Goal: Task Accomplishment & Management: Manage account settings

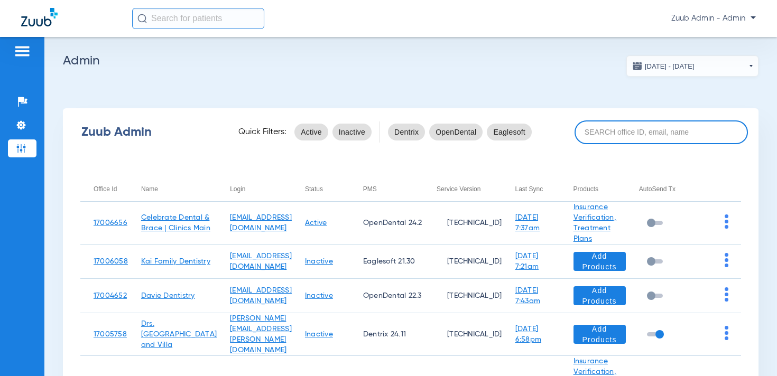
click at [639, 131] on input at bounding box center [660, 132] width 173 height 24
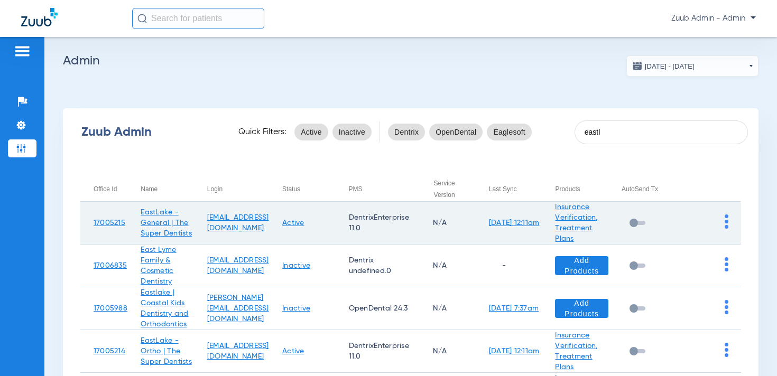
type input "eastl"
click at [728, 220] on img at bounding box center [727, 222] width 4 height 14
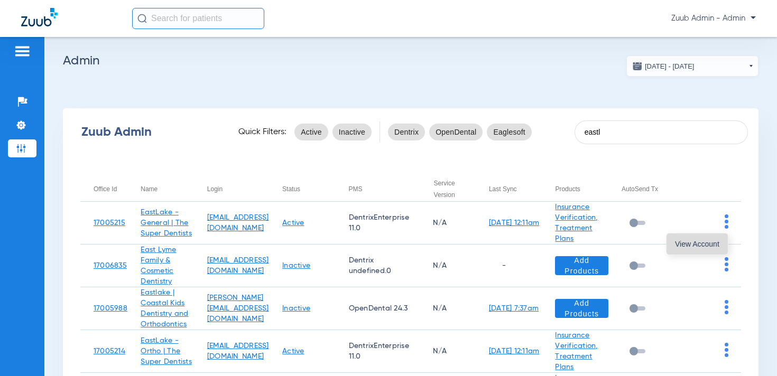
click at [719, 249] on button "View Account" at bounding box center [696, 244] width 61 height 21
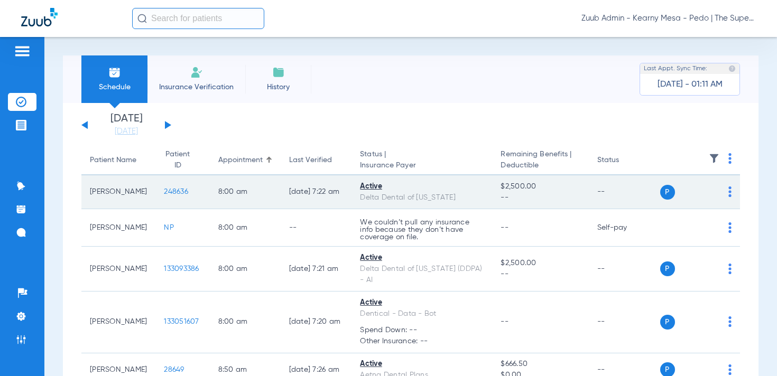
scroll to position [4, 0]
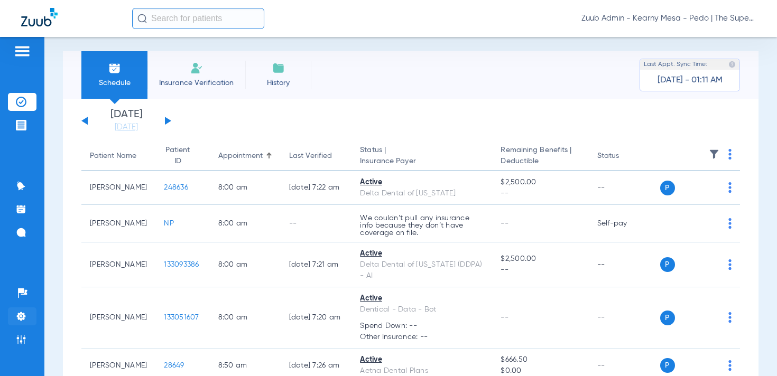
click at [26, 319] on li "Settings" at bounding box center [22, 317] width 29 height 18
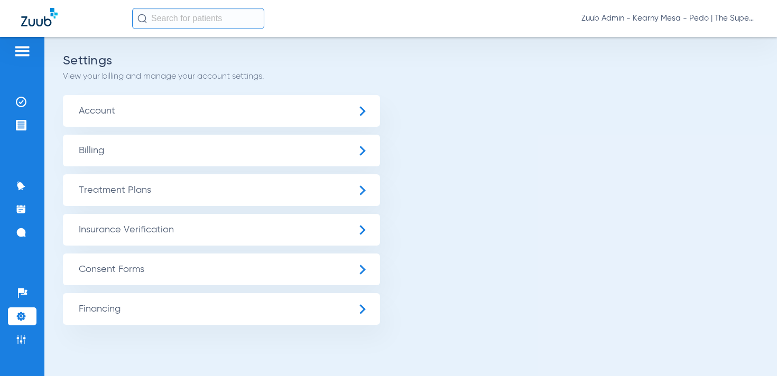
click at [101, 230] on span "Insurance Verification" at bounding box center [221, 230] width 317 height 32
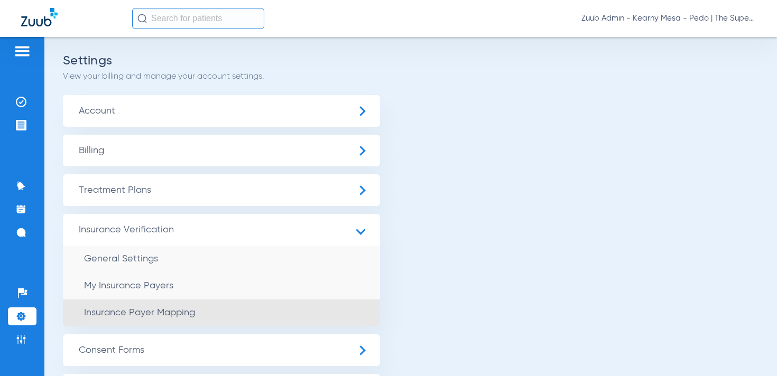
click at [132, 309] on span "Insurance Payer Mapping" at bounding box center [139, 313] width 111 height 10
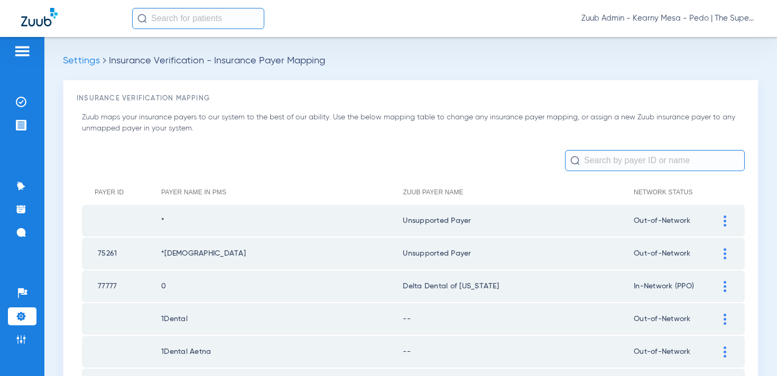
click at [608, 160] on input "text" at bounding box center [655, 160] width 180 height 21
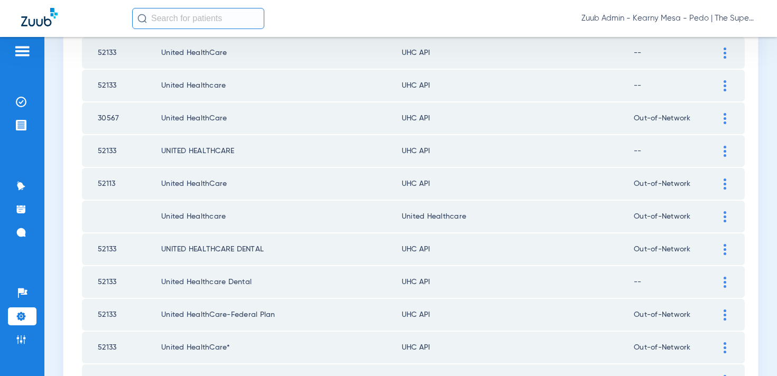
scroll to position [440, 0]
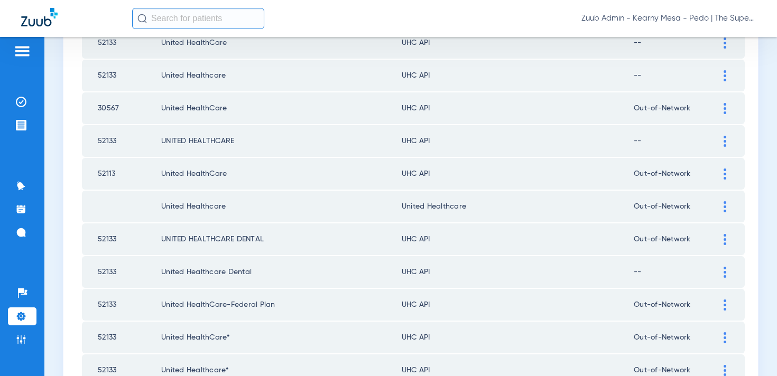
drag, startPoint x: 472, startPoint y: 211, endPoint x: 395, endPoint y: 210, distance: 77.7
click at [395, 210] on tr "United Healthcare United Healthcare Out-of-Network" at bounding box center [413, 207] width 663 height 32
copy tr "United Healthcare"
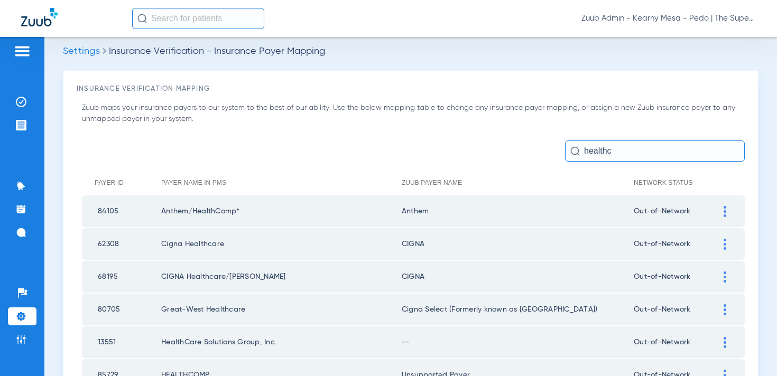
scroll to position [0, 0]
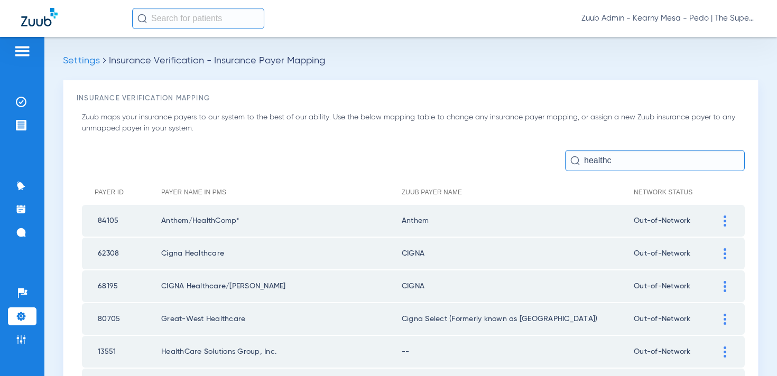
click at [621, 159] on input "healthc" at bounding box center [655, 160] width 180 height 21
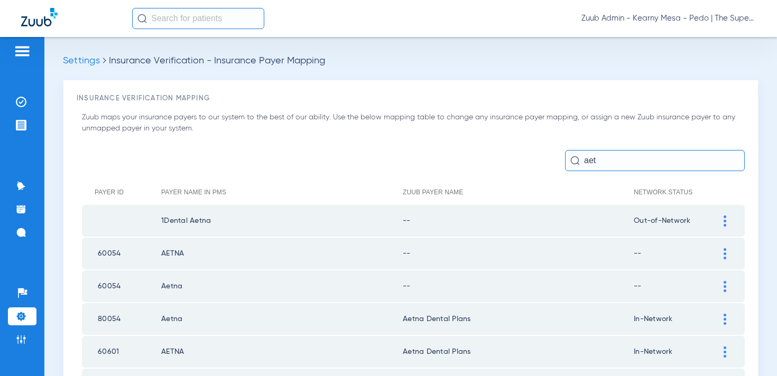
type input "aet"
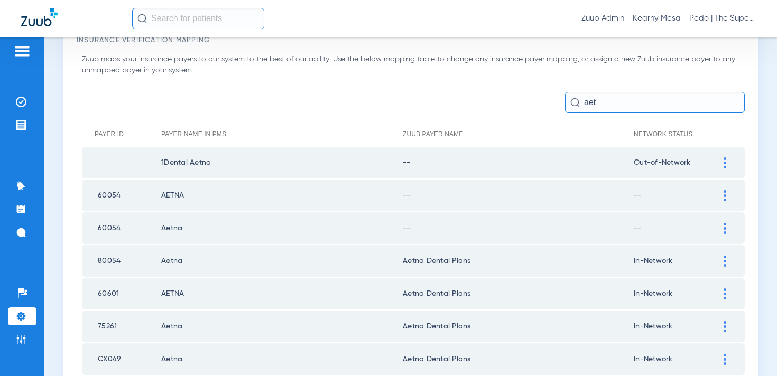
scroll to position [60, 0]
click at [15, 340] on li "Admin" at bounding box center [22, 340] width 29 height 18
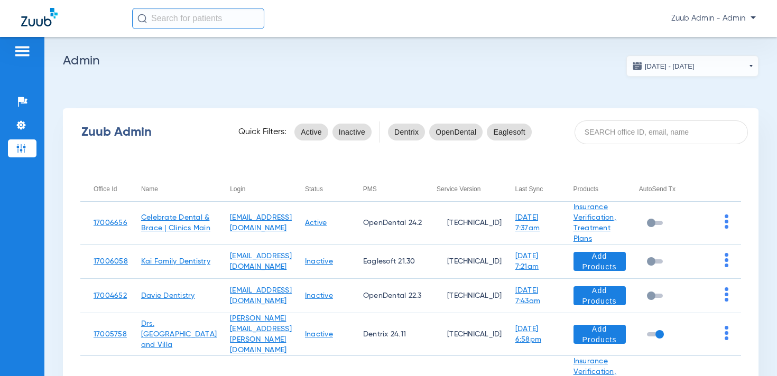
click at [692, 21] on span "Zuub Admin - Admin" at bounding box center [713, 18] width 85 height 11
click at [717, 35] on span "Log out" at bounding box center [724, 37] width 41 height 7
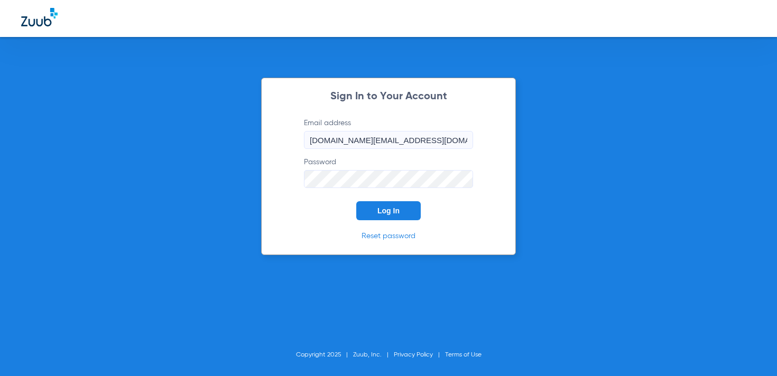
click at [352, 147] on input "[DOMAIN_NAME][EMAIL_ADDRESS][DOMAIN_NAME]" at bounding box center [388, 140] width 169 height 18
type input "[EMAIL_ADDRESS][DOMAIN_NAME]"
click at [393, 209] on span "Log In" at bounding box center [388, 211] width 22 height 8
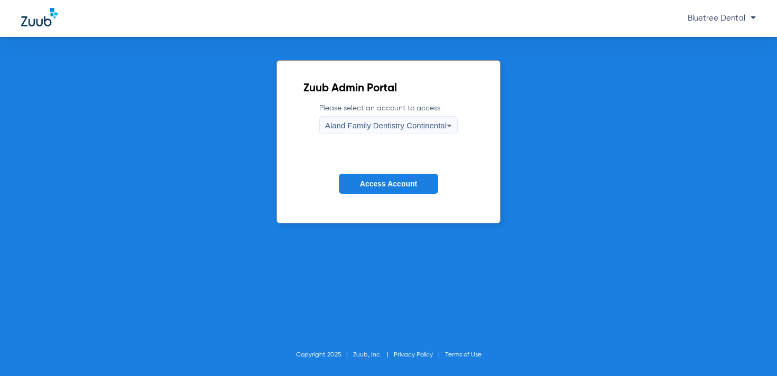
click at [357, 127] on span "Aland Family Dentistry Continental" at bounding box center [386, 125] width 122 height 9
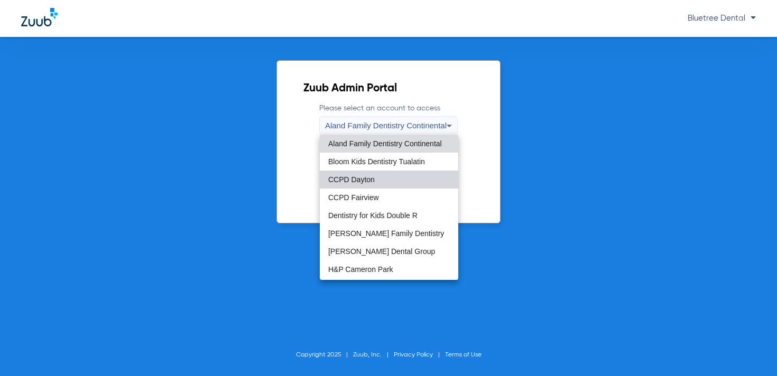
click at [367, 184] on mat-option "CCPD Dayton" at bounding box center [389, 180] width 138 height 18
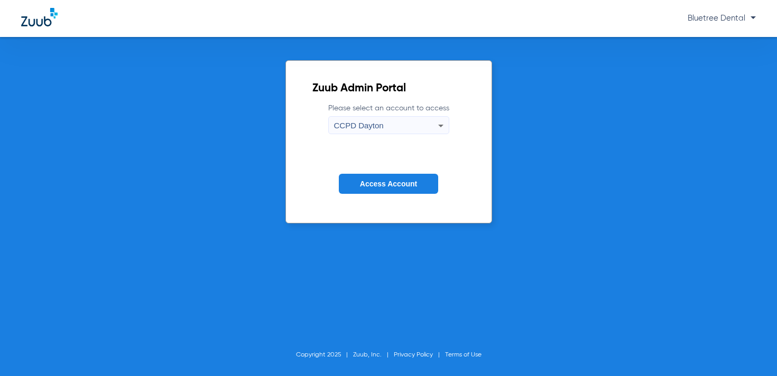
click at [379, 190] on button "Access Account" at bounding box center [388, 184] width 99 height 21
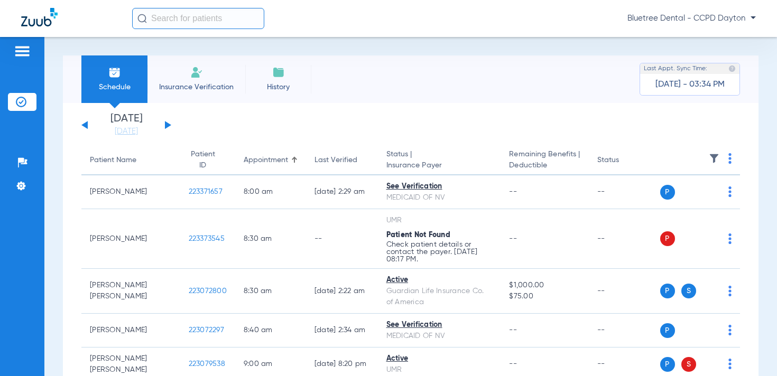
click at [165, 125] on button at bounding box center [168, 125] width 6 height 8
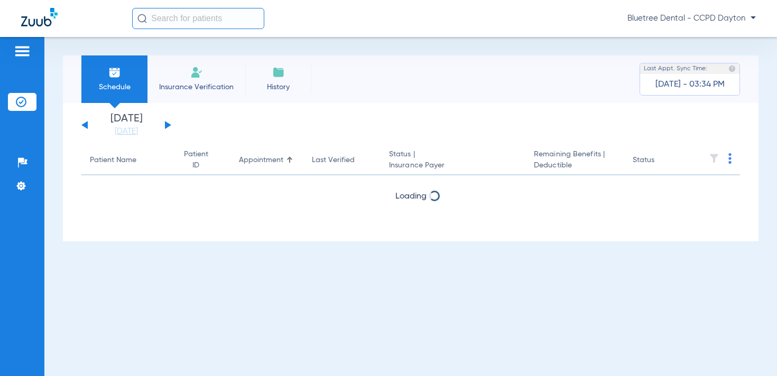
click at [713, 157] on img at bounding box center [714, 158] width 11 height 11
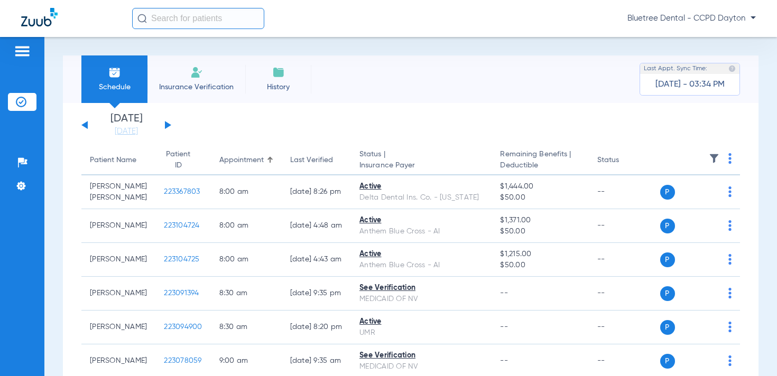
click at [713, 159] on img at bounding box center [714, 158] width 11 height 11
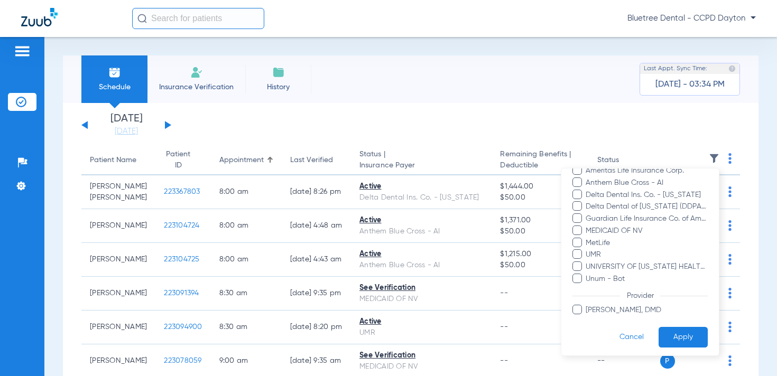
scroll to position [159, 0]
click at [616, 278] on span "Unum - Bot" at bounding box center [646, 278] width 123 height 11
click at [587, 285] on input "Unum - Bot" at bounding box center [587, 285] width 0 height 0
click at [676, 332] on button "Apply" at bounding box center [682, 337] width 49 height 21
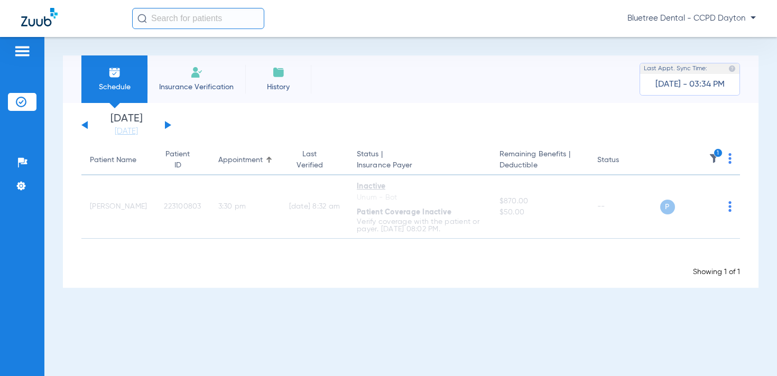
click at [681, 15] on span "Bluetree Dental - CCPD Dayton" at bounding box center [691, 18] width 128 height 11
click at [699, 40] on span "Account Selection" at bounding box center [715, 37] width 59 height 7
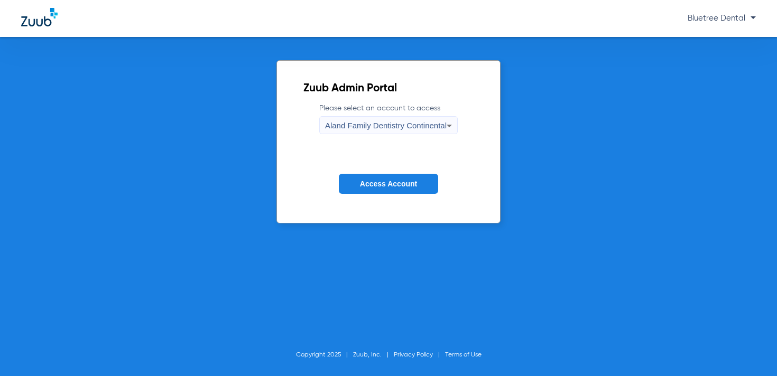
click at [379, 127] on span "Aland Family Dentistry Continental" at bounding box center [386, 125] width 122 height 9
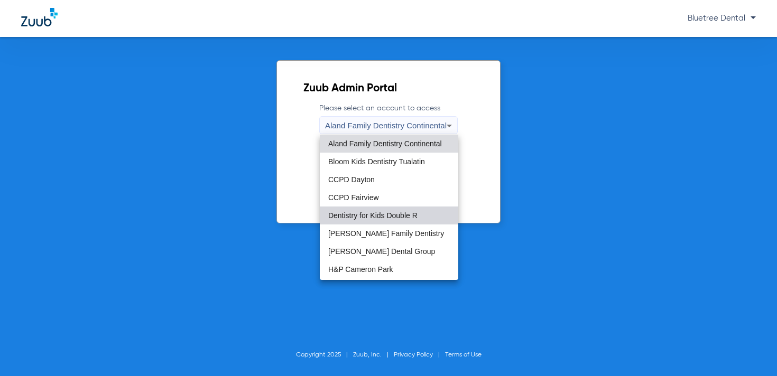
click at [391, 210] on mat-option "Dentistry for Kids Double R" at bounding box center [389, 216] width 138 height 18
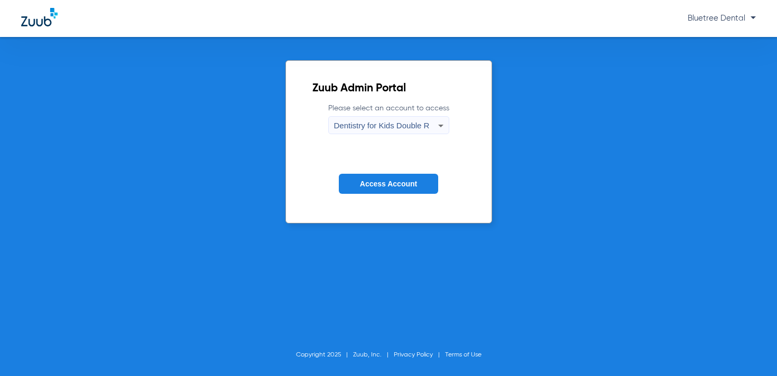
click at [392, 191] on button "Access Account" at bounding box center [388, 184] width 99 height 21
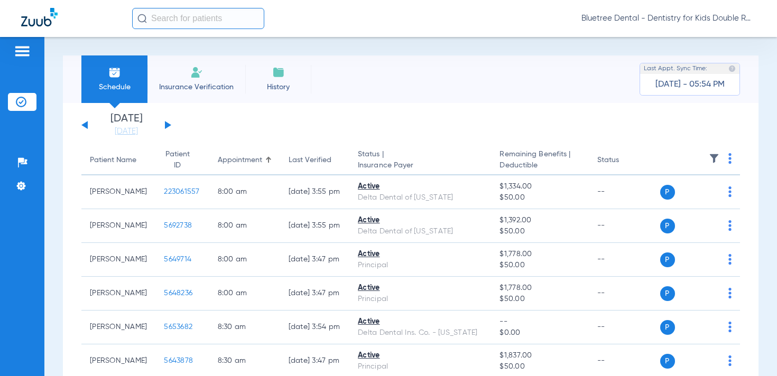
click at [710, 161] on img at bounding box center [714, 158] width 11 height 11
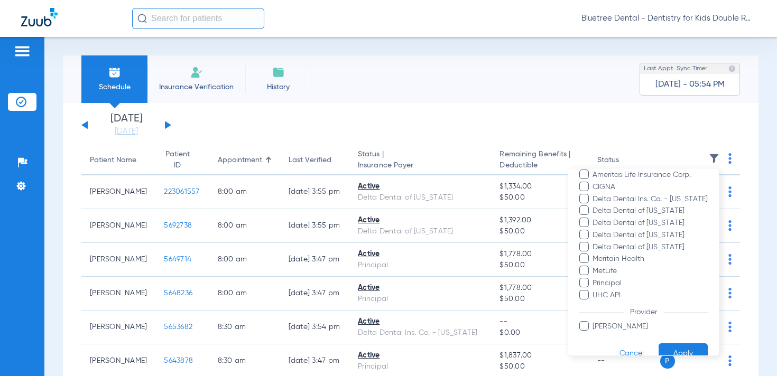
scroll to position [99, 0]
drag, startPoint x: 318, startPoint y: 131, endPoint x: 185, endPoint y: 133, distance: 132.7
click at [318, 131] on div at bounding box center [388, 188] width 777 height 376
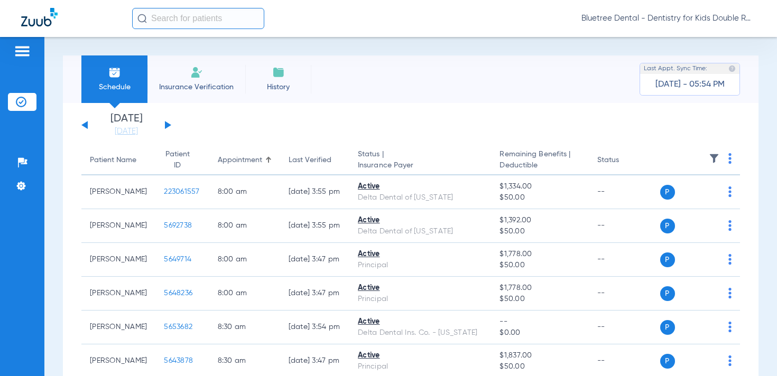
click at [165, 124] on button at bounding box center [168, 125] width 6 height 8
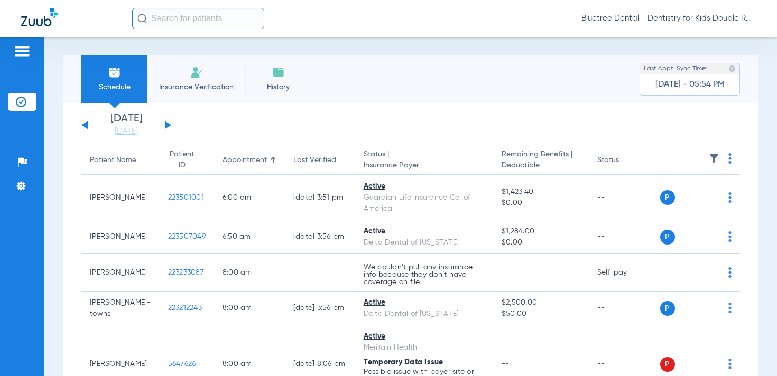
click at [711, 153] on img at bounding box center [714, 158] width 11 height 11
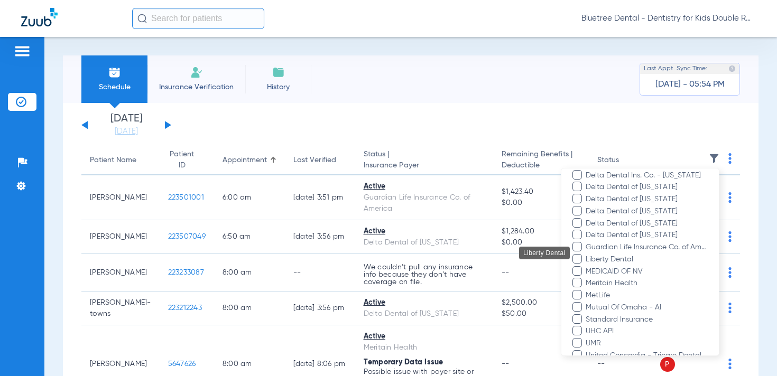
scroll to position [235, 0]
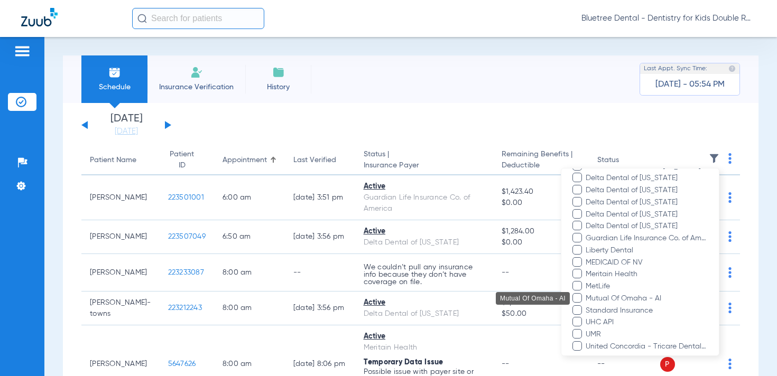
click at [646, 295] on span "Mutual Of Omaha - AI" at bounding box center [646, 298] width 123 height 11
click at [587, 305] on input "Mutual Of Omaha - AI" at bounding box center [587, 305] width 0 height 0
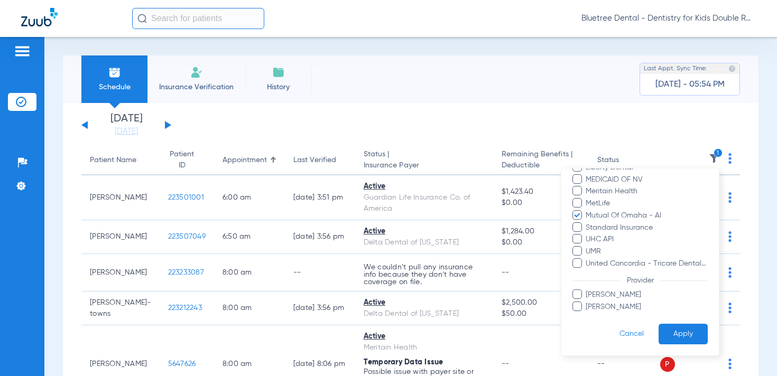
click at [692, 326] on button "Apply" at bounding box center [682, 334] width 49 height 21
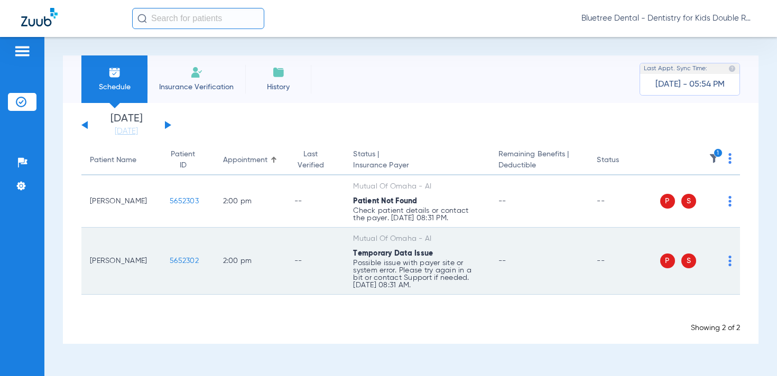
drag, startPoint x: 183, startPoint y: 261, endPoint x: 155, endPoint y: 262, distance: 28.6
click at [161, 262] on td "5652302" at bounding box center [187, 261] width 53 height 67
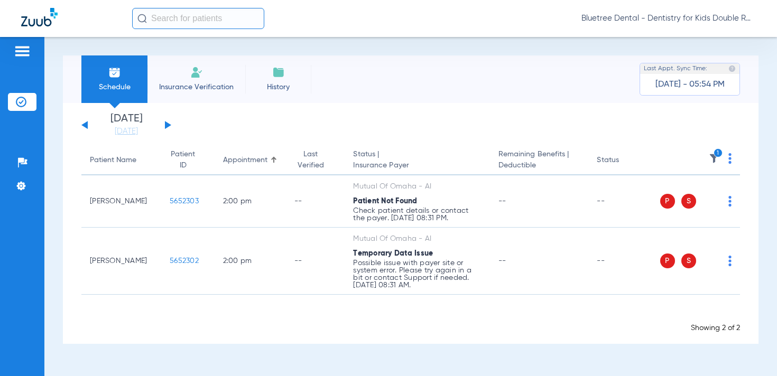
copy span "5652302"
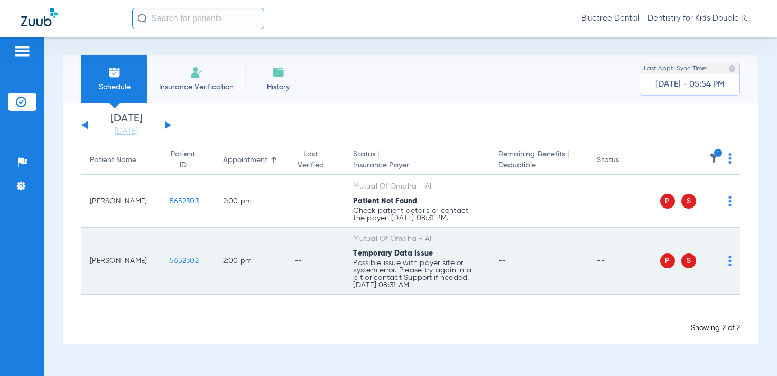
click at [286, 242] on td "--" at bounding box center [315, 261] width 59 height 67
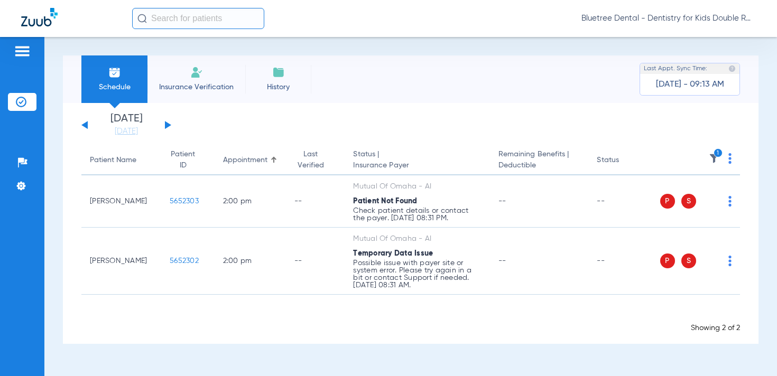
click at [679, 26] on div "Bluetree Dental - Dentistry for Kids Double R" at bounding box center [444, 18] width 624 height 21
click at [680, 21] on span "Bluetree Dental - Dentistry for Kids Double R" at bounding box center [668, 18] width 174 height 11
click at [685, 39] on button "Account Selection" at bounding box center [716, 37] width 76 height 21
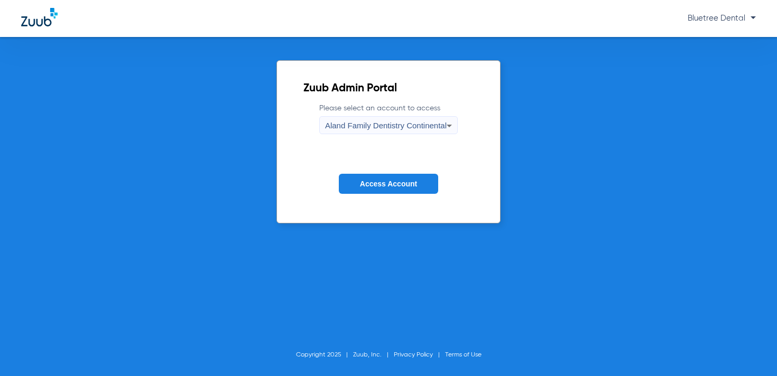
click at [421, 123] on span "Aland Family Dentistry Continental" at bounding box center [386, 125] width 122 height 9
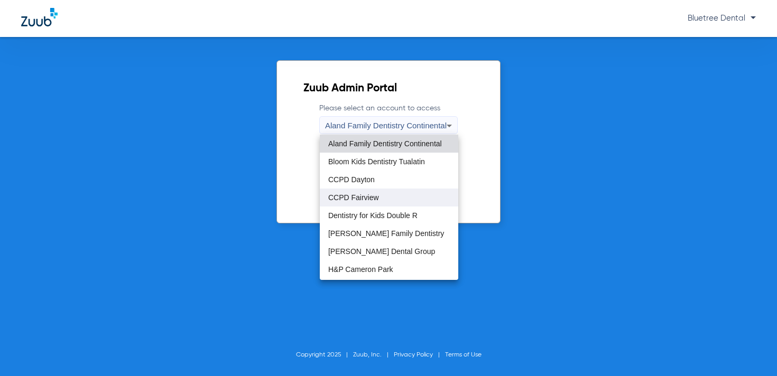
click at [384, 200] on mat-option "CCPD Fairview" at bounding box center [389, 198] width 138 height 18
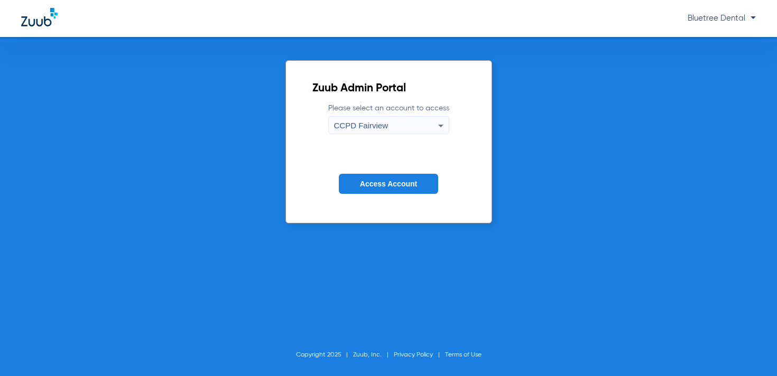
click at [383, 184] on span "Access Account" at bounding box center [388, 184] width 57 height 8
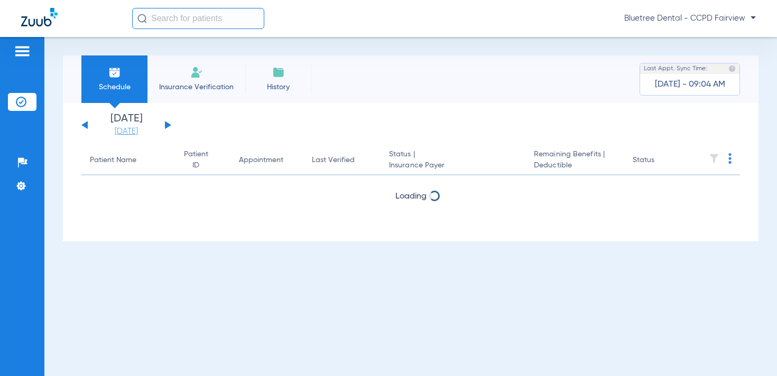
click at [133, 129] on link "[DATE]" at bounding box center [126, 131] width 63 height 11
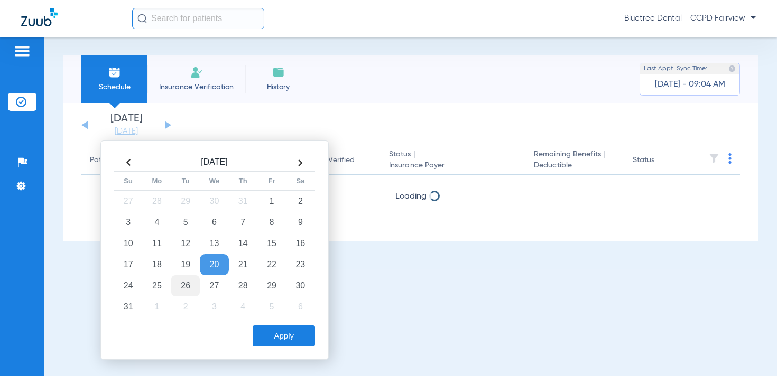
click at [179, 289] on td "26" at bounding box center [185, 285] width 29 height 21
click at [266, 331] on button "Apply" at bounding box center [284, 336] width 62 height 21
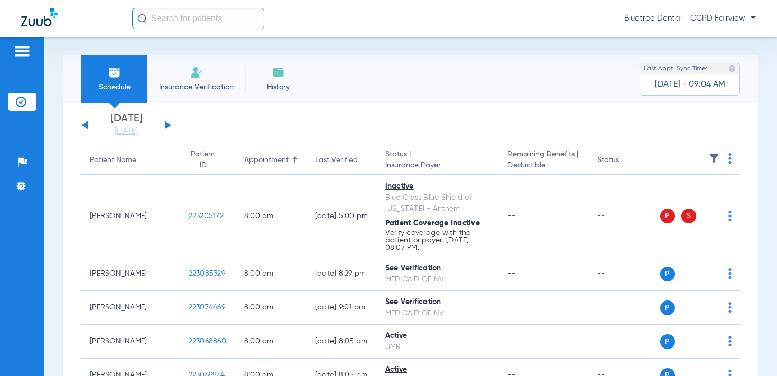
click at [714, 156] on img at bounding box center [714, 158] width 11 height 11
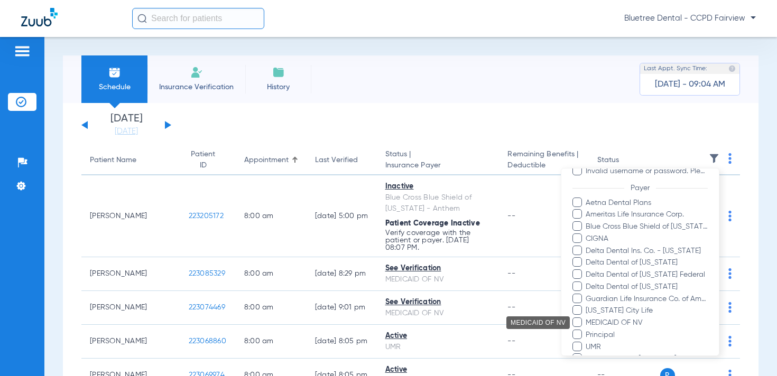
click at [617, 320] on span "MEDICAID OF NV" at bounding box center [646, 323] width 123 height 11
click at [587, 330] on input "MEDICAID OF NV" at bounding box center [587, 330] width 0 height 0
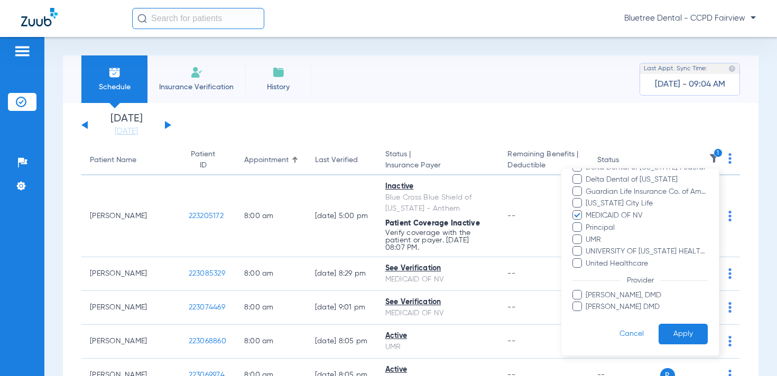
click at [684, 329] on button "Apply" at bounding box center [682, 334] width 49 height 21
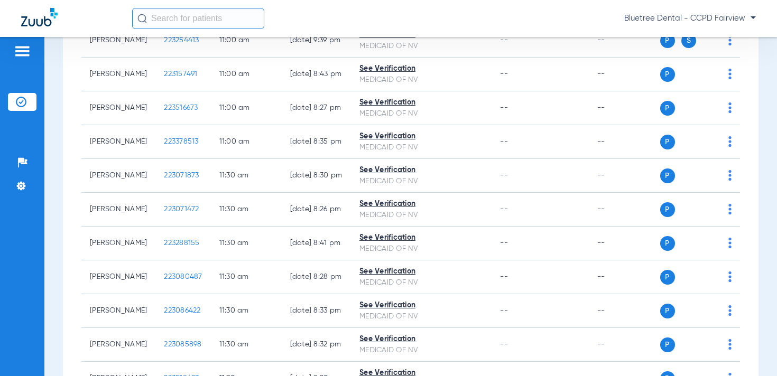
scroll to position [848, 0]
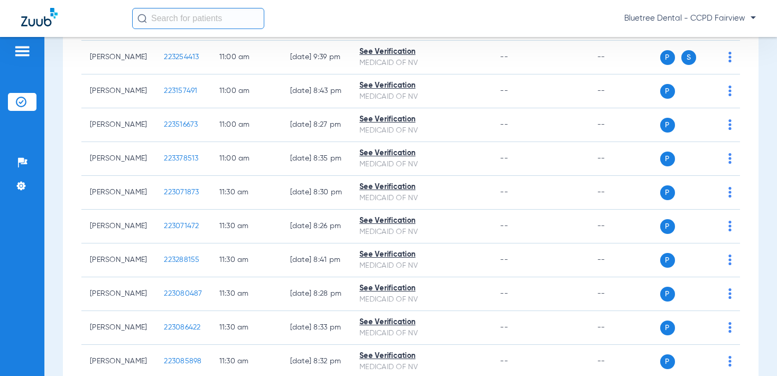
click at [679, 15] on span "Bluetree Dental - CCPD Fairview" at bounding box center [690, 18] width 132 height 11
click at [696, 34] on span "Account Selection" at bounding box center [715, 37] width 59 height 7
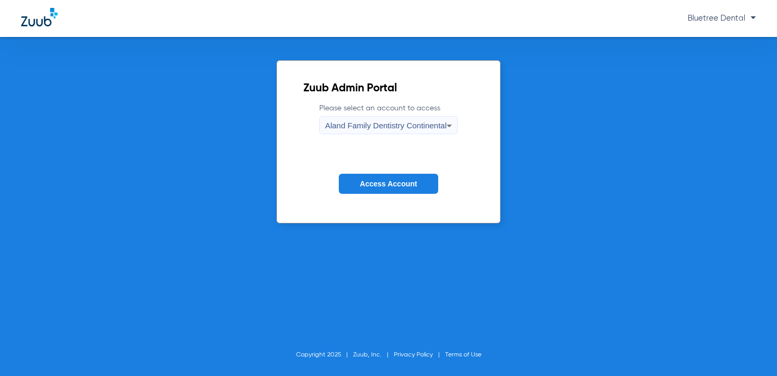
click at [411, 127] on span "Aland Family Dentistry Continental" at bounding box center [386, 125] width 122 height 9
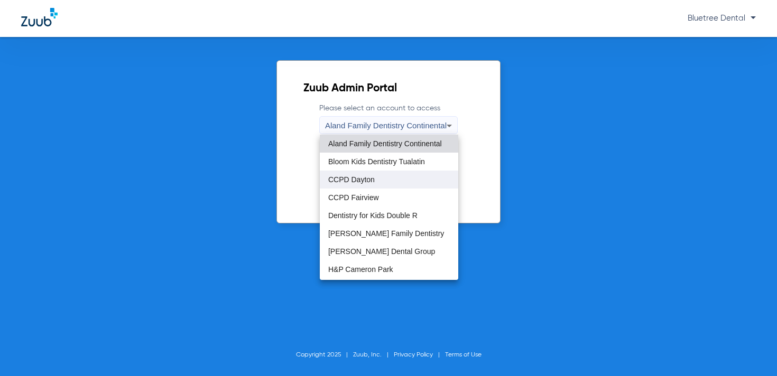
click at [375, 185] on mat-option "CCPD Dayton" at bounding box center [389, 180] width 138 height 18
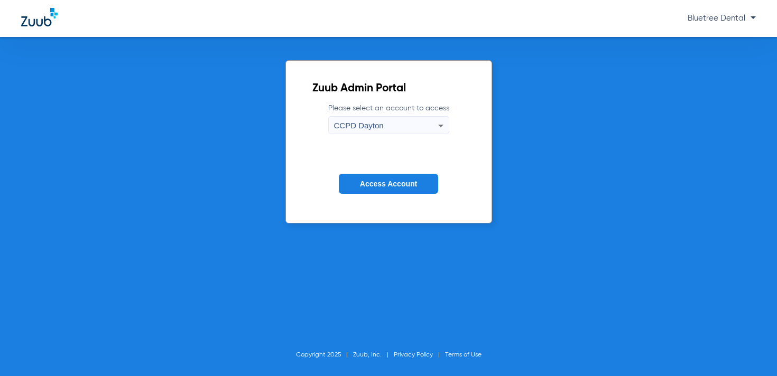
click at [405, 182] on span "Access Account" at bounding box center [388, 184] width 57 height 8
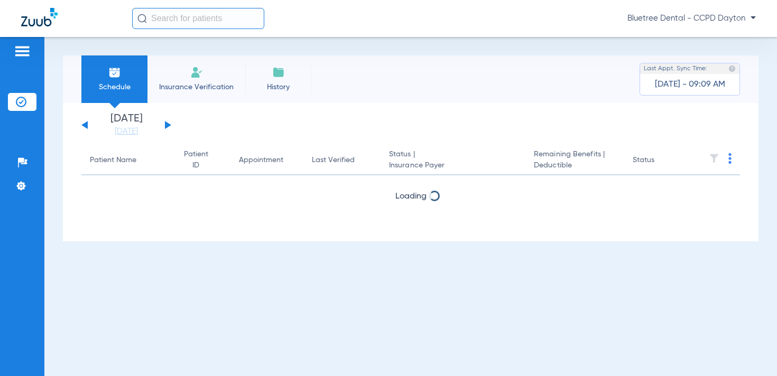
click at [164, 124] on div "[DATE] [DATE] [DATE] [DATE] [DATE] [DATE] [DATE] [DATE] [DATE] [DATE] [DATE] [D…" at bounding box center [126, 125] width 90 height 23
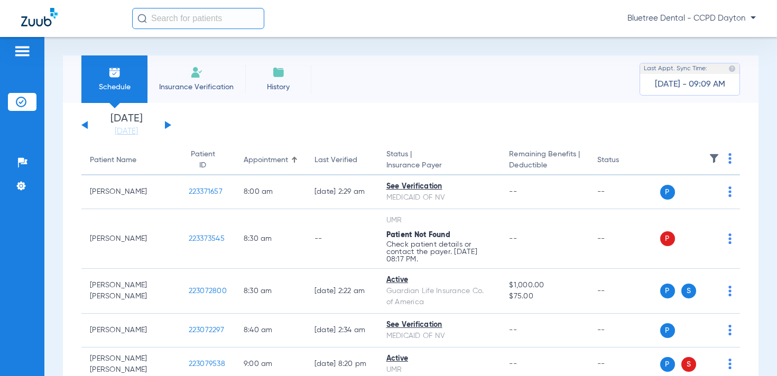
click at [169, 124] on button at bounding box center [168, 125] width 6 height 8
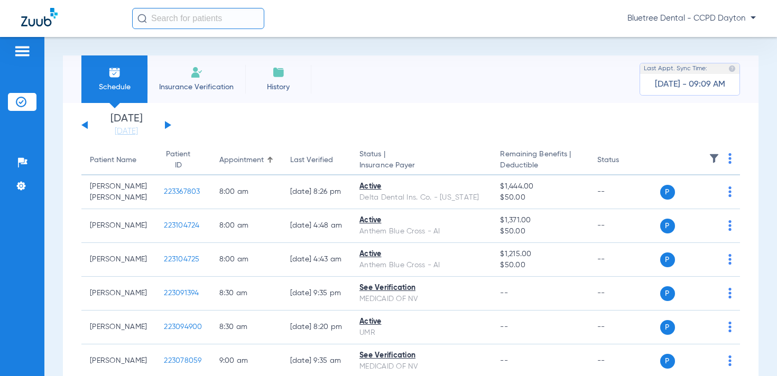
click at [717, 156] on img at bounding box center [714, 158] width 11 height 11
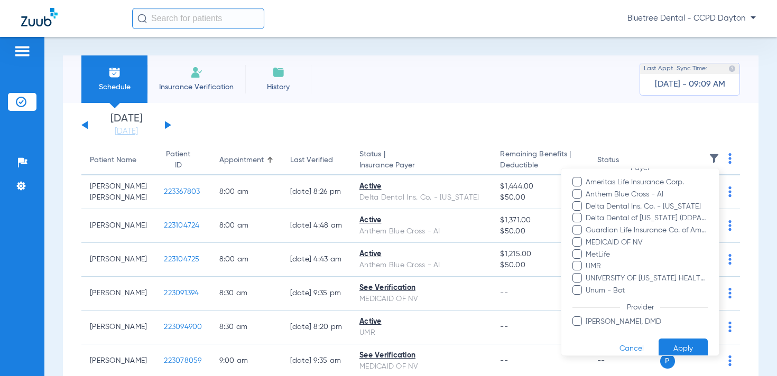
scroll to position [162, 0]
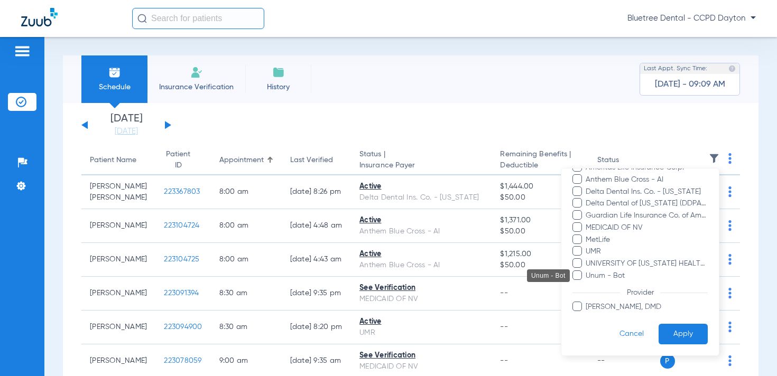
click at [597, 274] on span "Unum - Bot" at bounding box center [646, 275] width 123 height 11
click at [587, 283] on input "Unum - Bot" at bounding box center [587, 283] width 0 height 0
click at [674, 328] on button "Apply" at bounding box center [682, 334] width 49 height 21
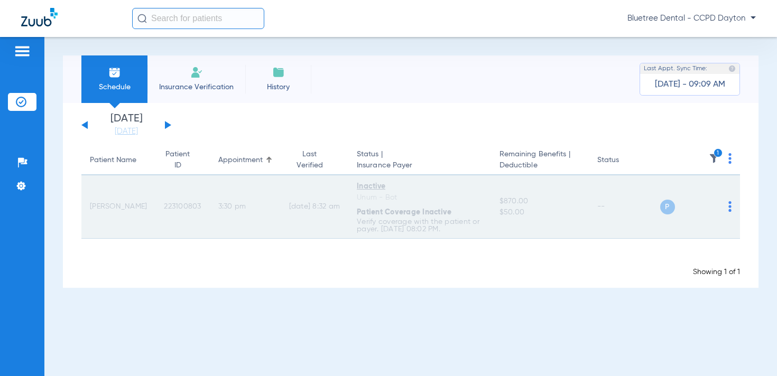
click at [165, 204] on span "223100803" at bounding box center [182, 206] width 37 height 7
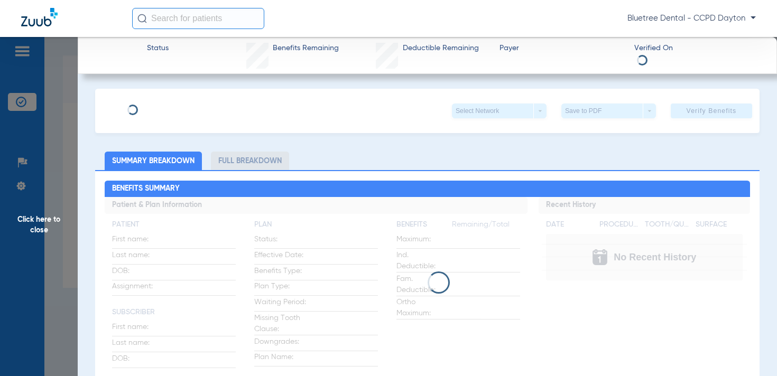
type input "Stephen"
type input "James"
type input "06/28/1981"
type input "4077081954"
type input "CLAW010001"
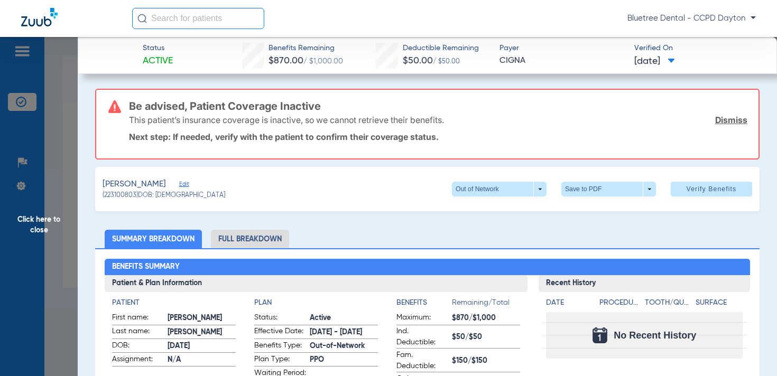
click at [179, 183] on span "Edit" at bounding box center [184, 186] width 10 height 10
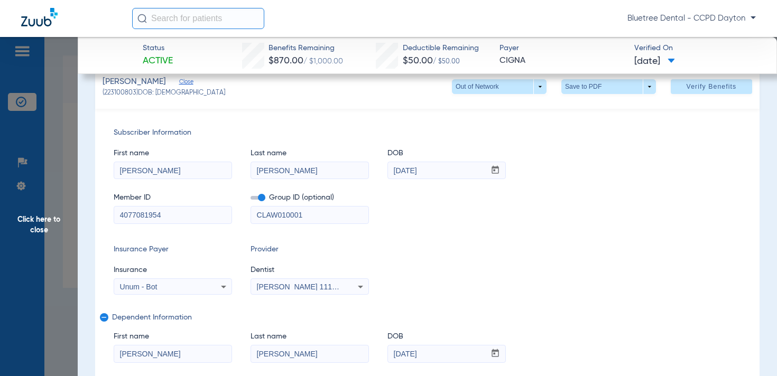
scroll to position [103, 0]
click at [164, 283] on div "Unum - Bot" at bounding box center [162, 286] width 85 height 7
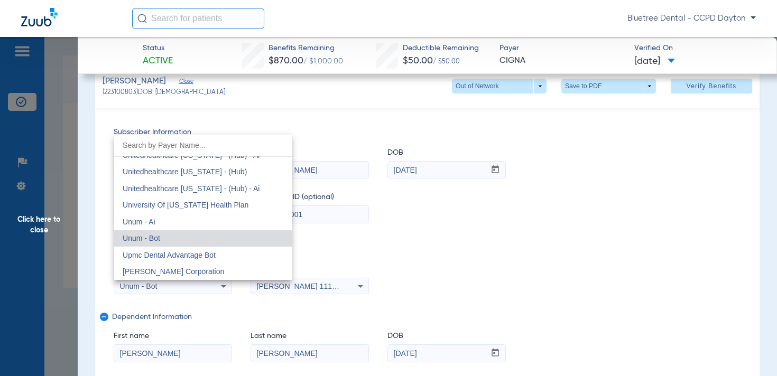
scroll to position [7849, 0]
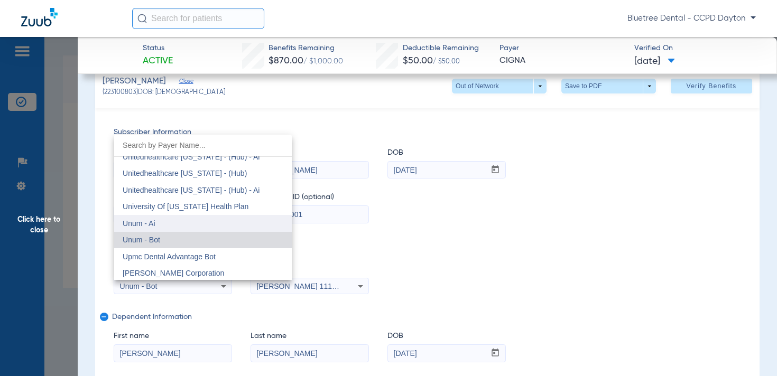
click at [134, 220] on span "Unum - Ai" at bounding box center [139, 223] width 32 height 8
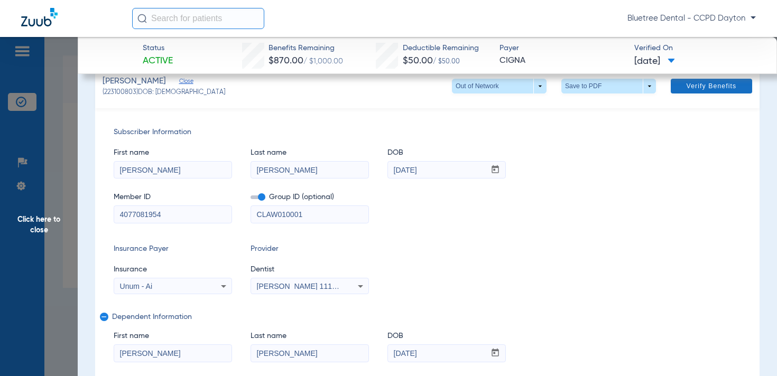
click at [691, 84] on span "Verify Benefits" at bounding box center [711, 86] width 50 height 8
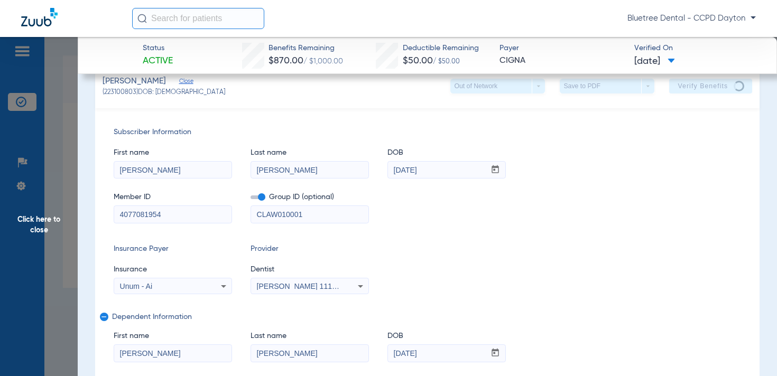
scroll to position [0, 0]
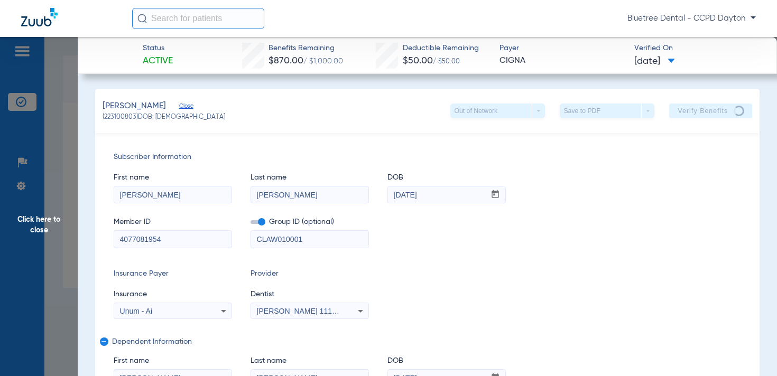
click at [44, 218] on span "Click here to close" at bounding box center [39, 225] width 78 height 376
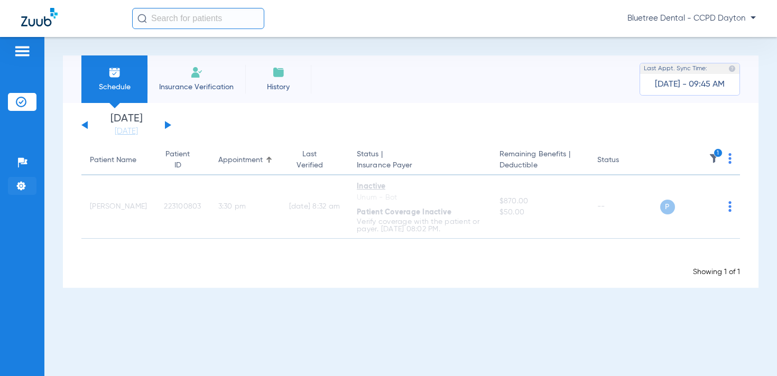
click at [15, 183] on li "Settings" at bounding box center [22, 186] width 29 height 18
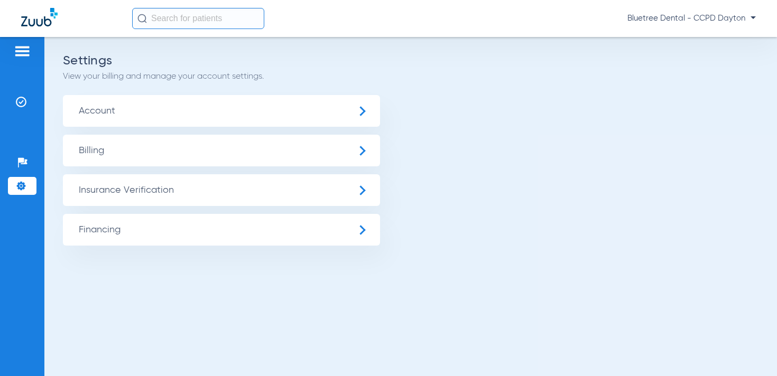
click at [138, 185] on span "Insurance Verification" at bounding box center [221, 190] width 317 height 32
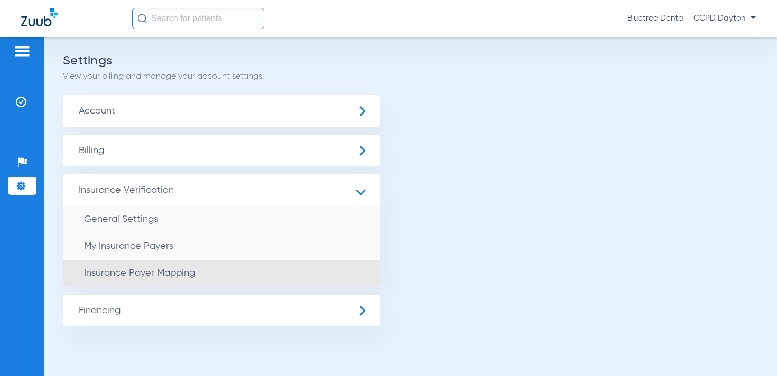
click at [178, 265] on li "Insurance Payer Mapping" at bounding box center [221, 273] width 317 height 27
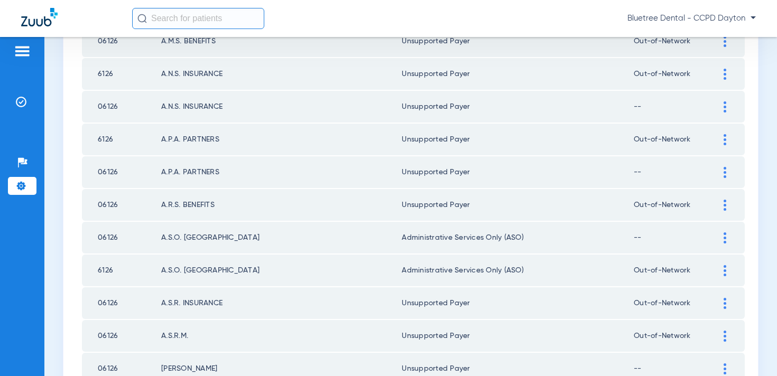
scroll to position [1545, 0]
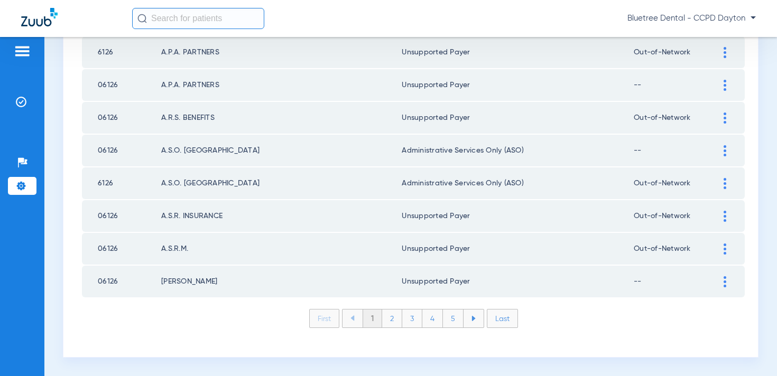
click at [394, 318] on li "2" at bounding box center [392, 319] width 20 height 18
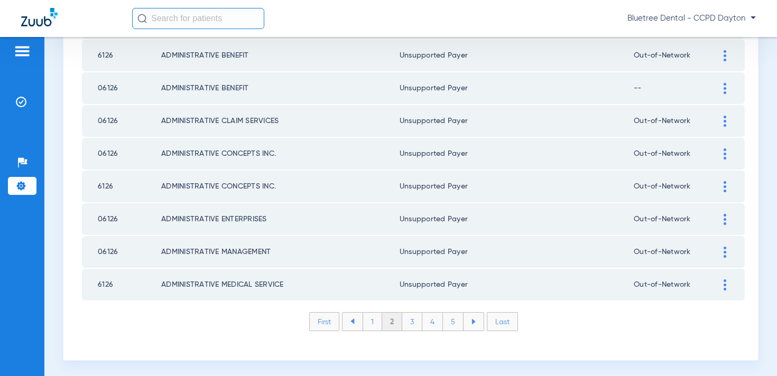
scroll to position [1543, 0]
click at [419, 321] on li "3" at bounding box center [412, 321] width 20 height 18
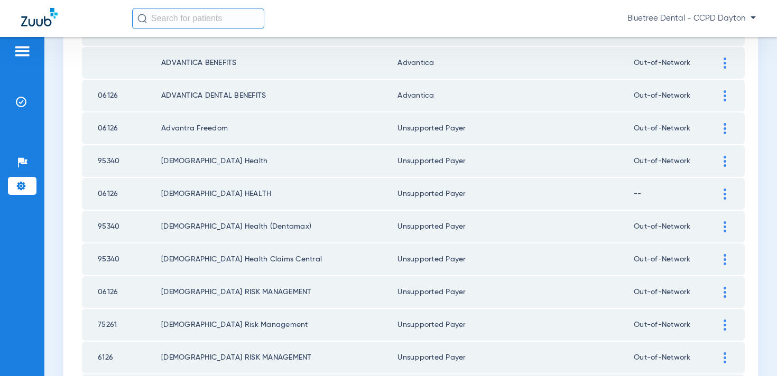
scroll to position [1545, 0]
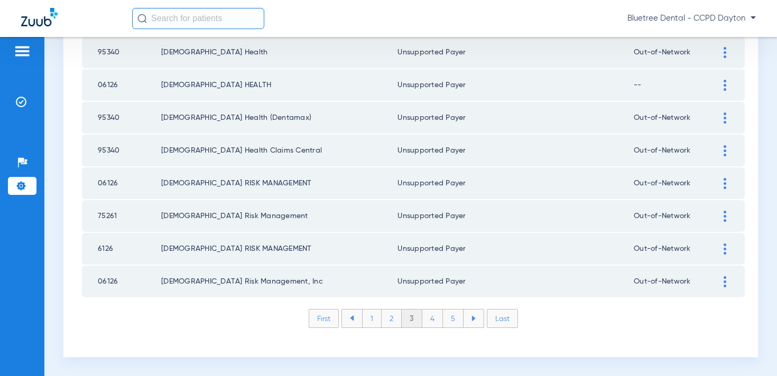
click at [434, 320] on li "4" at bounding box center [432, 319] width 21 height 18
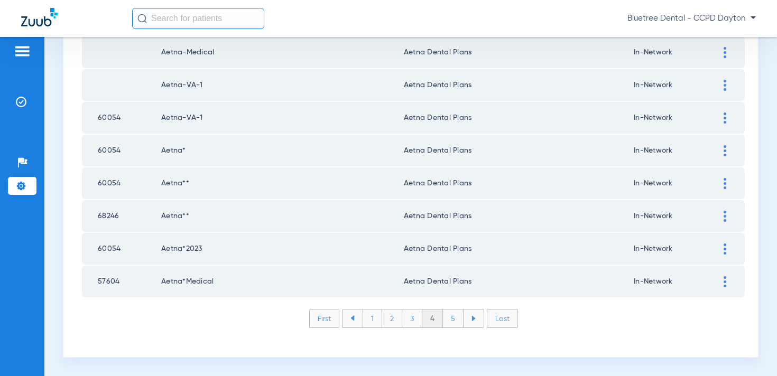
click at [451, 315] on li "5" at bounding box center [453, 319] width 21 height 18
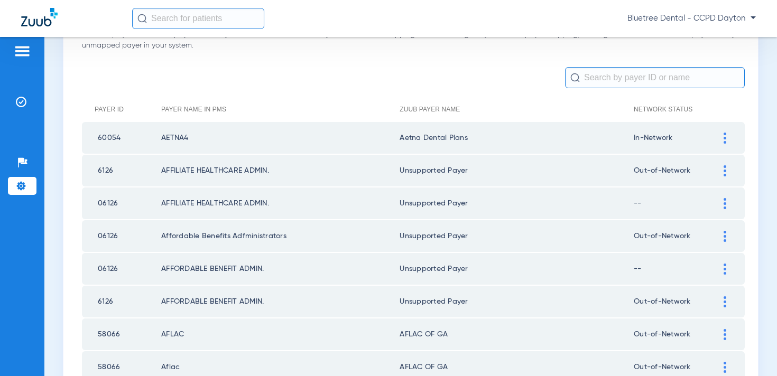
scroll to position [0, 0]
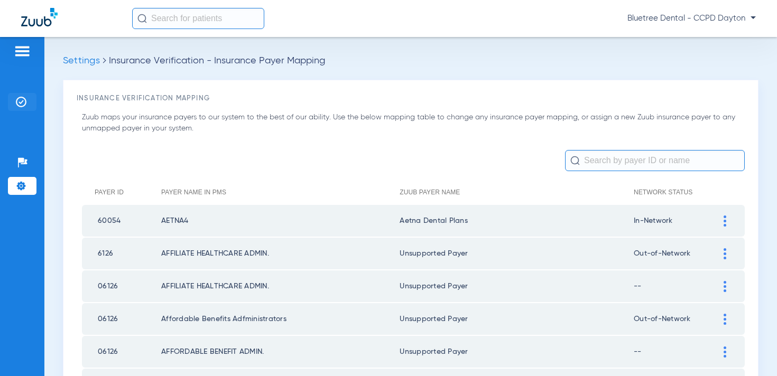
click at [24, 100] on img at bounding box center [21, 102] width 11 height 11
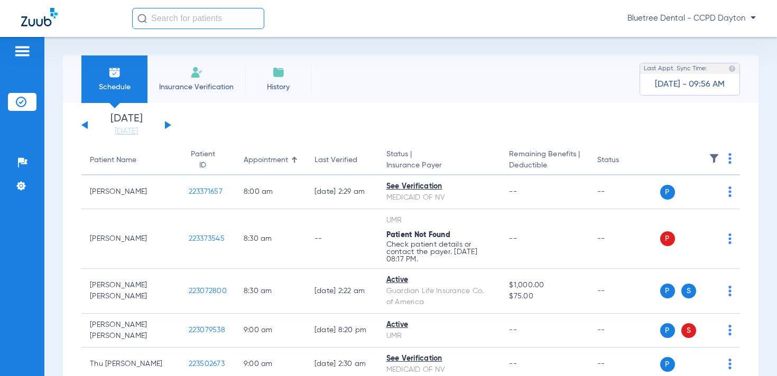
click at [167, 123] on button at bounding box center [168, 125] width 6 height 8
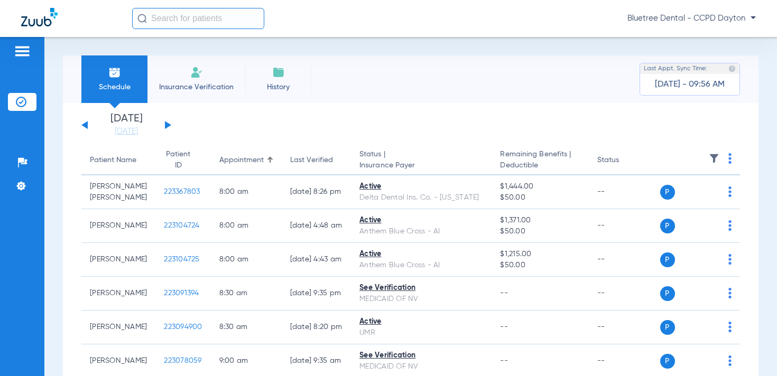
click at [716, 157] on img at bounding box center [714, 158] width 11 height 11
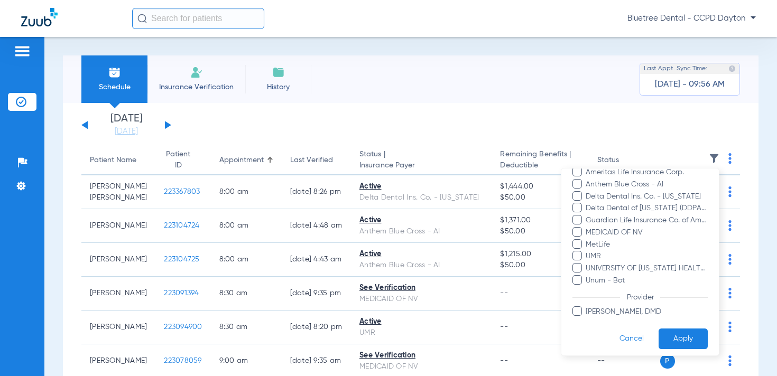
scroll to position [162, 0]
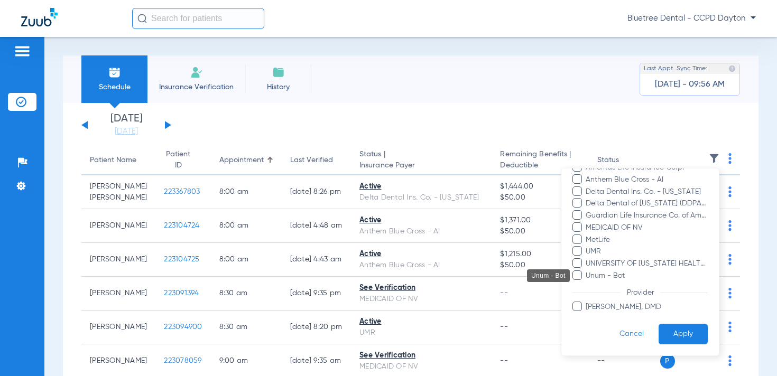
drag, startPoint x: 603, startPoint y: 273, endPoint x: 644, endPoint y: 300, distance: 49.0
click at [605, 273] on span "Unum - Bot" at bounding box center [646, 275] width 123 height 11
click at [587, 283] on input "Unum - Bot" at bounding box center [587, 283] width 0 height 0
click at [696, 343] on button "Apply" at bounding box center [682, 334] width 49 height 21
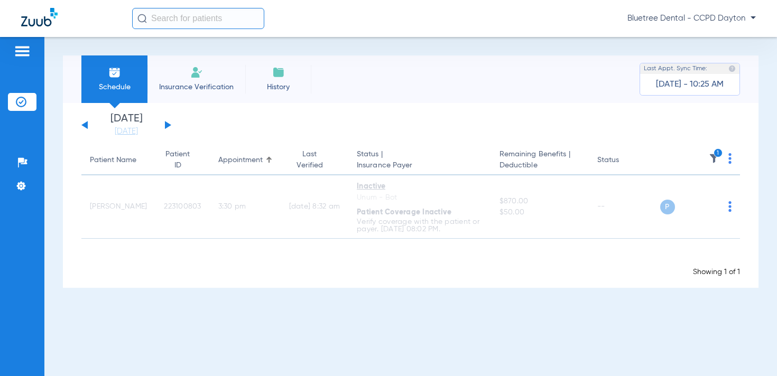
click at [647, 16] on span "Bluetree Dental - CCPD Dayton" at bounding box center [691, 18] width 128 height 11
click at [714, 36] on span "Account Selection" at bounding box center [715, 37] width 59 height 7
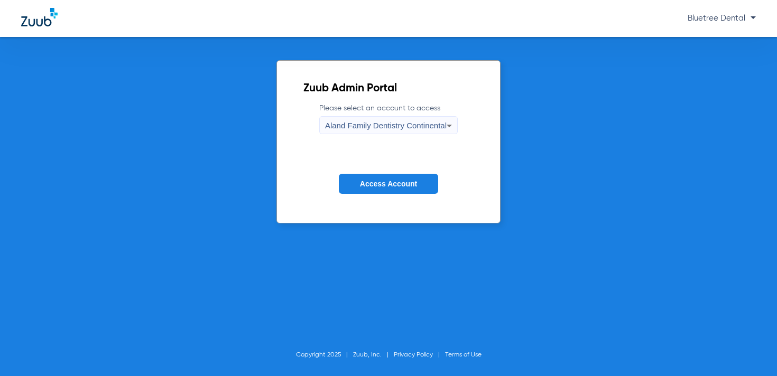
click at [346, 126] on span "Aland Family Dentistry Continental" at bounding box center [386, 125] width 122 height 9
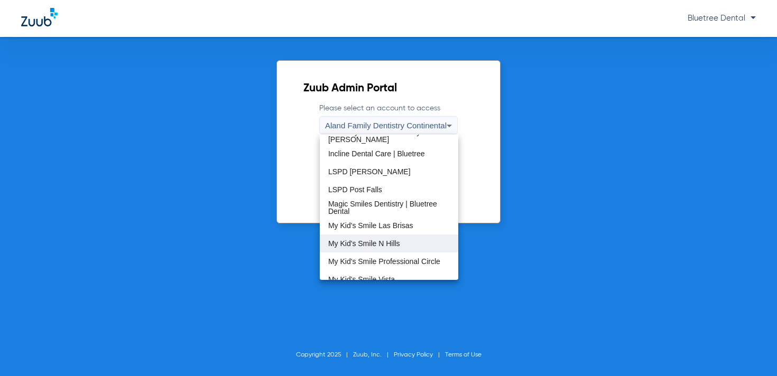
scroll to position [322, 0]
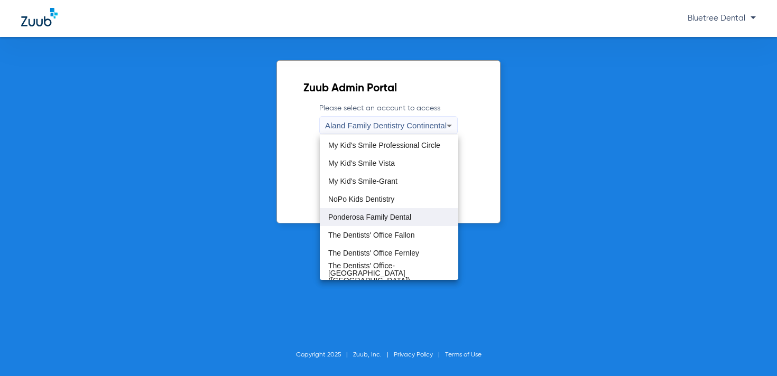
click at [351, 216] on span "Ponderosa Family Dental" at bounding box center [369, 217] width 83 height 7
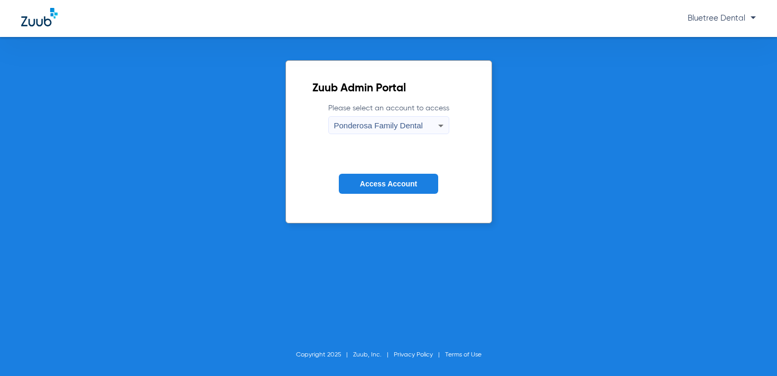
click at [372, 183] on span "Access Account" at bounding box center [388, 184] width 57 height 8
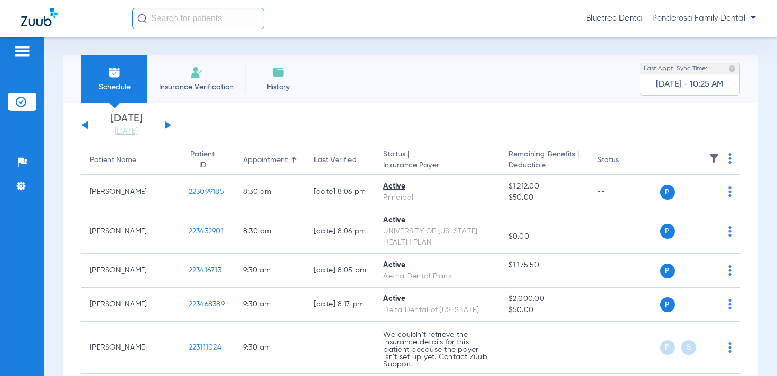
click at [715, 154] on img at bounding box center [714, 158] width 11 height 11
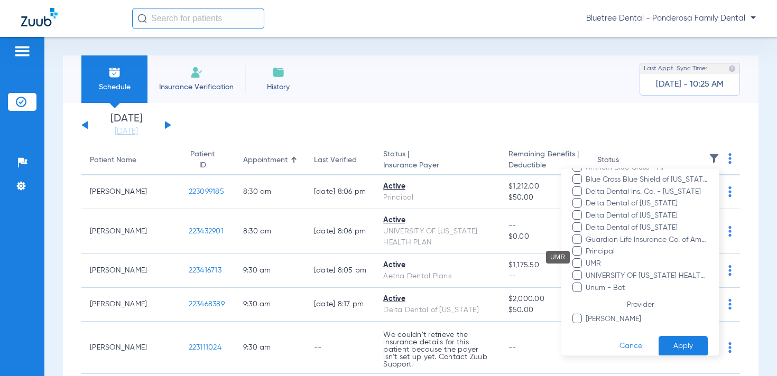
scroll to position [174, 0]
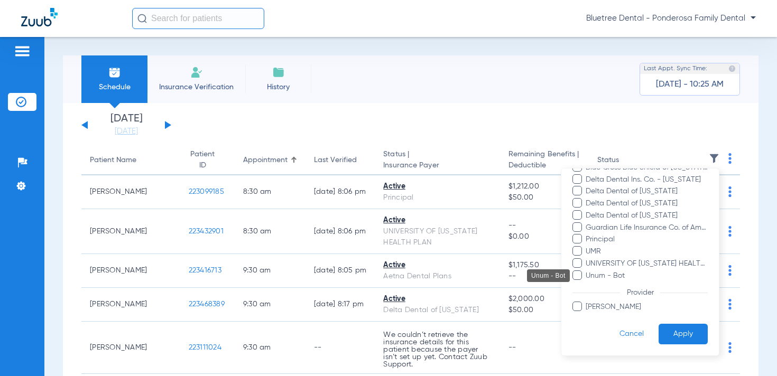
click at [606, 277] on span "Unum - Bot" at bounding box center [646, 275] width 123 height 11
click at [587, 283] on input "Unum - Bot" at bounding box center [587, 283] width 0 height 0
click at [687, 329] on button "Apply" at bounding box center [682, 334] width 49 height 21
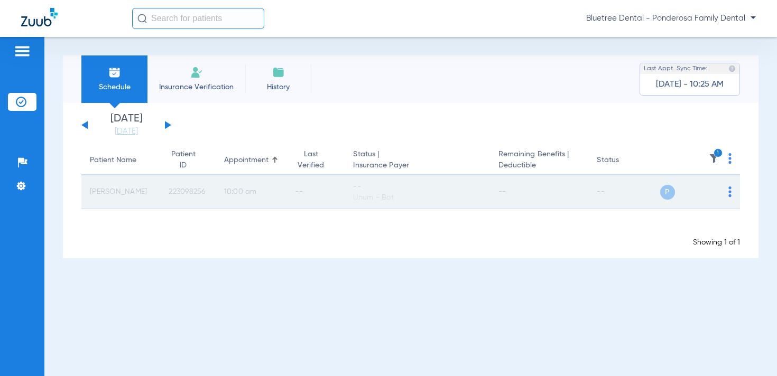
click at [187, 191] on span "223098256" at bounding box center [187, 191] width 36 height 7
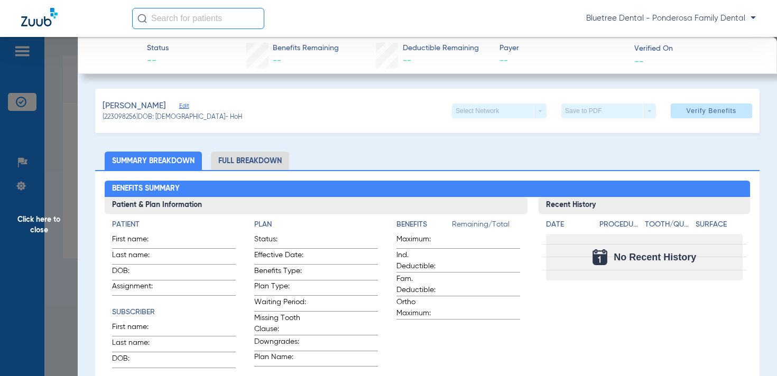
click at [187, 106] on span "Edit" at bounding box center [184, 108] width 10 height 10
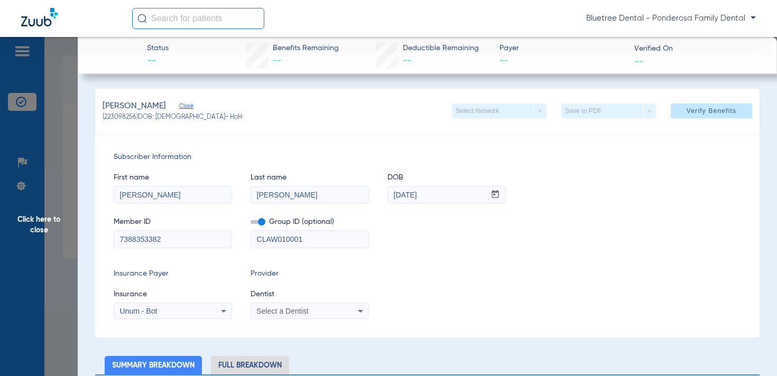
click at [167, 244] on input "7388353382" at bounding box center [172, 239] width 117 height 17
click at [39, 218] on span "Click here to close" at bounding box center [39, 225] width 78 height 376
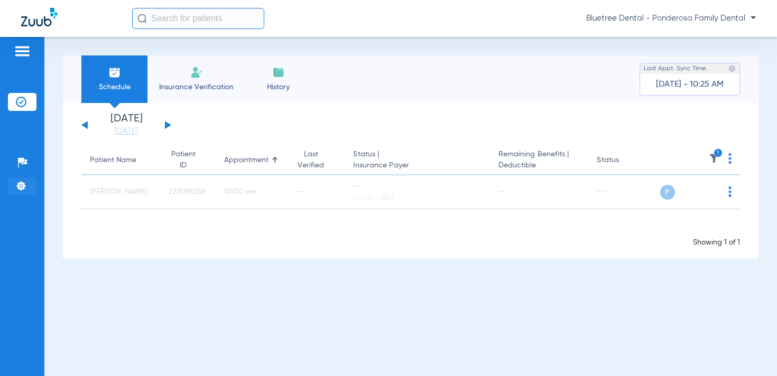
click at [21, 182] on img at bounding box center [21, 186] width 11 height 11
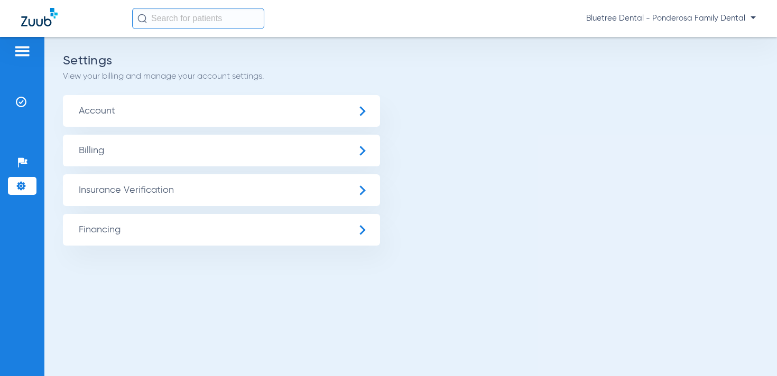
click at [143, 191] on span "Insurance Verification" at bounding box center [221, 190] width 317 height 32
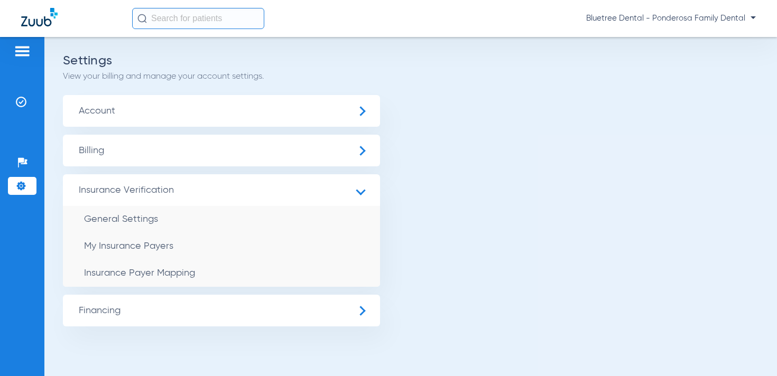
click at [113, 100] on span "Account" at bounding box center [221, 111] width 317 height 32
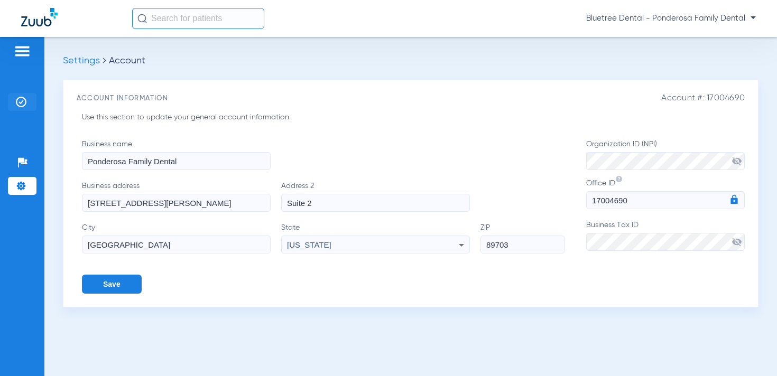
click at [22, 100] on img at bounding box center [21, 102] width 11 height 11
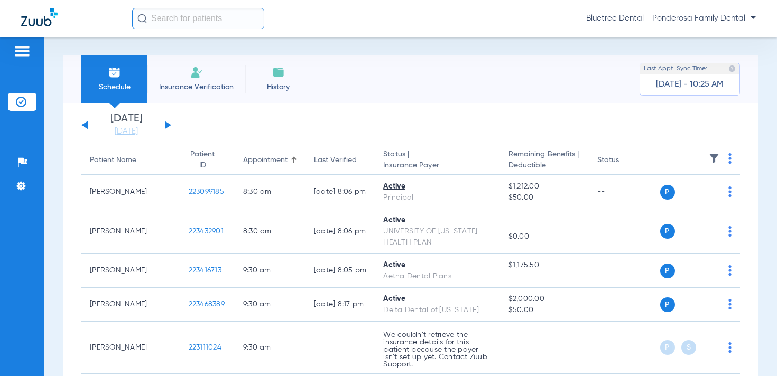
click at [720, 155] on th at bounding box center [700, 161] width 80 height 30
click at [714, 156] on img at bounding box center [714, 158] width 11 height 11
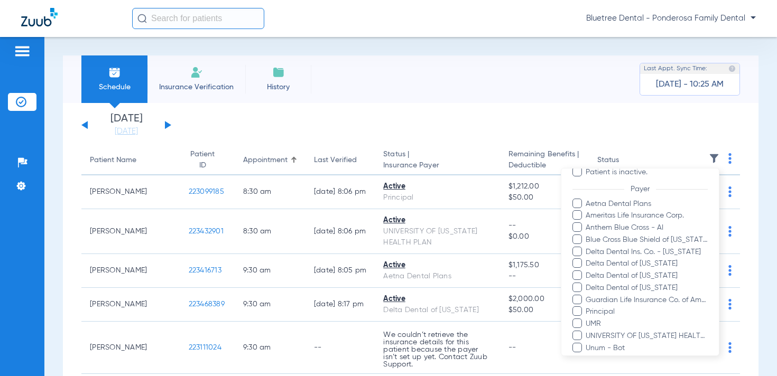
scroll to position [105, 0]
click at [606, 341] on span "Unum - Bot" at bounding box center [646, 344] width 123 height 11
click at [587, 352] on input "Unum - Bot" at bounding box center [587, 352] width 0 height 0
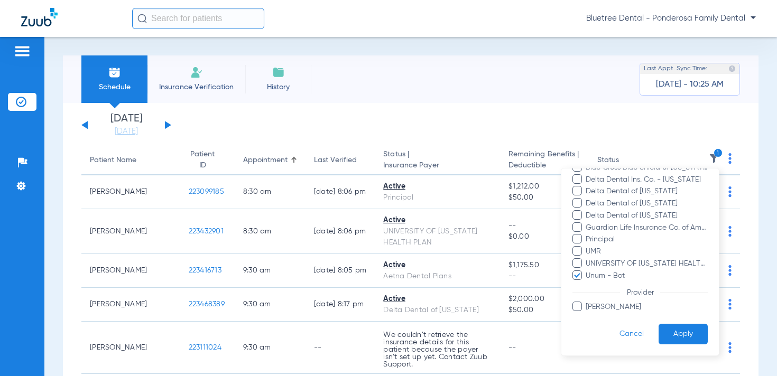
click at [691, 333] on button "Apply" at bounding box center [682, 334] width 49 height 21
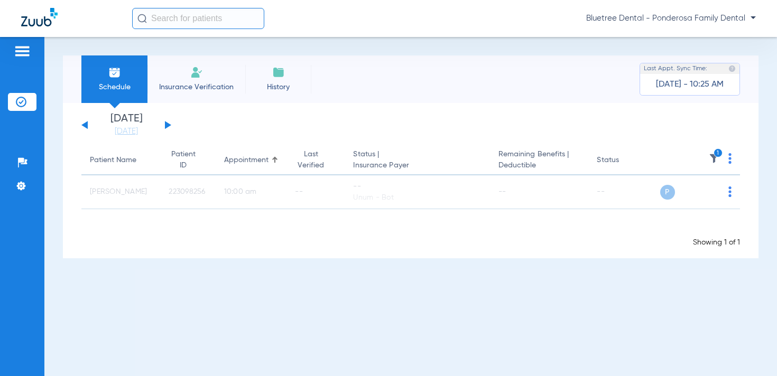
drag, startPoint x: 18, startPoint y: 183, endPoint x: 46, endPoint y: 165, distance: 33.3
click at [18, 183] on img at bounding box center [21, 186] width 11 height 11
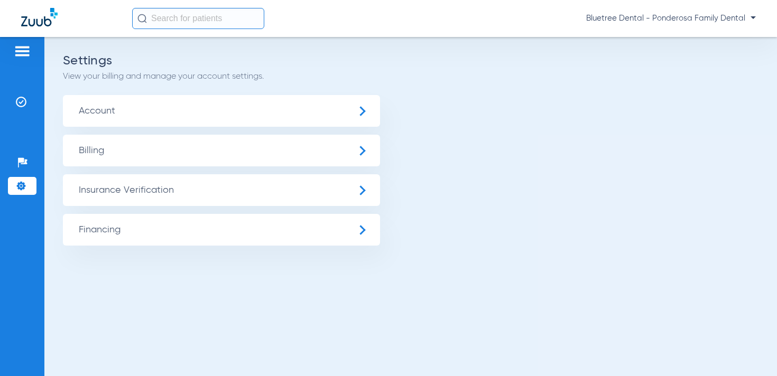
click at [119, 114] on span "Account" at bounding box center [221, 111] width 317 height 32
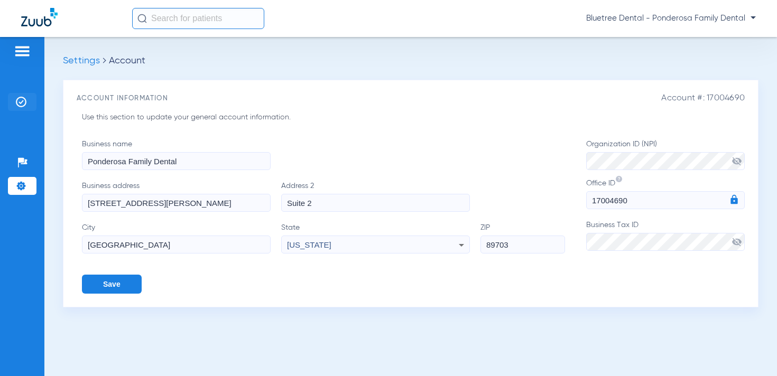
click at [20, 108] on li "Insurance Verification" at bounding box center [22, 102] width 29 height 18
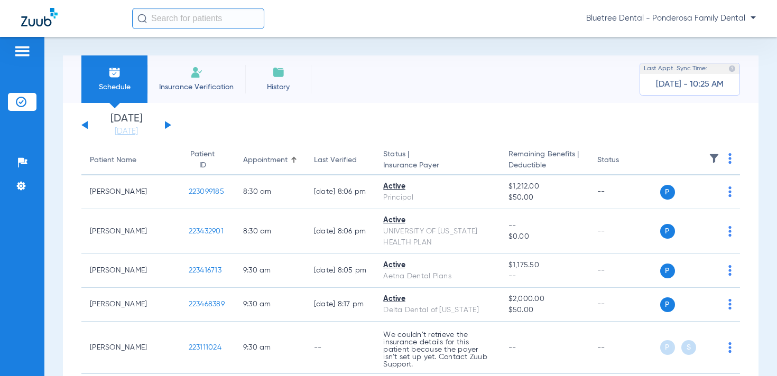
click at [711, 154] on img at bounding box center [714, 158] width 11 height 11
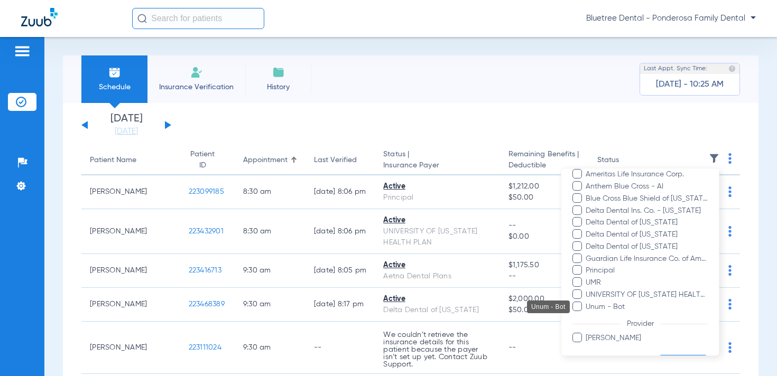
click at [610, 307] on span "Unum - Bot" at bounding box center [646, 306] width 123 height 11
click at [587, 314] on input "Unum - Bot" at bounding box center [587, 314] width 0 height 0
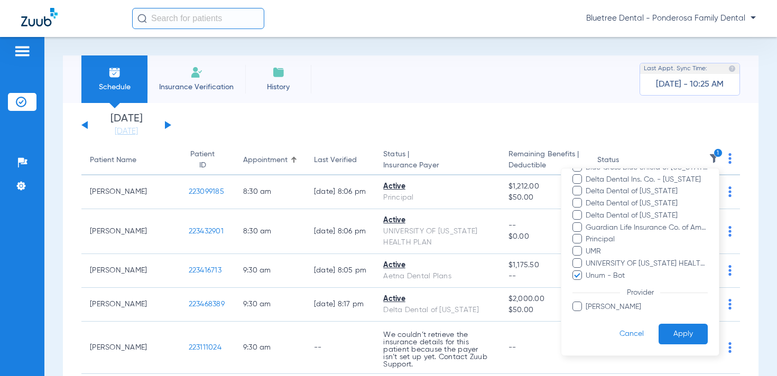
click at [691, 331] on button "Apply" at bounding box center [682, 334] width 49 height 21
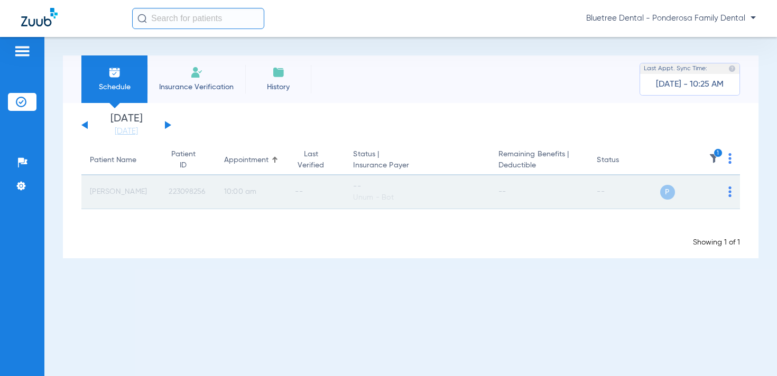
drag, startPoint x: 199, startPoint y: 193, endPoint x: 159, endPoint y: 194, distance: 39.7
click at [160, 194] on td "223098256" at bounding box center [187, 192] width 55 height 34
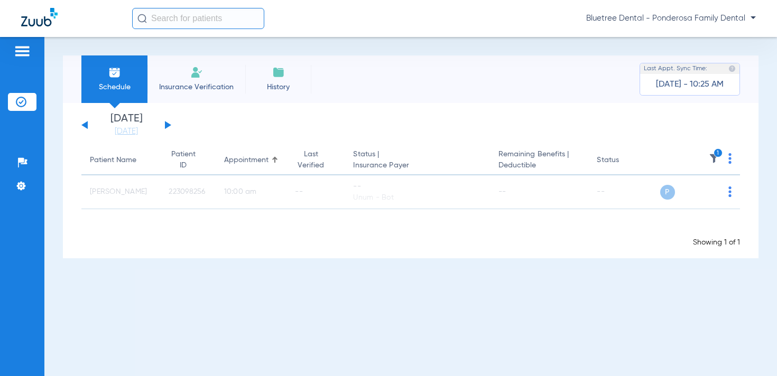
copy span "223098256"
click at [18, 184] on img at bounding box center [21, 186] width 11 height 11
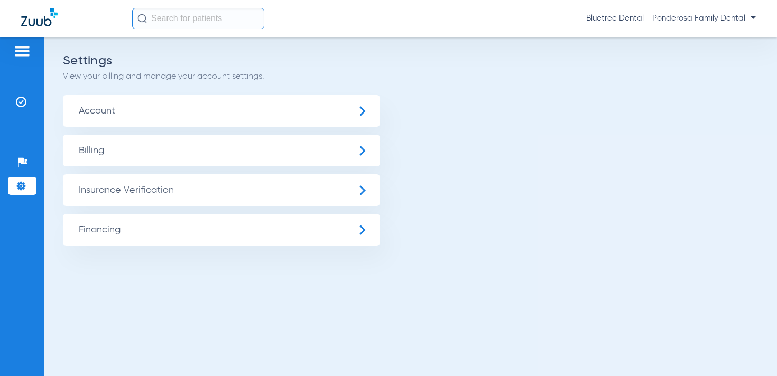
click at [192, 115] on span "Account" at bounding box center [221, 111] width 317 height 32
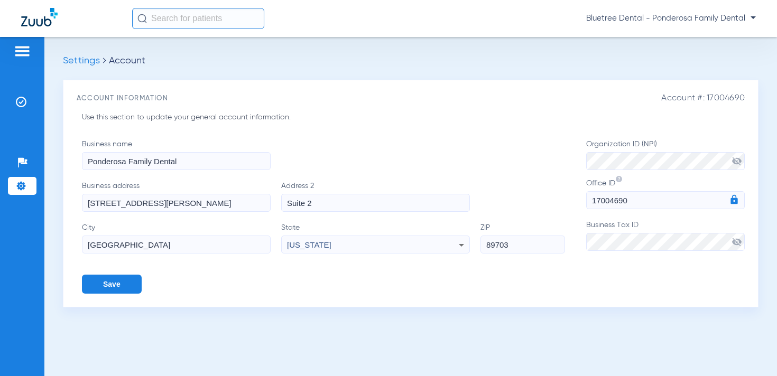
click at [689, 21] on span "Bluetree Dental - Ponderosa Family Dental" at bounding box center [671, 18] width 170 height 11
click at [706, 36] on span "Account Selection" at bounding box center [715, 37] width 59 height 7
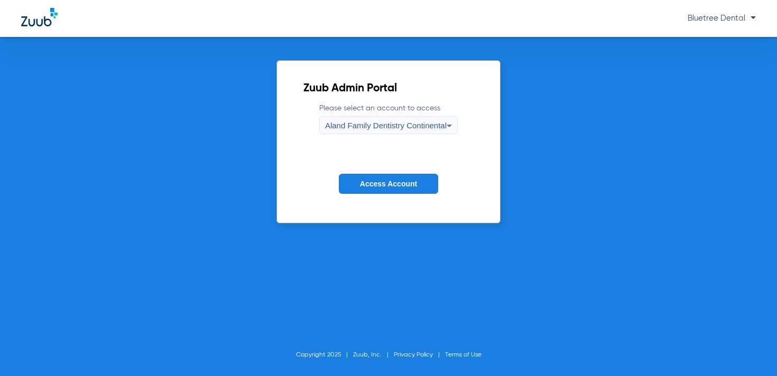
click at [409, 128] on span "Aland Family Dentistry Continental" at bounding box center [386, 125] width 122 height 9
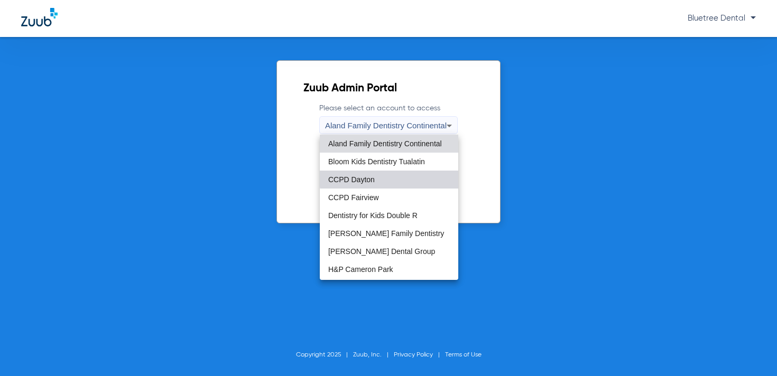
click at [389, 179] on mat-option "CCPD Dayton" at bounding box center [389, 180] width 138 height 18
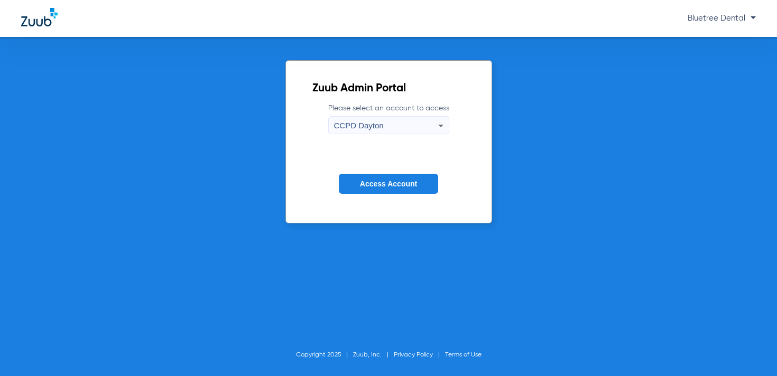
click at [400, 187] on span "Access Account" at bounding box center [388, 184] width 57 height 8
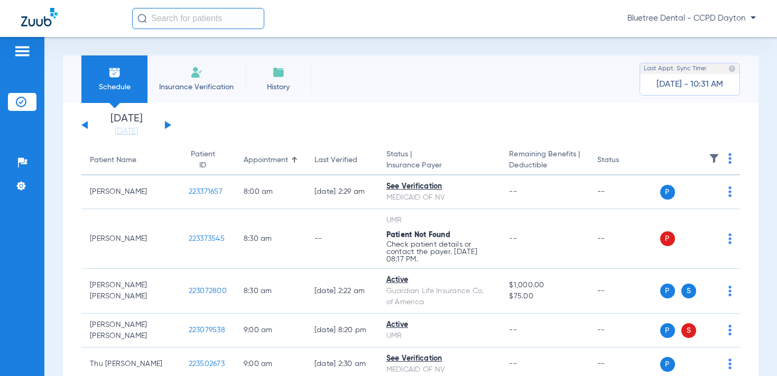
click at [164, 125] on div "Monday 06-16-2025 Tuesday 06-17-2025 Wednesday 06-18-2025 Thursday 06-19-2025 F…" at bounding box center [126, 125] width 90 height 23
click at [167, 125] on button at bounding box center [168, 125] width 6 height 8
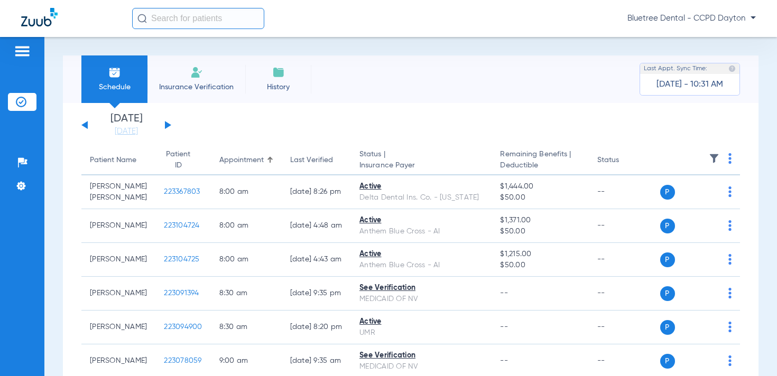
click at [712, 155] on img at bounding box center [714, 158] width 11 height 11
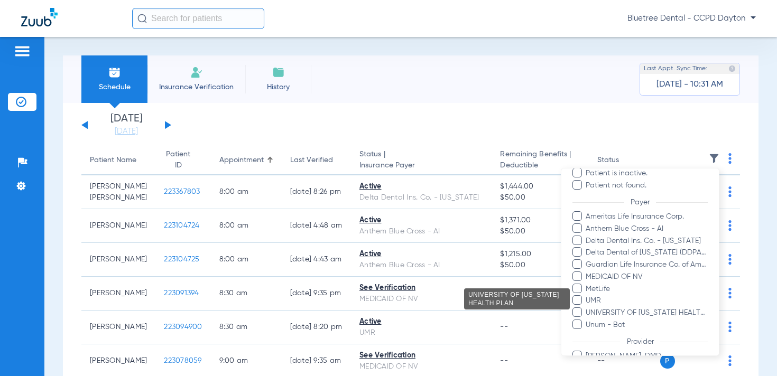
scroll to position [162, 0]
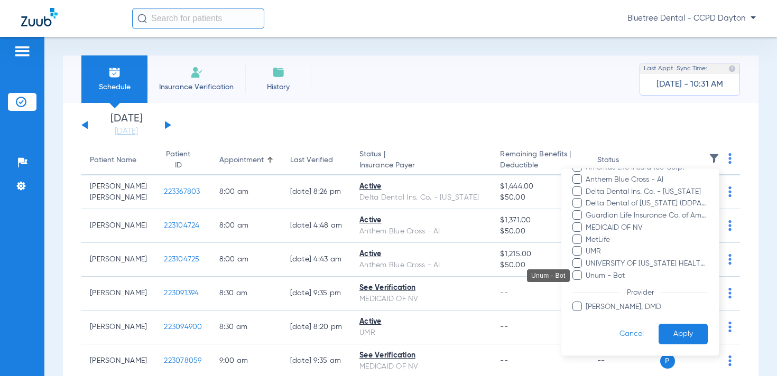
click at [593, 279] on span "Unum - Bot" at bounding box center [646, 275] width 123 height 11
click at [587, 283] on input "Unum - Bot" at bounding box center [587, 283] width 0 height 0
click at [682, 337] on button "Apply" at bounding box center [682, 334] width 49 height 21
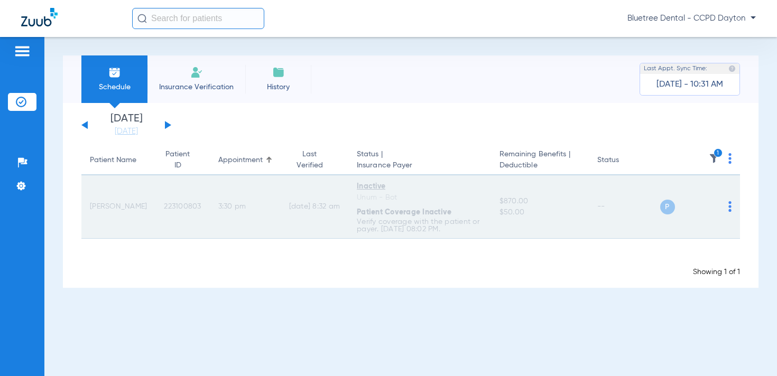
drag, startPoint x: 191, startPoint y: 208, endPoint x: 142, endPoint y: 208, distance: 49.1
click at [155, 208] on td "223100803" at bounding box center [182, 206] width 54 height 63
copy span "223100803"
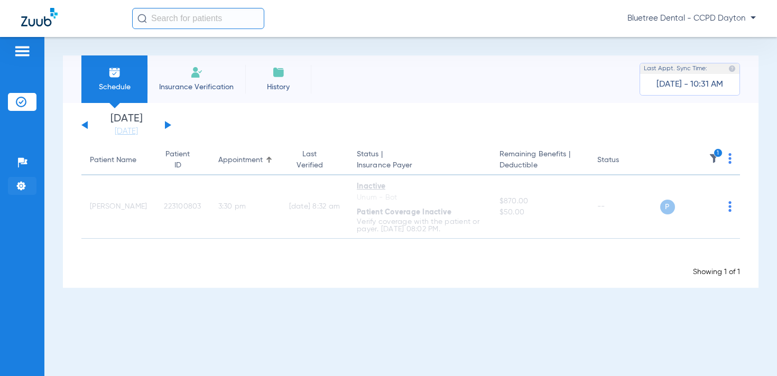
click at [18, 185] on img at bounding box center [21, 186] width 11 height 11
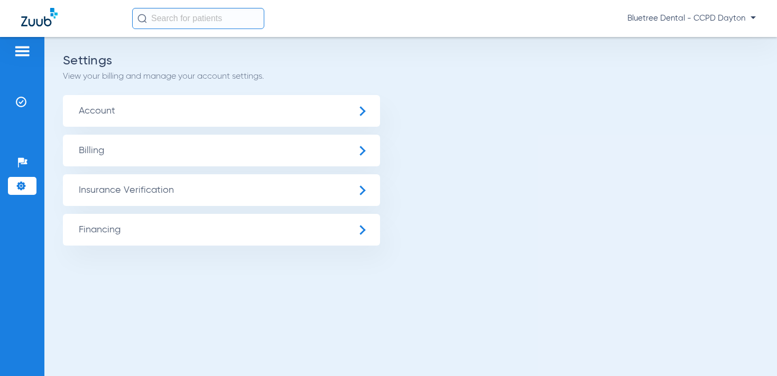
click at [144, 121] on span "Account" at bounding box center [221, 111] width 317 height 32
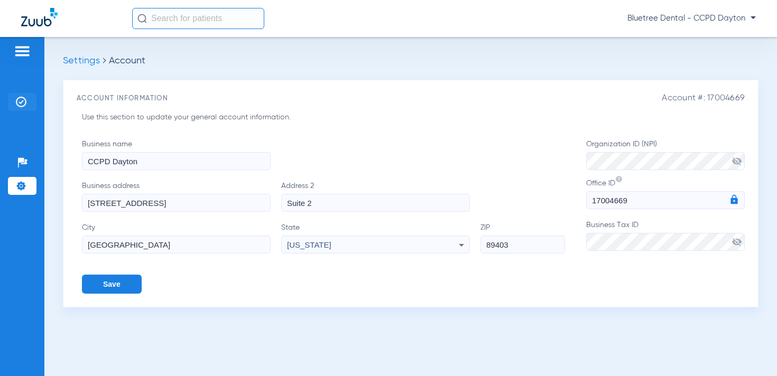
click at [22, 97] on img at bounding box center [21, 102] width 11 height 11
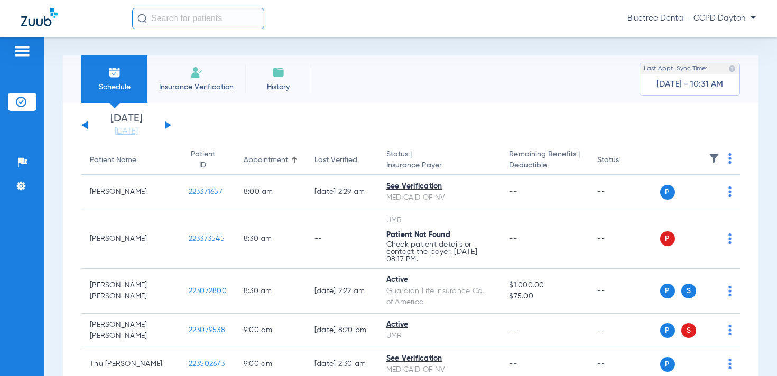
click at [168, 126] on button at bounding box center [168, 125] width 6 height 8
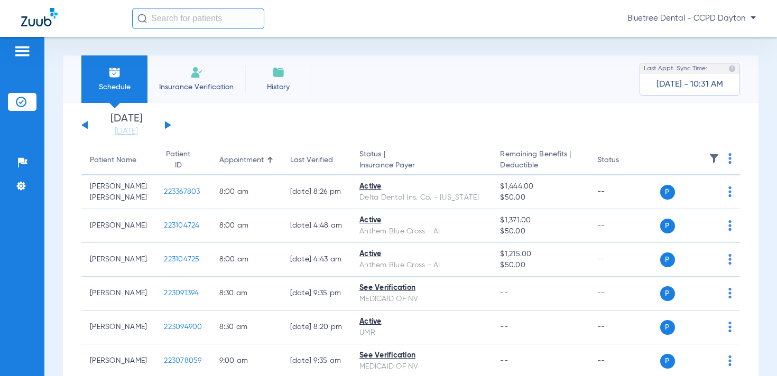
click at [716, 160] on img at bounding box center [714, 158] width 11 height 11
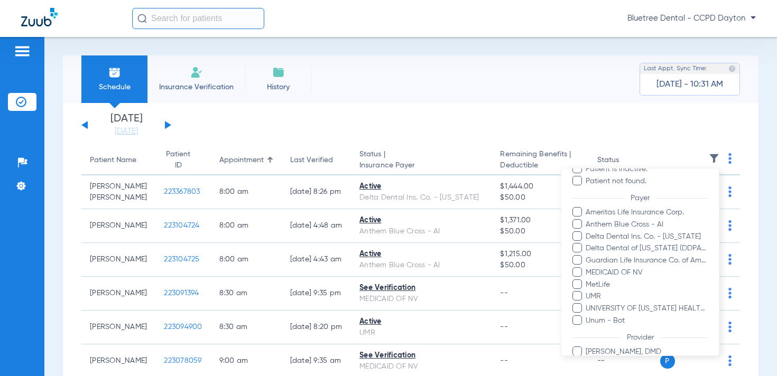
scroll to position [146, 0]
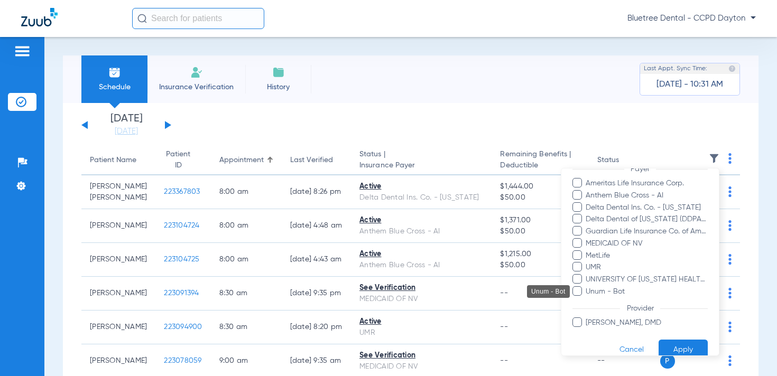
drag, startPoint x: 608, startPoint y: 289, endPoint x: 648, endPoint y: 309, distance: 44.4
click at [609, 289] on span "Unum - Bot" at bounding box center [646, 291] width 123 height 11
click at [587, 299] on input "Unum - Bot" at bounding box center [587, 299] width 0 height 0
click at [679, 348] on button "Apply" at bounding box center [682, 350] width 49 height 21
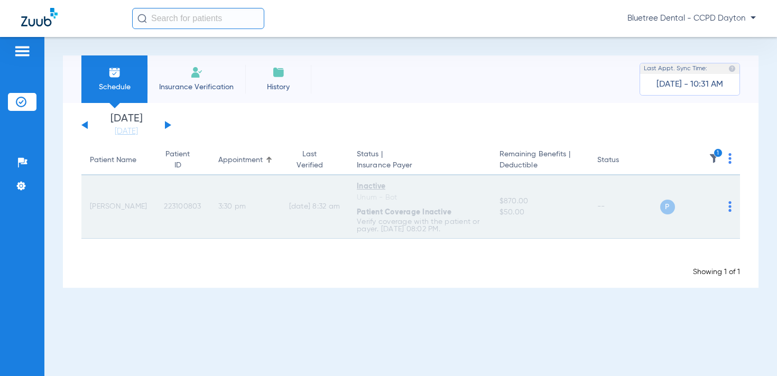
click at [172, 207] on span "223100803" at bounding box center [182, 206] width 37 height 7
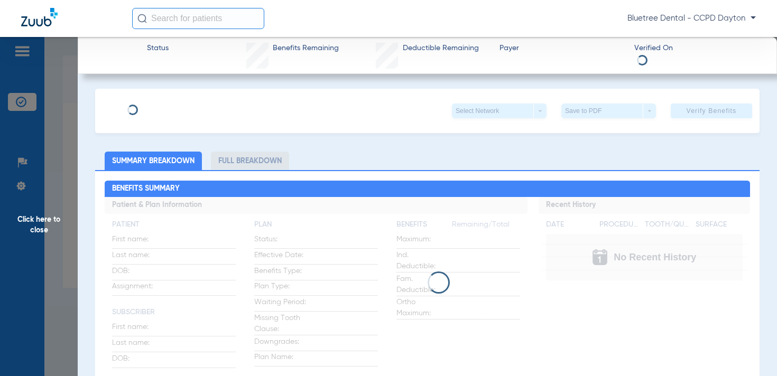
type input "Stephen"
type input "James"
type input "06/28/1981"
type input "4077081954"
type input "CLAW010001"
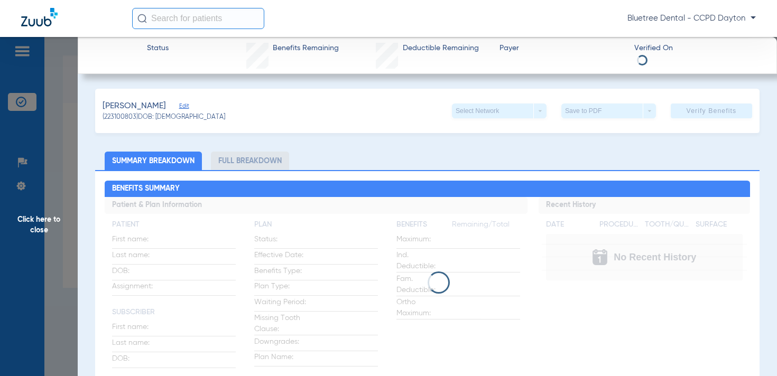
click at [179, 107] on span "Edit" at bounding box center [184, 108] width 10 height 10
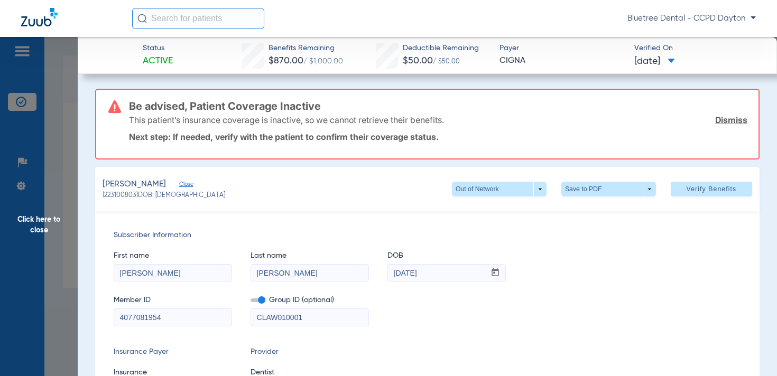
drag, startPoint x: 120, startPoint y: 315, endPoint x: 87, endPoint y: 313, distance: 32.8
click at [36, 216] on span "Click here to close" at bounding box center [39, 225] width 78 height 376
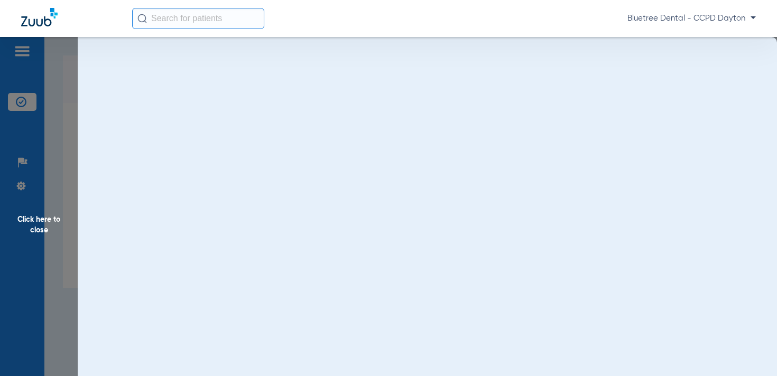
click at [35, 221] on span "Click here to close" at bounding box center [39, 225] width 78 height 376
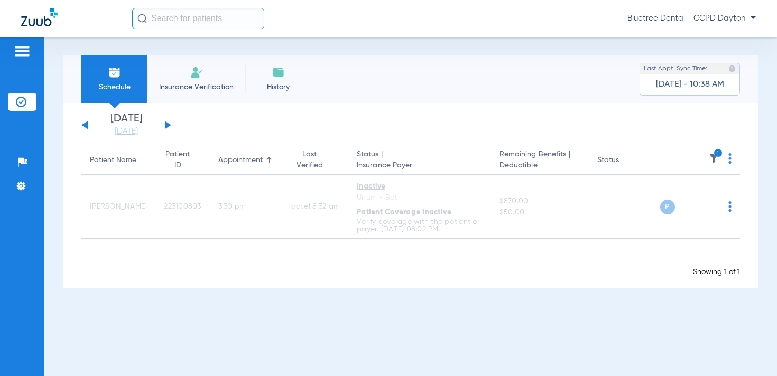
click at [699, 14] on span "Bluetree Dental - CCPD Dayton" at bounding box center [691, 18] width 128 height 11
click at [716, 57] on span "Log out" at bounding box center [715, 58] width 59 height 7
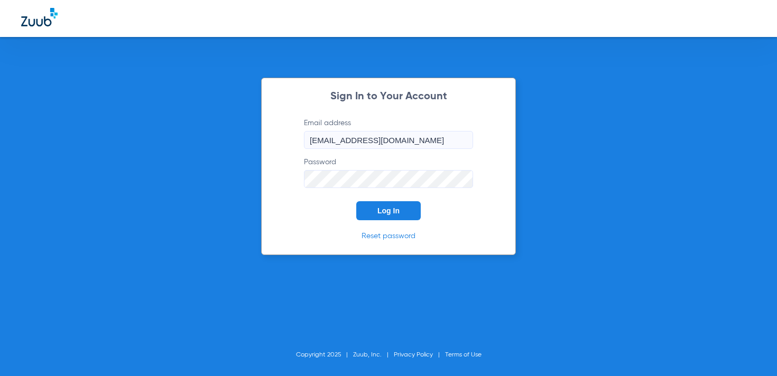
click at [345, 140] on input "dsosupport+bluetree@zuub.com" at bounding box center [388, 140] width 169 height 18
type input "courtney.best@zuub.com"
click at [385, 210] on span "Log In" at bounding box center [388, 211] width 22 height 8
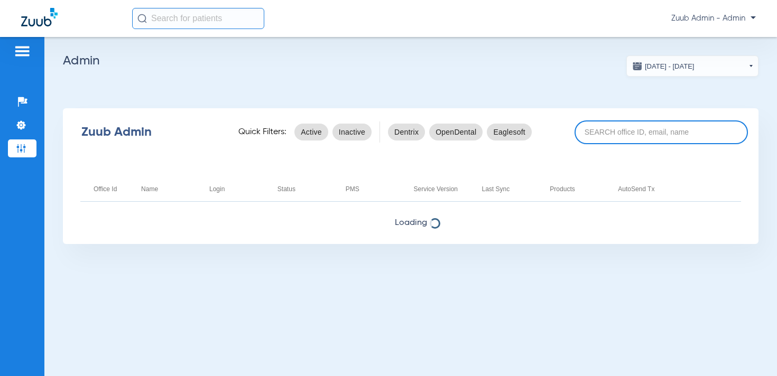
click at [628, 133] on input at bounding box center [660, 132] width 173 height 24
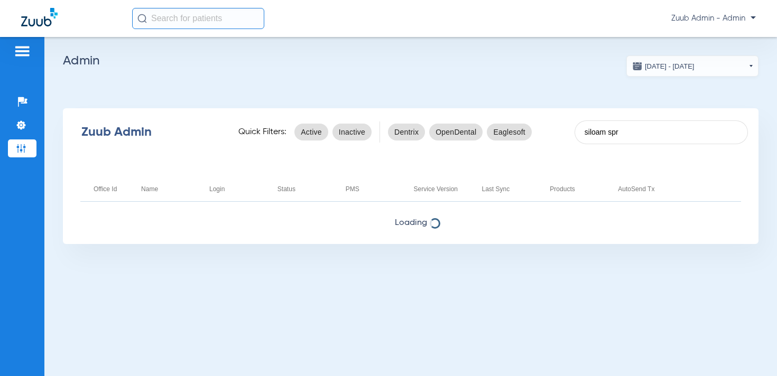
type input "siloam spr"
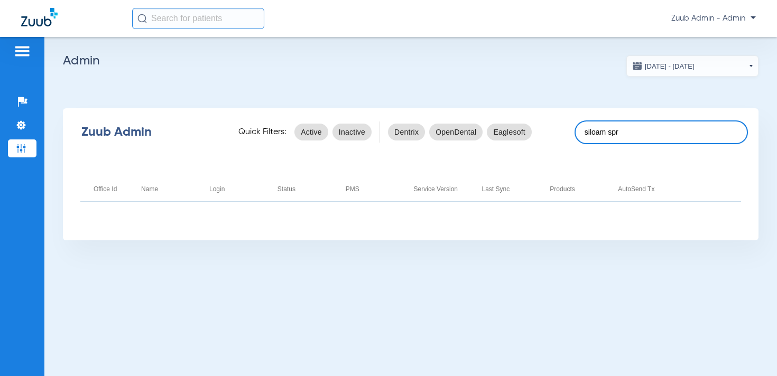
drag, startPoint x: 641, startPoint y: 136, endPoint x: 576, endPoint y: 133, distance: 65.6
click at [576, 133] on input "siloam spr" at bounding box center [660, 132] width 173 height 24
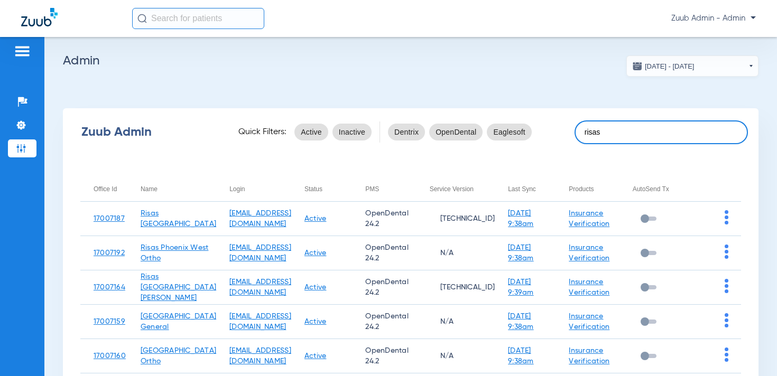
click at [618, 131] on input "risas" at bounding box center [660, 132] width 173 height 24
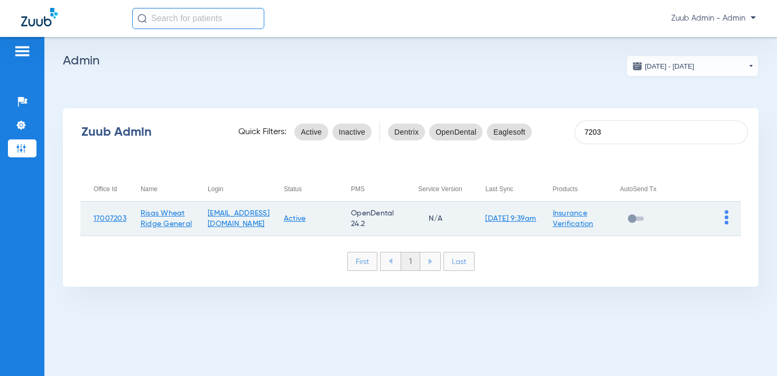
type input "7203"
click at [725, 217] on td at bounding box center [707, 219] width 67 height 34
click at [725, 218] on img at bounding box center [727, 217] width 4 height 14
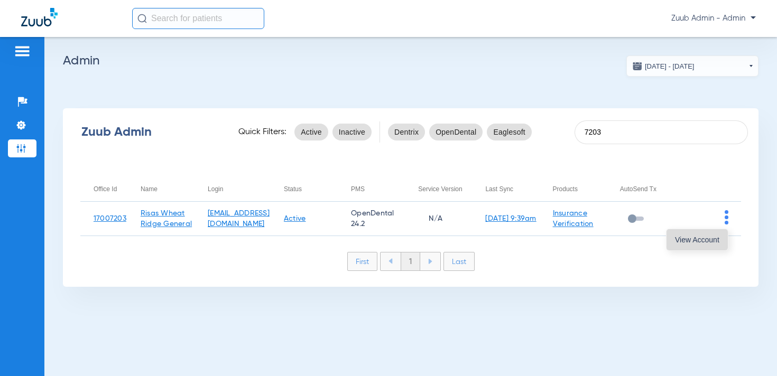
drag, startPoint x: 697, startPoint y: 236, endPoint x: 694, endPoint y: 231, distance: 6.2
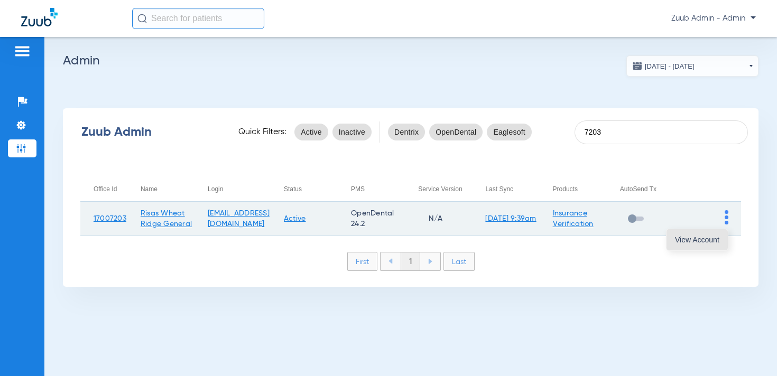
click at [698, 236] on span "View Account" at bounding box center [697, 239] width 44 height 7
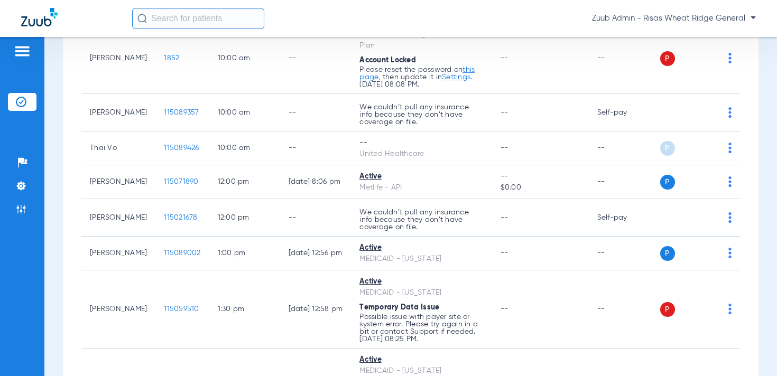
scroll to position [155, 0]
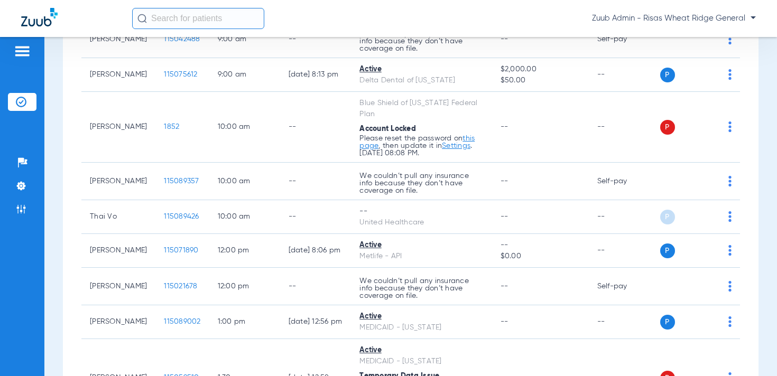
drag, startPoint x: 22, startPoint y: 188, endPoint x: 47, endPoint y: 183, distance: 24.8
click at [23, 188] on img at bounding box center [21, 186] width 11 height 11
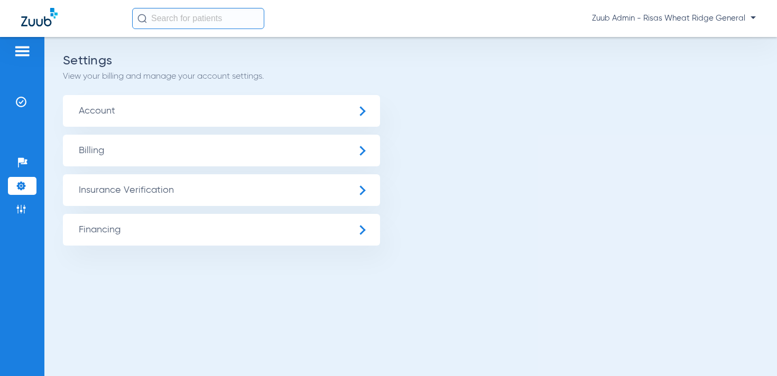
click at [340, 105] on span "Account" at bounding box center [221, 111] width 317 height 32
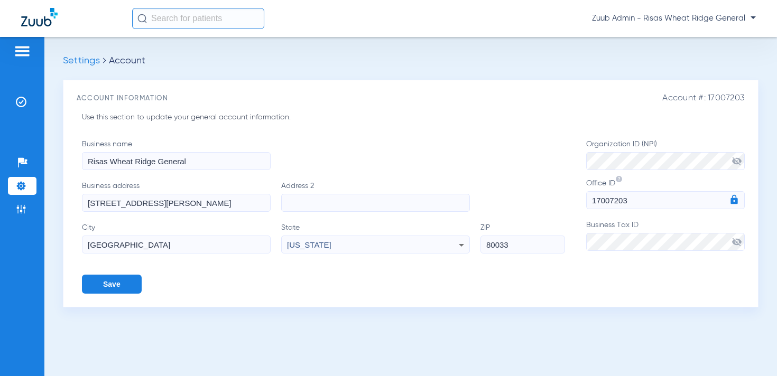
click at [735, 239] on span "visibility_off" at bounding box center [736, 242] width 11 height 11
click at [582, 244] on form "Business name Risas Wheat Ridge General Business address 3815 N Wadsworth Blvd.…" at bounding box center [413, 216] width 663 height 155
click at [21, 104] on img at bounding box center [21, 102] width 11 height 11
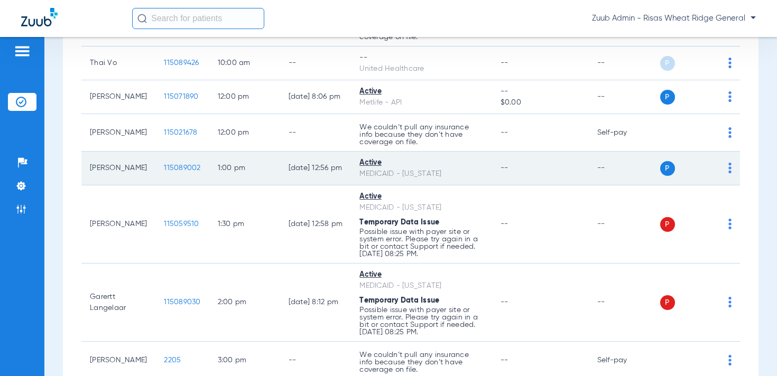
scroll to position [311, 0]
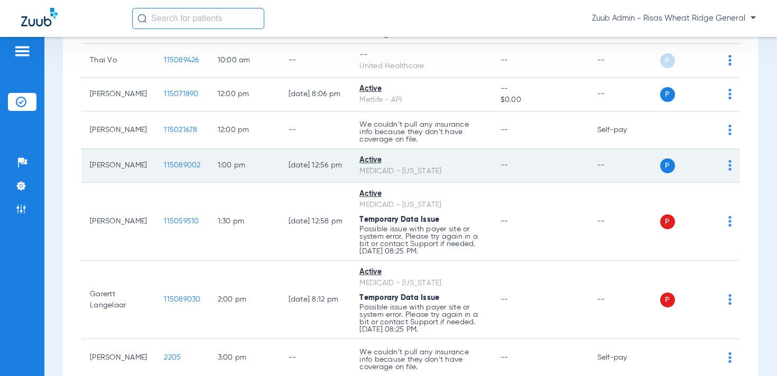
click at [167, 169] on span "115089002" at bounding box center [182, 165] width 36 height 7
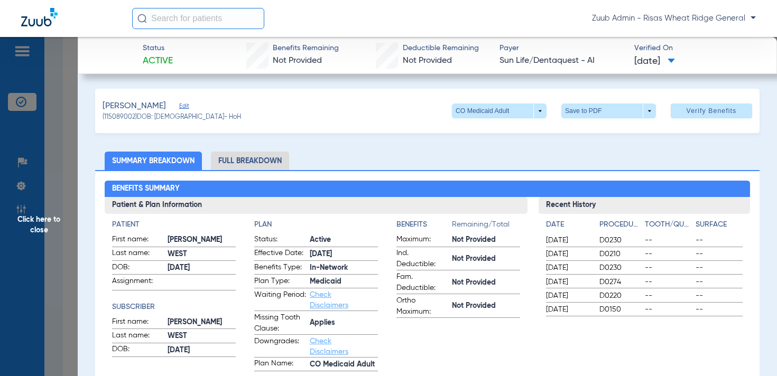
click at [35, 217] on span "Click here to close" at bounding box center [39, 225] width 78 height 376
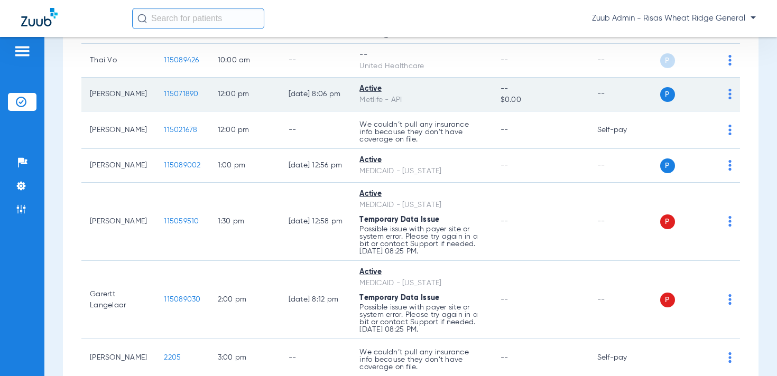
scroll to position [0, 0]
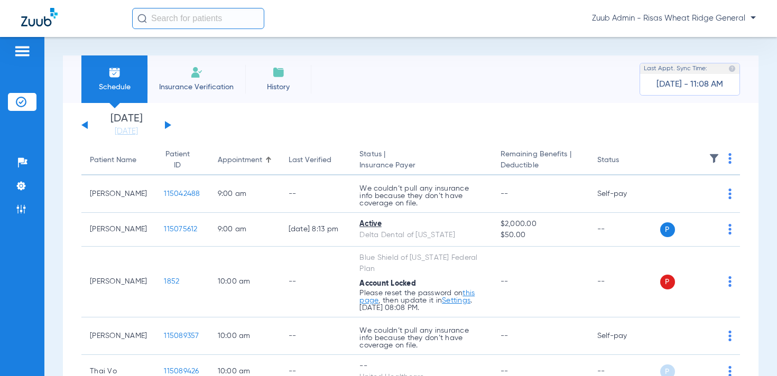
click at [710, 157] on img at bounding box center [714, 158] width 11 height 11
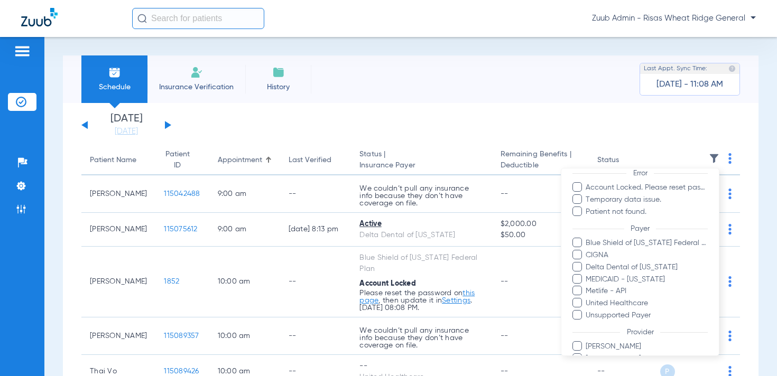
scroll to position [76, 0]
click at [656, 276] on span "MEDICAID - [US_STATE]" at bounding box center [646, 277] width 123 height 11
click at [587, 284] on input "MEDICAID - [US_STATE]" at bounding box center [587, 284] width 0 height 0
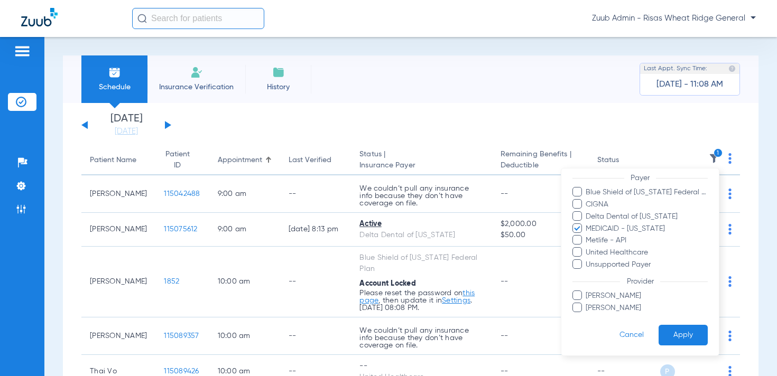
click at [695, 335] on button "Apply" at bounding box center [682, 335] width 49 height 21
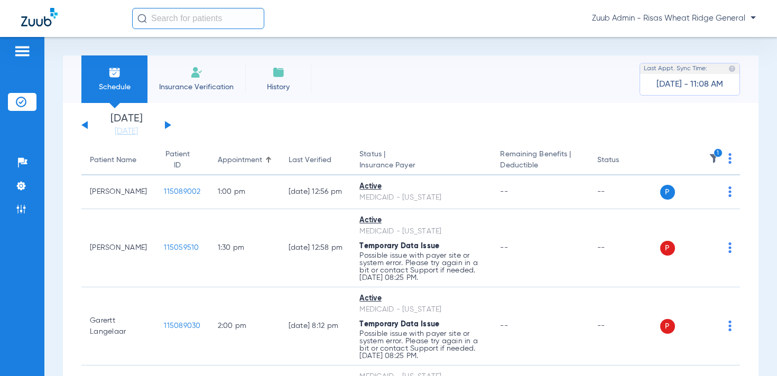
click at [727, 159] on th "1" at bounding box center [700, 161] width 80 height 30
click at [729, 159] on img at bounding box center [729, 158] width 3 height 11
click at [702, 197] on span "Verify All" at bounding box center [690, 200] width 63 height 7
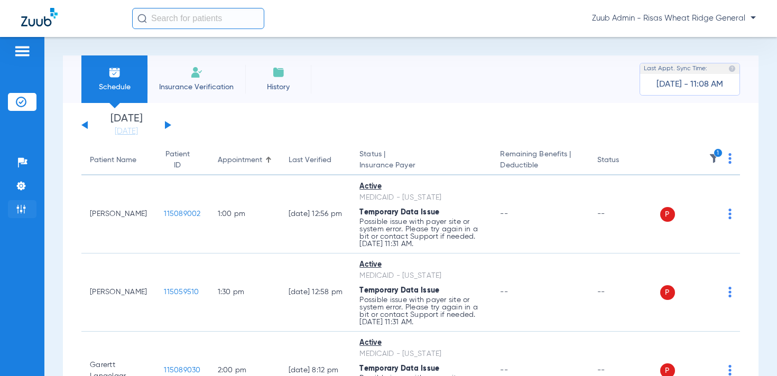
click at [16, 209] on img at bounding box center [21, 209] width 11 height 11
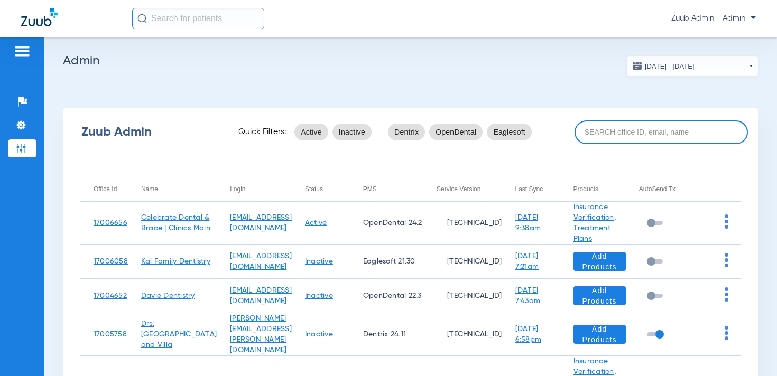
click at [615, 138] on input at bounding box center [660, 132] width 173 height 24
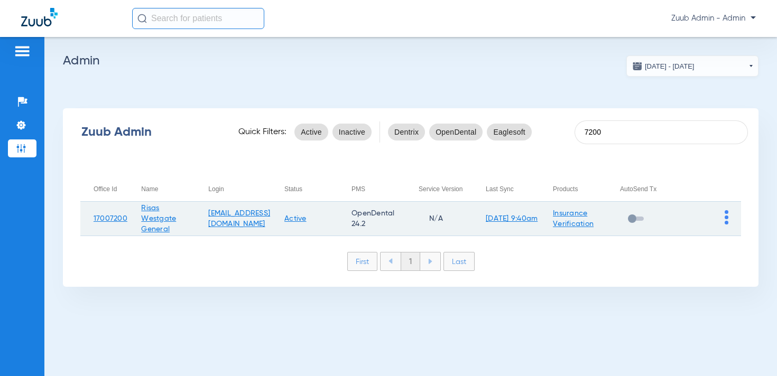
type input "7200"
click at [726, 215] on img at bounding box center [727, 217] width 4 height 14
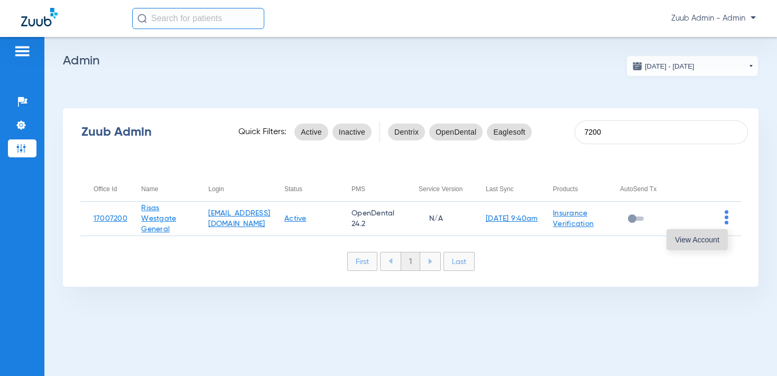
click at [707, 236] on span "View Account" at bounding box center [697, 239] width 44 height 7
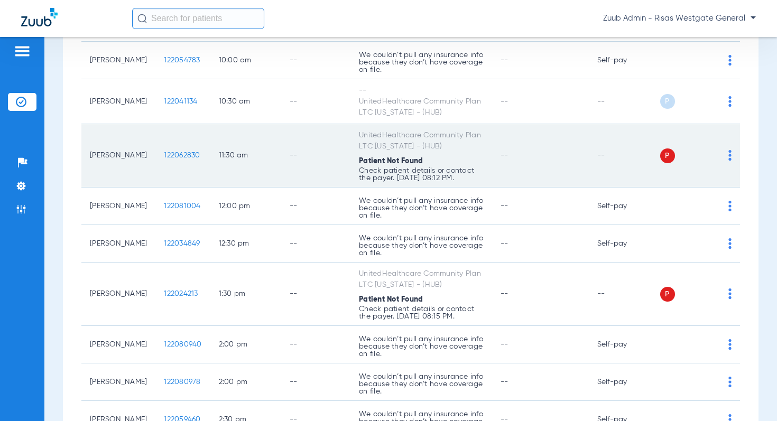
scroll to position [296, 0]
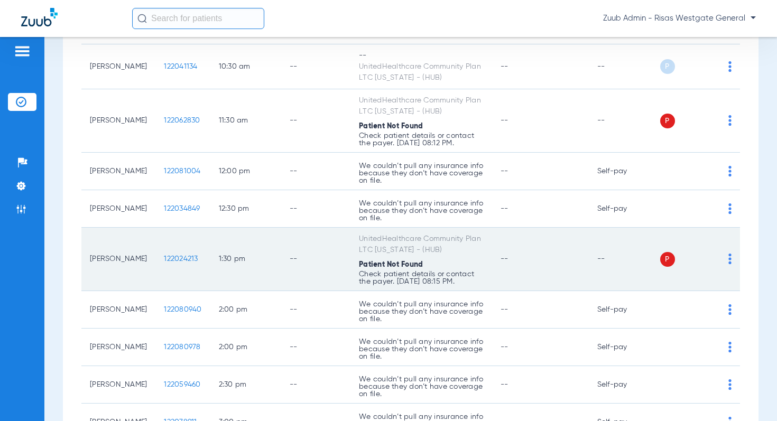
drag, startPoint x: 128, startPoint y: 271, endPoint x: 87, endPoint y: 256, distance: 43.3
click at [87, 256] on td "Cortez Oliver Jr" at bounding box center [118, 259] width 74 height 63
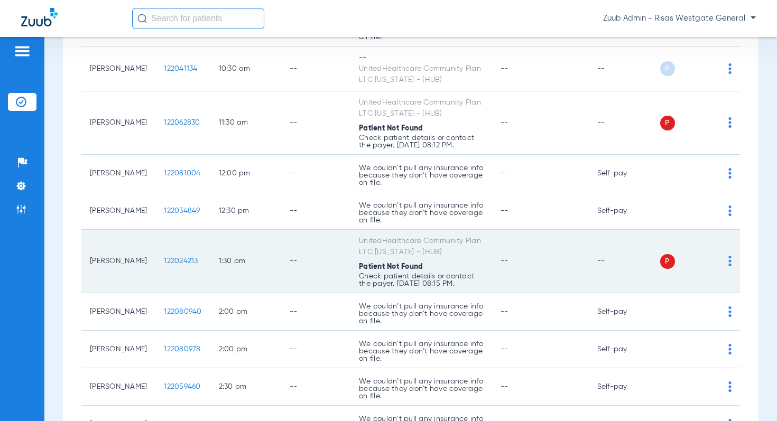
click at [124, 277] on td "Cortez Oliver Jr" at bounding box center [118, 261] width 74 height 63
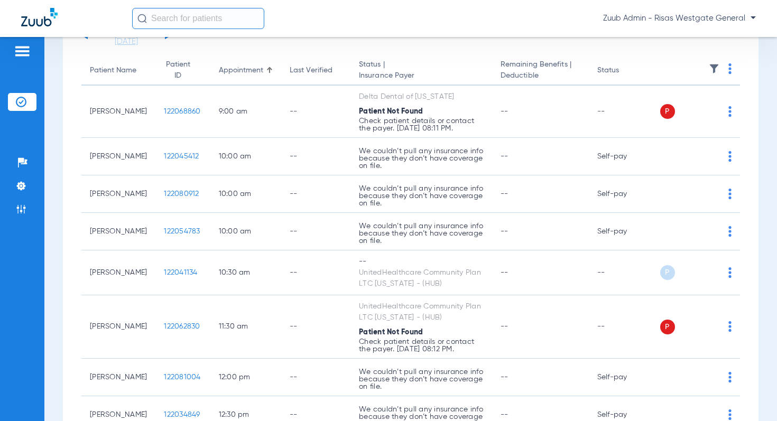
scroll to position [0, 0]
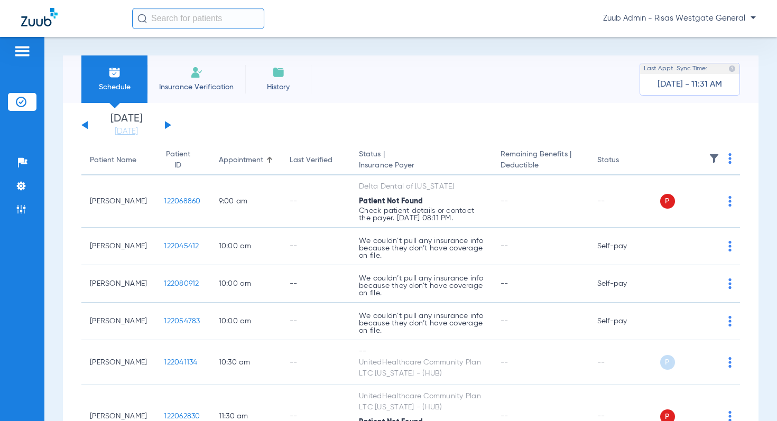
click at [165, 123] on button at bounding box center [168, 125] width 6 height 8
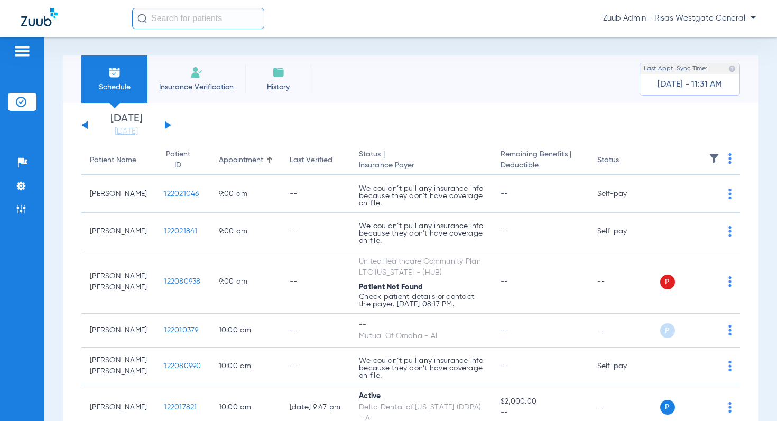
click at [714, 156] on img at bounding box center [714, 158] width 11 height 11
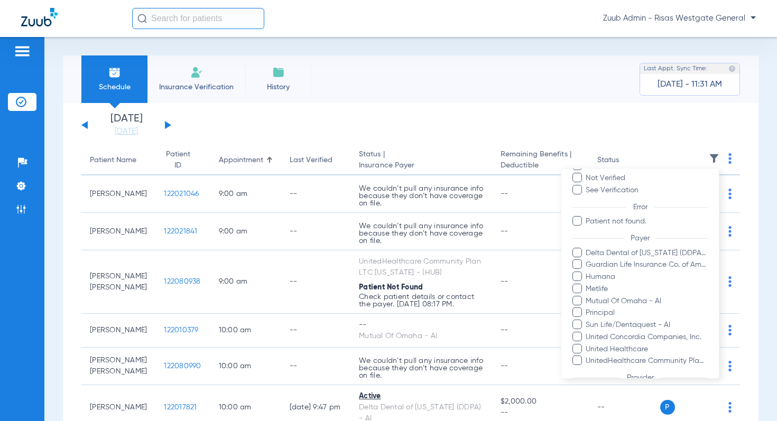
scroll to position [62, 0]
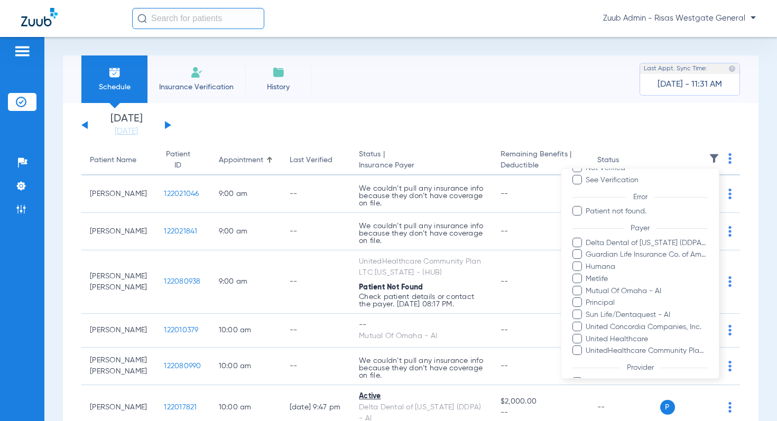
click at [468, 126] on div at bounding box center [388, 210] width 777 height 421
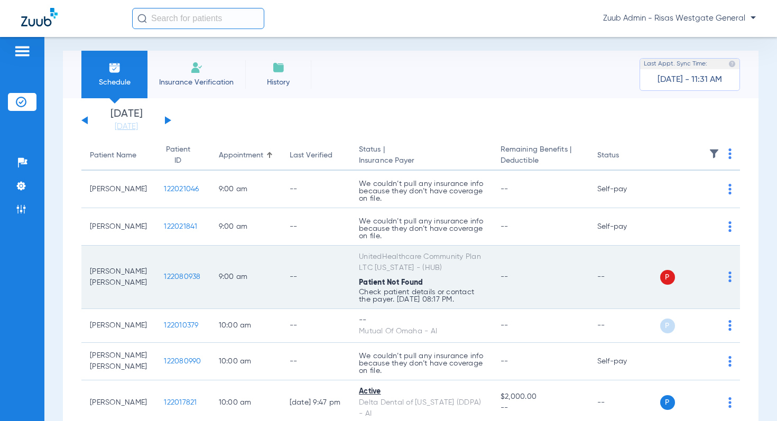
scroll to position [6, 0]
drag, startPoint x: 119, startPoint y: 272, endPoint x: 111, endPoint y: 272, distance: 8.5
click at [111, 272] on td "Maria G Diaz Salgado" at bounding box center [118, 276] width 74 height 63
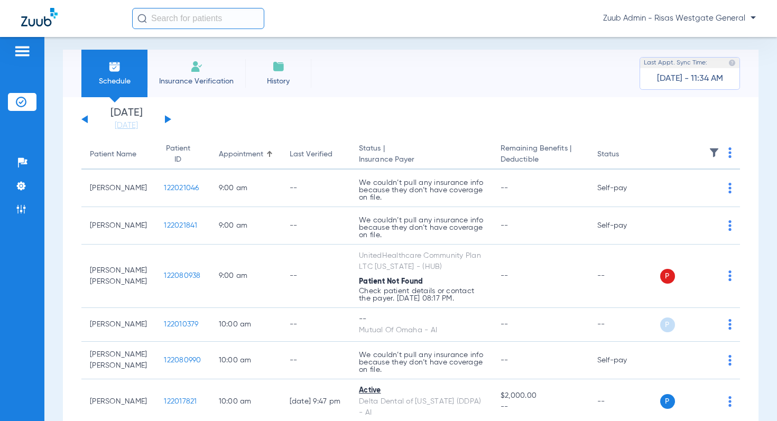
click at [208, 77] on span "Insurance Verification" at bounding box center [196, 81] width 82 height 11
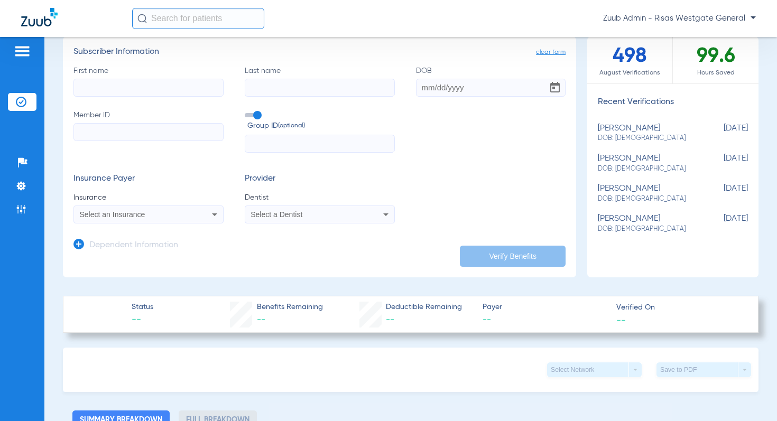
scroll to position [76, 0]
click at [645, 164] on div "marisol cazares DOB: 03/01/1969" at bounding box center [646, 165] width 97 height 20
type input "Marisol"
type input "Cazares"
type input "03/01/1969"
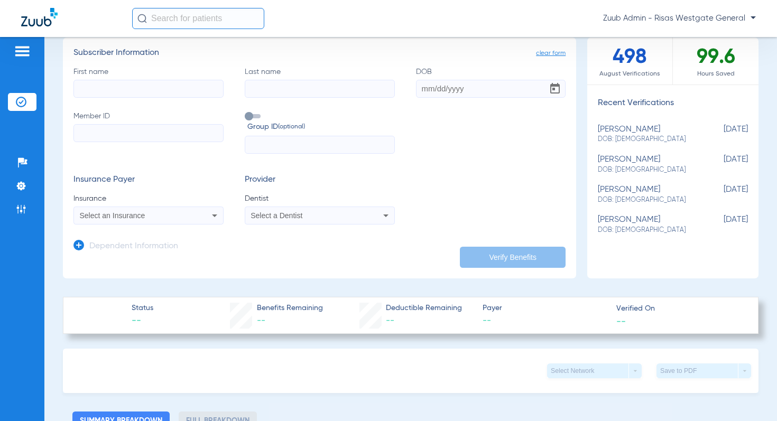
type input "A61490312"
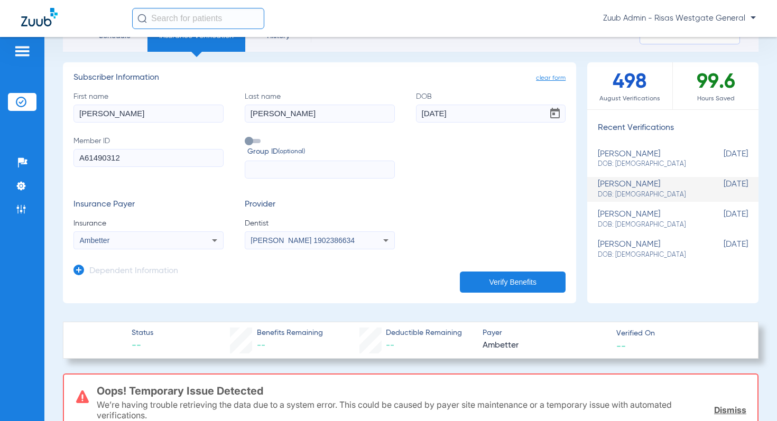
scroll to position [50, 0]
click at [22, 185] on img at bounding box center [21, 186] width 11 height 11
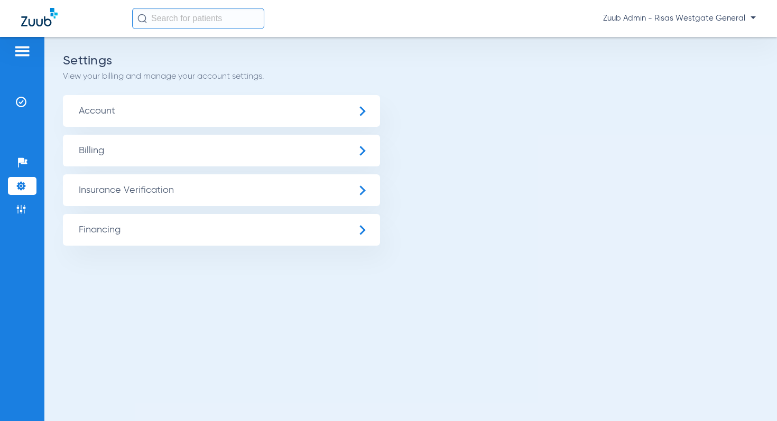
click at [123, 198] on span "Insurance Verification" at bounding box center [221, 190] width 317 height 32
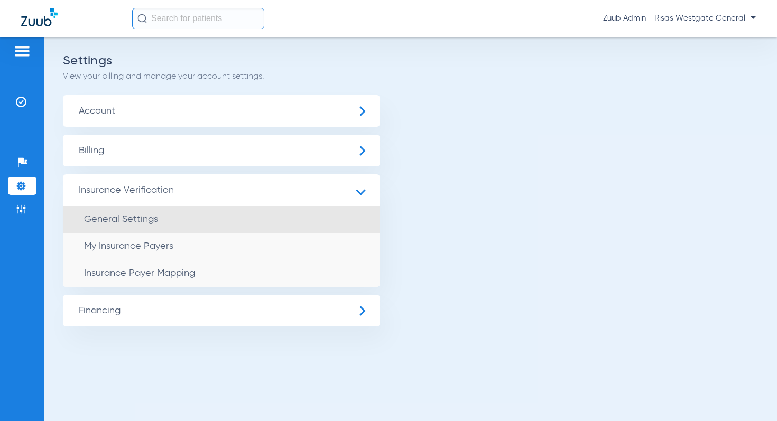
click at [141, 215] on span "General Settings" at bounding box center [121, 220] width 74 height 10
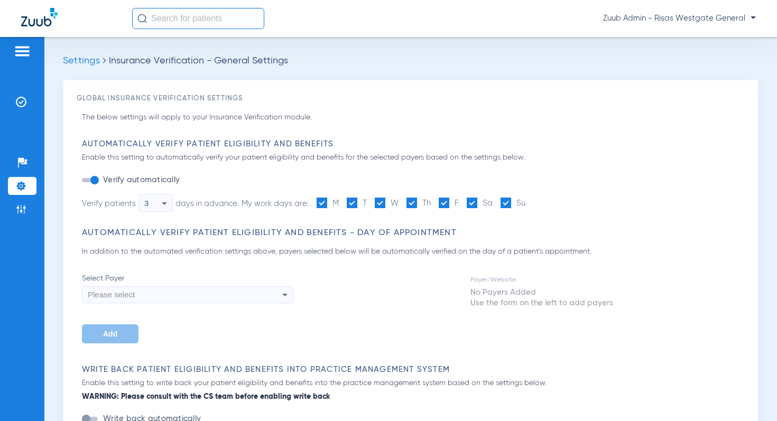
type input "1"
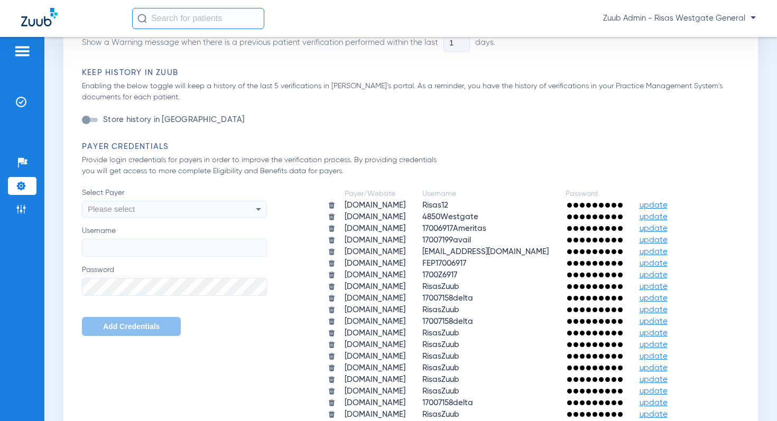
scroll to position [548, 0]
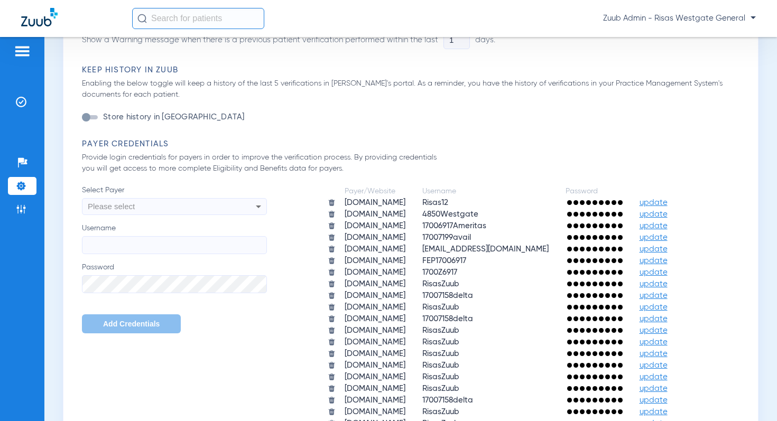
drag, startPoint x: 388, startPoint y: 215, endPoint x: 294, endPoint y: 217, distance: 94.1
click at [337, 217] on td "[DOMAIN_NAME]" at bounding box center [375, 214] width 77 height 11
click at [31, 98] on li "Insurance Verification" at bounding box center [22, 102] width 29 height 18
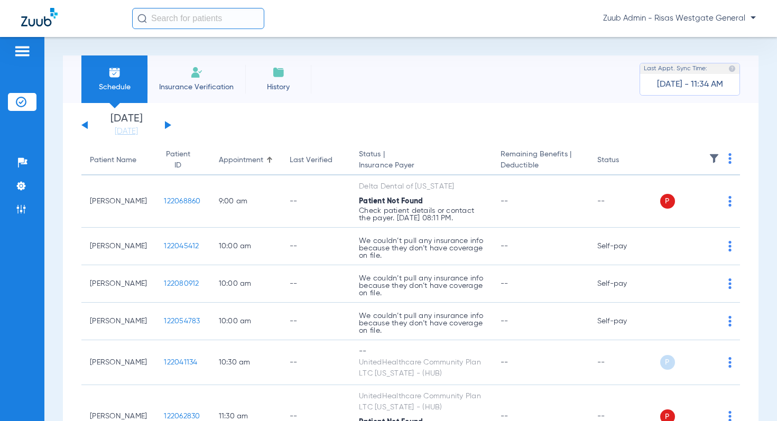
click at [165, 124] on button at bounding box center [168, 125] width 6 height 8
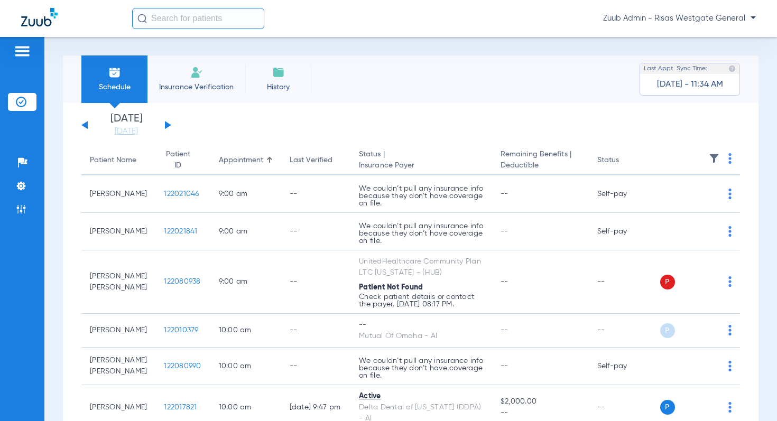
click at [217, 90] on span "Insurance Verification" at bounding box center [196, 87] width 82 height 11
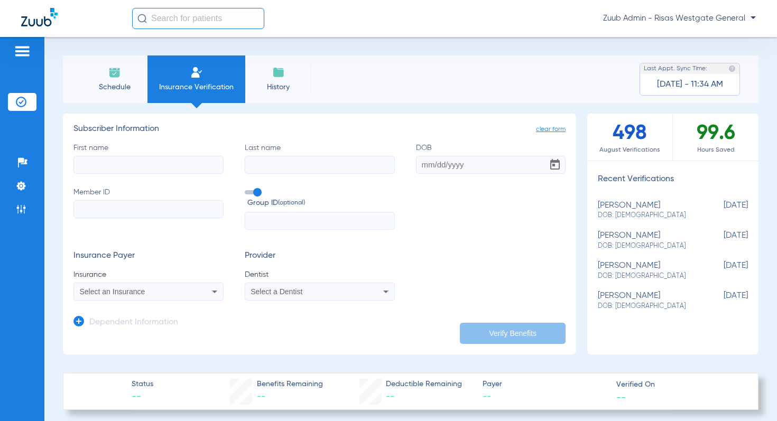
click at [646, 235] on div "marisol cazares DOB: 03/01/1969" at bounding box center [646, 241] width 97 height 20
type input "Marisol"
type input "Cazares"
type input "03/01/1969"
type input "A61490312"
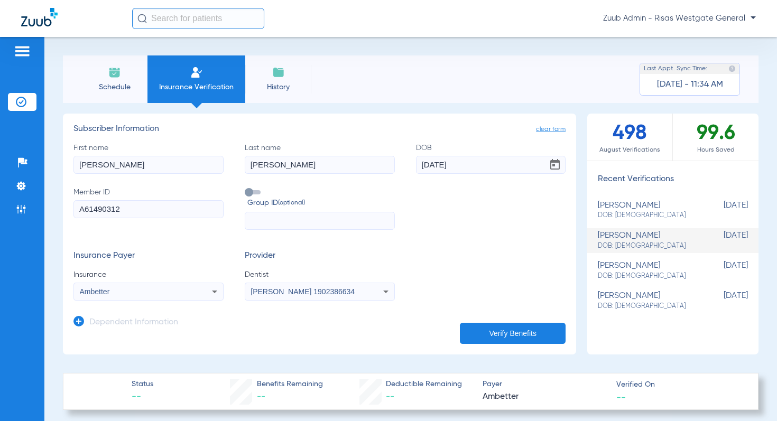
drag, startPoint x: 83, startPoint y: 210, endPoint x: 70, endPoint y: 210, distance: 12.7
click at [70, 210] on app-manual-verification-form "clear form Subscriber Information First name Marisol Last name Cazares DOB 03/0…" at bounding box center [319, 234] width 513 height 241
click at [148, 212] on input "A61490312" at bounding box center [148, 209] width 150 height 18
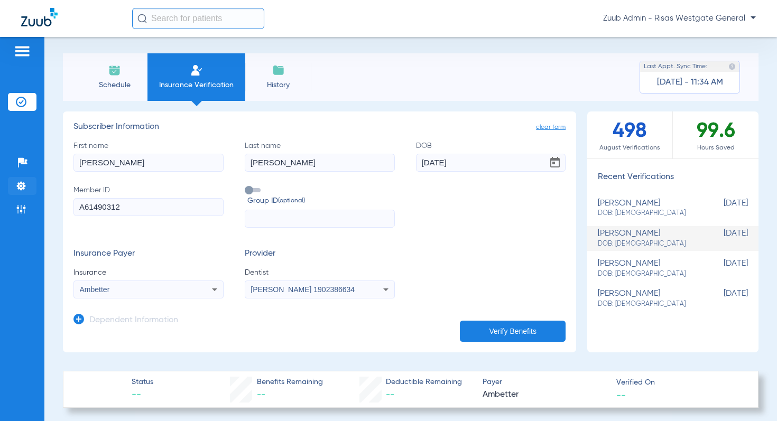
click at [24, 181] on img at bounding box center [21, 186] width 11 height 11
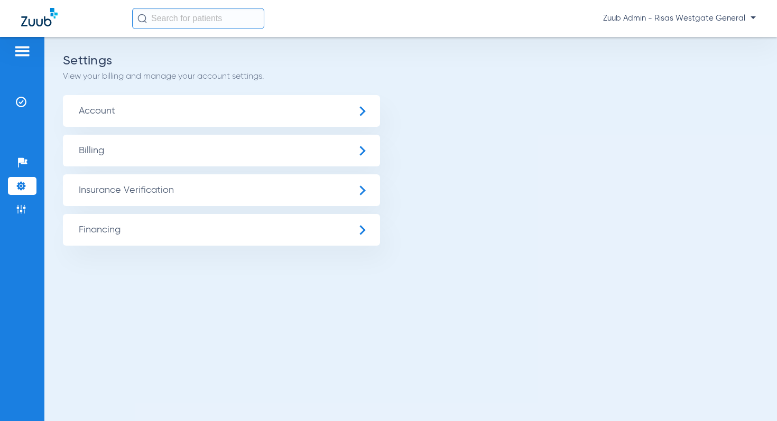
click at [120, 192] on span "Insurance Verification" at bounding box center [221, 190] width 317 height 32
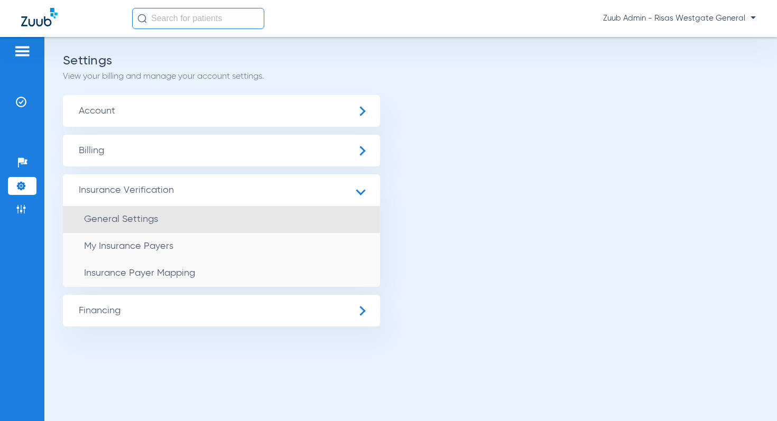
click at [137, 220] on span "General Settings" at bounding box center [121, 220] width 74 height 10
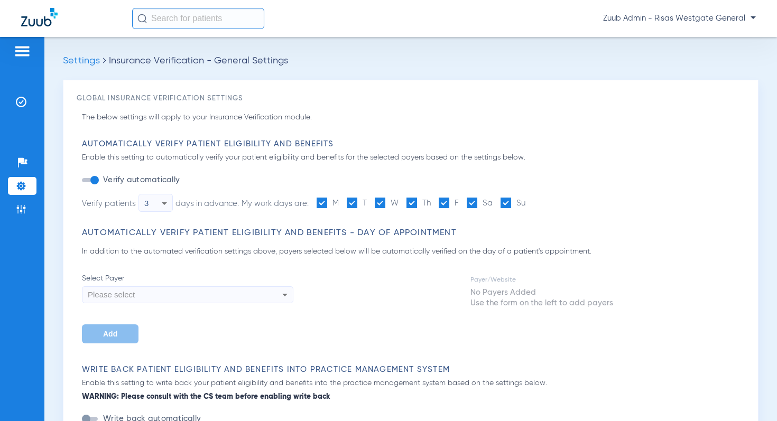
type input "1"
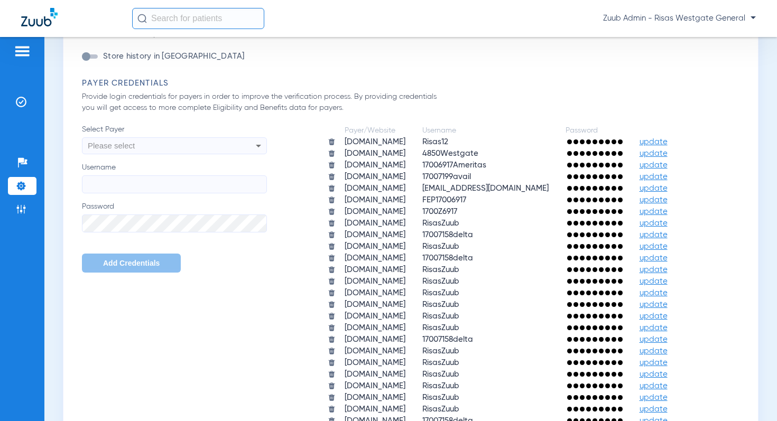
scroll to position [610, 0]
drag, startPoint x: 440, startPoint y: 153, endPoint x: 482, endPoint y: 151, distance: 42.3
click at [482, 151] on td "4850Westgate" at bounding box center [485, 152] width 142 height 11
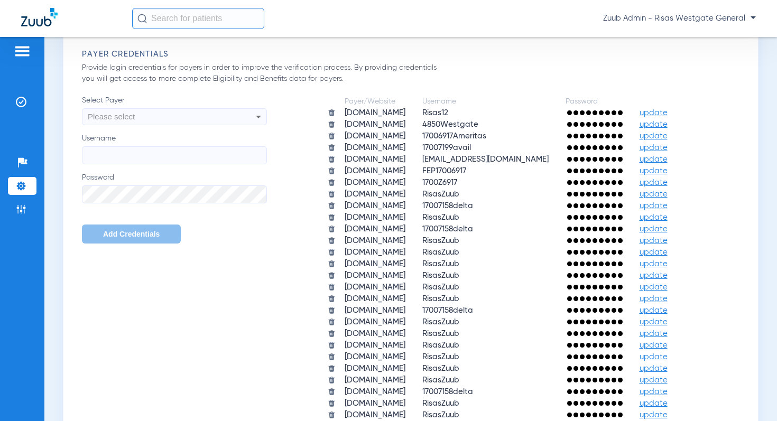
scroll to position [635, 0]
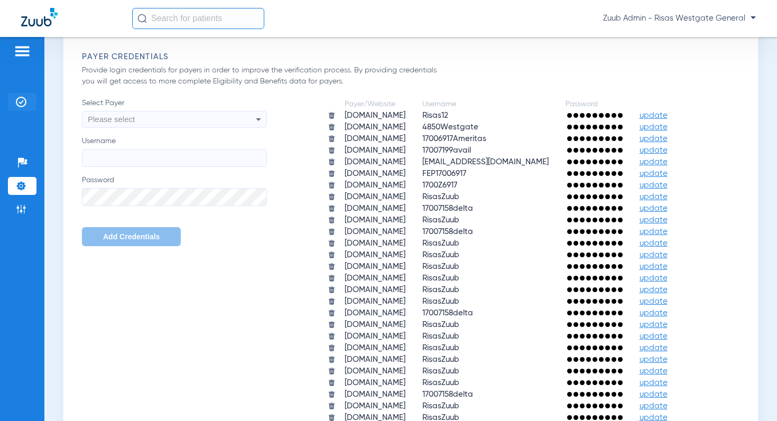
click at [20, 99] on img at bounding box center [21, 102] width 11 height 11
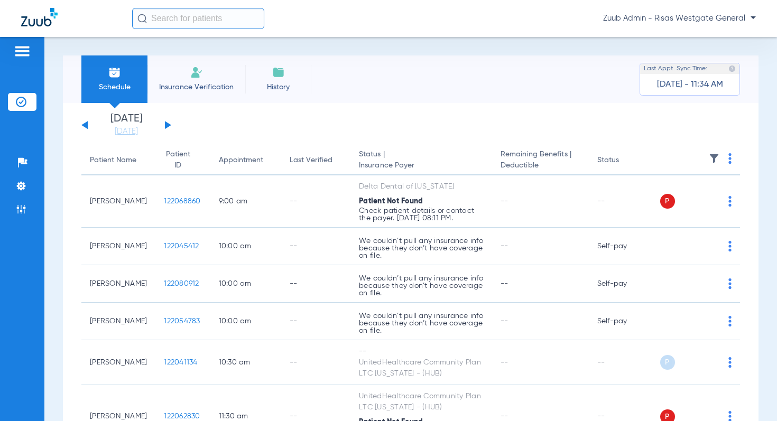
click at [202, 72] on img at bounding box center [196, 72] width 13 height 13
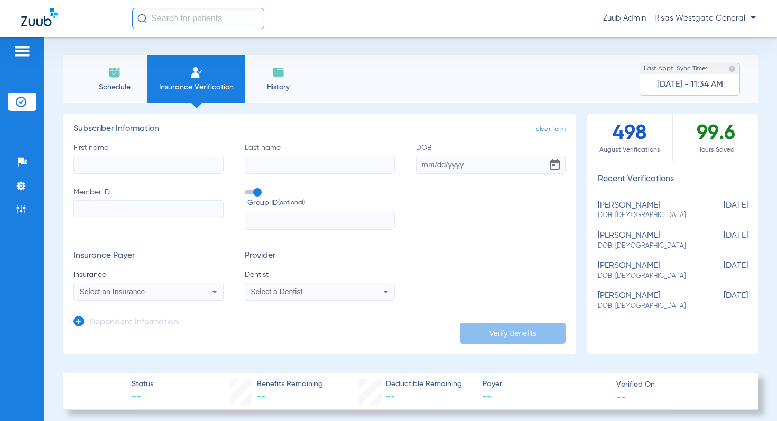
click at [625, 248] on span "DOB: 03/01/1969" at bounding box center [646, 247] width 97 height 10
type input "Marisol"
type input "Cazares"
type input "03/01/1969"
type input "A61490312"
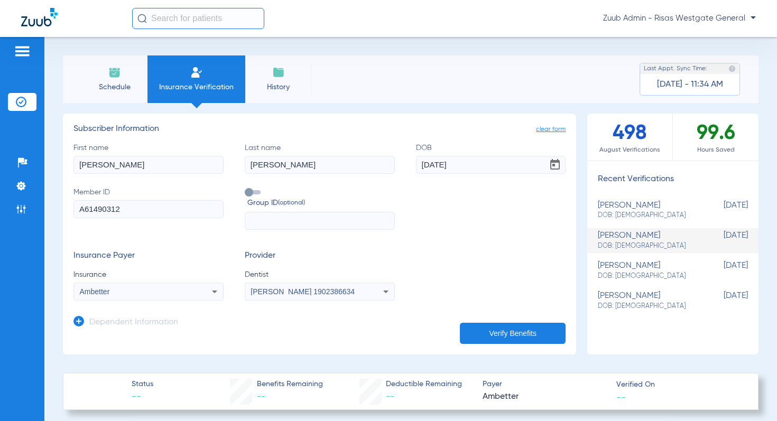
click at [636, 208] on div "dayani benitez DOB: 12/18/2005" at bounding box center [646, 211] width 97 height 20
type input "Dayani"
type input "Benitez"
type input "12/18/2005"
type input "A58310141"
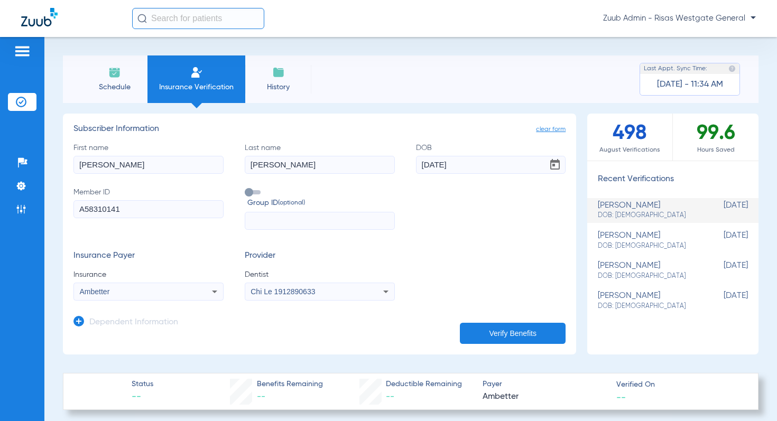
click at [629, 271] on div "maria rivera DOB: 08/29/2004" at bounding box center [646, 271] width 97 height 20
type input "Maria"
type input "Rivera"
type input "08/29/2004"
type input "A53542539"
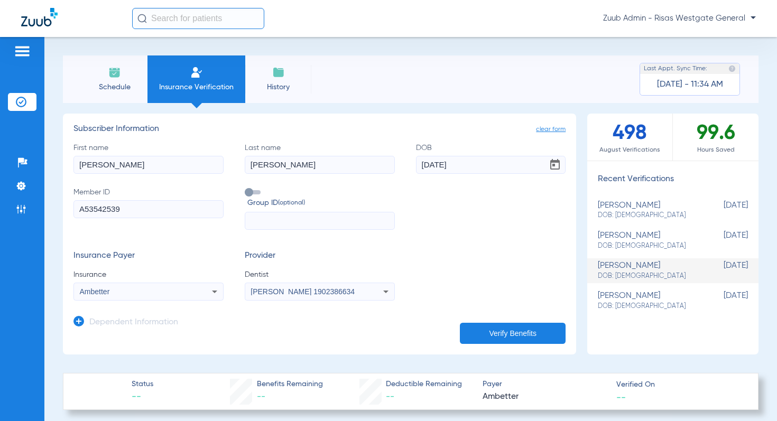
click at [624, 309] on span "DOB: 05/26/2009" at bounding box center [646, 307] width 97 height 10
type input "Anthony"
type input "Canez"
type input "05/26/2009"
type input "A70862133"
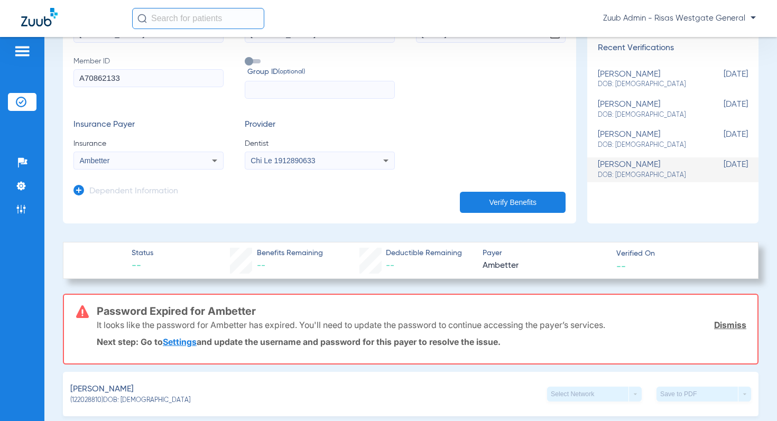
scroll to position [134, 0]
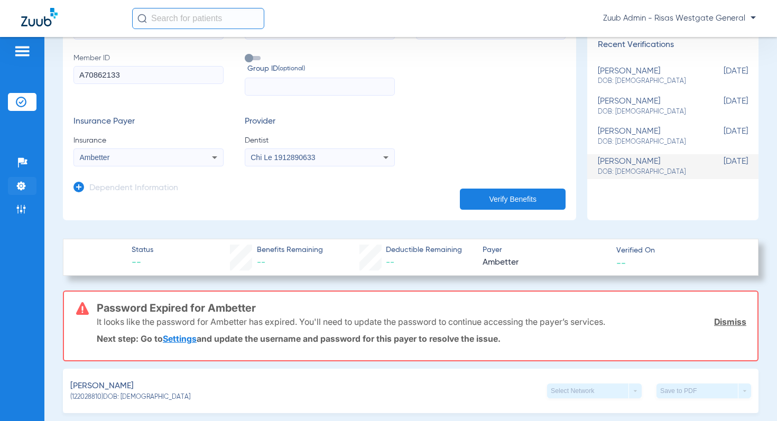
click at [21, 184] on img at bounding box center [21, 186] width 11 height 11
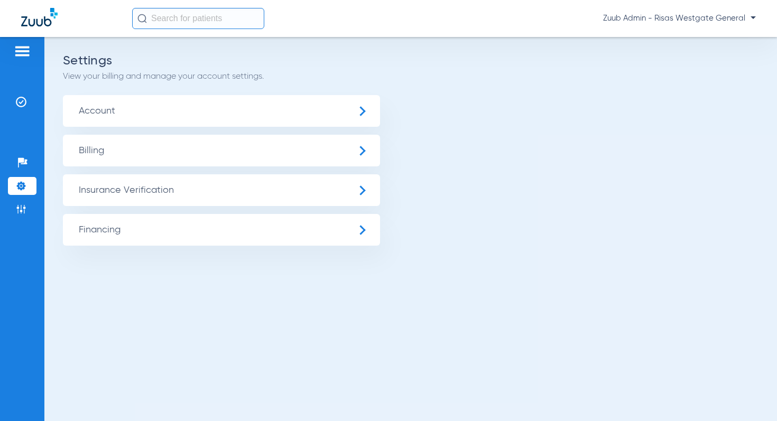
click at [134, 182] on span "Insurance Verification" at bounding box center [221, 190] width 317 height 32
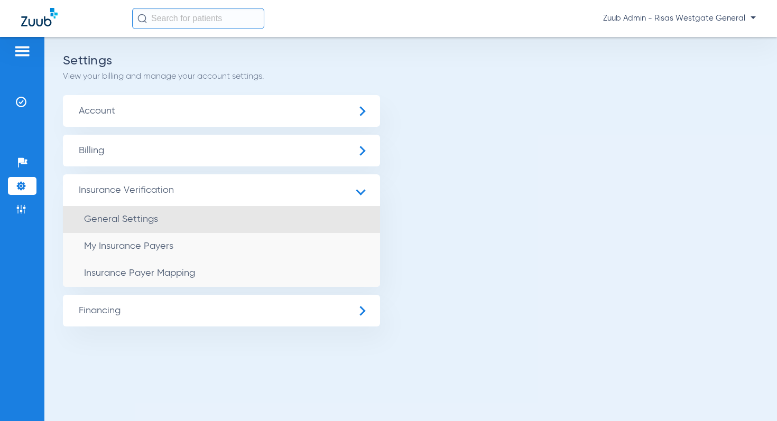
click at [146, 219] on span "General Settings" at bounding box center [121, 220] width 74 height 10
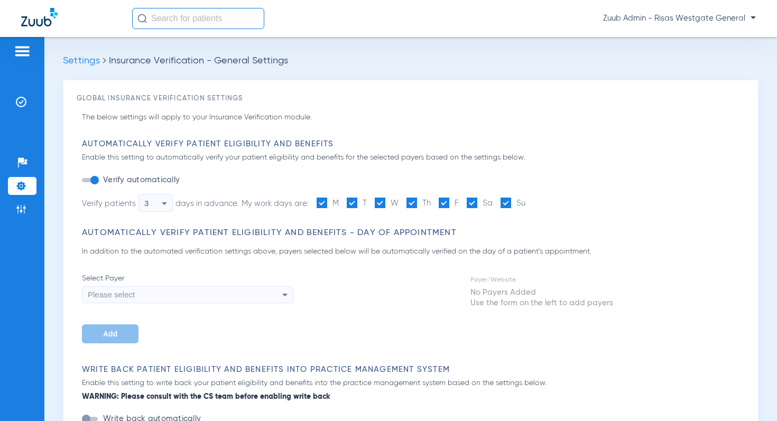
type input "1"
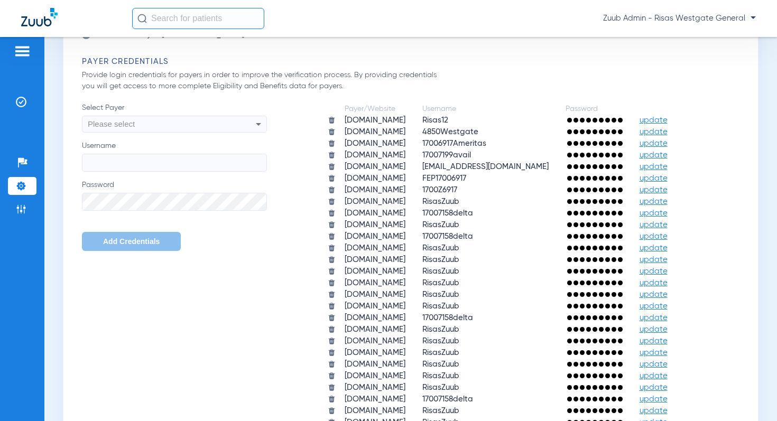
scroll to position [632, 0]
click at [18, 104] on img at bounding box center [21, 102] width 11 height 11
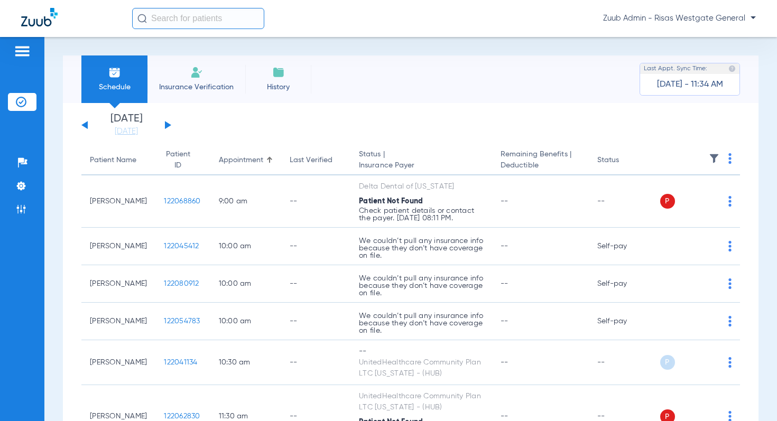
click at [169, 126] on button at bounding box center [168, 125] width 6 height 8
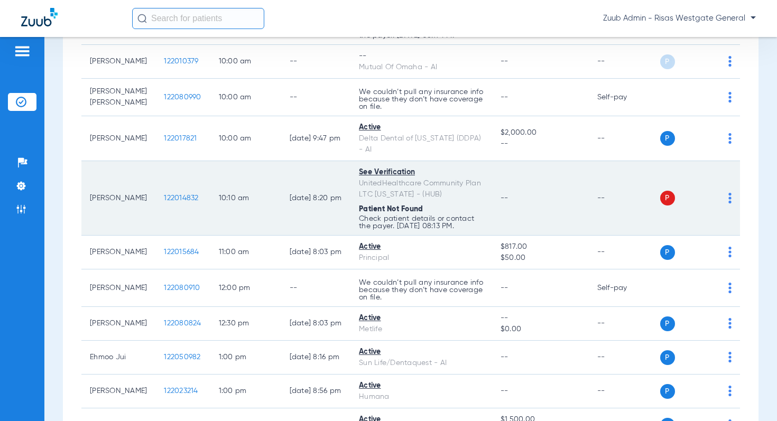
scroll to position [181, 0]
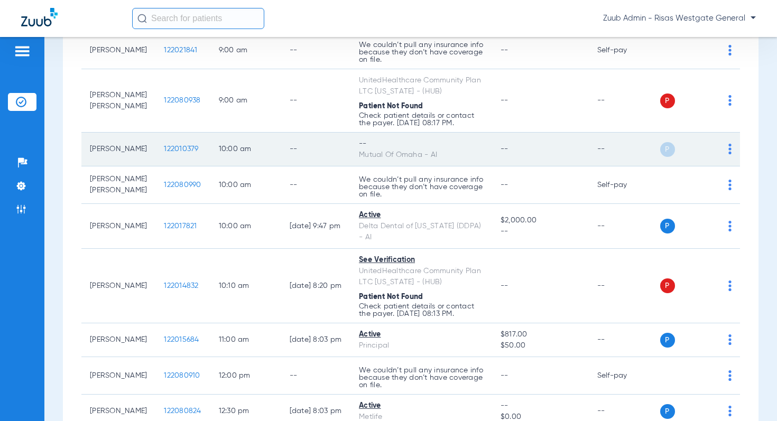
click at [737, 164] on td "P S" at bounding box center [700, 150] width 80 height 34
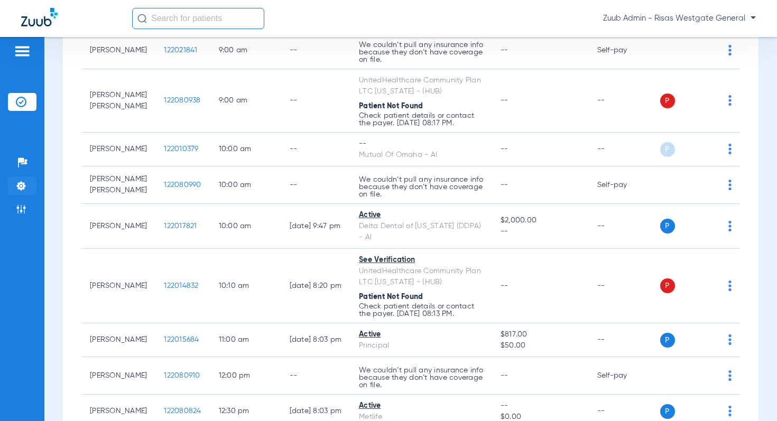
click at [19, 188] on img at bounding box center [21, 186] width 11 height 11
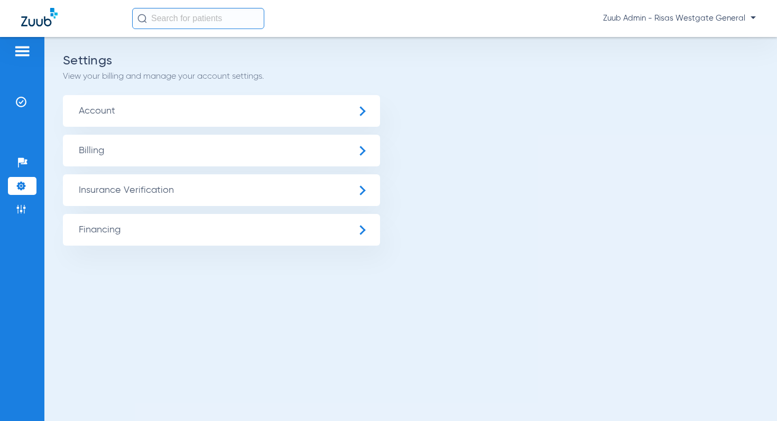
click at [158, 191] on span "Insurance Verification" at bounding box center [221, 190] width 317 height 32
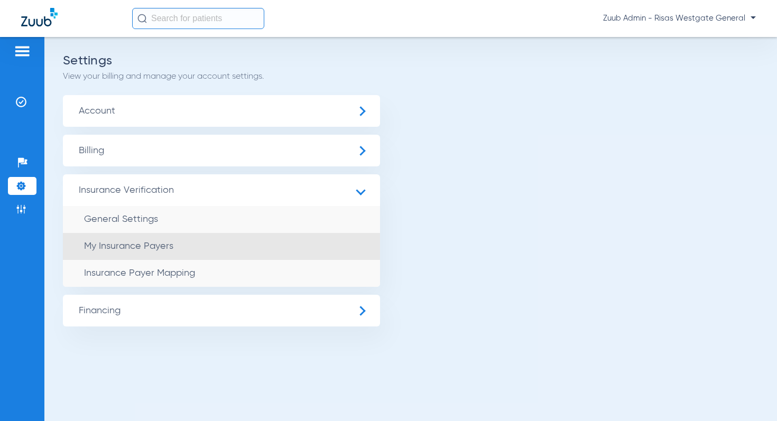
click at [171, 234] on li "My Insurance Payers" at bounding box center [221, 246] width 317 height 27
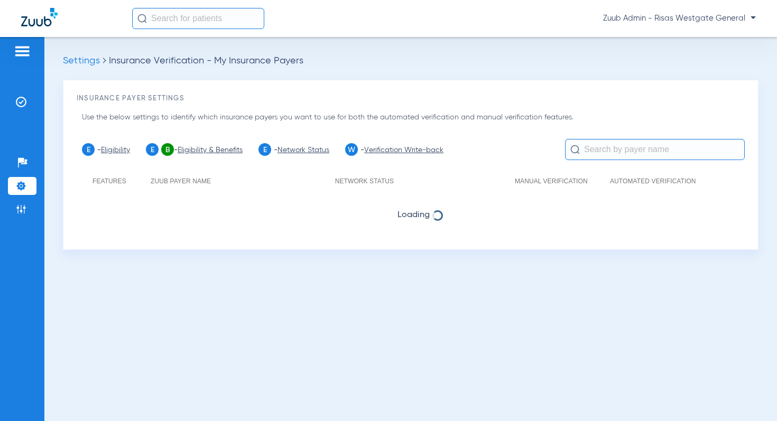
click at [17, 185] on img at bounding box center [21, 186] width 11 height 11
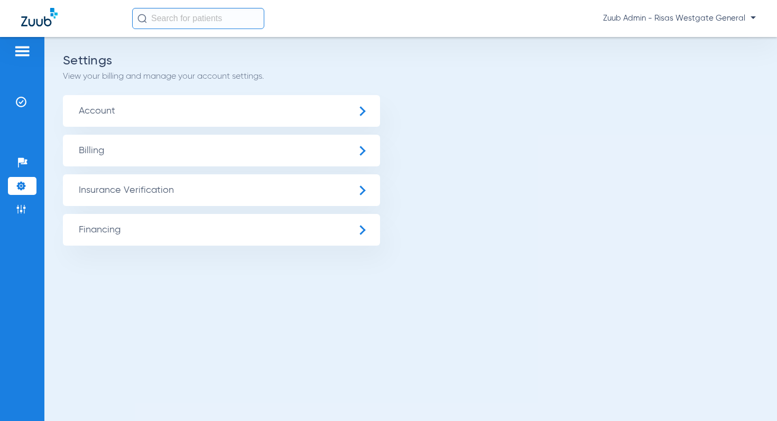
click at [129, 194] on span "Insurance Verification" at bounding box center [221, 190] width 317 height 32
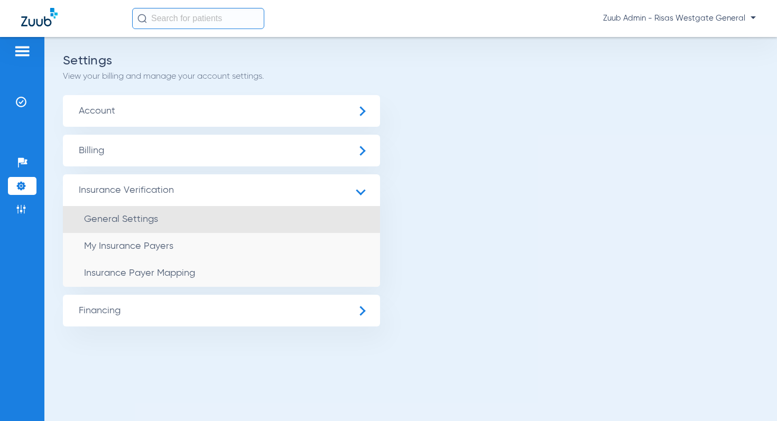
click at [135, 212] on li "General Settings" at bounding box center [221, 219] width 317 height 27
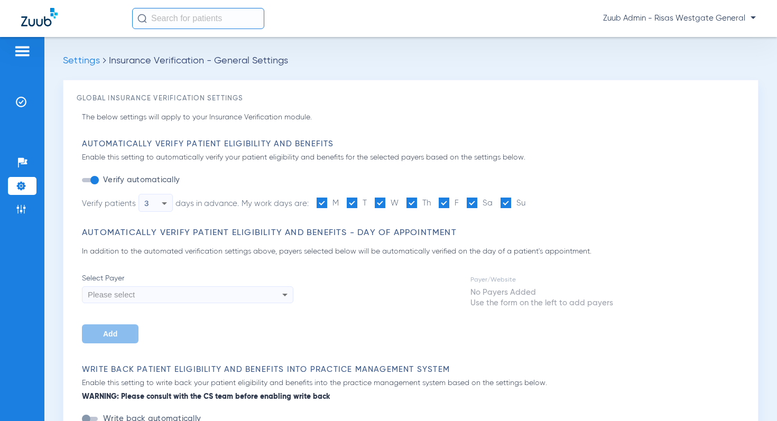
type input "1"
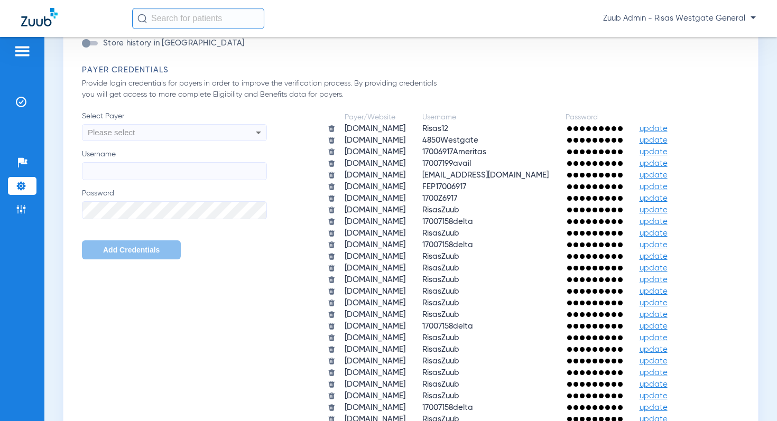
scroll to position [621, 0]
click at [134, 128] on span "Please select" at bounding box center [111, 132] width 47 height 9
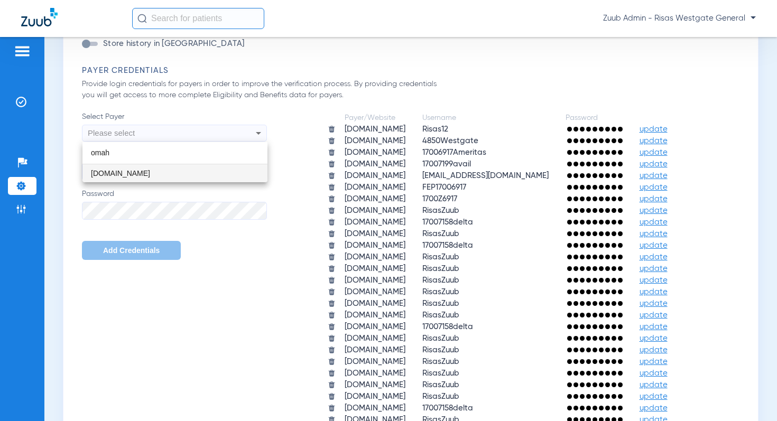
type input "omah"
click at [235, 83] on div at bounding box center [388, 210] width 777 height 421
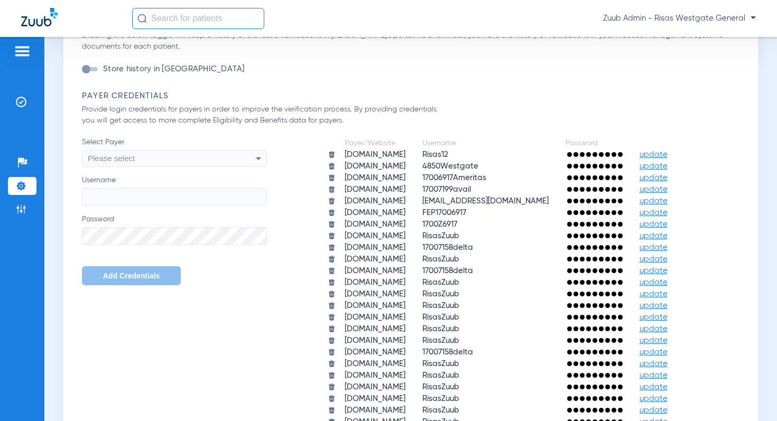
scroll to position [596, 0]
click at [20, 98] on img at bounding box center [21, 102] width 11 height 11
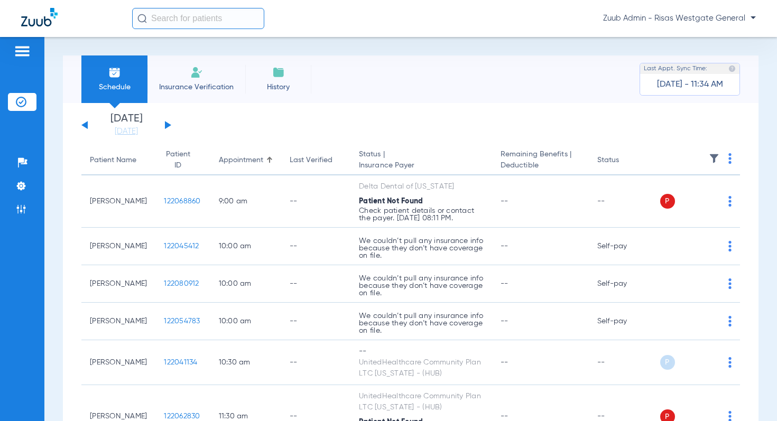
click at [166, 125] on button at bounding box center [168, 125] width 6 height 8
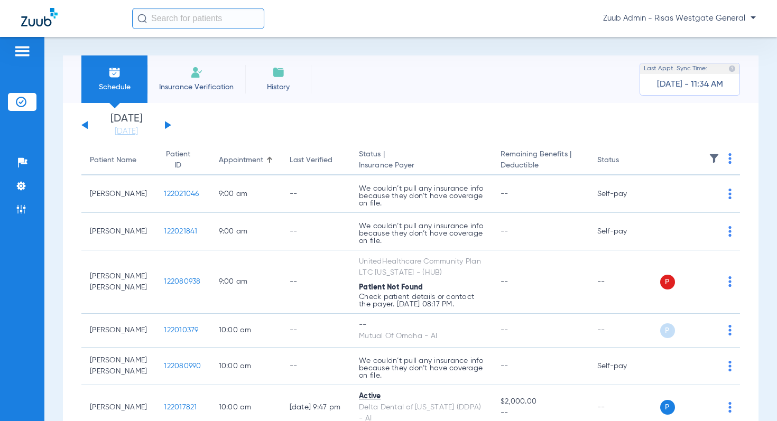
click at [166, 125] on button at bounding box center [168, 125] width 6 height 8
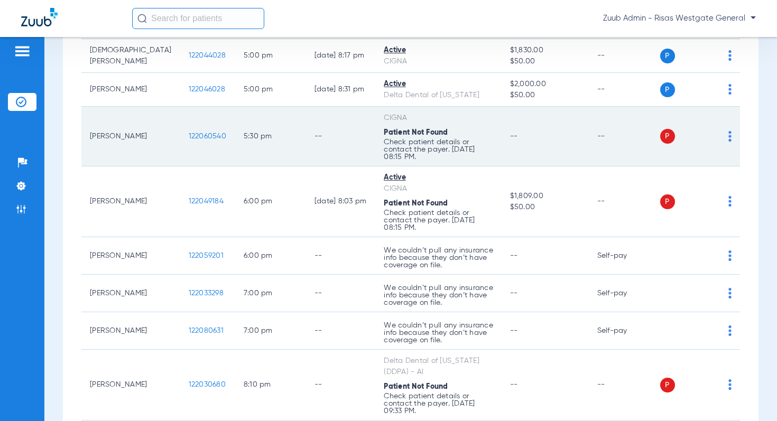
scroll to position [745, 0]
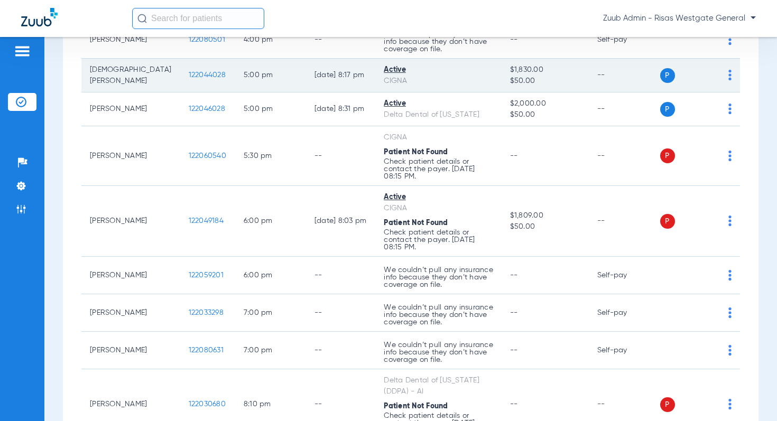
drag, startPoint x: 122, startPoint y: 104, endPoint x: 82, endPoint y: 91, distance: 41.3
click at [82, 91] on td "Jesus Najera" at bounding box center [130, 76] width 99 height 34
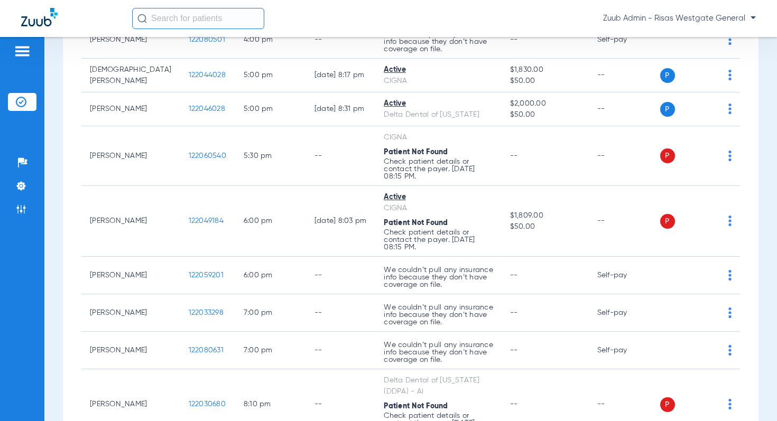
drag, startPoint x: 126, startPoint y: 239, endPoint x: 78, endPoint y: 226, distance: 49.4
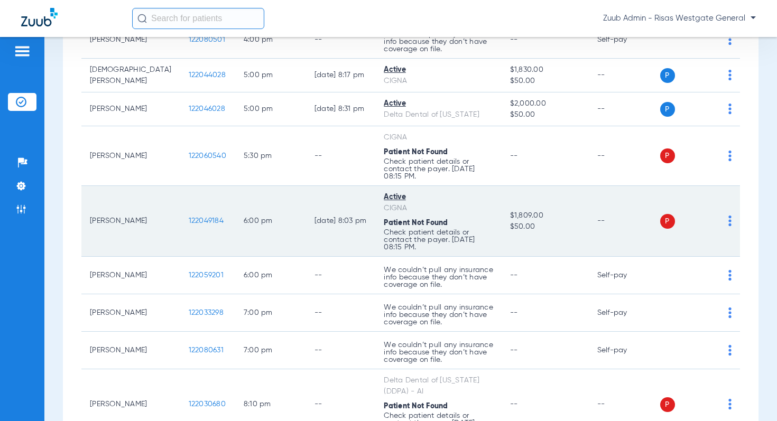
scroll to position [744, 0]
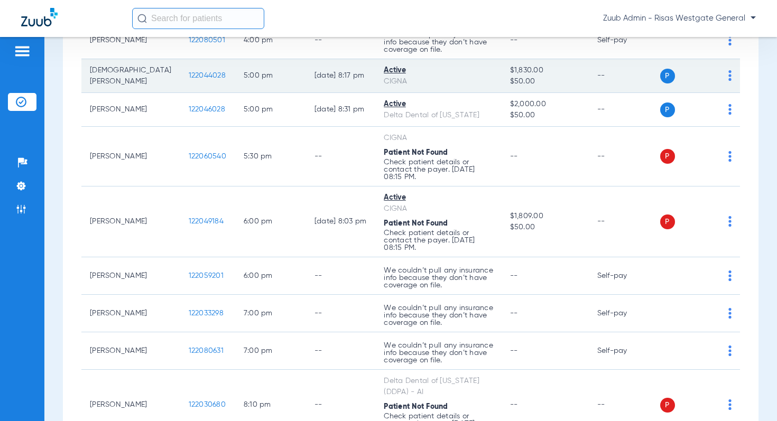
click at [189, 79] on span "122044028" at bounding box center [207, 75] width 37 height 7
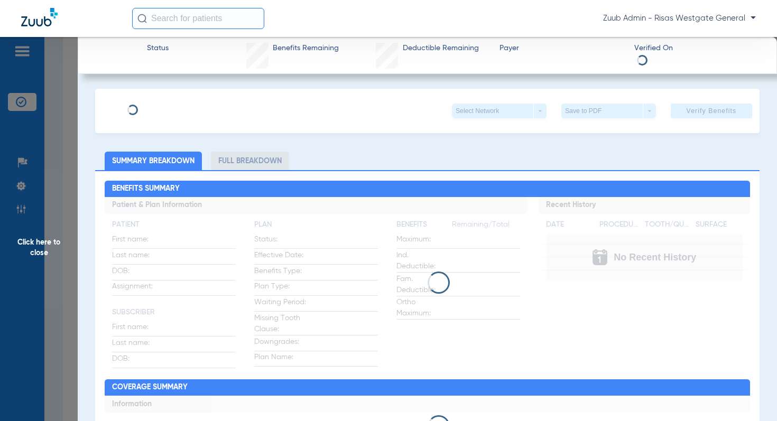
type input "Elisa"
type input "Najera"
type input "05/07/1981"
type input "U7999037201"
type input "24648822"
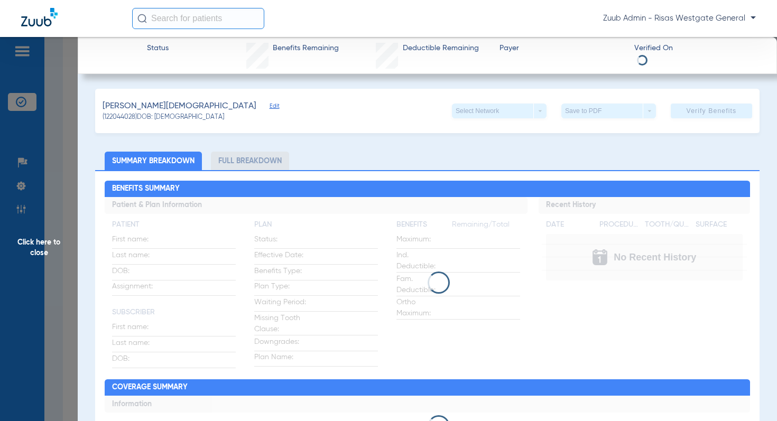
click at [270, 109] on span "Edit" at bounding box center [275, 108] width 10 height 10
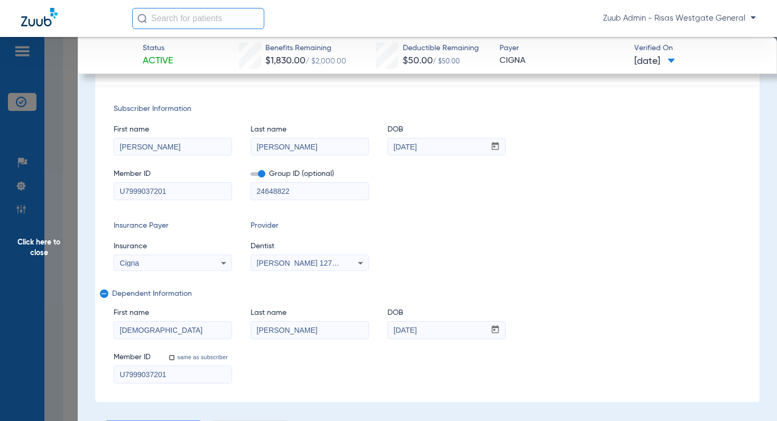
scroll to position [44, 0]
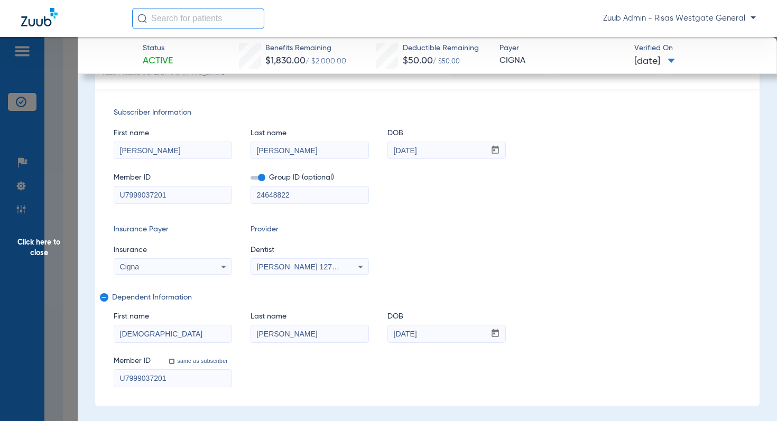
click at [32, 243] on span "Click here to close" at bounding box center [39, 247] width 78 height 421
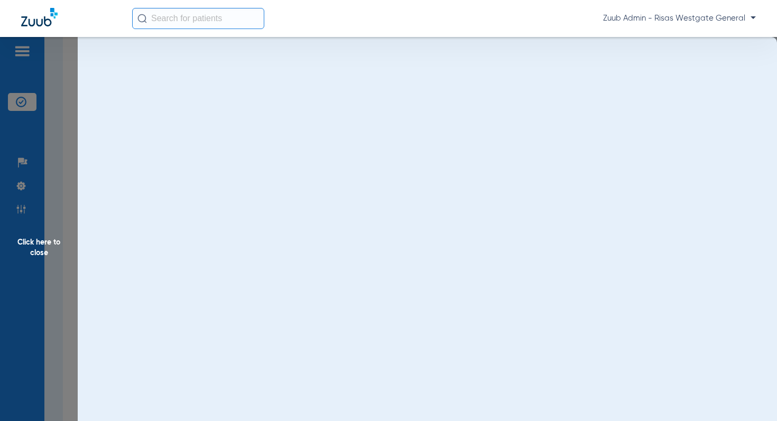
scroll to position [0, 0]
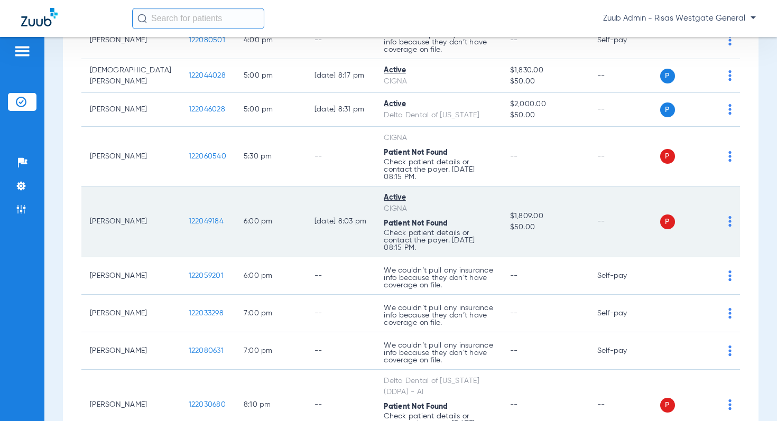
click at [189, 225] on span "122049184" at bounding box center [206, 221] width 35 height 7
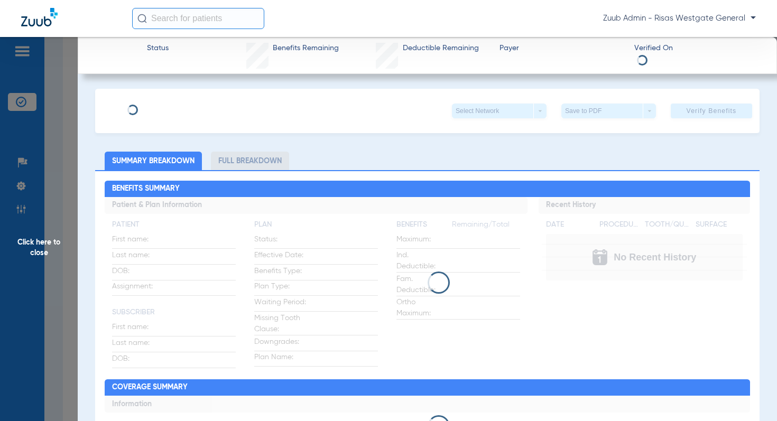
type input "Elisa"
type input "Najera"
type input "05/07/1981"
type input "U7999037201"
type input "24648822"
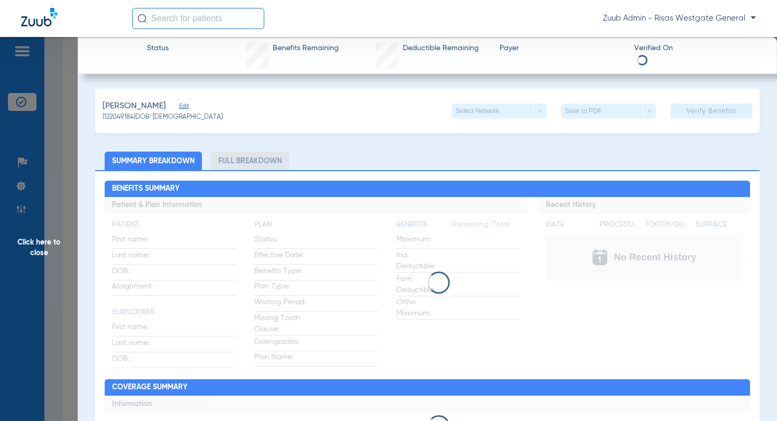
click at [185, 106] on span "Edit" at bounding box center [184, 108] width 10 height 10
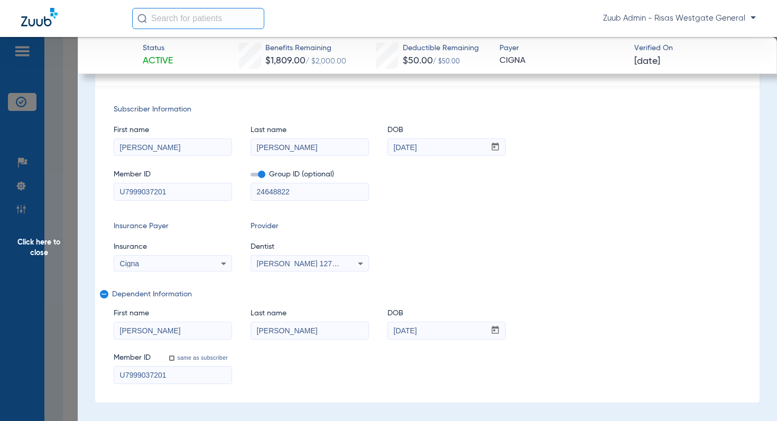
scroll to position [114, 0]
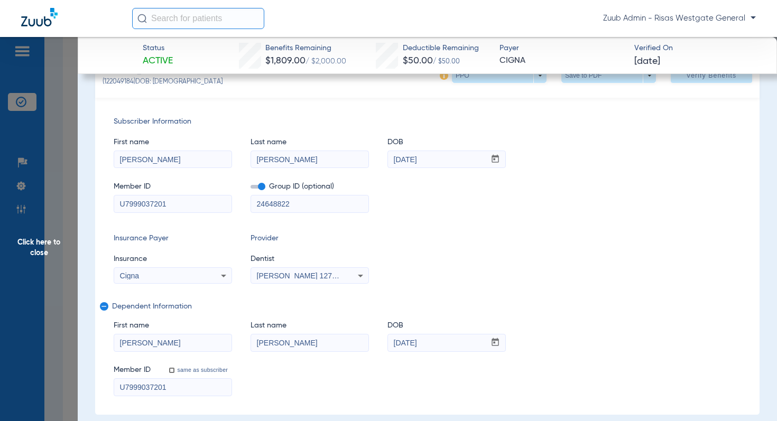
click at [185, 206] on input "U7999037201" at bounding box center [172, 204] width 117 height 17
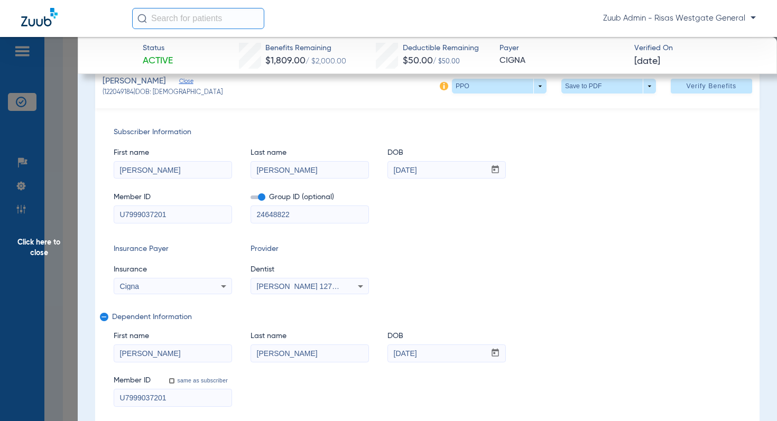
scroll to position [102, 0]
drag, startPoint x: 283, startPoint y: 356, endPoint x: 246, endPoint y: 356, distance: 37.0
click at [246, 356] on div "First name Kimberly Last name Najera DOB mm / dd / yyyy 02/26/2009" at bounding box center [427, 342] width 627 height 41
click at [254, 355] on input "Najera" at bounding box center [309, 354] width 117 height 17
paste input "Maldonado"
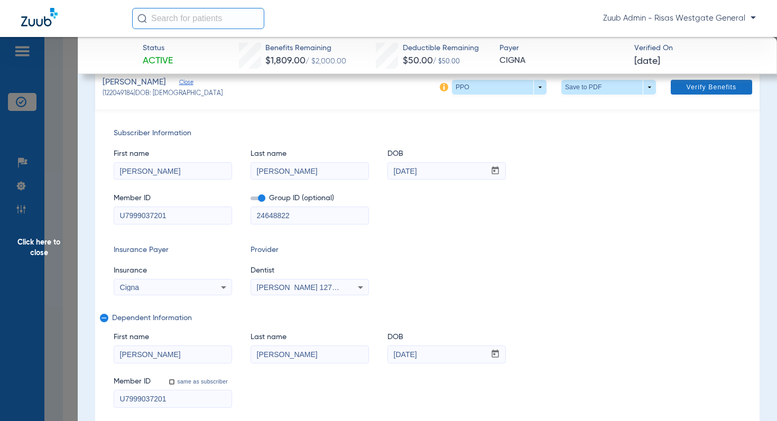
type input "Maldonado Najera"
click at [707, 85] on span "Verify Benefits" at bounding box center [711, 87] width 50 height 8
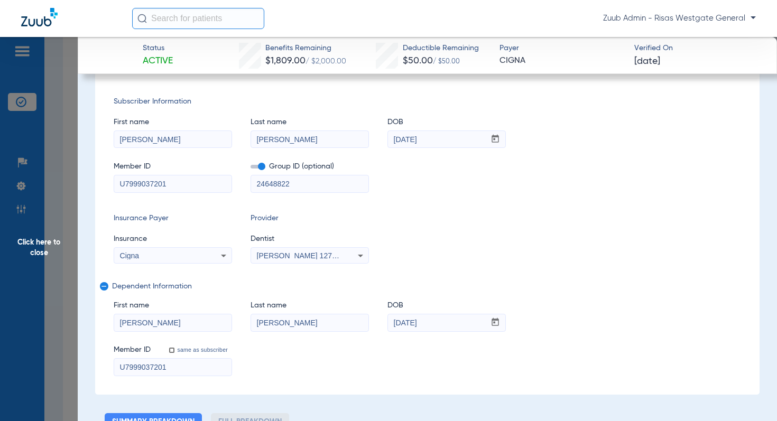
scroll to position [0, 0]
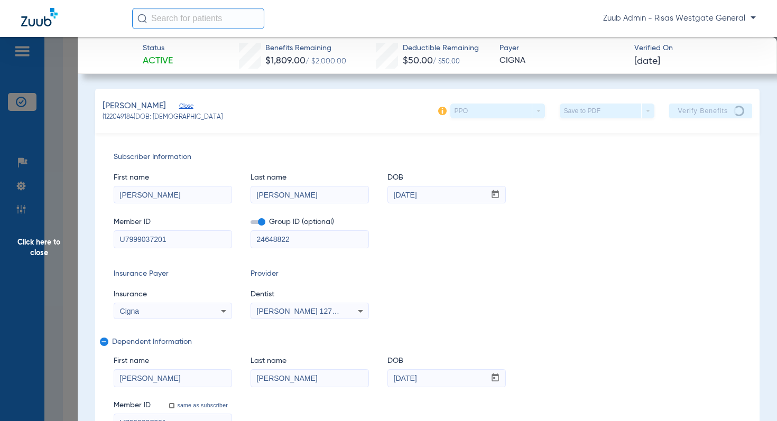
drag, startPoint x: 135, startPoint y: 119, endPoint x: 105, endPoint y: 120, distance: 30.2
click at [105, 120] on span "(122049184) DOB: 02/26/2009" at bounding box center [163, 118] width 120 height 10
copy span "122049184"
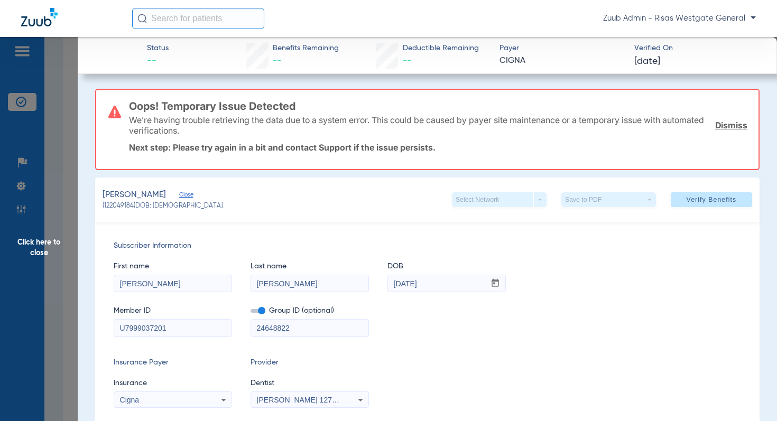
scroll to position [103, 0]
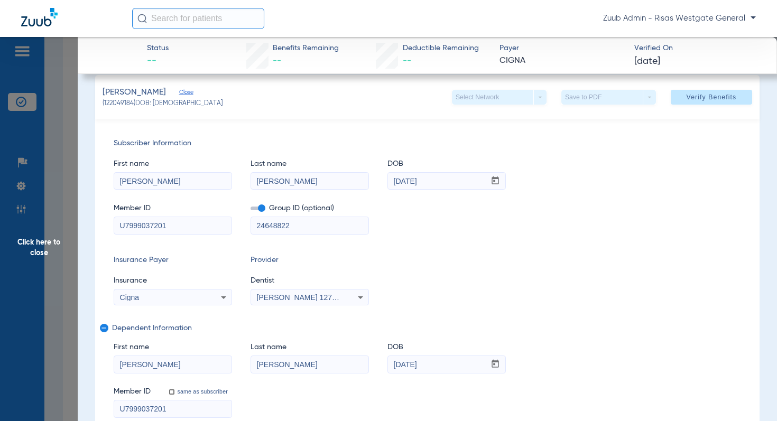
click at [192, 226] on input "U7999037201" at bounding box center [172, 225] width 117 height 17
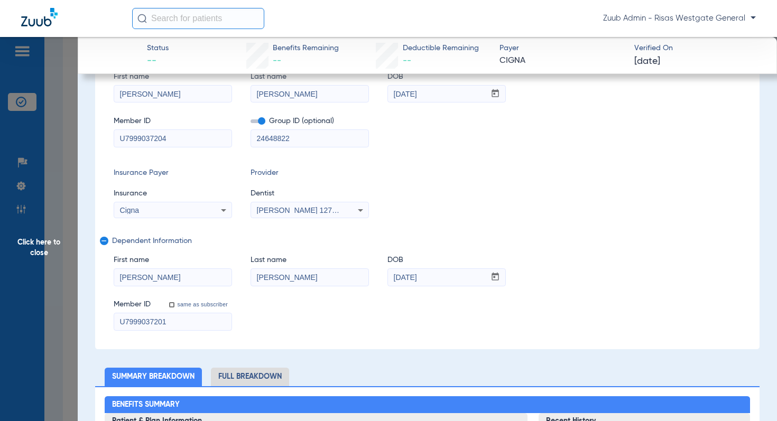
scroll to position [191, 0]
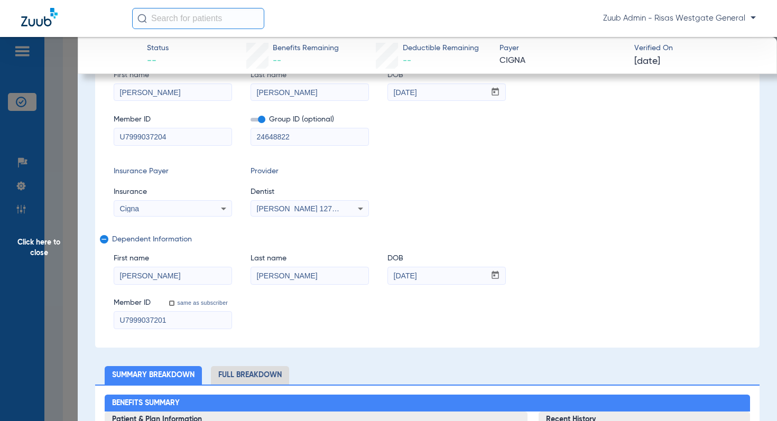
type input "U7999037204"
click at [180, 319] on input "U7999037201" at bounding box center [172, 320] width 117 height 17
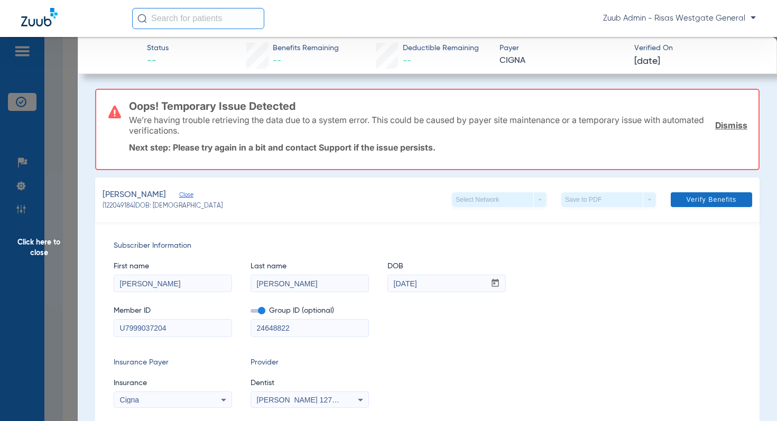
type input "U7999037204"
click at [716, 200] on span "Verify Benefits" at bounding box center [711, 200] width 50 height 8
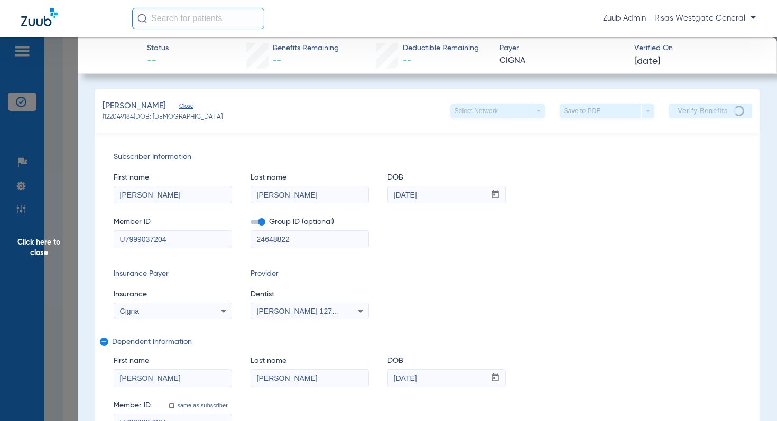
drag, startPoint x: 179, startPoint y: 242, endPoint x: 160, endPoint y: 243, distance: 19.1
click at [160, 243] on input "U7999037204" at bounding box center [172, 239] width 117 height 17
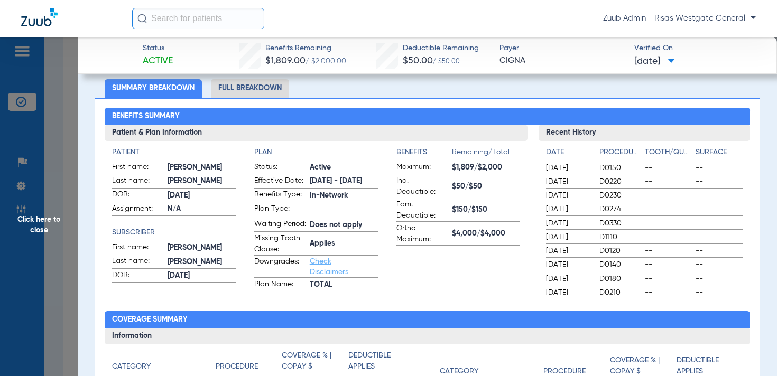
scroll to position [395, 0]
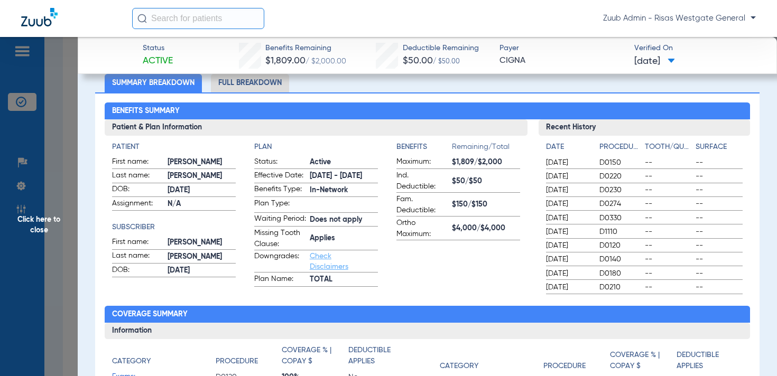
click at [225, 80] on li "Full Breakdown" at bounding box center [250, 83] width 78 height 18
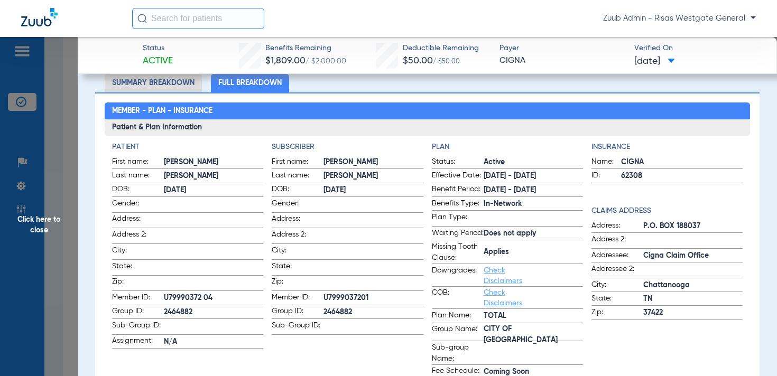
scroll to position [402, 0]
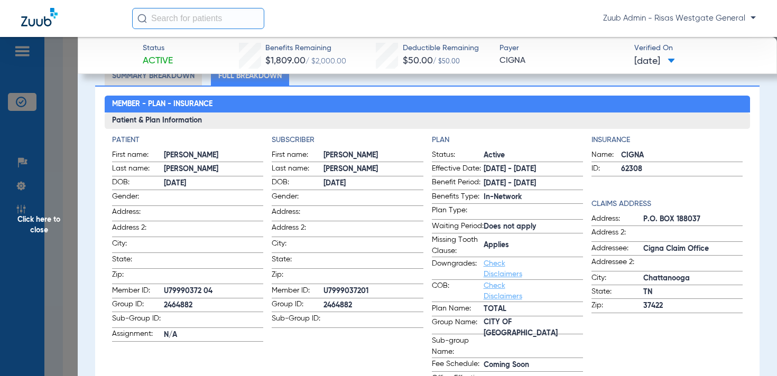
drag, startPoint x: 163, startPoint y: 290, endPoint x: 184, endPoint y: 290, distance: 21.1
click at [184, 290] on span "U79990372 04" at bounding box center [213, 291] width 99 height 11
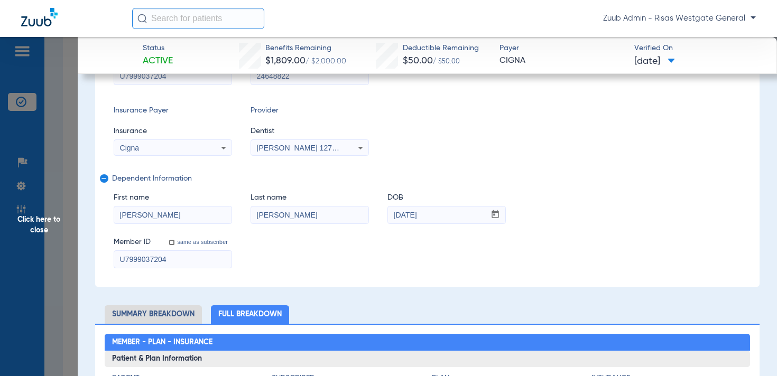
scroll to position [163, 0]
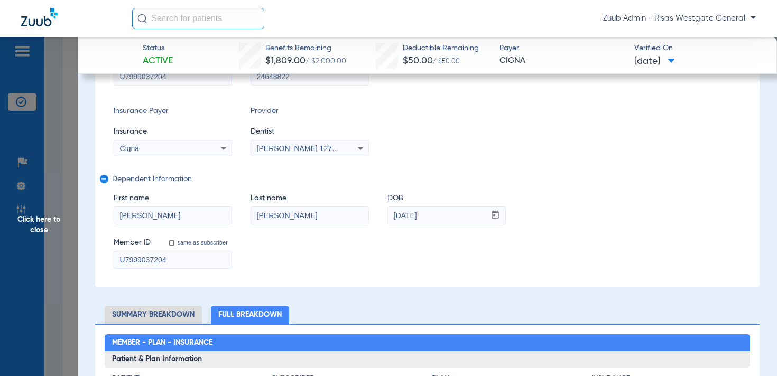
click at [172, 258] on input "U7999037204" at bounding box center [172, 260] width 117 height 17
click at [42, 220] on span "Click here to close" at bounding box center [39, 225] width 78 height 376
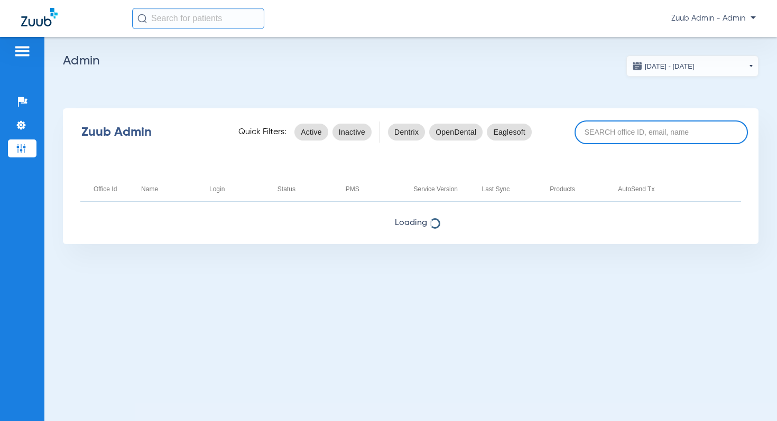
click at [606, 135] on input at bounding box center [660, 132] width 173 height 24
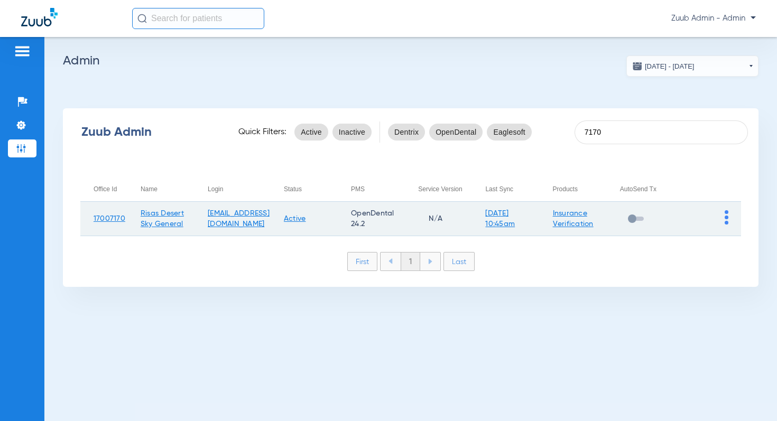
type input "7170"
click at [725, 216] on img at bounding box center [727, 217] width 4 height 14
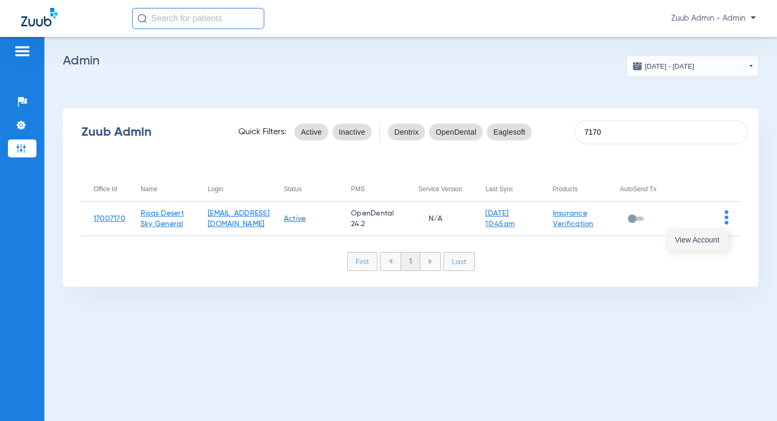
click at [702, 243] on span "View Account" at bounding box center [697, 239] width 44 height 7
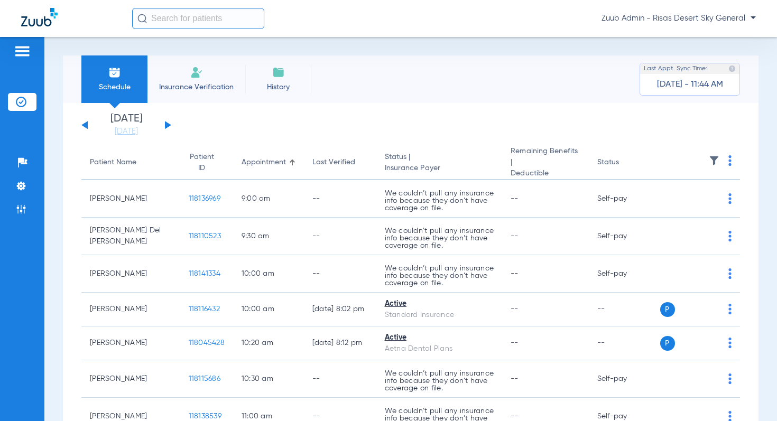
click at [716, 160] on img at bounding box center [714, 160] width 11 height 11
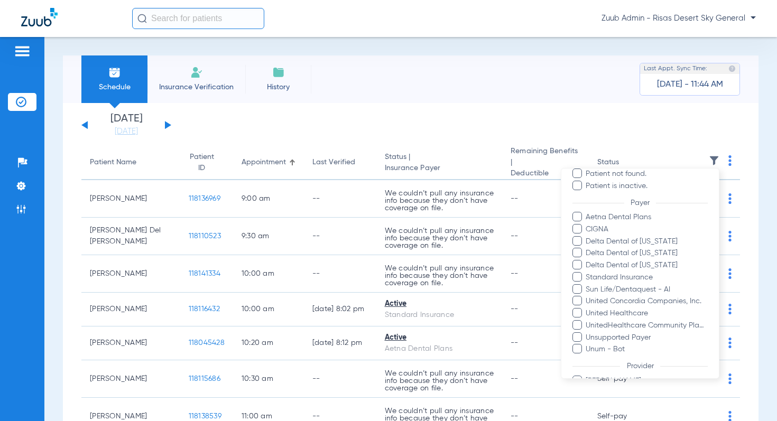
scroll to position [114, 0]
click at [470, 108] on div at bounding box center [388, 210] width 777 height 421
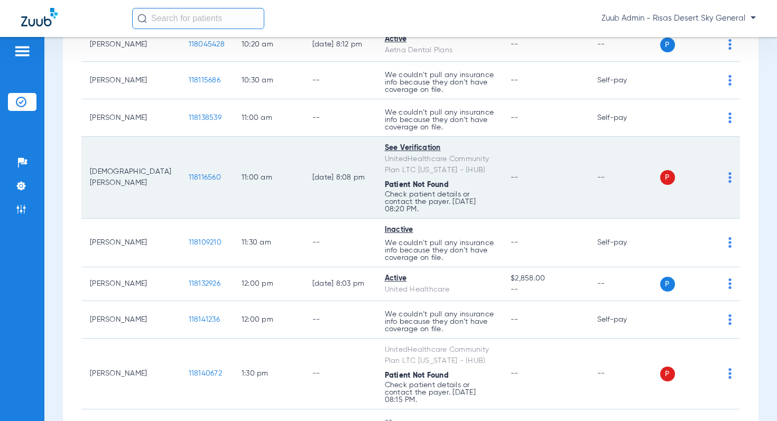
scroll to position [299, 0]
drag, startPoint x: 430, startPoint y: 166, endPoint x: 347, endPoint y: 156, distance: 84.1
click at [376, 156] on td "See Verification UnitedHealthcare Community Plan LTC [US_STATE] - (HUB) Patient…" at bounding box center [439, 177] width 126 height 82
click at [233, 170] on td "11:00 AM" at bounding box center [268, 177] width 71 height 82
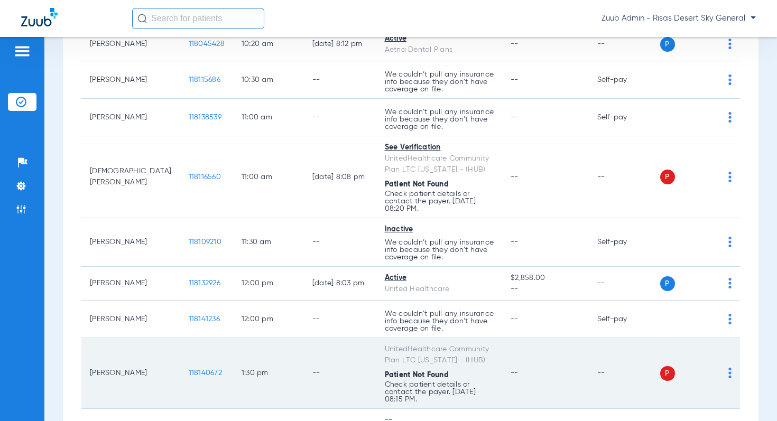
drag, startPoint x: 436, startPoint y: 354, endPoint x: 349, endPoint y: 338, distance: 88.1
click at [376, 338] on td "UnitedHealthcare Community Plan LTC [US_STATE] - (HUB) Patient Not Found Check …" at bounding box center [439, 373] width 126 height 71
click at [304, 347] on td "--" at bounding box center [340, 373] width 72 height 71
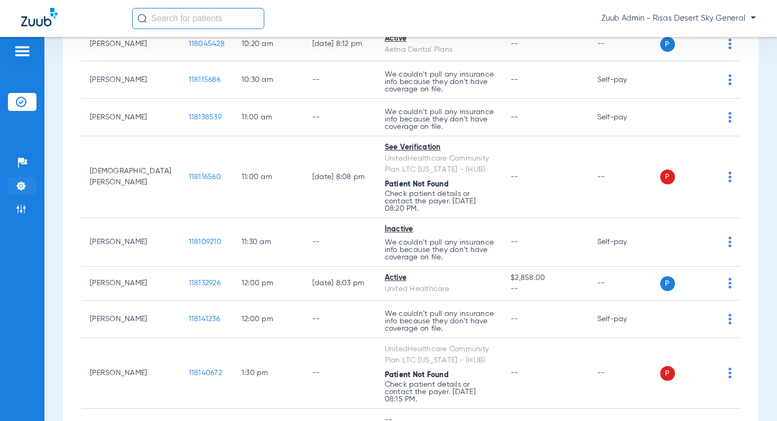
click at [29, 184] on li "Settings" at bounding box center [22, 186] width 29 height 18
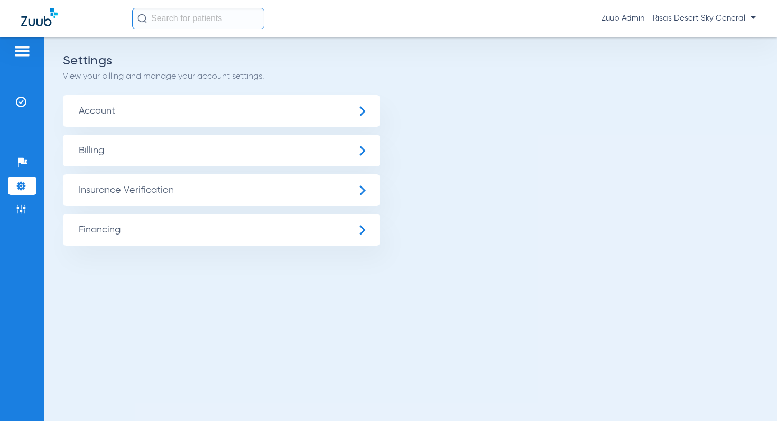
click at [154, 189] on span "Insurance Verification" at bounding box center [221, 190] width 317 height 32
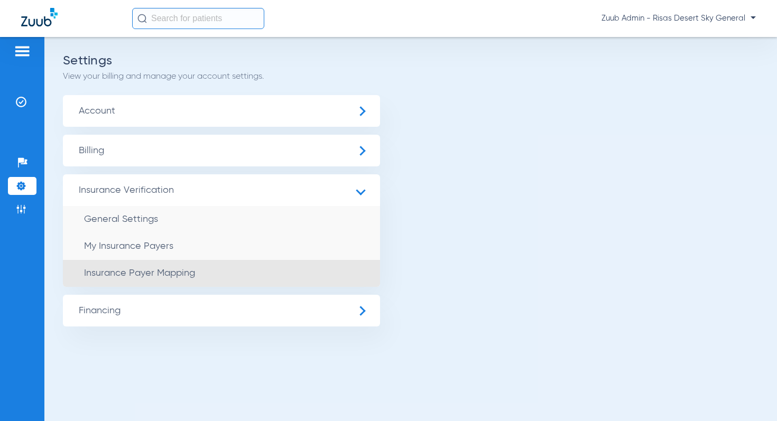
click at [169, 276] on span "Insurance Payer Mapping" at bounding box center [139, 273] width 111 height 10
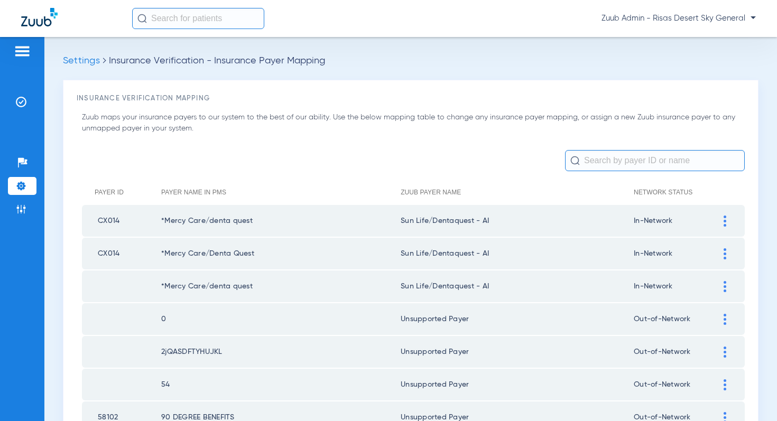
click at [635, 166] on input "text" at bounding box center [655, 160] width 180 height 21
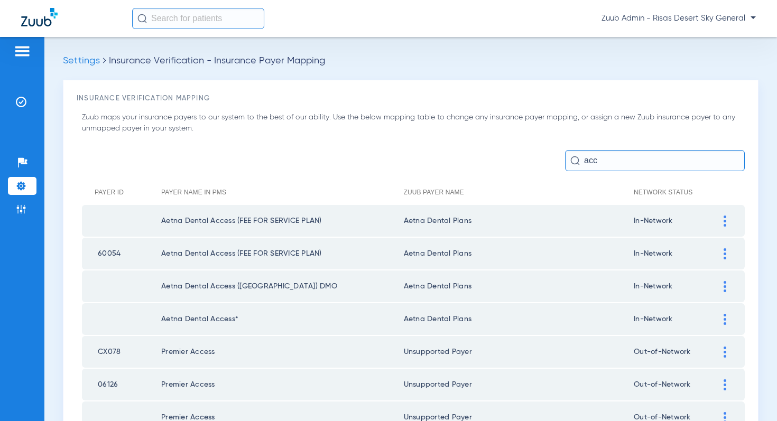
drag, startPoint x: 606, startPoint y: 162, endPoint x: 576, endPoint y: 156, distance: 30.7
click at [576, 156] on div "acc" at bounding box center [655, 160] width 180 height 21
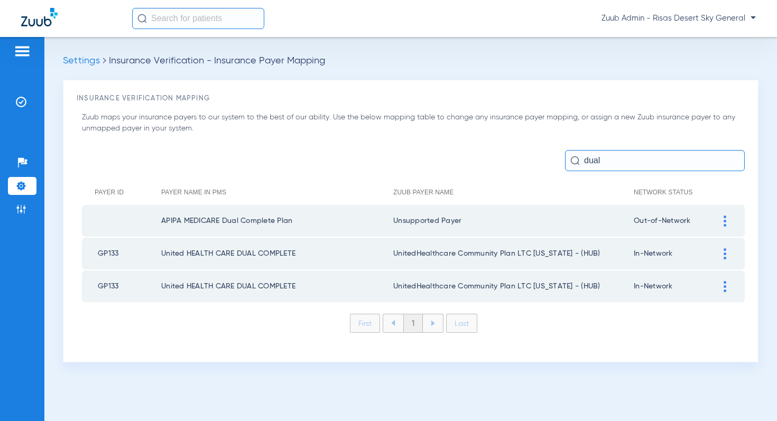
click at [722, 252] on div at bounding box center [725, 253] width 18 height 11
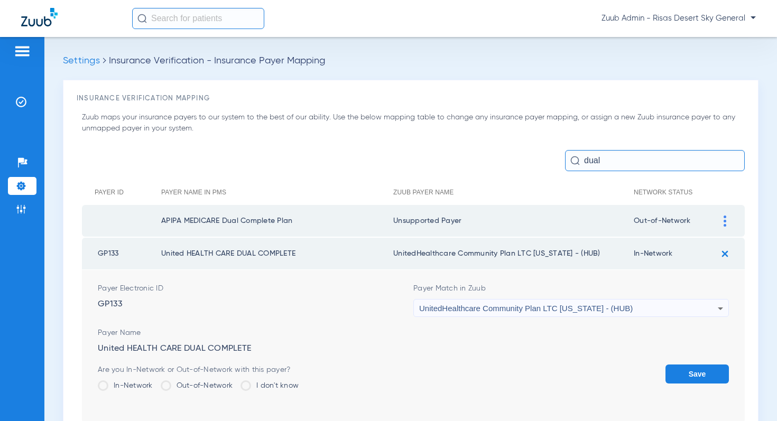
click at [477, 309] on span "UnitedHealthcare Community Plan LTC [US_STATE] - (HUB)" at bounding box center [526, 308] width 214 height 9
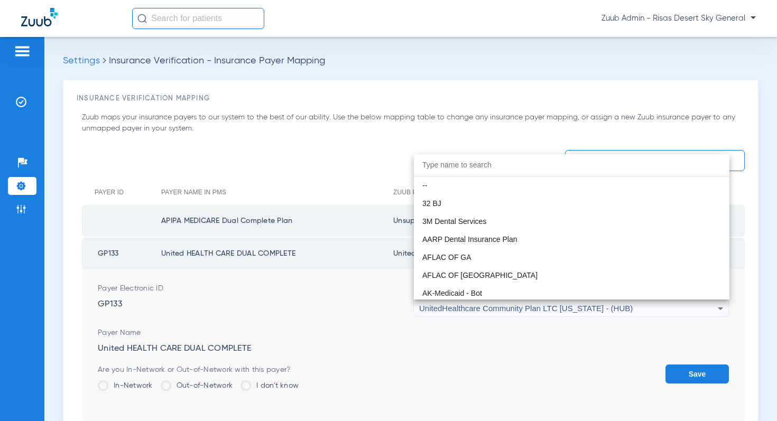
scroll to position [7316, 0]
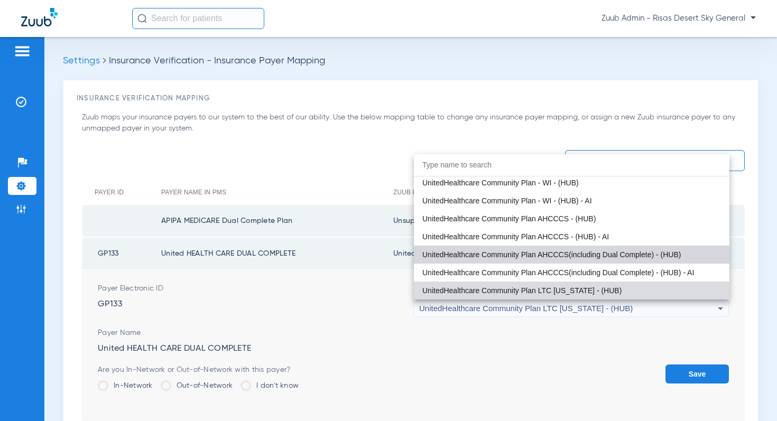
click at [537, 253] on span "UnitedHealthcare Community Plan AHCCCS(including Dual Complete) - (HUB)" at bounding box center [551, 254] width 258 height 7
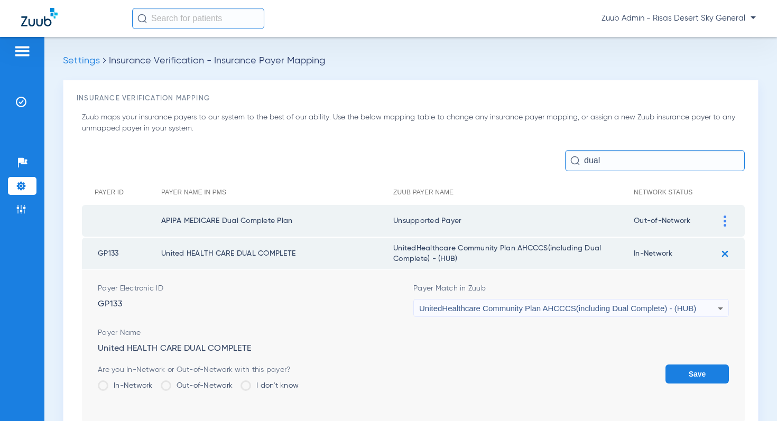
click at [710, 372] on button "Save" at bounding box center [696, 374] width 63 height 19
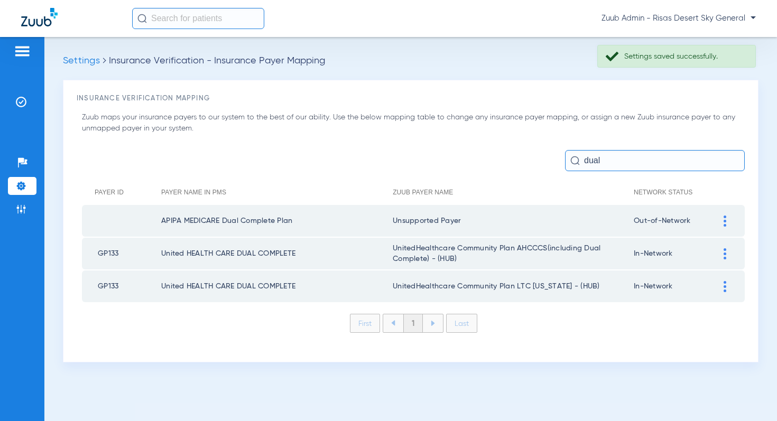
drag, startPoint x: 722, startPoint y: 286, endPoint x: 608, endPoint y: 309, distance: 116.4
click at [722, 286] on div at bounding box center [725, 286] width 18 height 11
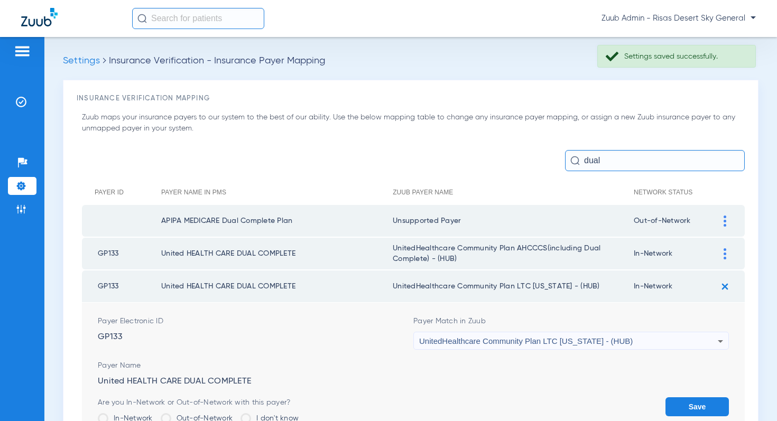
click at [482, 346] on div "UnitedHealthcare Community Plan LTC Arizona - (HUB)" at bounding box center [568, 341] width 299 height 18
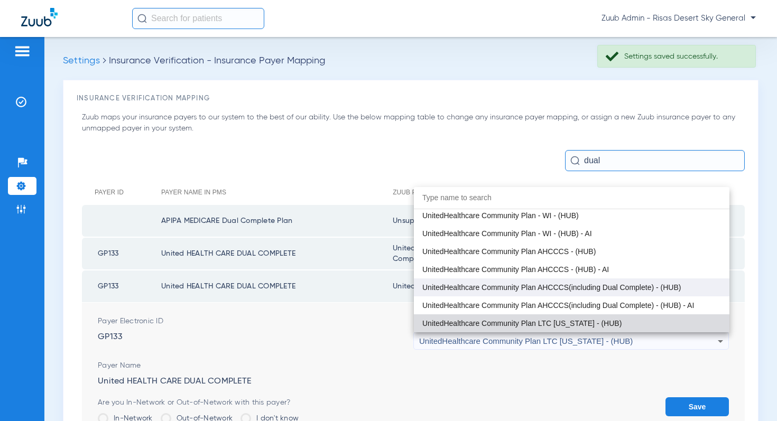
click at [550, 284] on span "UnitedHealthcare Community Plan AHCCCS(including Dual Complete) - (HUB)" at bounding box center [551, 287] width 258 height 7
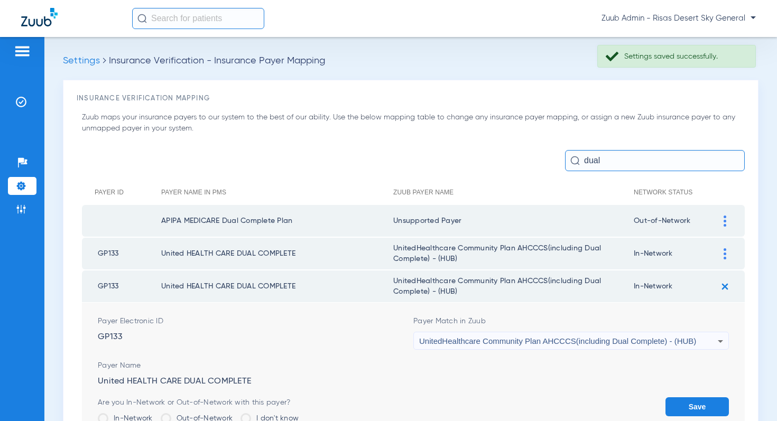
click at [672, 400] on button "Save" at bounding box center [696, 406] width 63 height 19
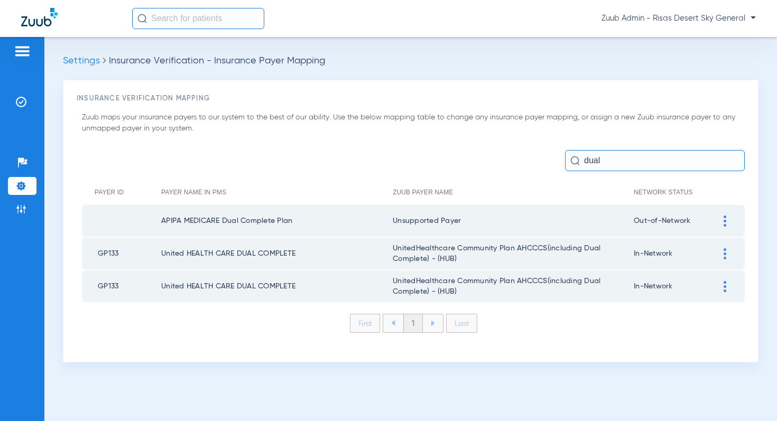
drag, startPoint x: 279, startPoint y: 222, endPoint x: 156, endPoint y: 220, distance: 122.1
click at [156, 220] on tr "APIPA MEDICARE Dual Complete Plan Unsupported Payer Out-of-Network" at bounding box center [413, 221] width 663 height 32
click at [258, 226] on td "APIPA MEDICARE Dual Complete Plan" at bounding box center [276, 221] width 231 height 32
drag, startPoint x: 623, startPoint y: 163, endPoint x: 578, endPoint y: 160, distance: 44.5
click at [578, 160] on div "dual" at bounding box center [655, 160] width 180 height 21
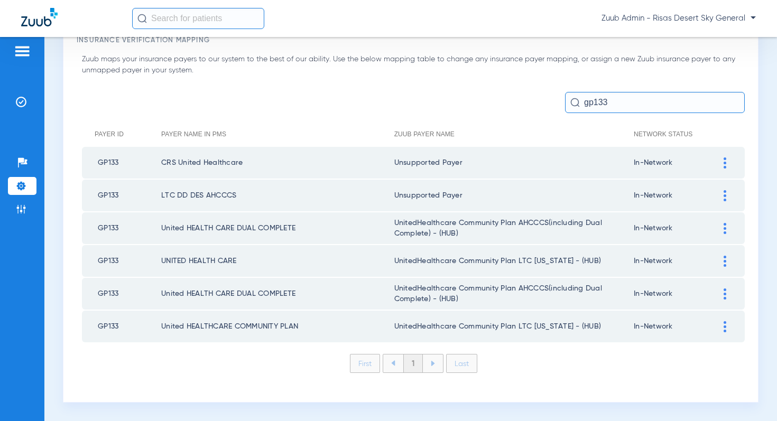
scroll to position [57, 0]
type input "gp133"
click at [727, 166] on div at bounding box center [725, 164] width 18 height 11
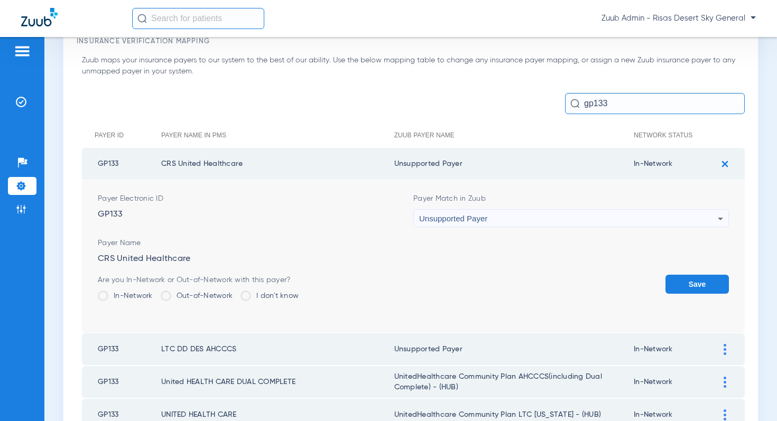
click at [490, 221] on div "Unsupported Payer" at bounding box center [568, 219] width 299 height 18
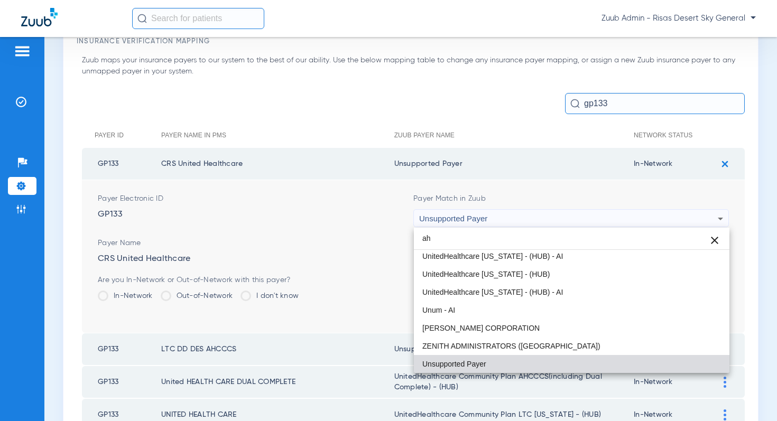
scroll to position [326, 0]
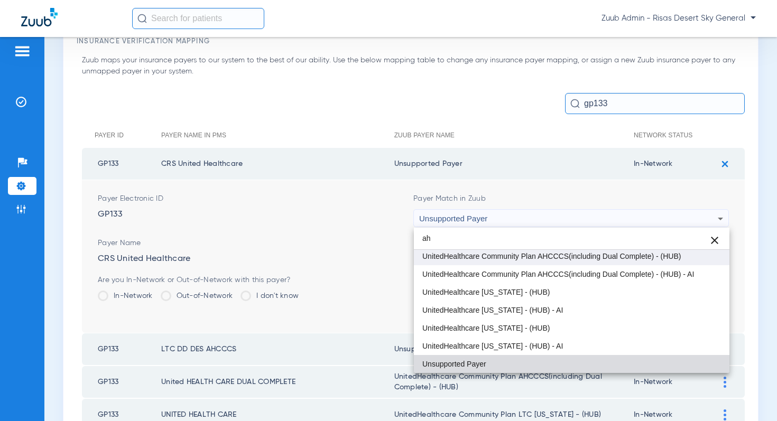
type input "ah"
click at [628, 258] on span "UnitedHealthcare Community Plan AHCCCS(including Dual Complete) - (HUB)" at bounding box center [551, 256] width 258 height 7
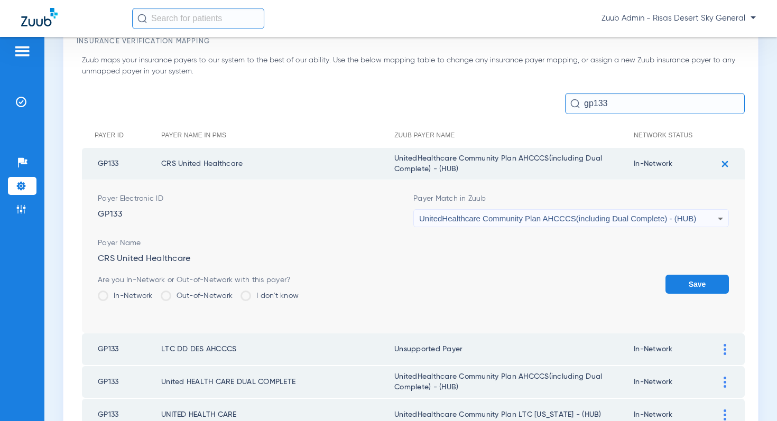
click at [696, 284] on button "Save" at bounding box center [696, 284] width 63 height 19
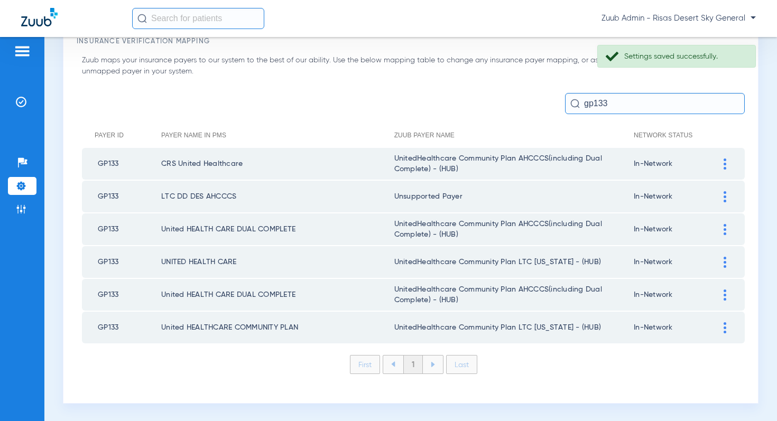
scroll to position [57, 0]
drag, startPoint x: 721, startPoint y: 194, endPoint x: 686, endPoint y: 208, distance: 37.0
click at [721, 195] on div at bounding box center [725, 197] width 18 height 11
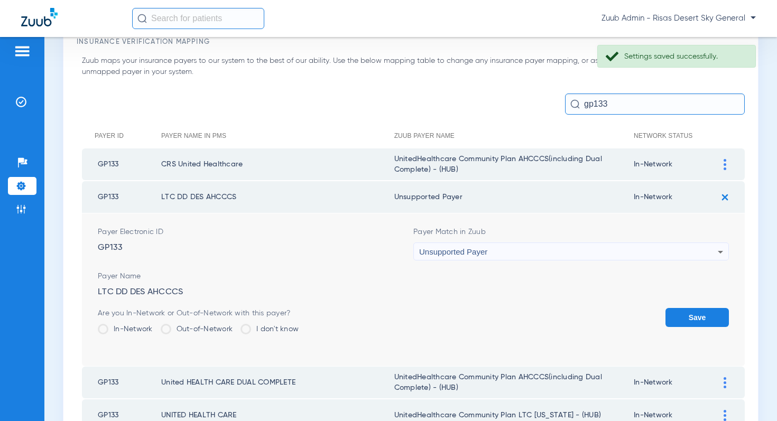
click at [428, 255] on span "Unsupported Payer" at bounding box center [453, 251] width 68 height 9
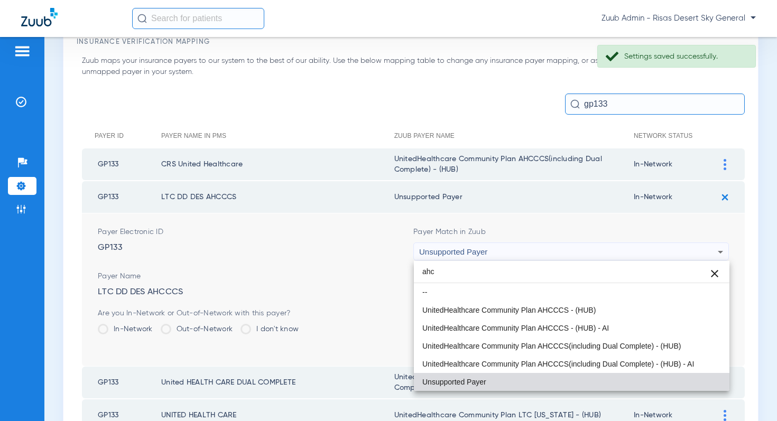
scroll to position [0, 0]
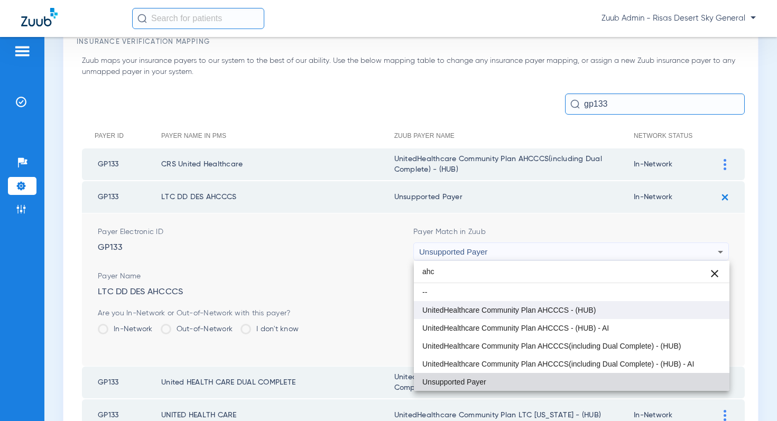
type input "ahc"
click at [525, 311] on span "UnitedHealthcare Community Plan AHCCCS - (HUB)" at bounding box center [508, 310] width 173 height 7
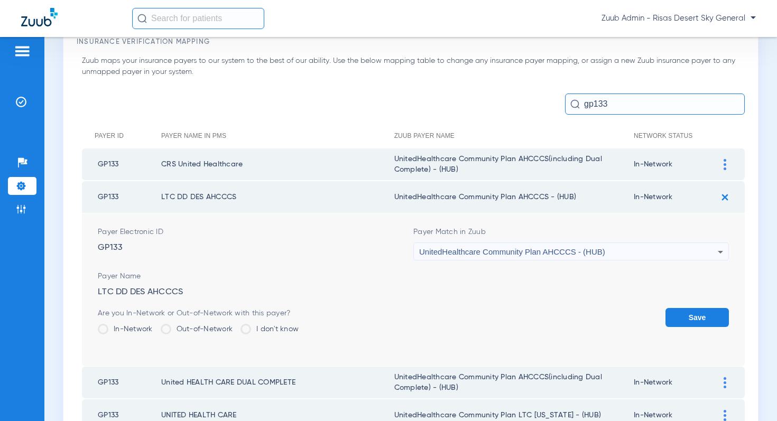
click at [521, 252] on span "UnitedHealthcare Community Plan AHCCCS - (HUB)" at bounding box center [512, 251] width 186 height 9
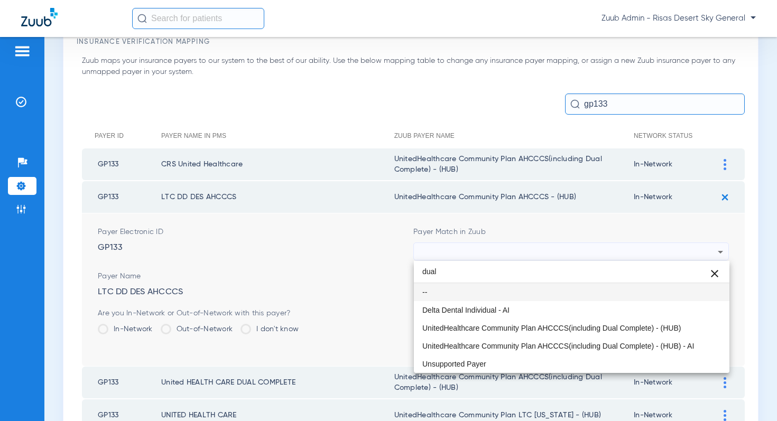
drag, startPoint x: 423, startPoint y: 270, endPoint x: 411, endPoint y: 270, distance: 12.2
click at [411, 270] on div "dual close -- Delta Dental Individual - AI UnitedHealthcare Community Plan AHCC…" at bounding box center [388, 210] width 777 height 421
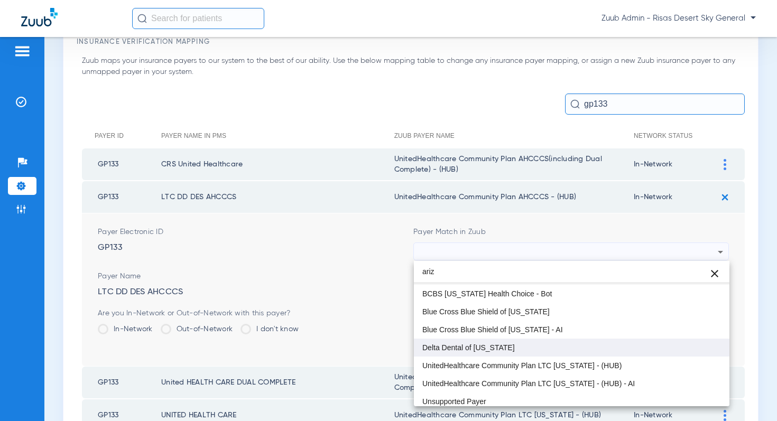
scroll to position [21, 0]
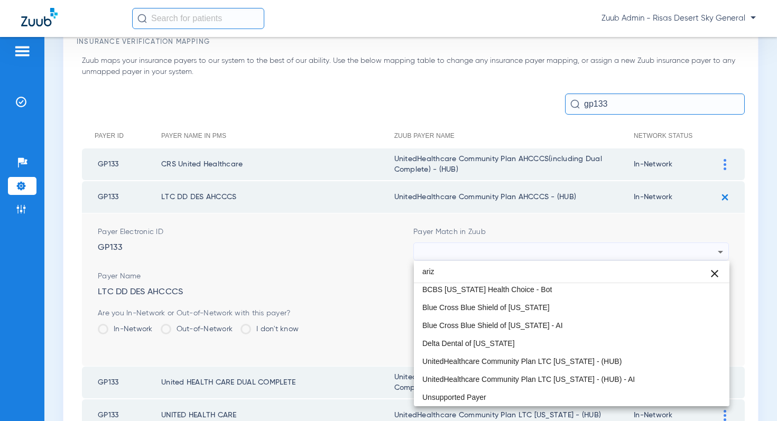
drag, startPoint x: 444, startPoint y: 274, endPoint x: 419, endPoint y: 268, distance: 25.9
click at [419, 268] on input "ariz" at bounding box center [571, 272] width 315 height 22
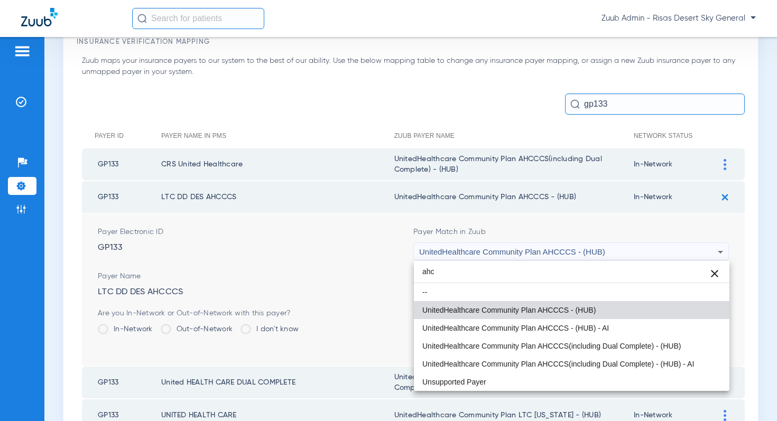
scroll to position [0, 0]
type input "ahcc"
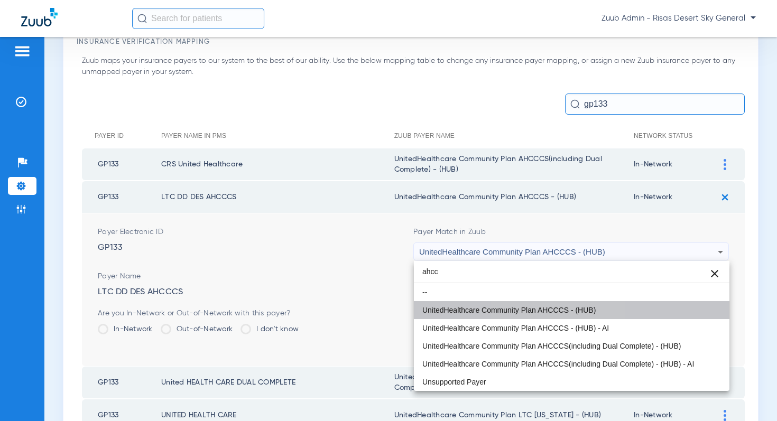
click at [544, 313] on span "UnitedHealthcare Community Plan AHCCCS - (HUB)" at bounding box center [508, 310] width 173 height 7
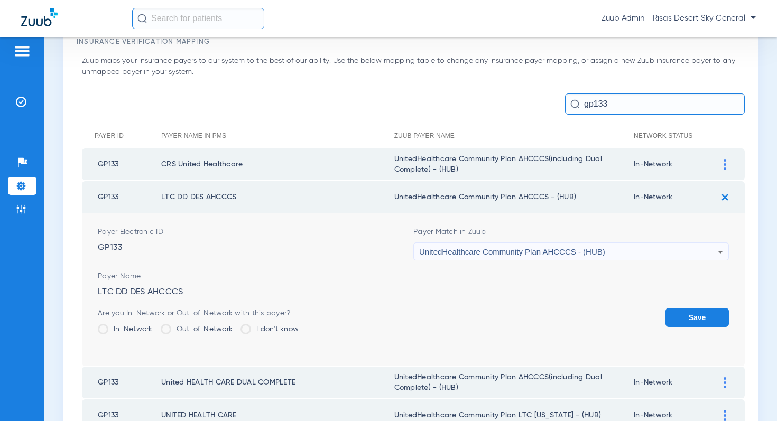
click at [693, 318] on button "Save" at bounding box center [696, 317] width 63 height 19
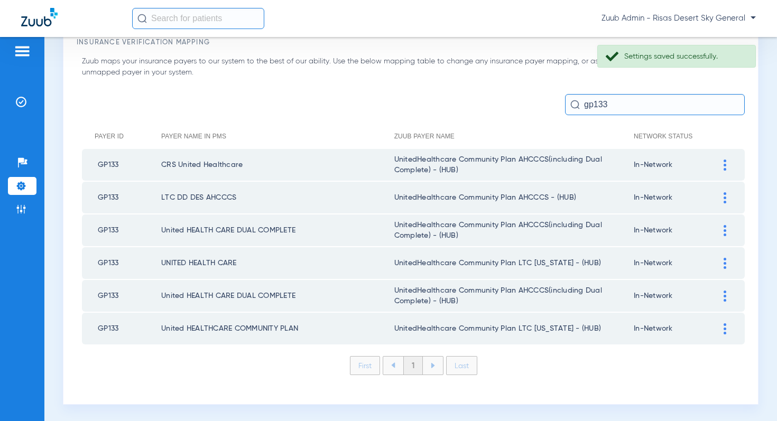
scroll to position [58, 0]
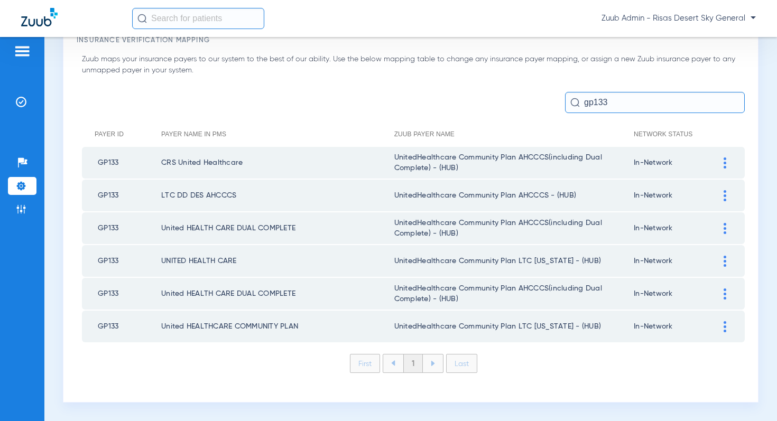
drag, startPoint x: 725, startPoint y: 196, endPoint x: 678, endPoint y: 198, distance: 46.6
click at [725, 196] on img at bounding box center [724, 195] width 3 height 11
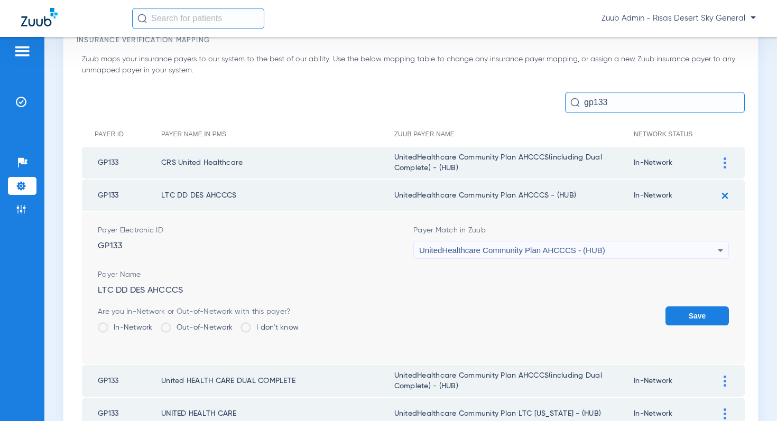
click at [541, 246] on span "UnitedHealthcare Community Plan AHCCCS - (HUB)" at bounding box center [512, 250] width 186 height 9
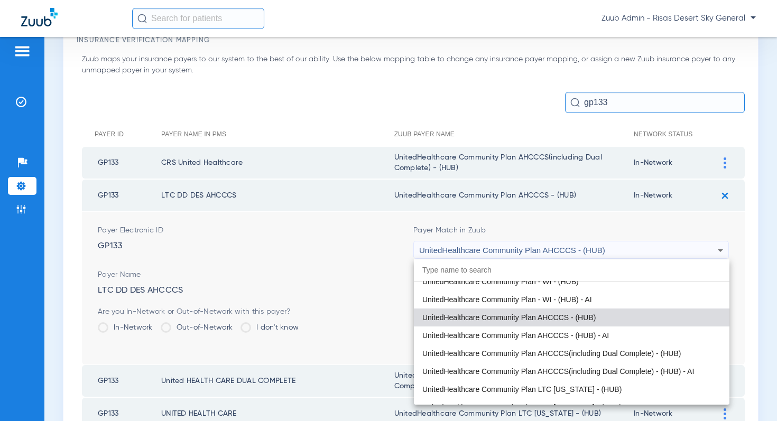
scroll to position [7345, 0]
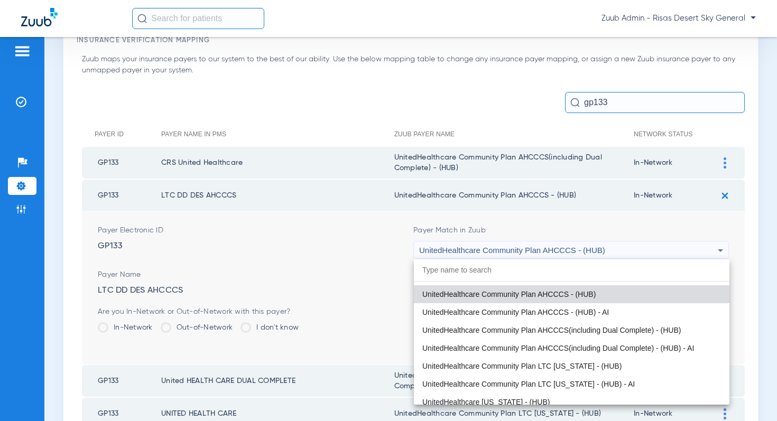
click at [576, 331] on span "UnitedHealthcare Community Plan AHCCCS(including Dual Complete) - (HUB)" at bounding box center [551, 330] width 258 height 7
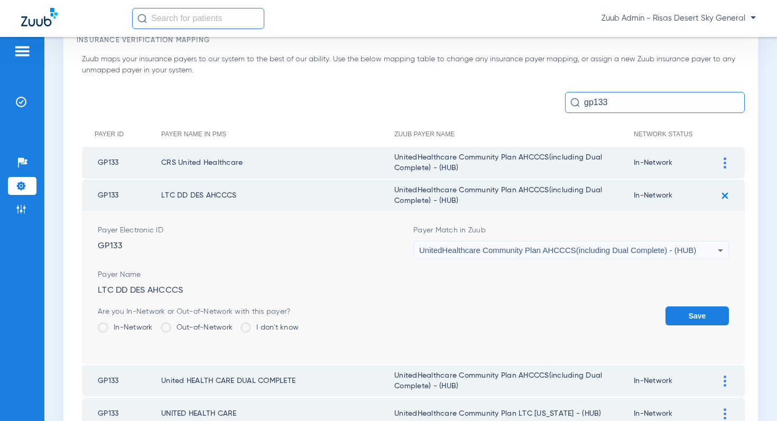
click at [693, 307] on button "Save" at bounding box center [696, 316] width 63 height 19
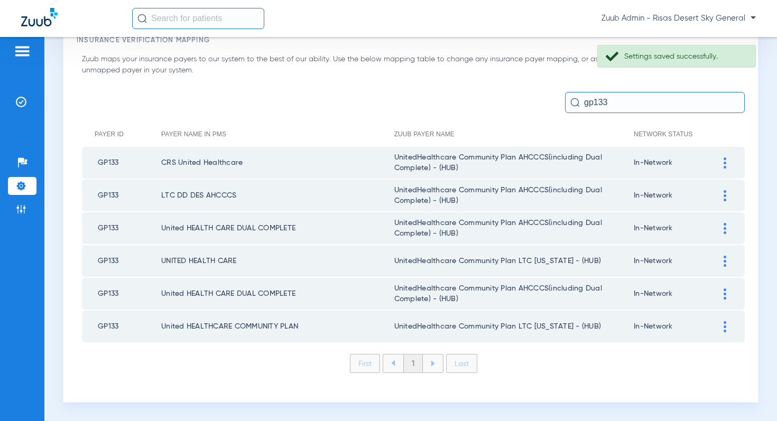
click at [720, 264] on div at bounding box center [725, 261] width 18 height 11
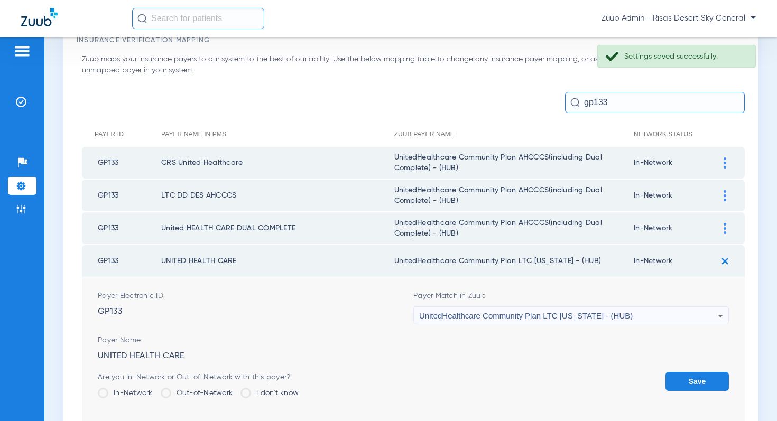
click at [560, 314] on span "UnitedHealthcare Community Plan LTC Arizona - (HUB)" at bounding box center [526, 315] width 214 height 9
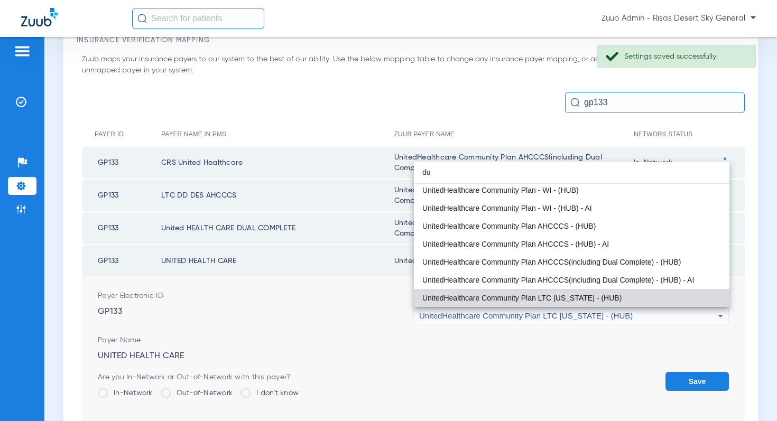
scroll to position [0, 0]
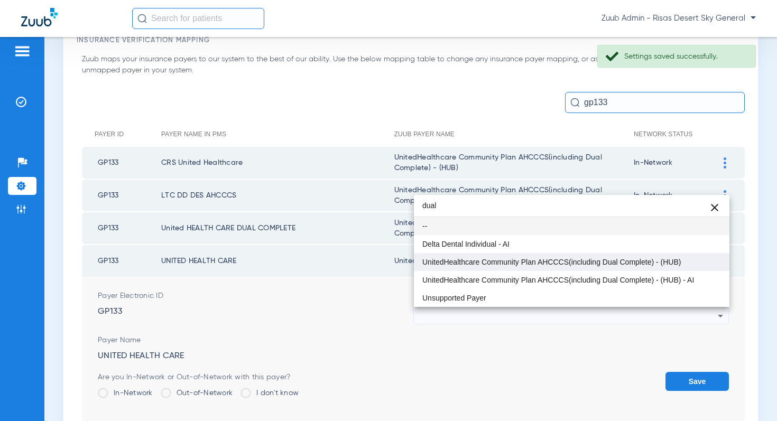
type input "dual"
click at [638, 264] on span "UnitedHealthcare Community Plan AHCCCS(including Dual Complete) - (HUB)" at bounding box center [551, 261] width 258 height 7
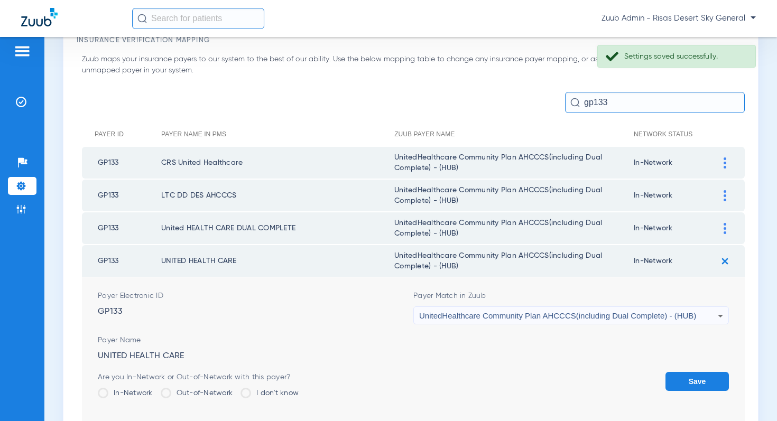
click at [703, 382] on button "Save" at bounding box center [696, 381] width 63 height 19
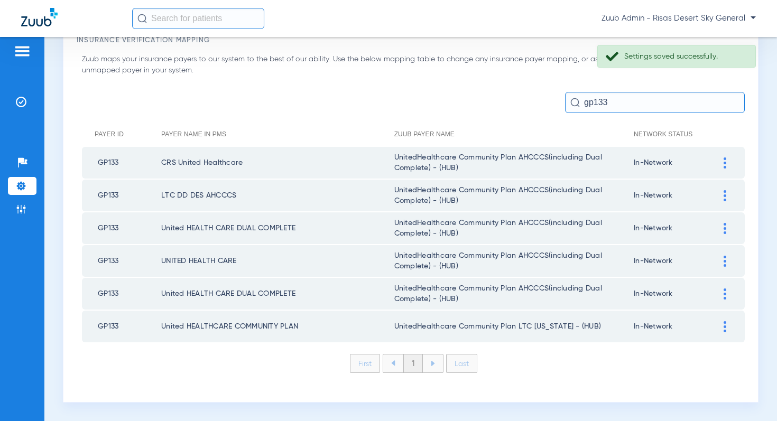
click at [723, 329] on img at bounding box center [724, 326] width 3 height 11
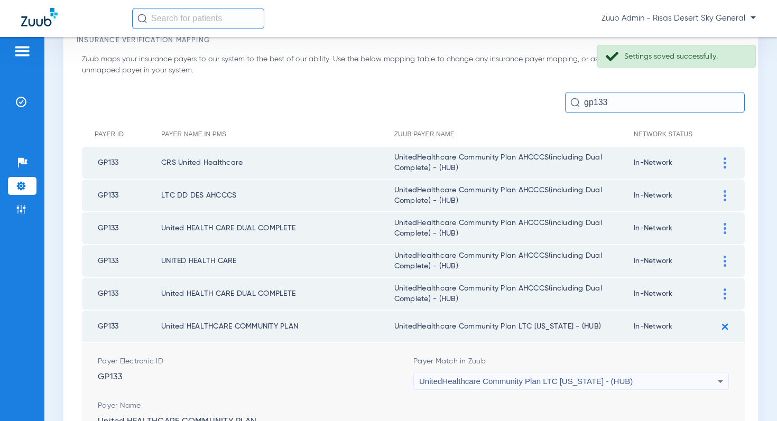
click at [465, 377] on span "UnitedHealthcare Community Plan LTC Arizona - (HUB)" at bounding box center [526, 381] width 214 height 9
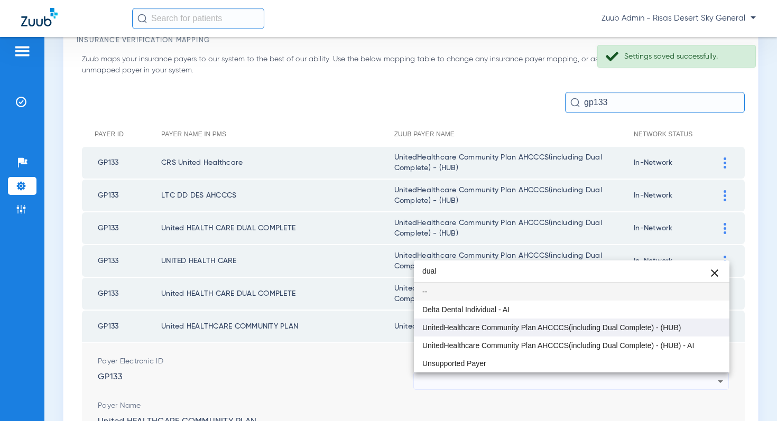
type input "dual"
click at [553, 328] on span "UnitedHealthcare Community Plan AHCCCS(including Dual Complete) - (HUB)" at bounding box center [551, 327] width 258 height 7
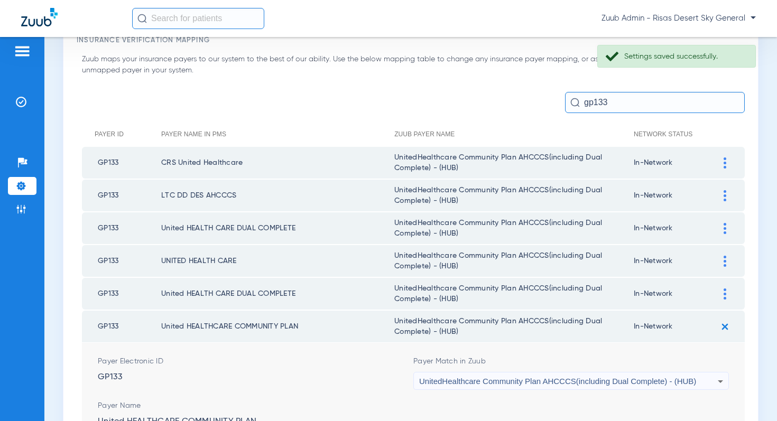
scroll to position [146, 0]
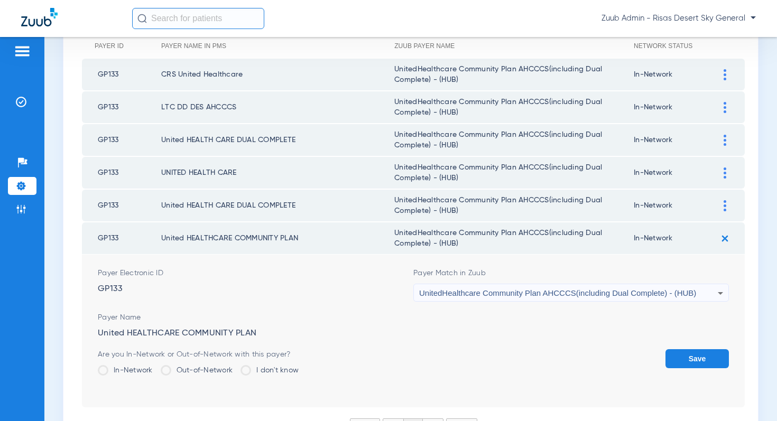
click at [674, 355] on button "Save" at bounding box center [696, 358] width 63 height 19
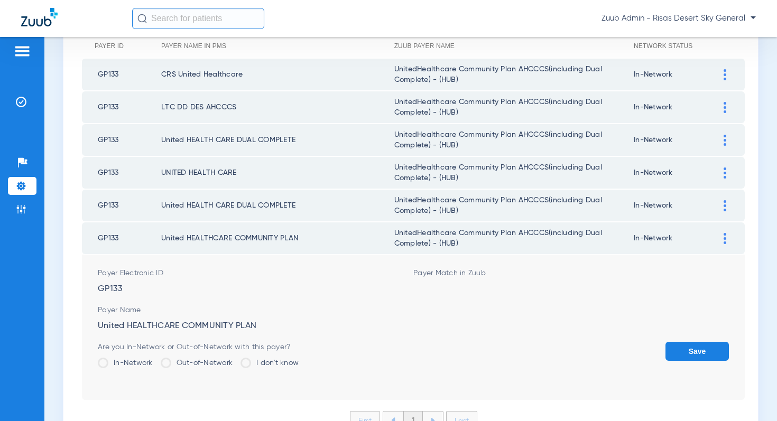
scroll to position [58, 0]
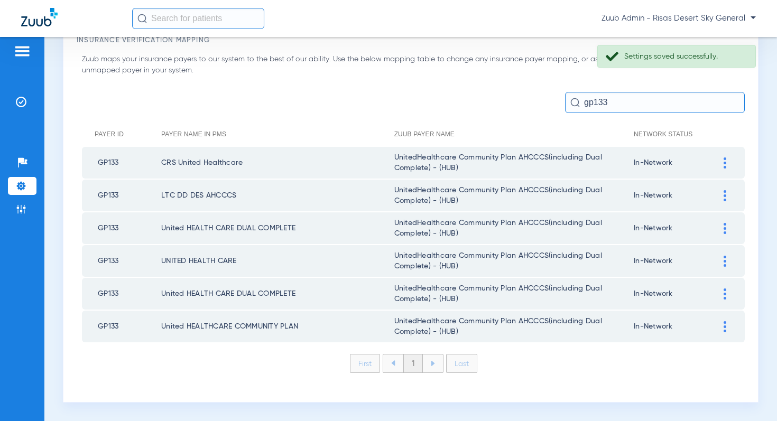
drag, startPoint x: 611, startPoint y: 102, endPoint x: 568, endPoint y: 103, distance: 43.3
click at [568, 103] on input "gp133" at bounding box center [655, 102] width 180 height 21
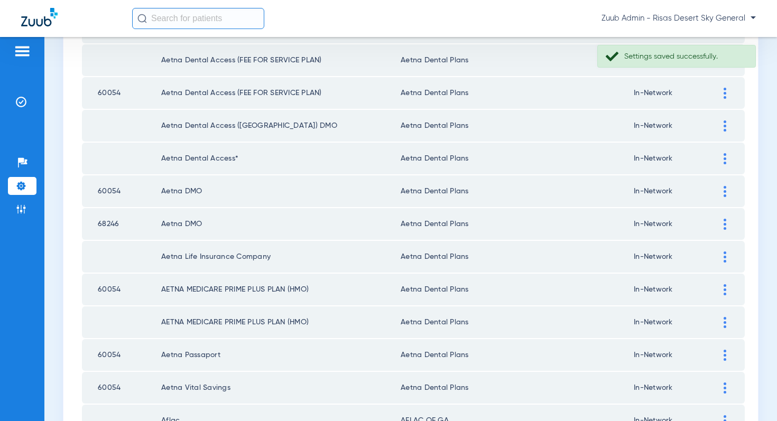
scroll to position [1500, 0]
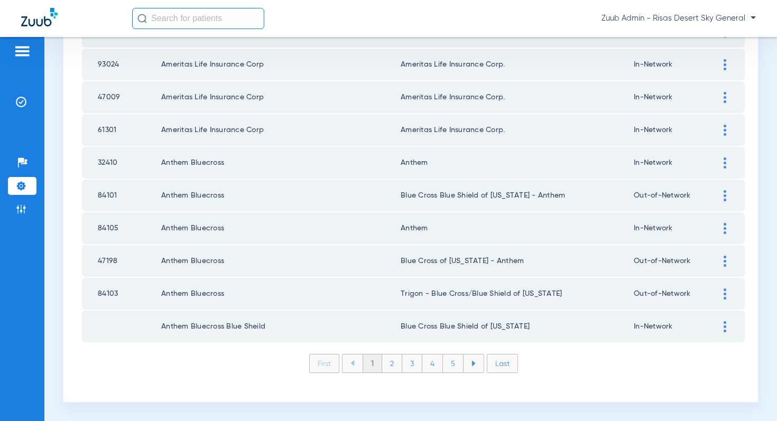
click at [498, 363] on li "Last" at bounding box center [502, 363] width 31 height 19
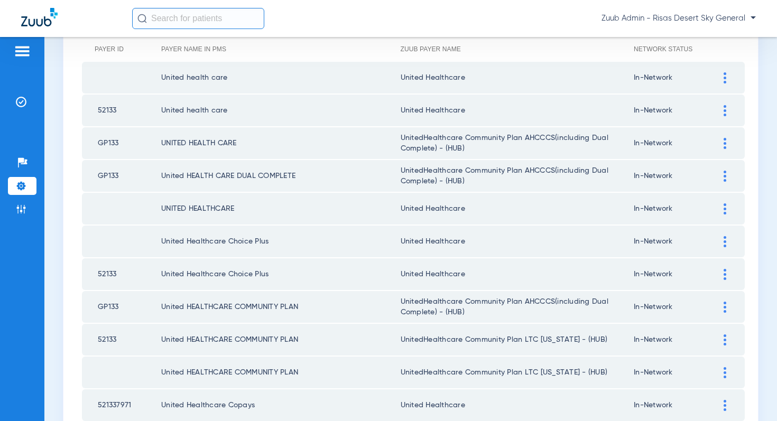
scroll to position [877, 0]
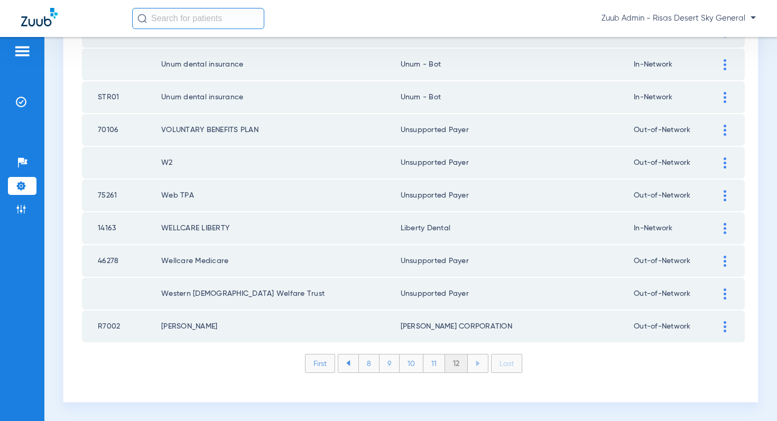
click at [436, 366] on li "11" at bounding box center [434, 364] width 22 height 18
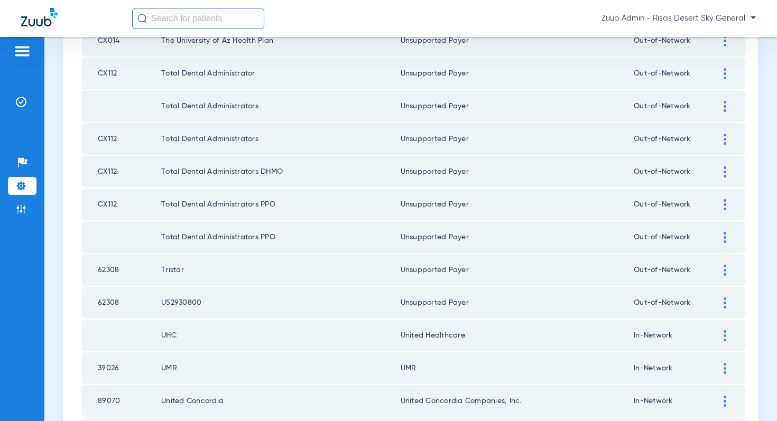
scroll to position [1322, 0]
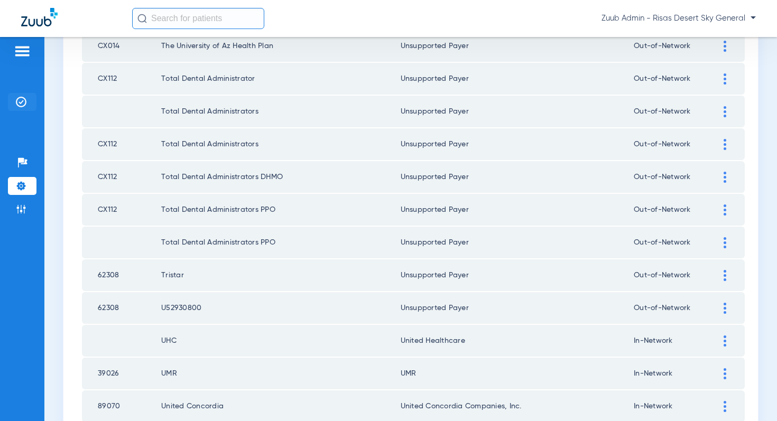
click at [26, 100] on li "Insurance Verification" at bounding box center [22, 102] width 29 height 18
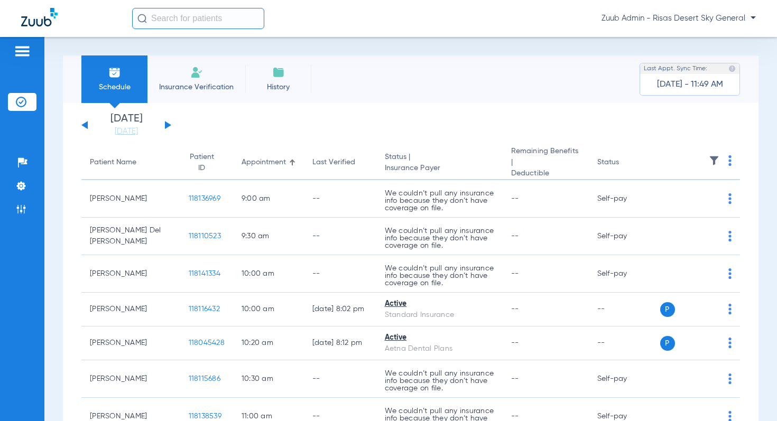
click at [714, 157] on img at bounding box center [714, 160] width 11 height 11
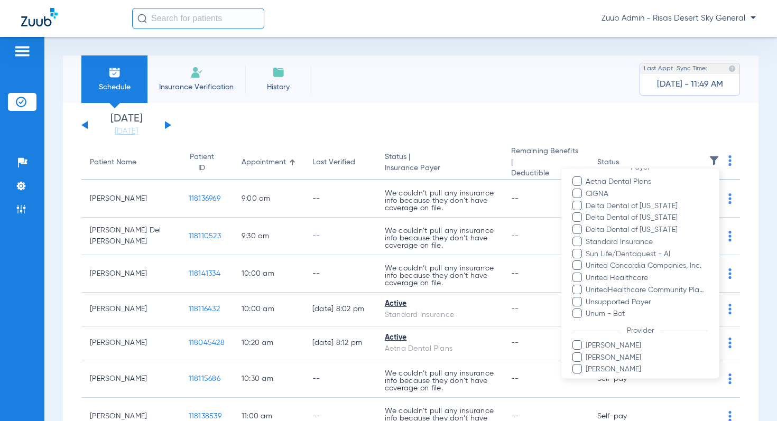
scroll to position [154, 0]
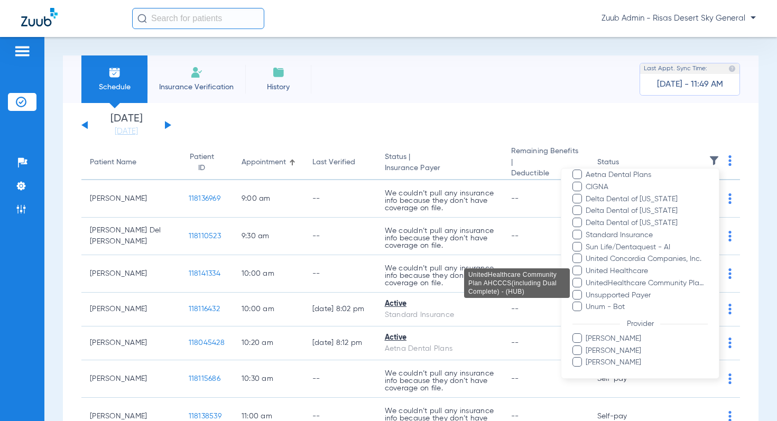
click at [649, 283] on span "UnitedHealthcare Community Plan AHCCCS(including Dual Complete) - (HUB)" at bounding box center [646, 283] width 123 height 11
click at [587, 291] on input "UnitedHealthcare Community Plan AHCCCS(including Dual Complete) - (HUB)" at bounding box center [587, 291] width 0 height 0
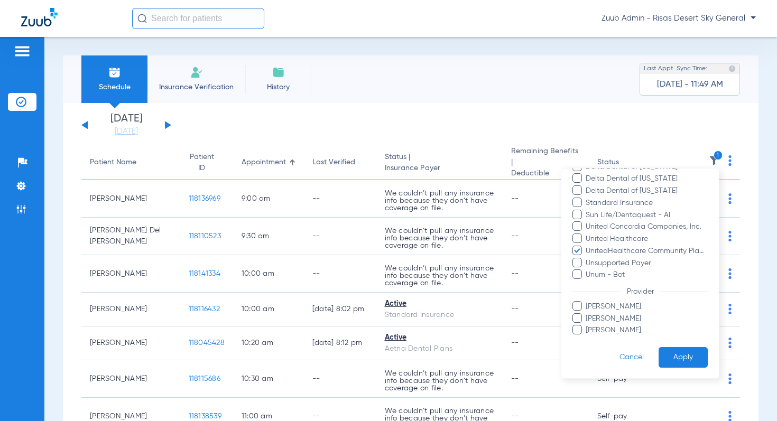
click at [669, 354] on button "Apply" at bounding box center [682, 357] width 49 height 21
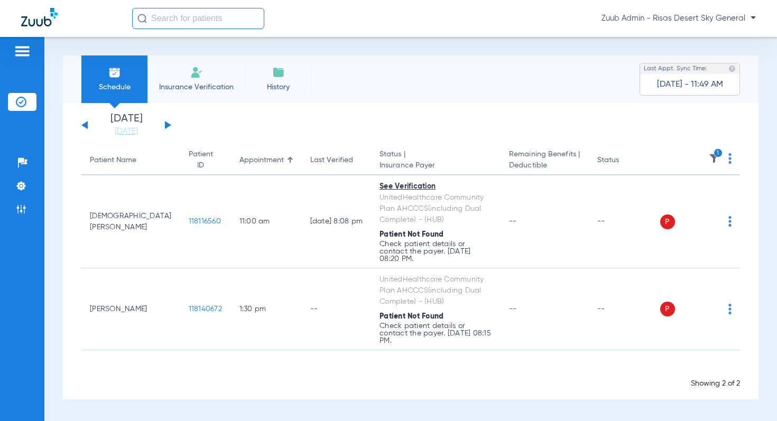
click at [730, 159] on img at bounding box center [729, 158] width 3 height 11
click at [692, 198] on span "Verify All" at bounding box center [690, 200] width 63 height 7
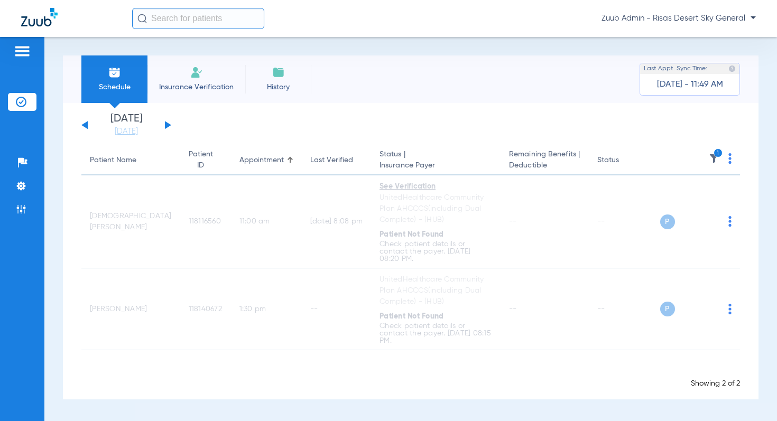
click at [169, 127] on div "[DATE] [DATE] [DATE] [DATE] [DATE] [DATE] [DATE] [DATE] [DATE] [DATE] [DATE] [D…" at bounding box center [126, 125] width 90 height 23
click at [162, 123] on div "[DATE] [DATE] [DATE] [DATE] [DATE] [DATE] [DATE] [DATE] [DATE] [DATE] [DATE] [D…" at bounding box center [126, 125] width 90 height 23
click at [165, 123] on button at bounding box center [168, 125] width 6 height 8
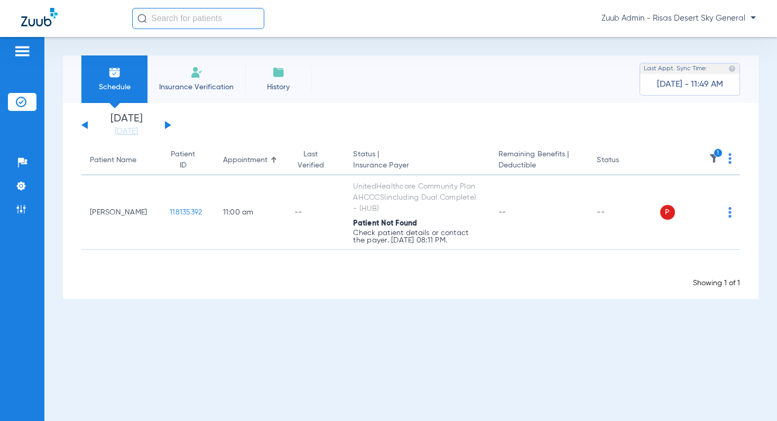
click at [166, 125] on button at bounding box center [168, 125] width 6 height 8
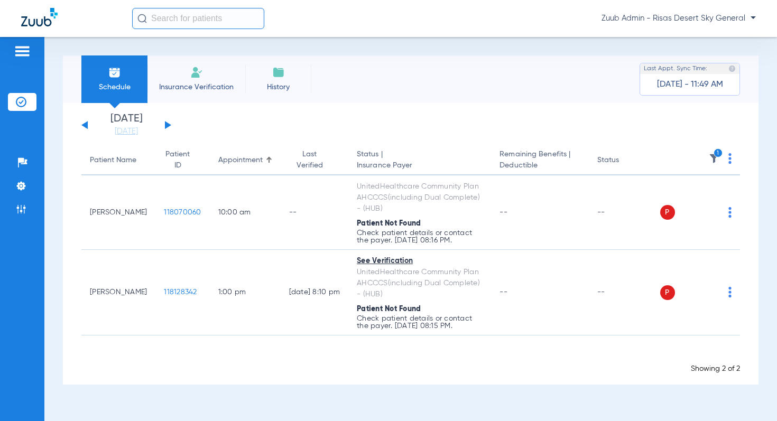
click at [166, 125] on button at bounding box center [168, 125] width 6 height 8
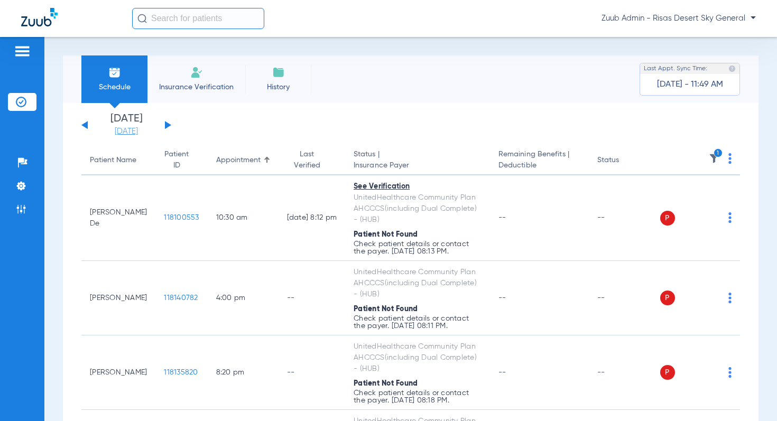
click at [128, 131] on link "[DATE]" at bounding box center [126, 131] width 63 height 11
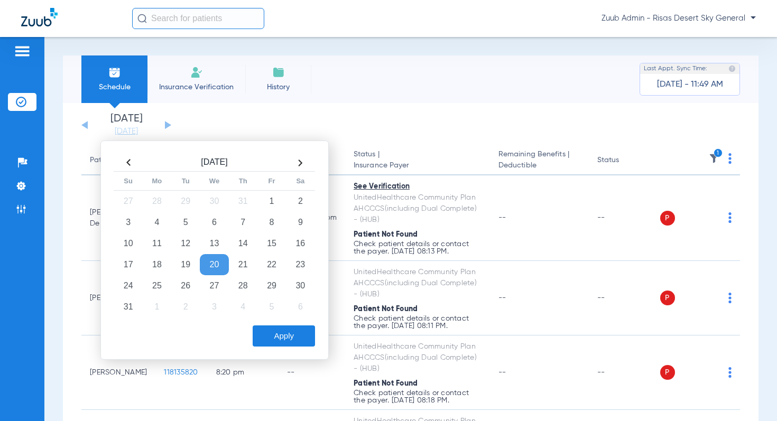
click at [268, 329] on button "Apply" at bounding box center [284, 336] width 62 height 21
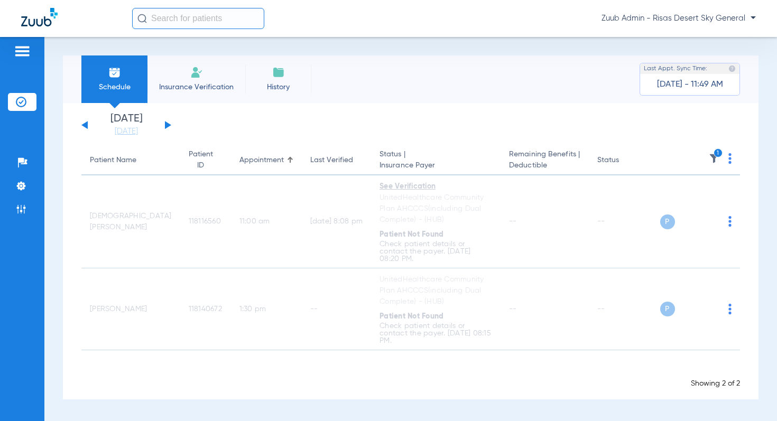
click at [709, 154] on img at bounding box center [714, 158] width 11 height 11
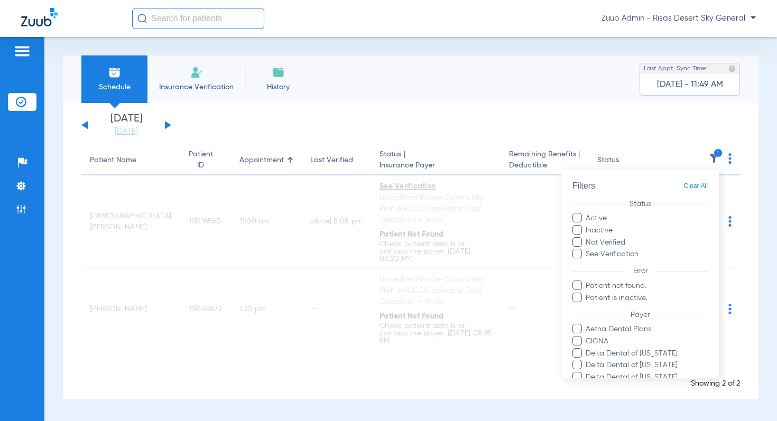
click at [695, 185] on span "Clear All" at bounding box center [695, 186] width 24 height 13
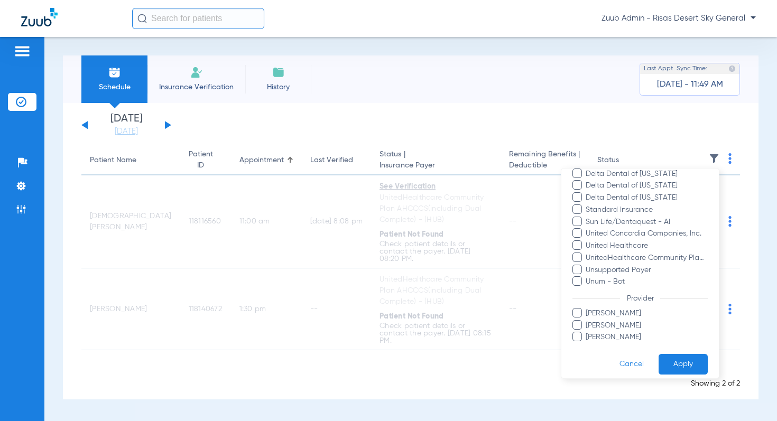
scroll to position [187, 0]
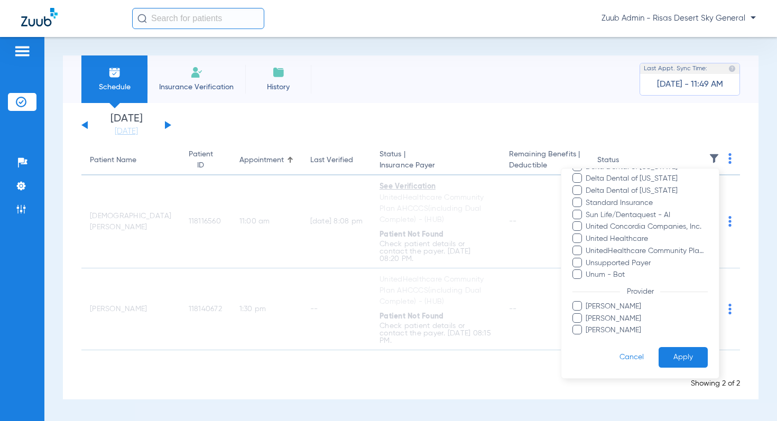
click at [680, 345] on form "Filters Clear All Status Active Inactive Not Verified See Verification Error Pa…" at bounding box center [639, 180] width 157 height 397
click at [678, 350] on button "Apply" at bounding box center [682, 357] width 49 height 21
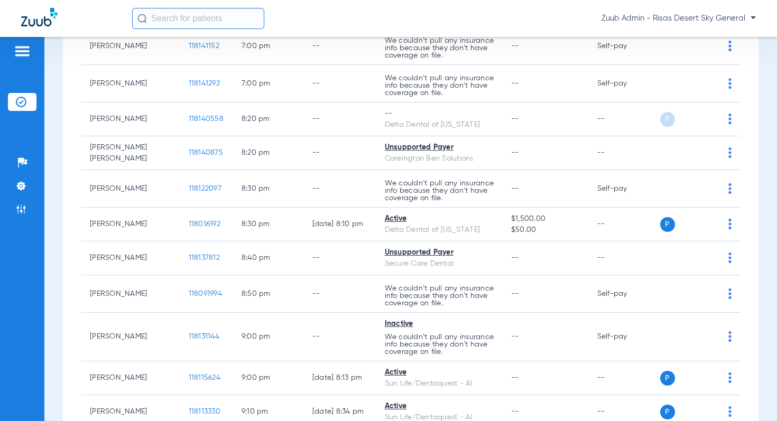
scroll to position [1145, 0]
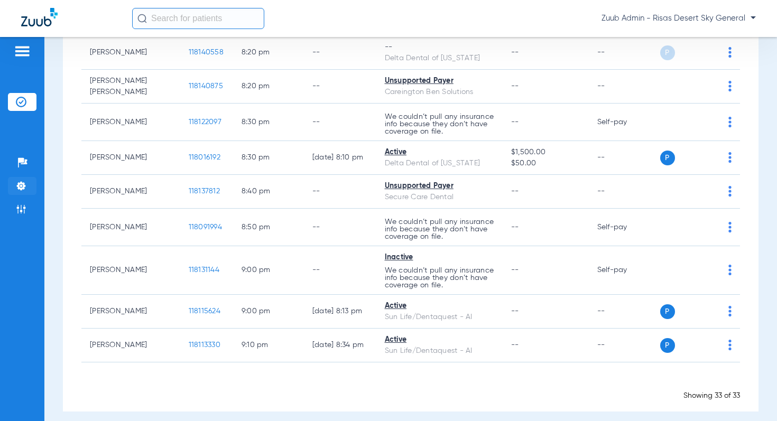
click at [14, 186] on li "Settings" at bounding box center [22, 186] width 29 height 18
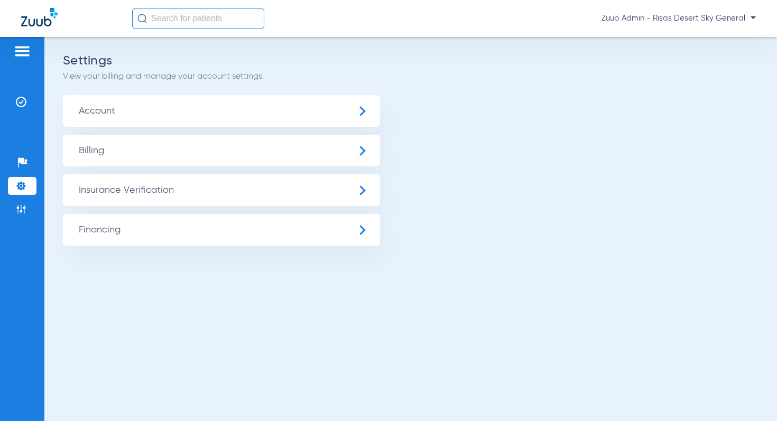
click at [151, 190] on span "Insurance Verification" at bounding box center [221, 190] width 317 height 32
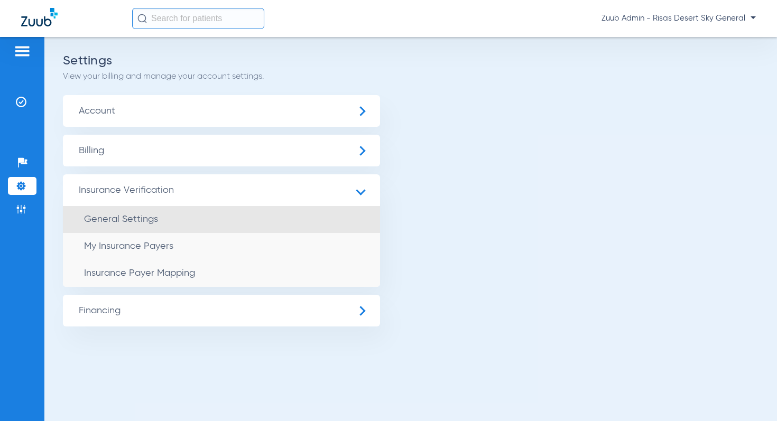
click at [160, 217] on li "General Settings" at bounding box center [221, 219] width 317 height 27
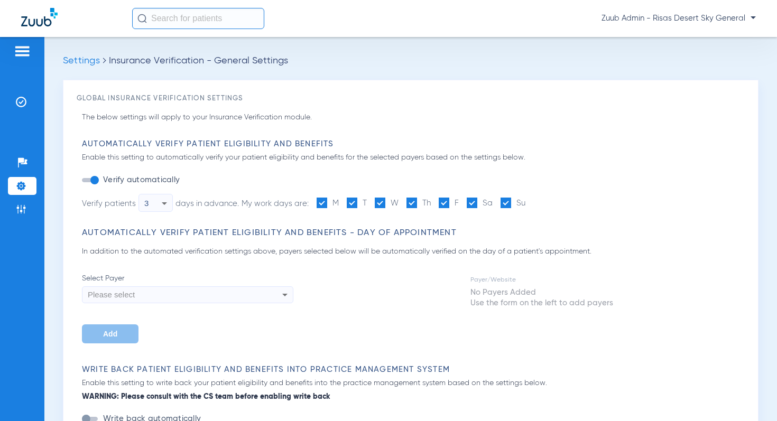
type input "1"
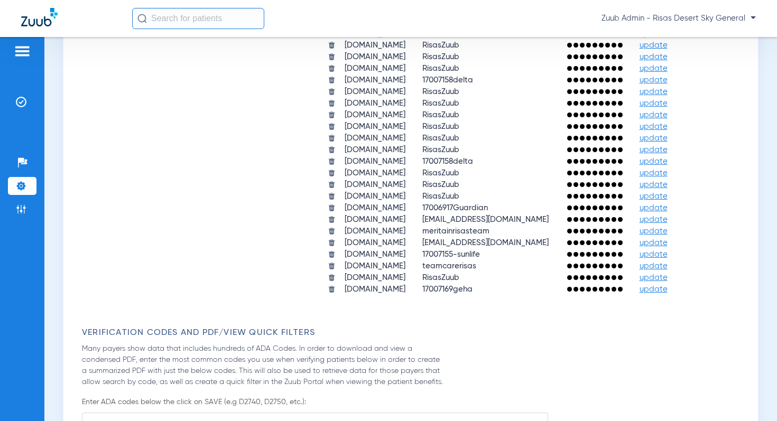
scroll to position [859, 0]
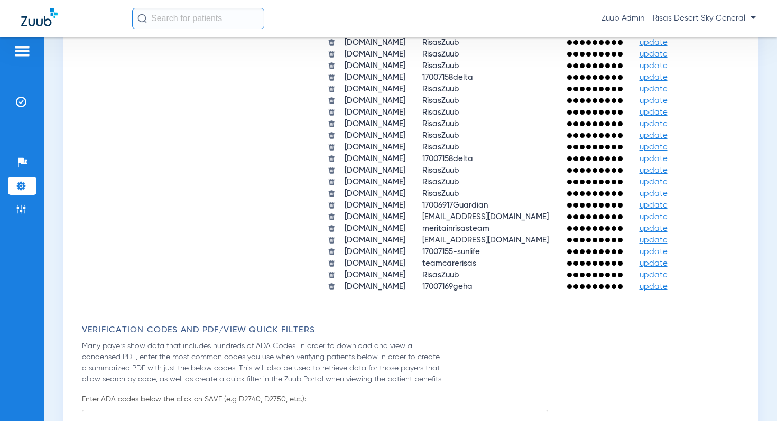
click at [22, 185] on img at bounding box center [21, 186] width 11 height 11
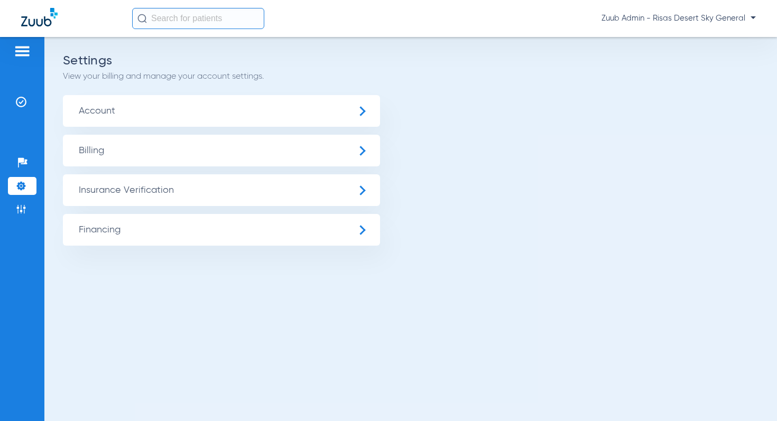
click at [93, 186] on span "Insurance Verification" at bounding box center [221, 190] width 317 height 32
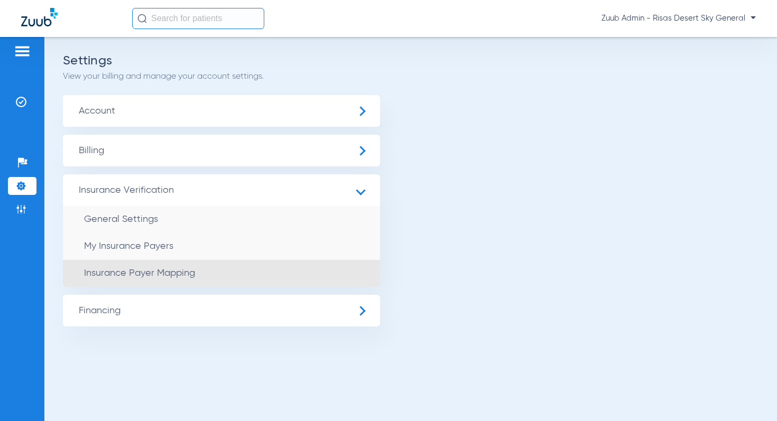
click at [133, 266] on li "Insurance Payer Mapping" at bounding box center [221, 273] width 317 height 27
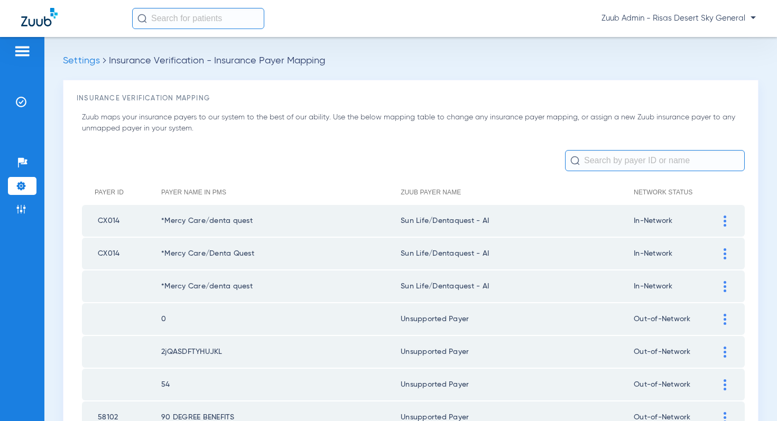
click at [726, 219] on div at bounding box center [725, 221] width 18 height 11
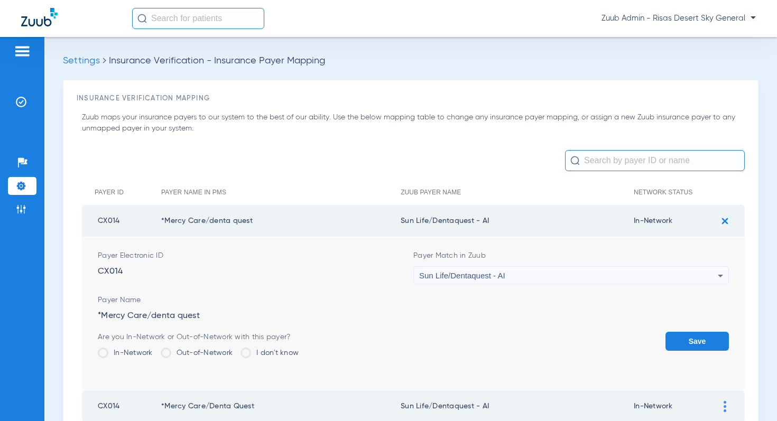
click at [507, 267] on div "Sun Life/Dentaquest - AI" at bounding box center [568, 276] width 299 height 18
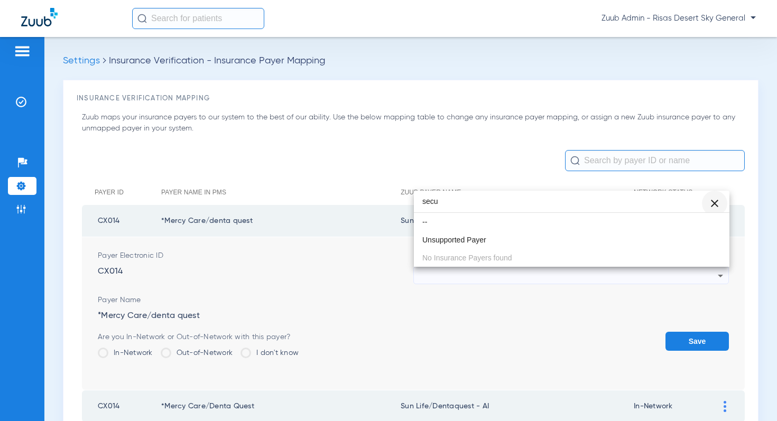
type input "secu"
click at [717, 203] on span "Clear" at bounding box center [714, 203] width 25 height 25
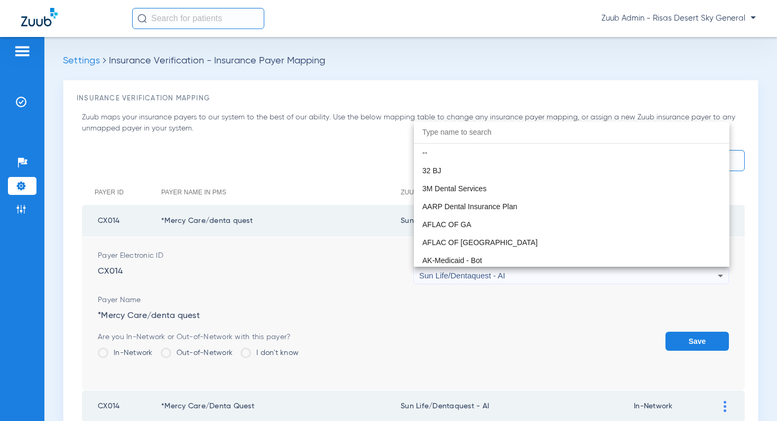
click at [317, 174] on div at bounding box center [388, 210] width 777 height 421
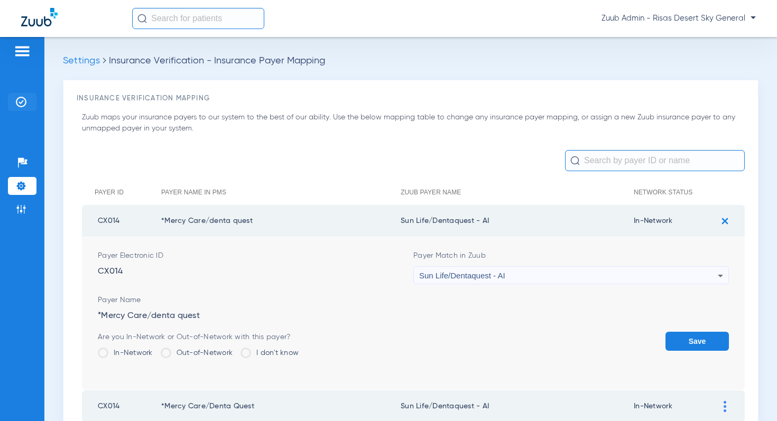
click at [23, 102] on img at bounding box center [21, 102] width 11 height 11
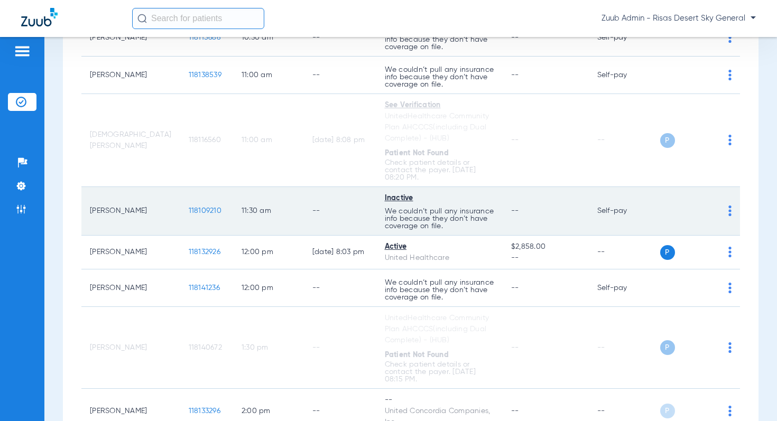
scroll to position [346, 0]
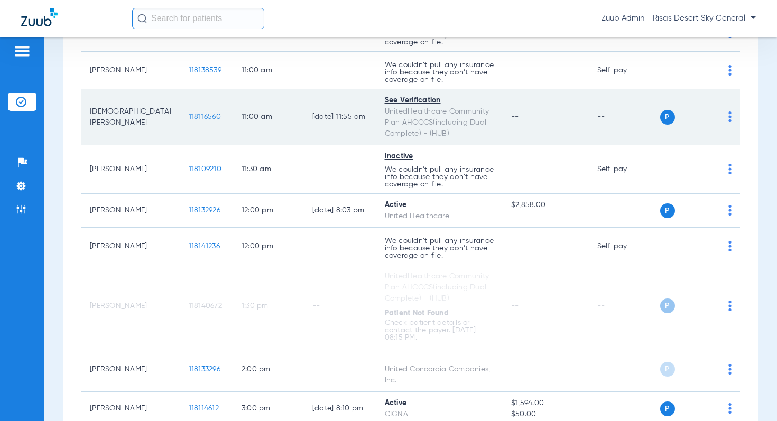
drag, startPoint x: 389, startPoint y: 132, endPoint x: 300, endPoint y: 111, distance: 91.8
click at [300, 111] on tr "Saturnina Quintana Chavez 118116560 11:00 AM 08/20/25 11:55 AM See Verification…" at bounding box center [410, 117] width 658 height 56
click at [565, 118] on td "--" at bounding box center [546, 117] width 86 height 56
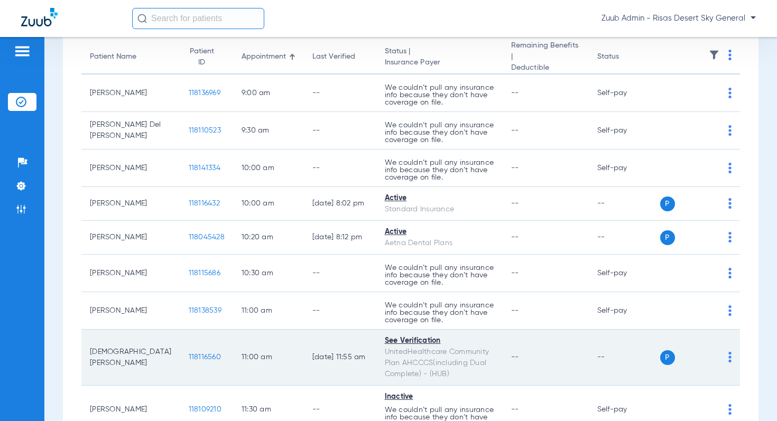
scroll to position [0, 0]
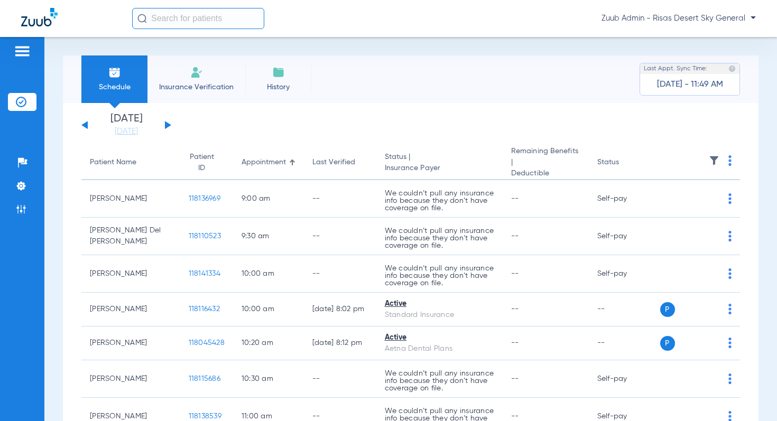
click at [165, 126] on button at bounding box center [168, 125] width 6 height 8
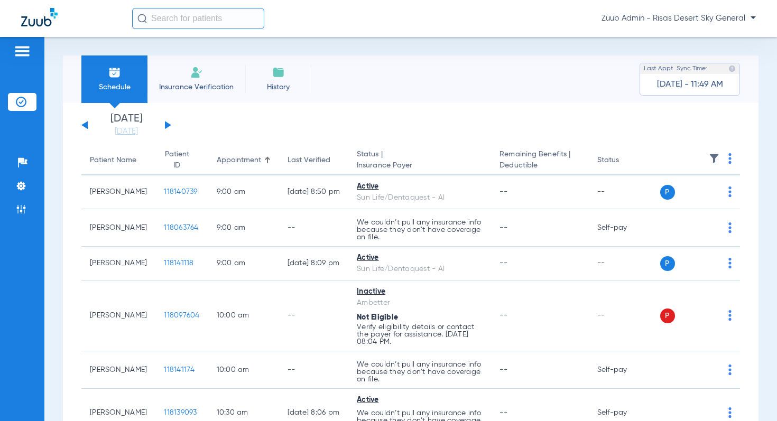
click at [710, 159] on img at bounding box center [714, 158] width 11 height 11
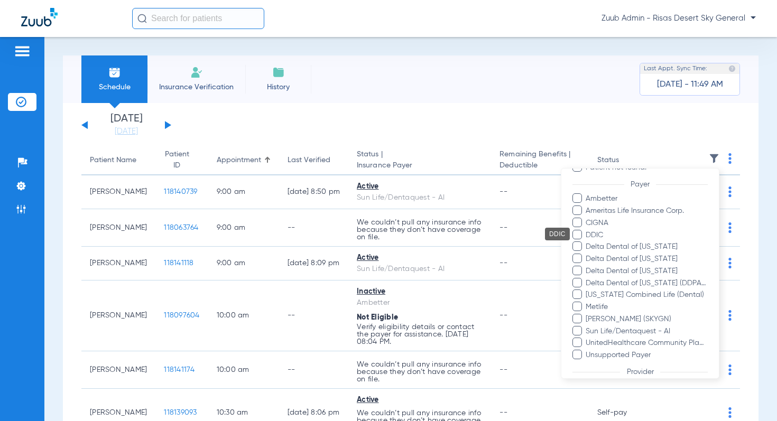
scroll to position [119, 0]
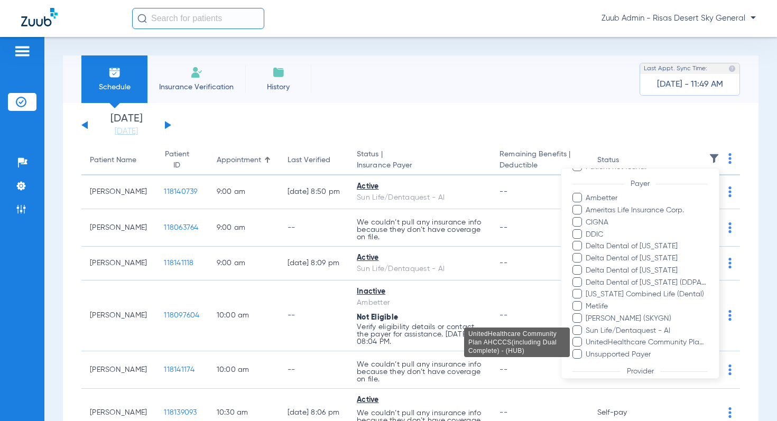
click at [644, 340] on span "UnitedHealthcare Community Plan AHCCCS(including Dual Complete) - (HUB)" at bounding box center [646, 342] width 123 height 11
click at [587, 350] on input "UnitedHealthcare Community Plan AHCCCS(including Dual Complete) - (HUB)" at bounding box center [587, 350] width 0 height 0
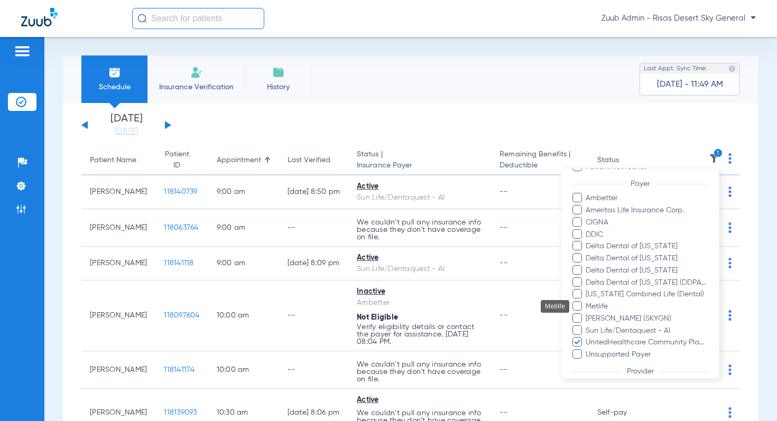
scroll to position [174, 0]
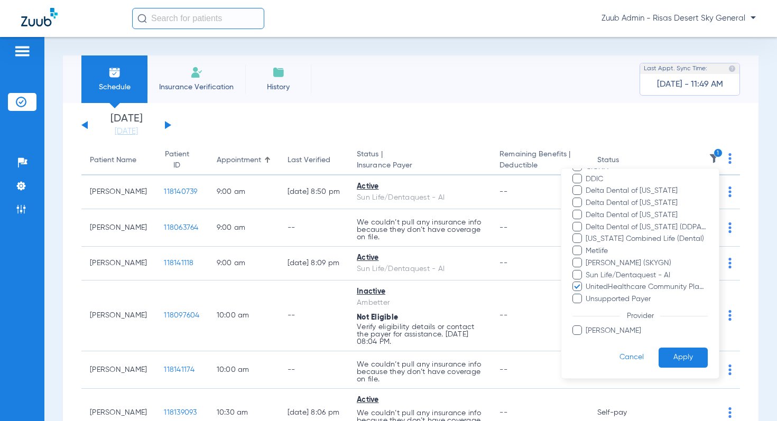
click at [683, 356] on button "Apply" at bounding box center [682, 357] width 49 height 21
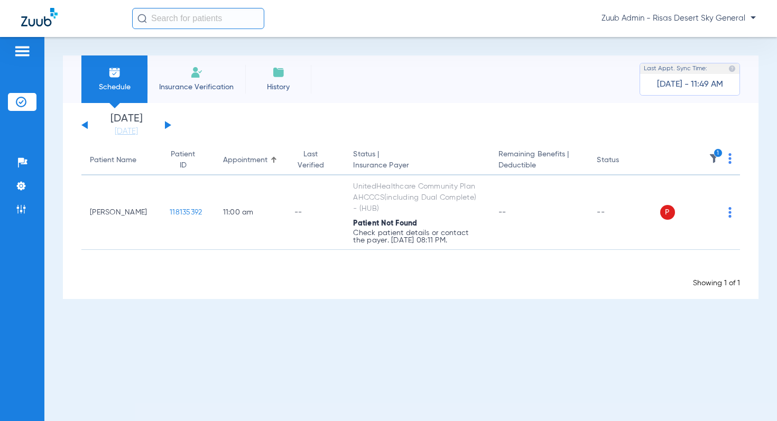
click at [727, 160] on th "1" at bounding box center [700, 161] width 80 height 30
click at [729, 161] on img at bounding box center [729, 158] width 3 height 11
click at [709, 195] on button "Verify All" at bounding box center [691, 200] width 80 height 21
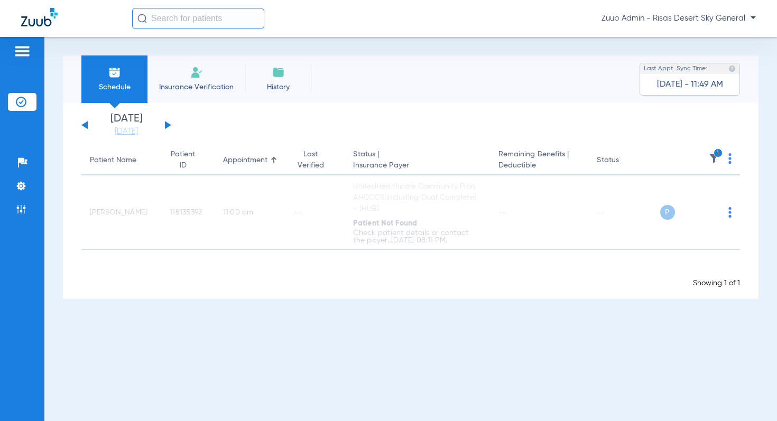
click at [166, 123] on button at bounding box center [168, 125] width 6 height 8
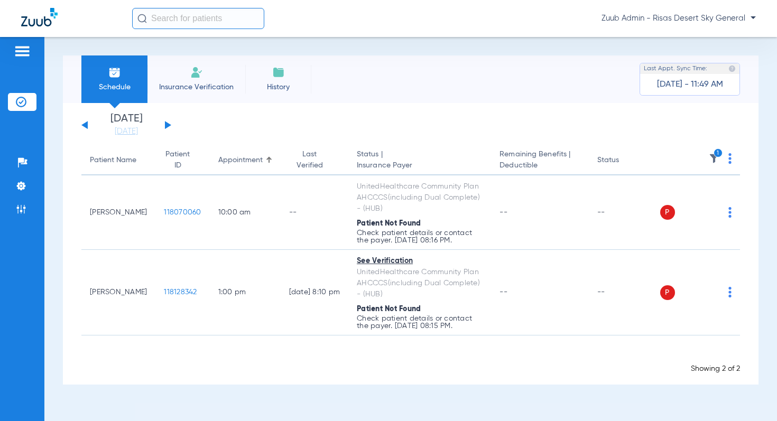
click at [730, 158] on img at bounding box center [729, 158] width 3 height 11
click at [688, 203] on span "Verify All" at bounding box center [690, 200] width 63 height 7
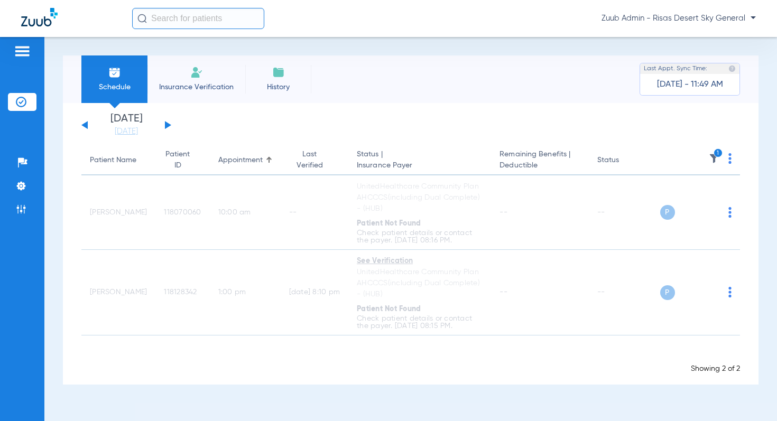
click at [169, 126] on div "[DATE] [DATE] [DATE] [DATE] [DATE] [DATE] [DATE] [DATE] [DATE] [DATE] [DATE] [D…" at bounding box center [126, 125] width 90 height 23
click at [169, 125] on button at bounding box center [168, 125] width 6 height 8
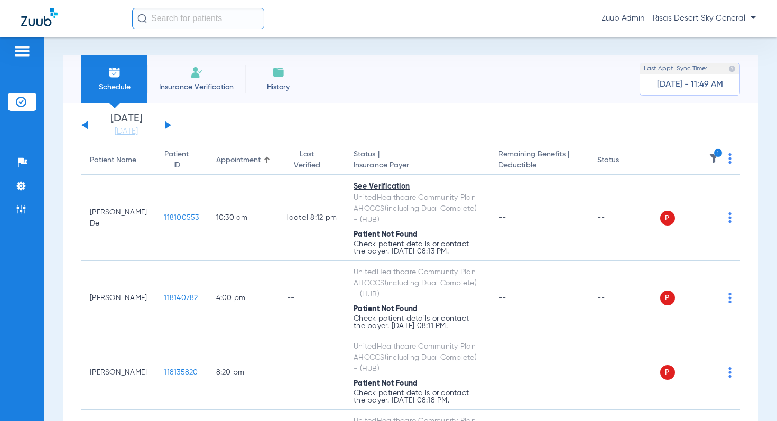
click at [729, 156] on img at bounding box center [729, 158] width 3 height 11
click at [687, 197] on span "Verify All" at bounding box center [690, 200] width 63 height 7
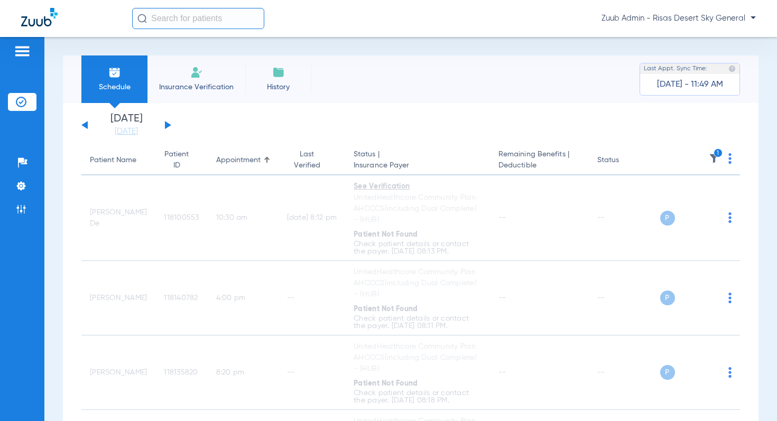
click at [168, 123] on button at bounding box center [168, 125] width 6 height 8
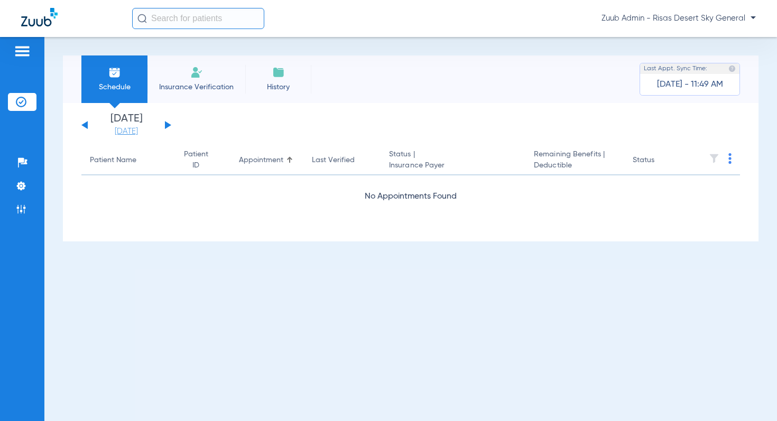
click at [108, 127] on link "[DATE]" at bounding box center [126, 131] width 63 height 11
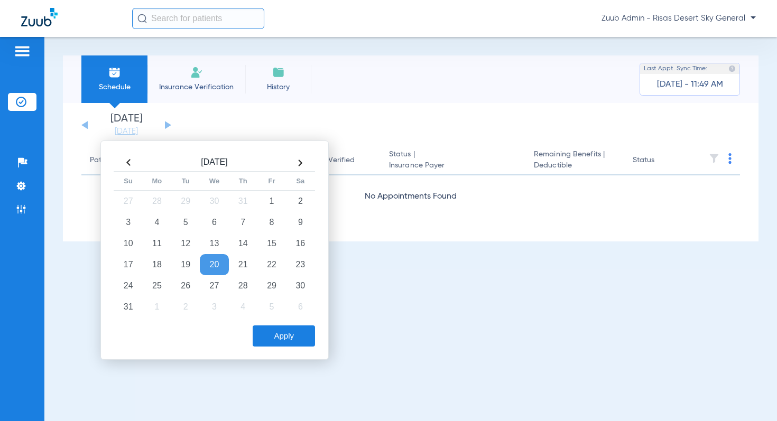
click at [281, 339] on button "Apply" at bounding box center [284, 336] width 62 height 21
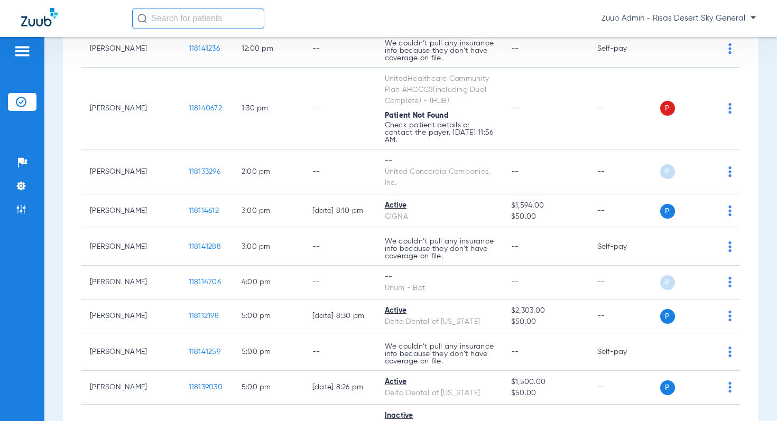
scroll to position [545, 0]
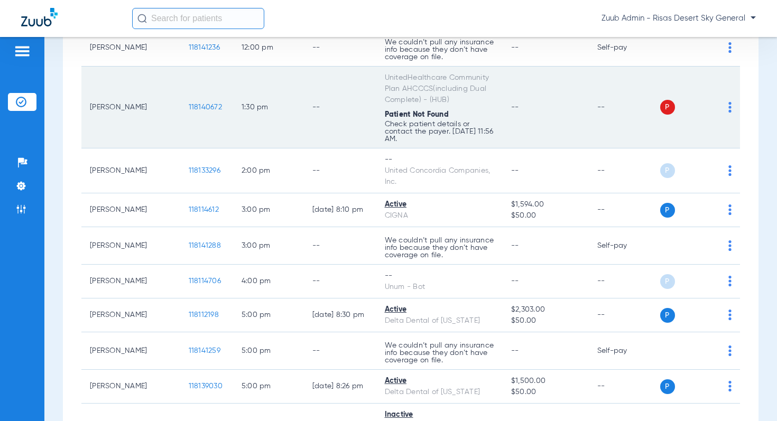
click at [189, 104] on span "118140672" at bounding box center [205, 107] width 33 height 7
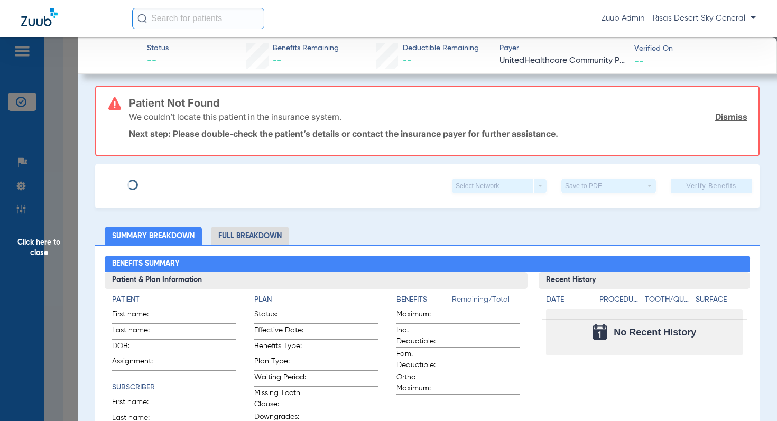
scroll to position [0, 0]
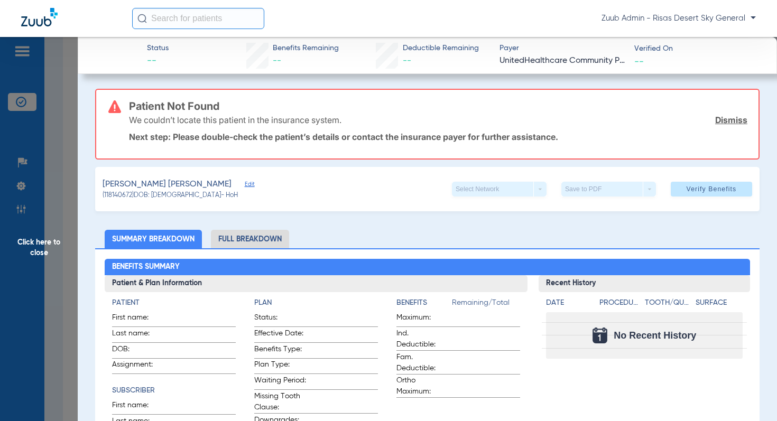
click at [245, 183] on span "Edit" at bounding box center [250, 186] width 10 height 10
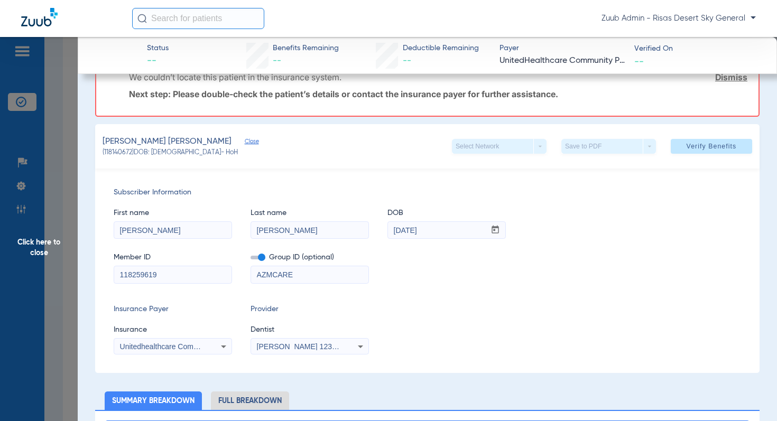
scroll to position [25, 0]
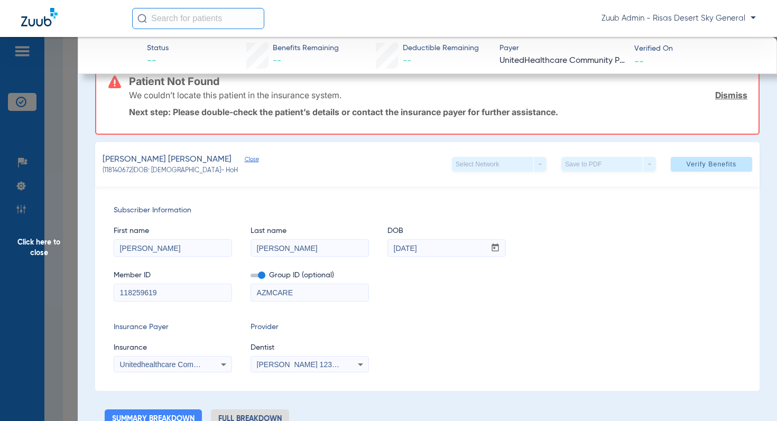
click at [53, 243] on span "Click here to close" at bounding box center [39, 247] width 78 height 421
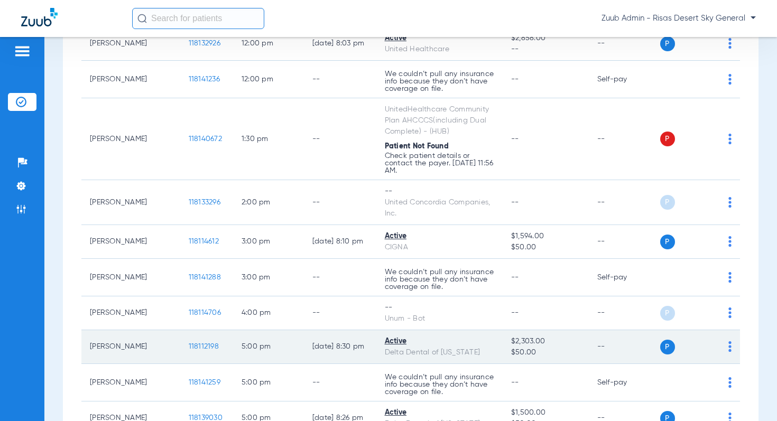
scroll to position [500, 0]
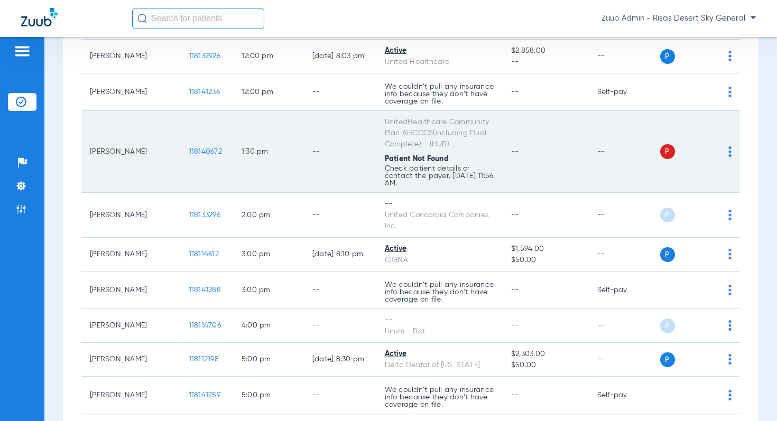
click at [189, 148] on span "118140672" at bounding box center [205, 151] width 33 height 7
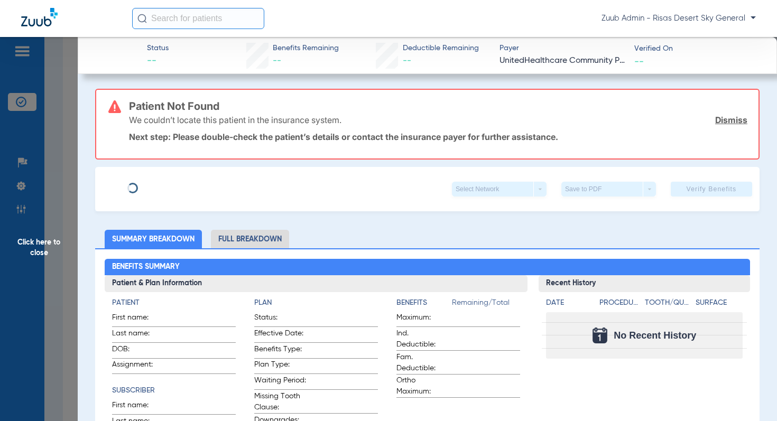
type input "Maria"
type input "Rios Rodriguez"
type input "05/29/1938"
type input "118259619"
type input "AZMCARE"
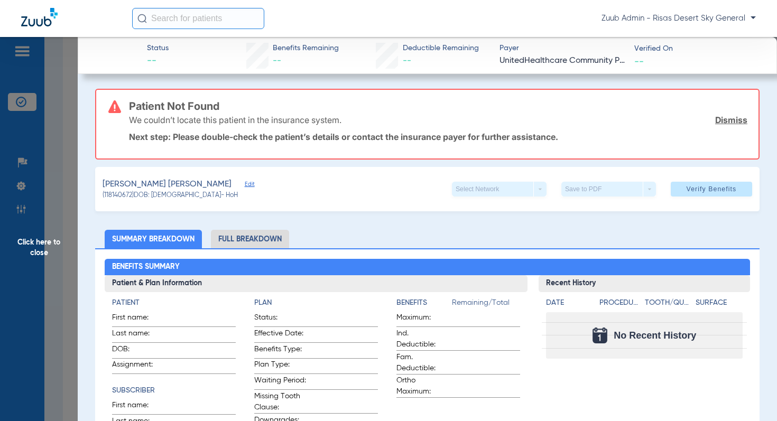
click at [245, 183] on span "Edit" at bounding box center [250, 186] width 10 height 10
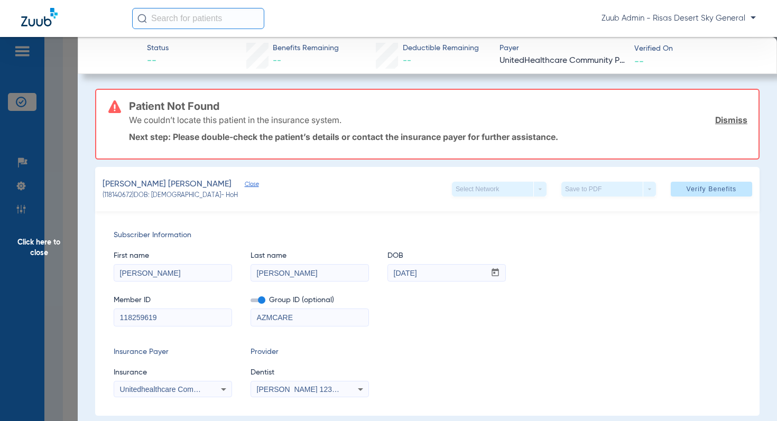
drag, startPoint x: 274, startPoint y: 274, endPoint x: 249, endPoint y: 274, distance: 24.3
click at [249, 274] on div "First name Maria Last name Rios Rodriguez DOB mm / dd / yyyy 05/29/1938" at bounding box center [427, 261] width 627 height 41
click at [301, 273] on input "Rodriguez" at bounding box center [309, 273] width 117 height 17
click at [708, 185] on span "Verify Benefits" at bounding box center [711, 189] width 50 height 8
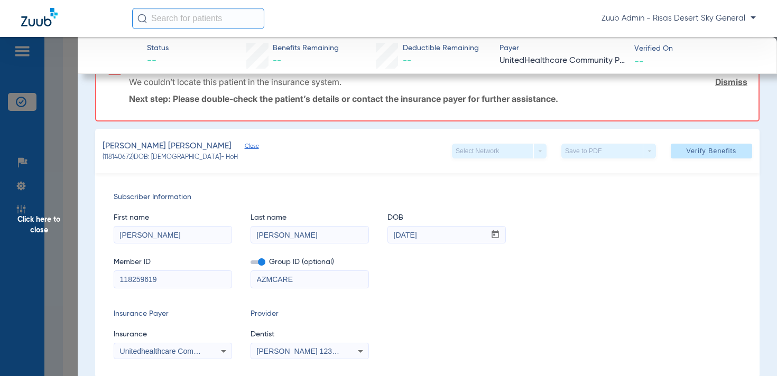
scroll to position [50, 0]
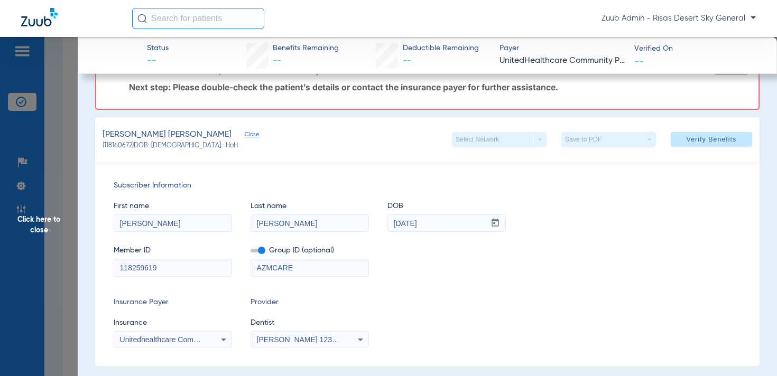
click at [310, 219] on input "Rodriguez" at bounding box center [309, 223] width 117 height 17
type input "Rodriguez Rios"
click at [704, 142] on span "Verify Benefits" at bounding box center [711, 139] width 50 height 8
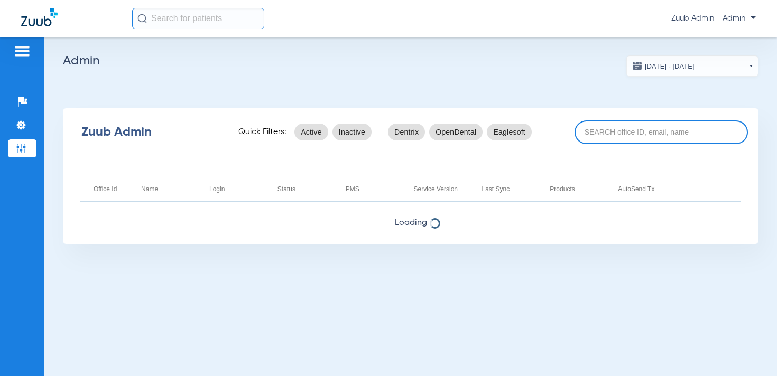
click at [637, 132] on input at bounding box center [660, 132] width 173 height 24
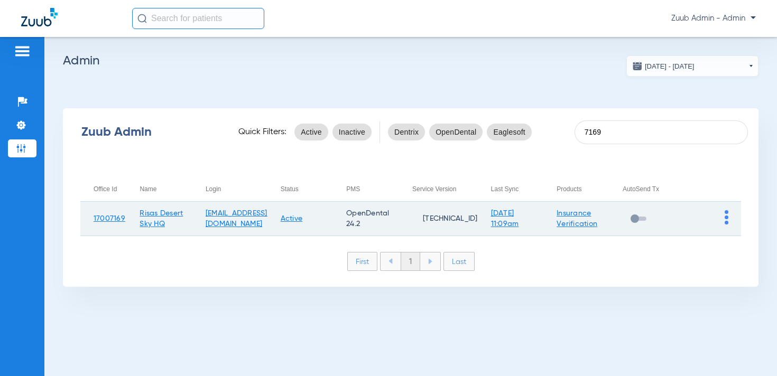
type input "7169"
click at [725, 222] on img at bounding box center [727, 217] width 4 height 14
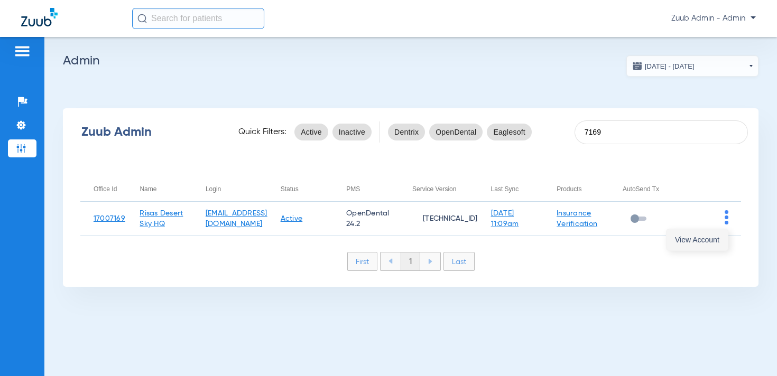
click at [707, 237] on span "View Account" at bounding box center [697, 239] width 44 height 7
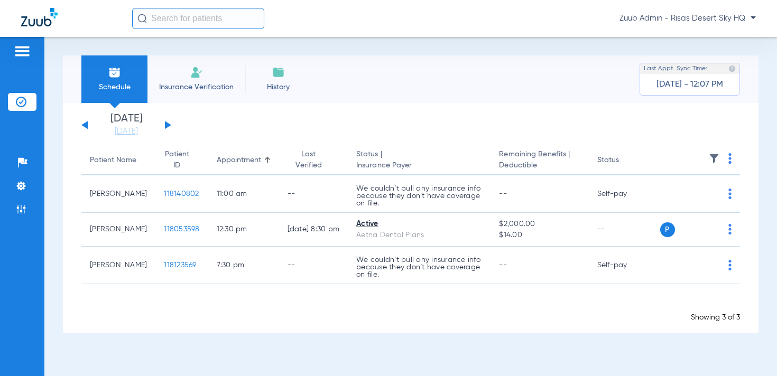
drag, startPoint x: 17, startPoint y: 183, endPoint x: 58, endPoint y: 185, distance: 40.7
click at [17, 183] on img at bounding box center [21, 186] width 11 height 11
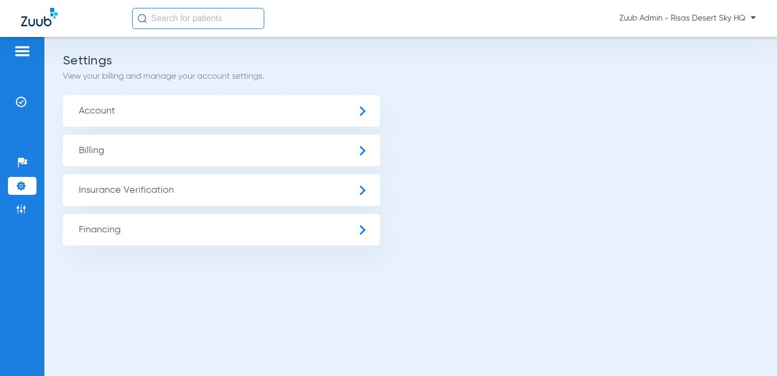
click at [100, 187] on span "Insurance Verification" at bounding box center [221, 190] width 317 height 32
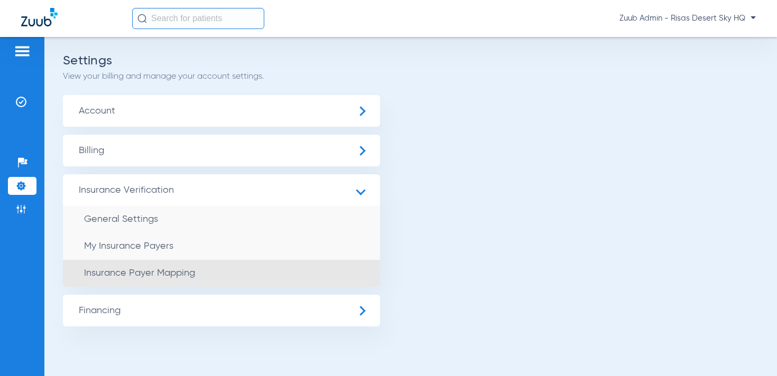
click at [140, 267] on li "Insurance Payer Mapping" at bounding box center [221, 273] width 317 height 27
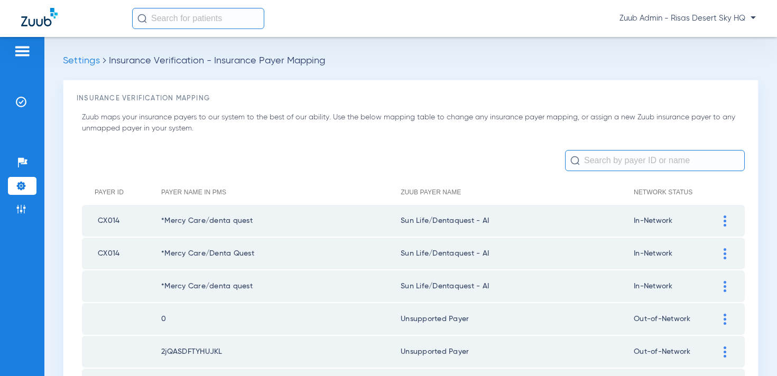
click at [609, 161] on input "text" at bounding box center [655, 160] width 180 height 21
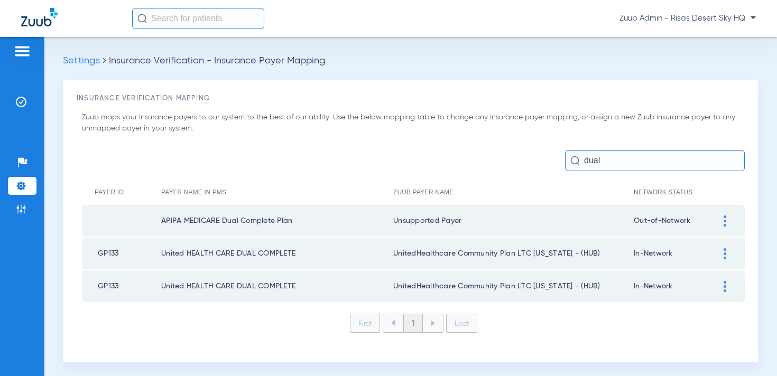
drag, startPoint x: 620, startPoint y: 161, endPoint x: 567, endPoint y: 159, distance: 53.4
click at [567, 159] on input "dual" at bounding box center [655, 160] width 180 height 21
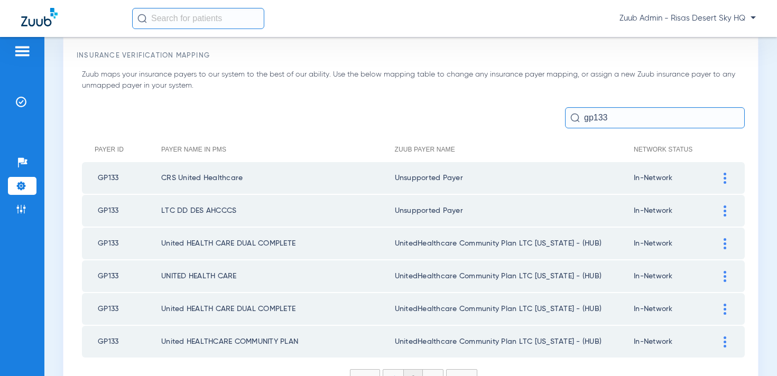
scroll to position [45, 0]
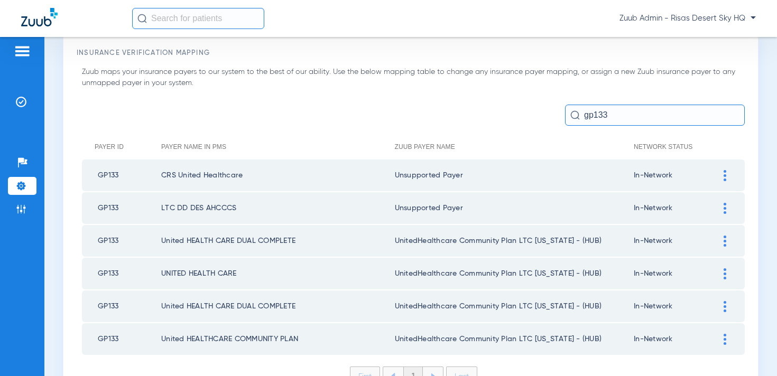
type input "gp133"
click at [720, 172] on div at bounding box center [725, 175] width 18 height 11
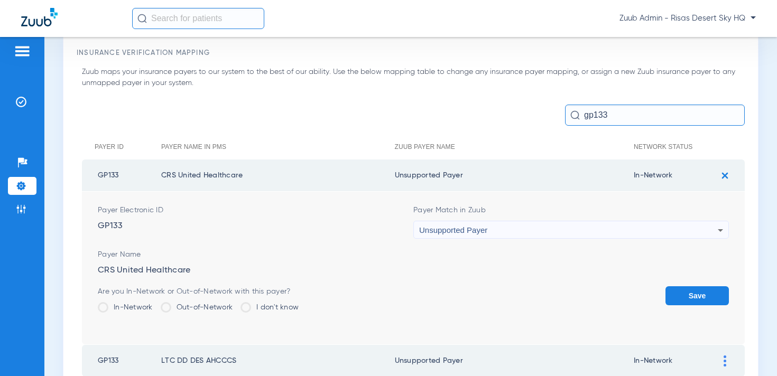
click at [482, 233] on span "Unsupported Payer" at bounding box center [453, 230] width 68 height 9
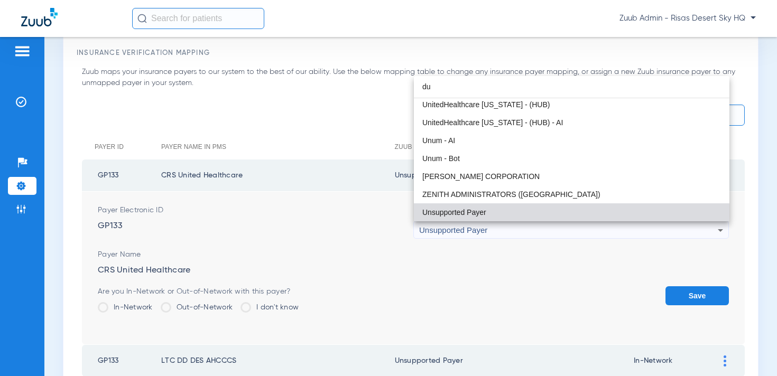
scroll to position [0, 0]
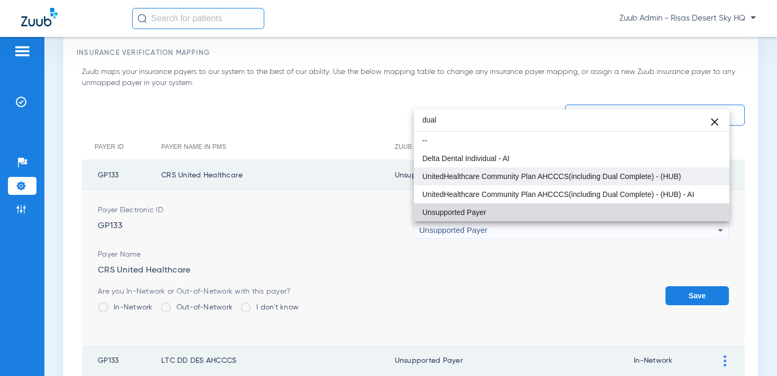
type input "dual"
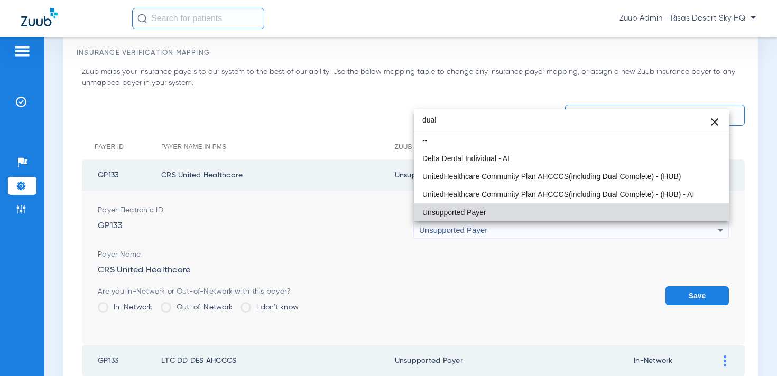
drag, startPoint x: 601, startPoint y: 173, endPoint x: 627, endPoint y: 192, distance: 31.8
click at [601, 173] on span "UnitedHealthcare Community Plan AHCCCS(including Dual Complete) - (HUB)" at bounding box center [551, 176] width 258 height 7
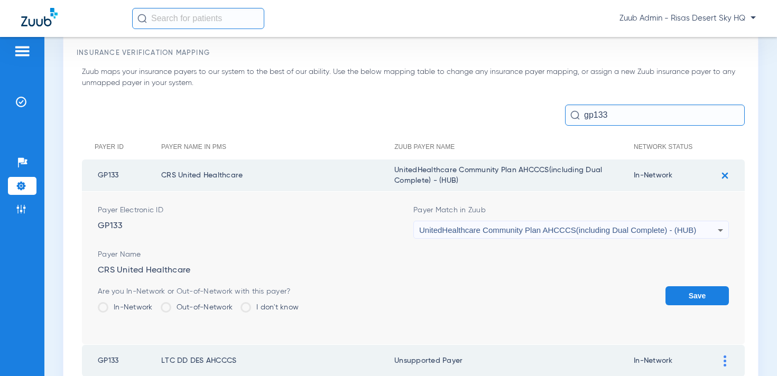
drag, startPoint x: 706, startPoint y: 300, endPoint x: 721, endPoint y: 237, distance: 65.2
click at [705, 300] on button "Save" at bounding box center [696, 295] width 63 height 19
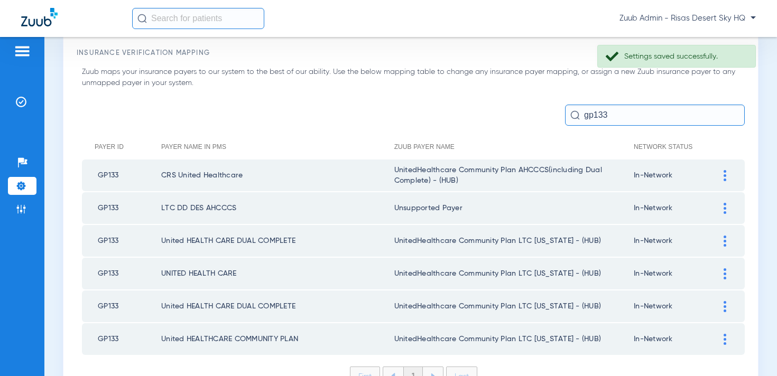
click at [720, 206] on div at bounding box center [725, 208] width 18 height 11
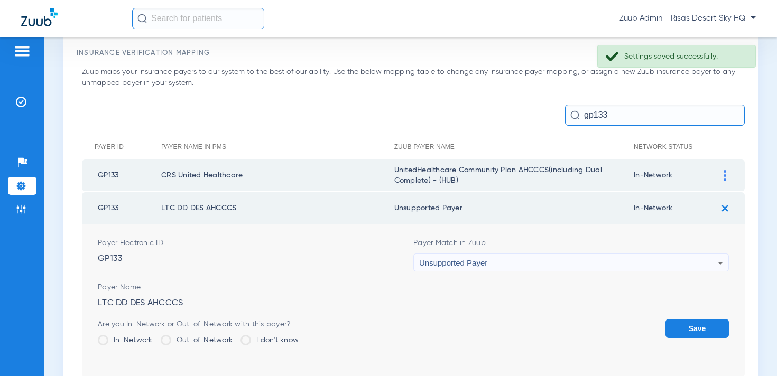
click at [511, 270] on div "Unsupported Payer" at bounding box center [568, 263] width 299 height 18
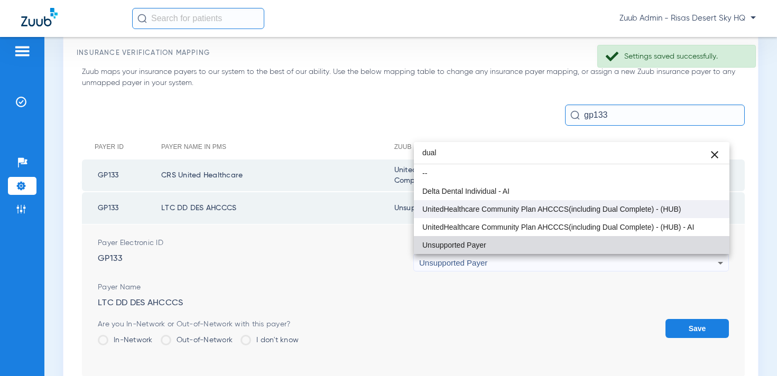
type input "dual"
click at [564, 212] on span "UnitedHealthcare Community Plan AHCCCS(including Dual Complete) - (HUB)" at bounding box center [551, 209] width 258 height 7
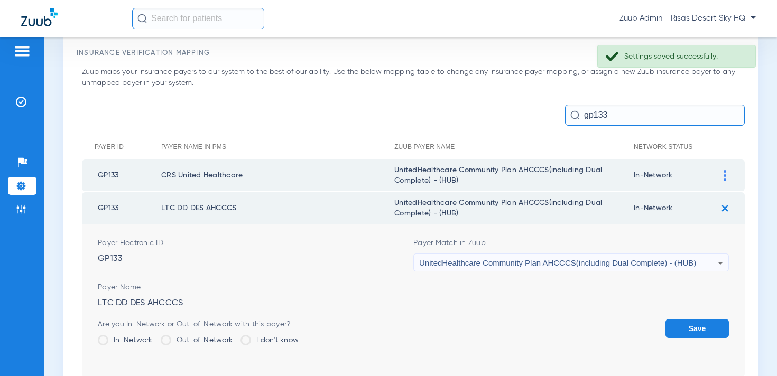
click at [675, 324] on button "Save" at bounding box center [696, 328] width 63 height 19
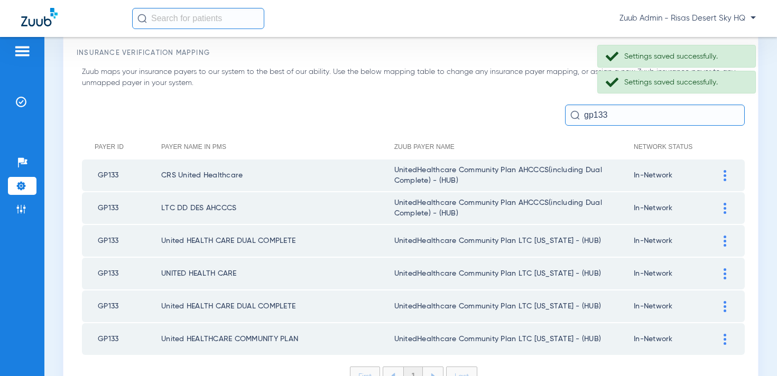
click at [719, 240] on div at bounding box center [725, 241] width 18 height 11
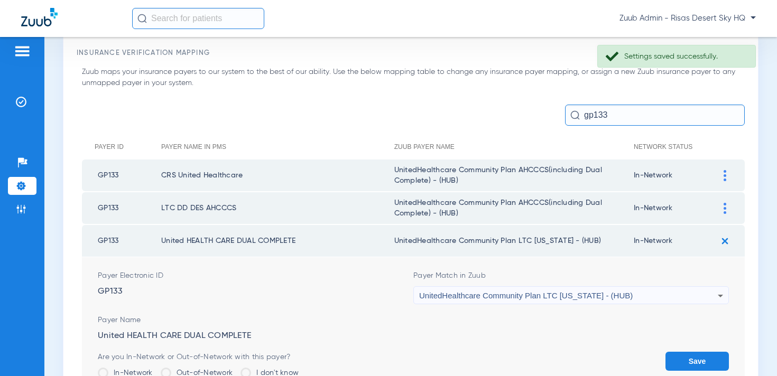
click at [534, 299] on span "UnitedHealthcare Community Plan LTC [US_STATE] - (HUB)" at bounding box center [526, 295] width 214 height 9
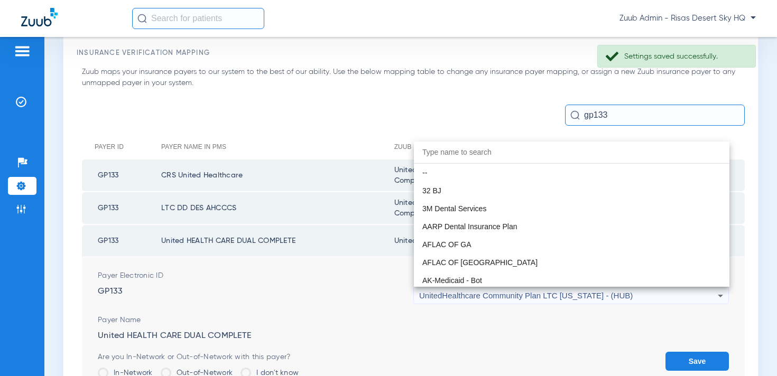
scroll to position [7316, 0]
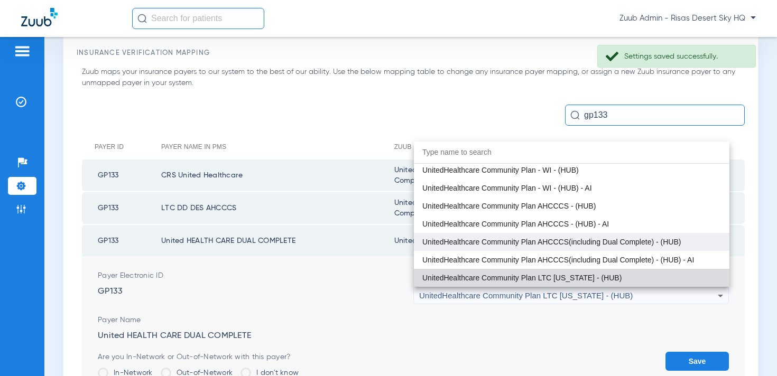
click at [578, 242] on span "UnitedHealthcare Community Plan AHCCCS(including Dual Complete) - (HUB)" at bounding box center [551, 241] width 258 height 7
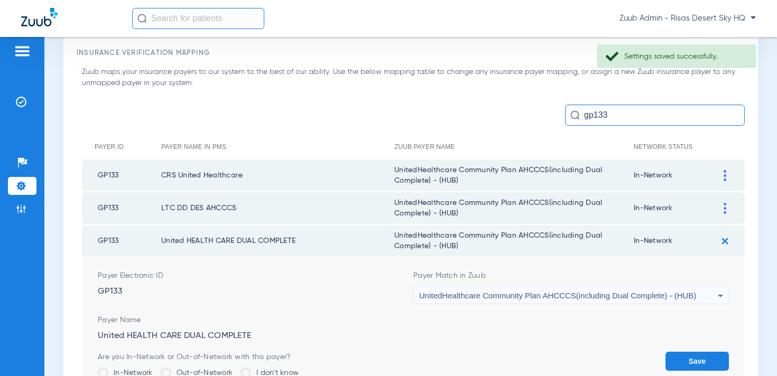
click at [676, 364] on button "Save" at bounding box center [696, 361] width 63 height 19
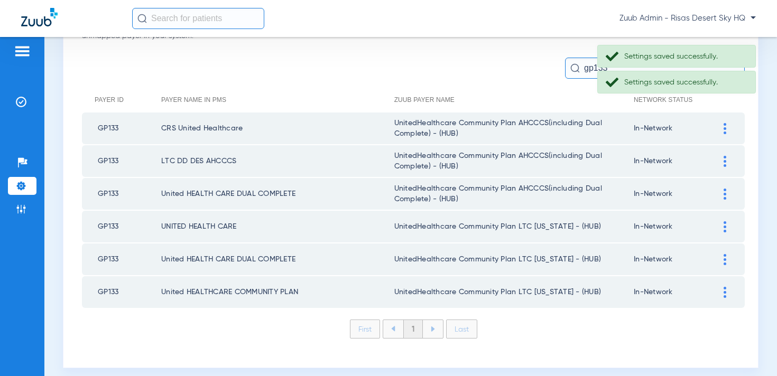
scroll to position [103, 0]
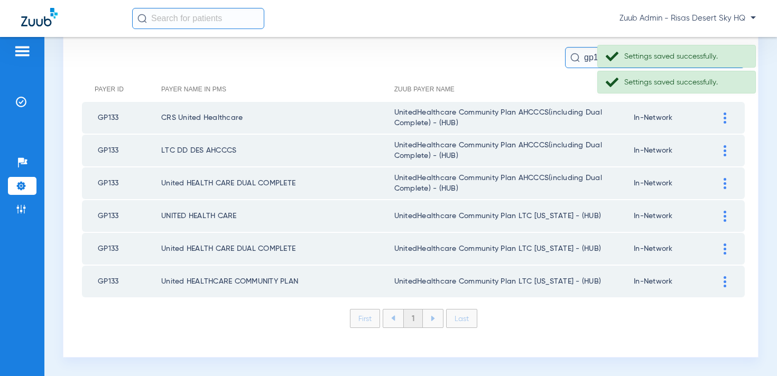
drag, startPoint x: 726, startPoint y: 212, endPoint x: 577, endPoint y: 251, distance: 153.6
click at [726, 212] on img at bounding box center [724, 216] width 3 height 11
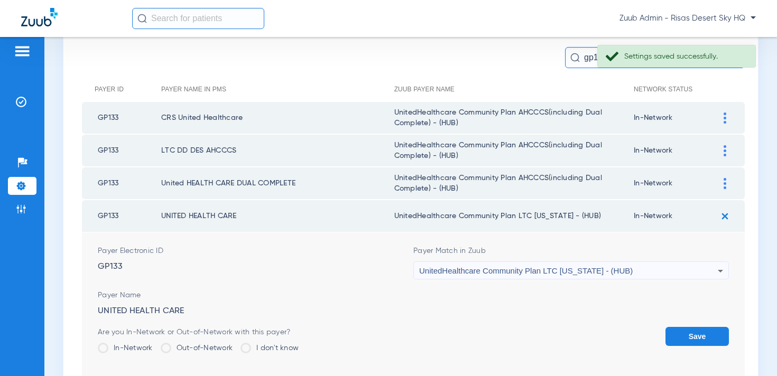
click at [496, 271] on span "UnitedHealthcare Community Plan LTC [US_STATE] - (HUB)" at bounding box center [526, 270] width 214 height 9
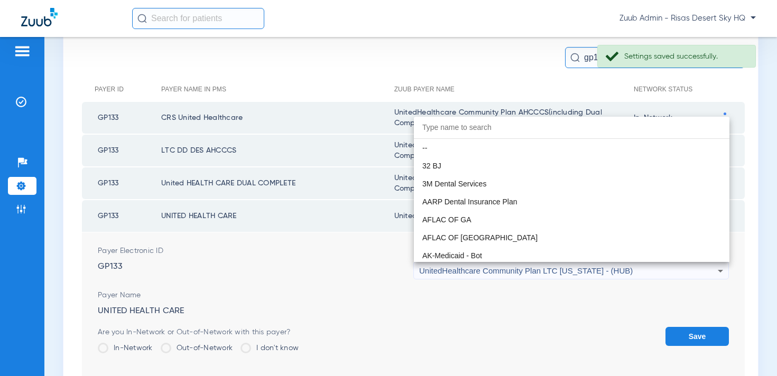
scroll to position [7316, 0]
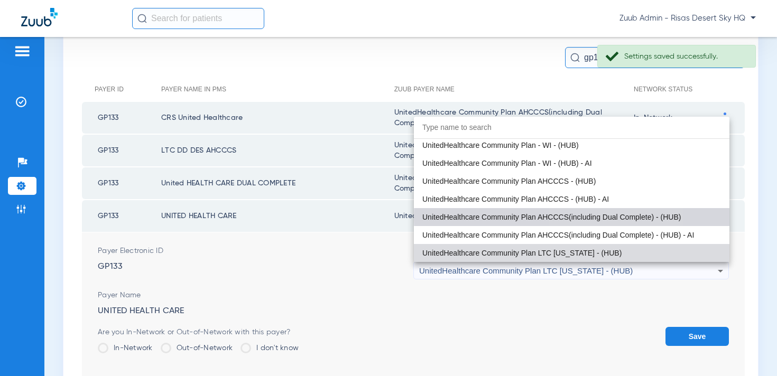
click at [583, 217] on span "UnitedHealthcare Community Plan AHCCCS(including Dual Complete) - (HUB)" at bounding box center [551, 217] width 258 height 7
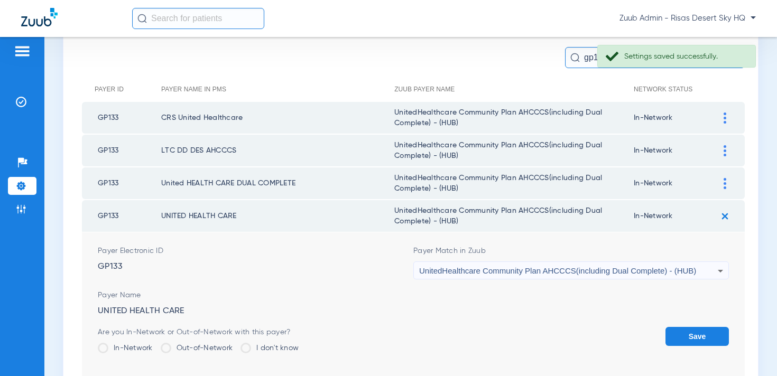
click at [670, 335] on button "Save" at bounding box center [696, 336] width 63 height 19
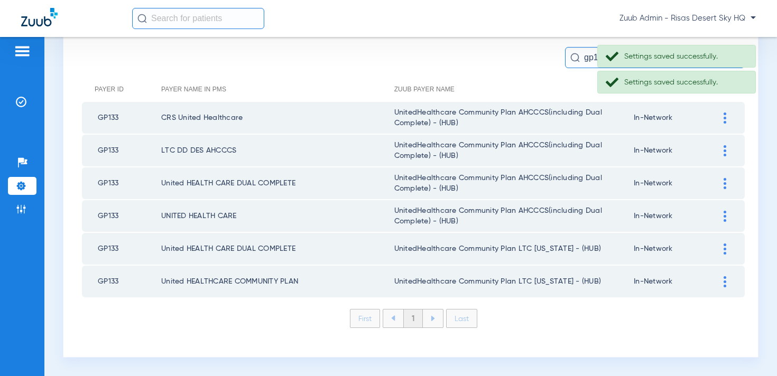
click at [725, 245] on img at bounding box center [724, 249] width 3 height 11
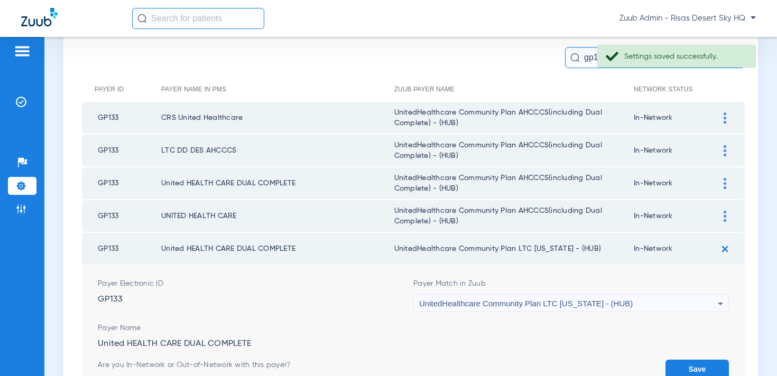
click at [525, 301] on span "UnitedHealthcare Community Plan LTC [US_STATE] - (HUB)" at bounding box center [526, 303] width 214 height 9
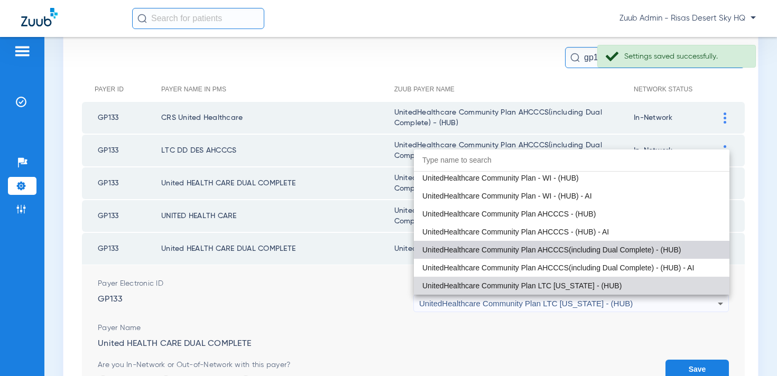
click at [577, 249] on span "UnitedHealthcare Community Plan AHCCCS(including Dual Complete) - (HUB)" at bounding box center [551, 249] width 258 height 7
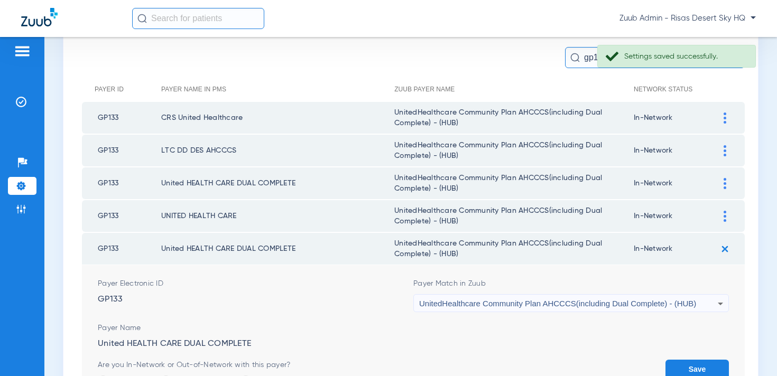
click at [679, 360] on button "Save" at bounding box center [696, 369] width 63 height 19
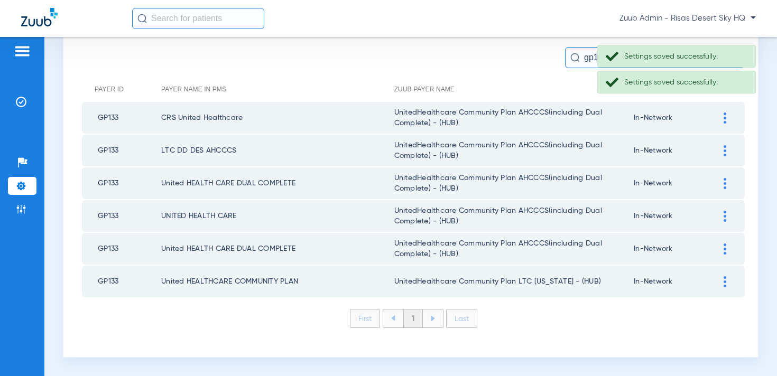
drag, startPoint x: 726, startPoint y: 280, endPoint x: 696, endPoint y: 287, distance: 30.6
click at [726, 280] on img at bounding box center [724, 281] width 3 height 11
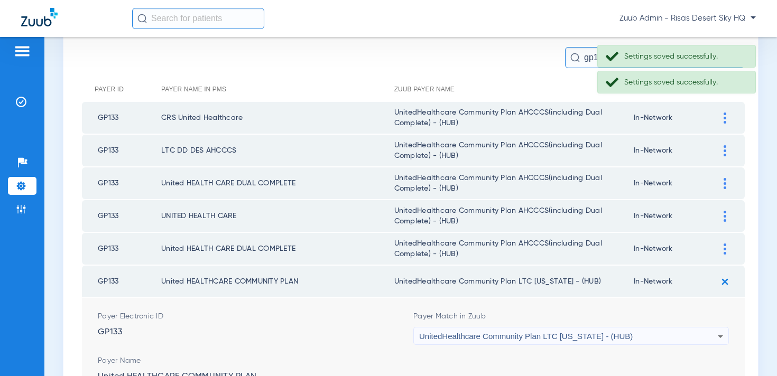
drag, startPoint x: 488, startPoint y: 337, endPoint x: 493, endPoint y: 329, distance: 9.2
click at [488, 336] on span "UnitedHealthcare Community Plan LTC [US_STATE] - (HUB)" at bounding box center [526, 336] width 214 height 9
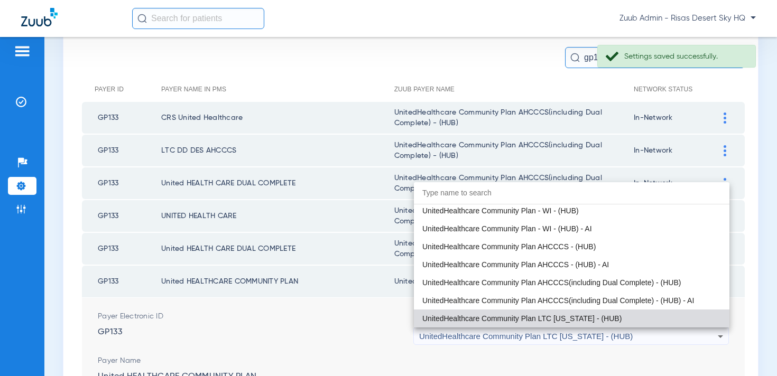
click at [569, 285] on span "UnitedHealthcare Community Plan AHCCCS(including Dual Complete) - (HUB)" at bounding box center [551, 282] width 258 height 7
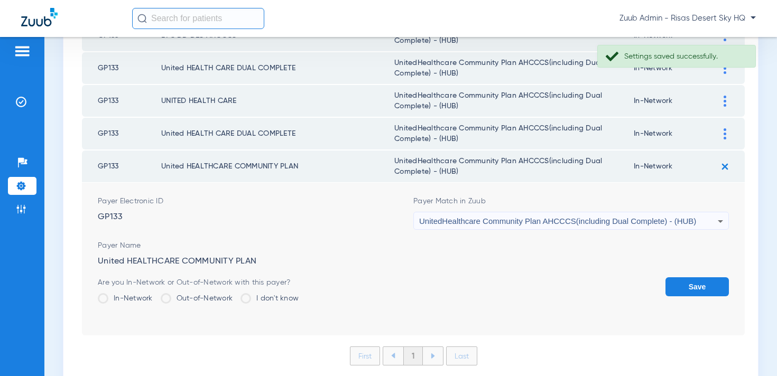
click at [691, 292] on button "Save" at bounding box center [696, 286] width 63 height 19
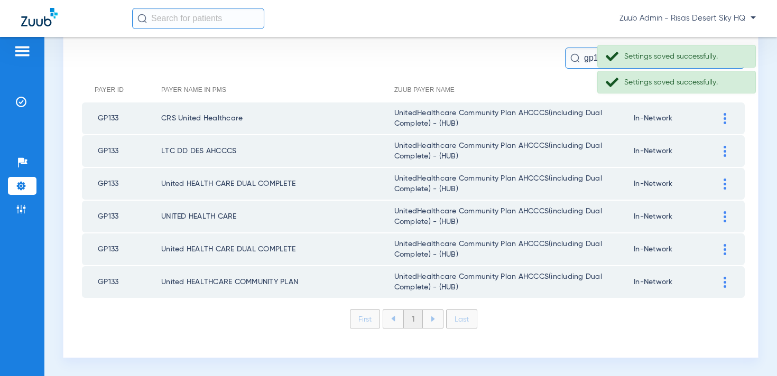
scroll to position [100, 0]
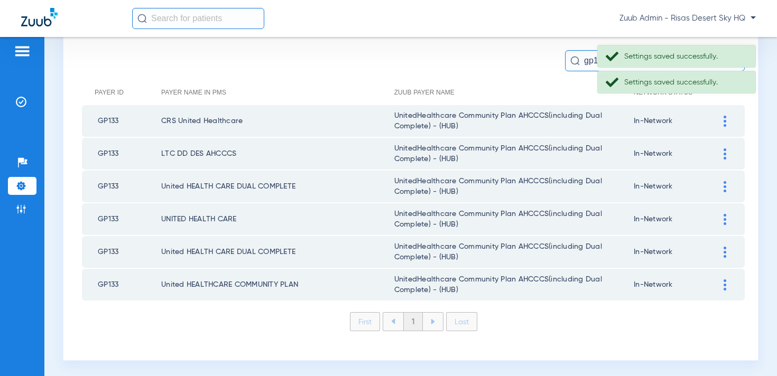
click at [586, 63] on input "gp133" at bounding box center [655, 60] width 180 height 21
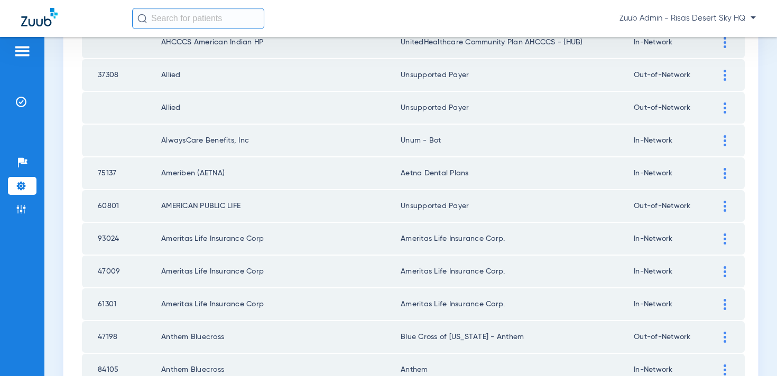
scroll to position [1542, 0]
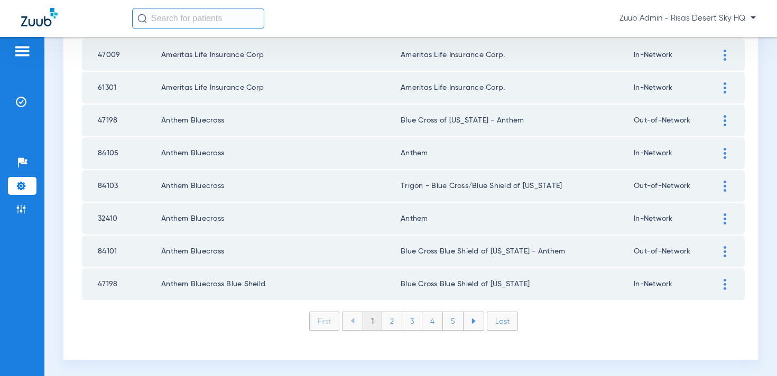
click at [496, 320] on li "Last" at bounding box center [502, 321] width 31 height 19
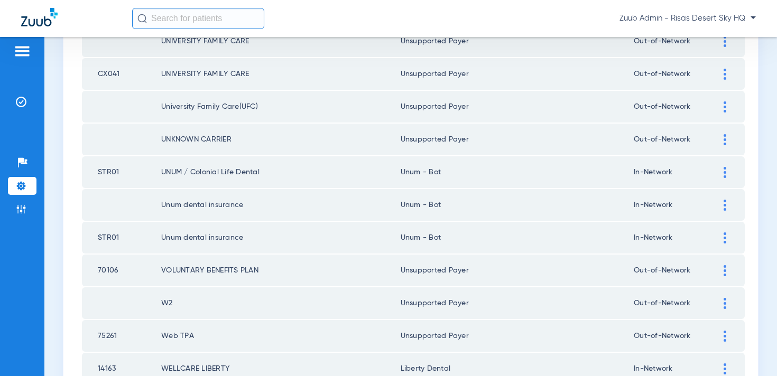
scroll to position [922, 0]
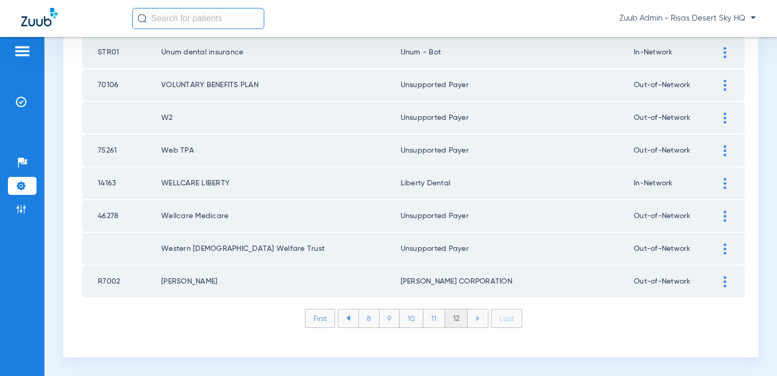
click at [433, 320] on li "11" at bounding box center [434, 319] width 22 height 18
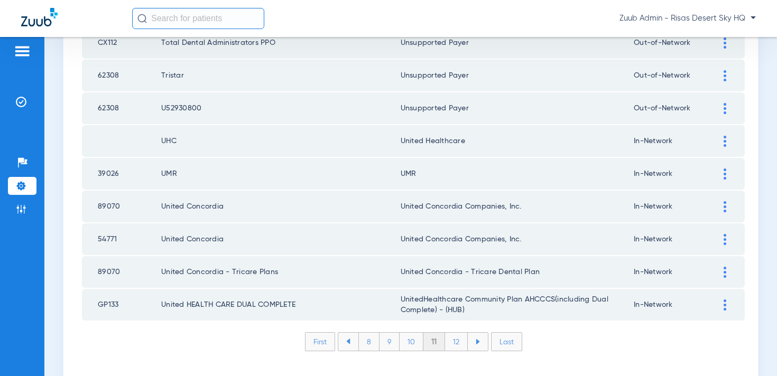
scroll to position [1520, 0]
click at [26, 205] on li "Admin" at bounding box center [22, 209] width 29 height 18
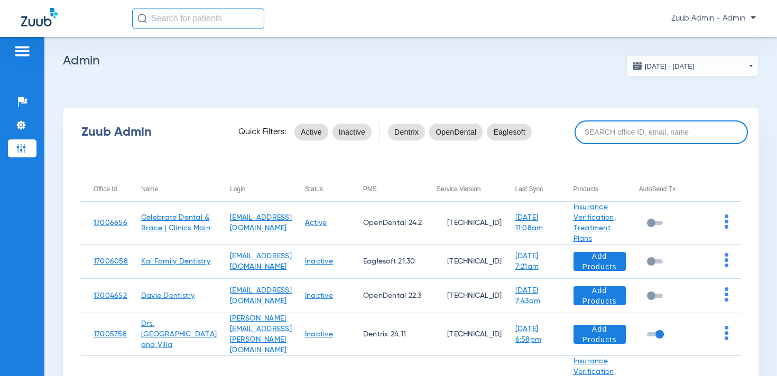
click at [642, 126] on input at bounding box center [660, 132] width 173 height 24
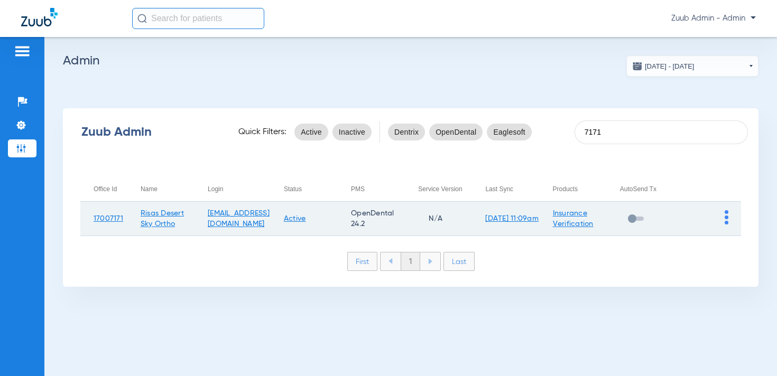
type input "7171"
click at [725, 218] on img at bounding box center [727, 217] width 4 height 14
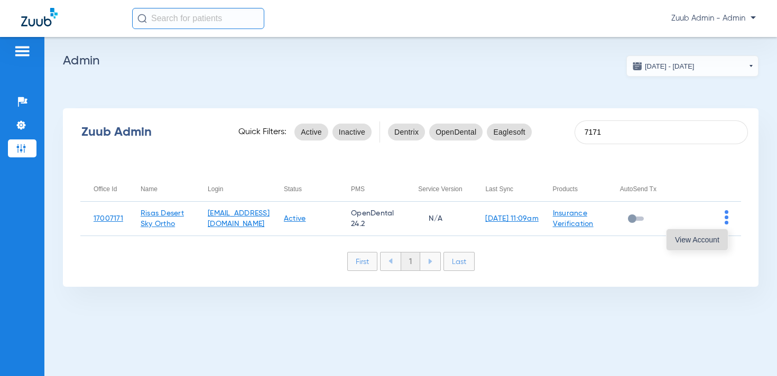
click at [699, 236] on span "View Account" at bounding box center [697, 239] width 44 height 7
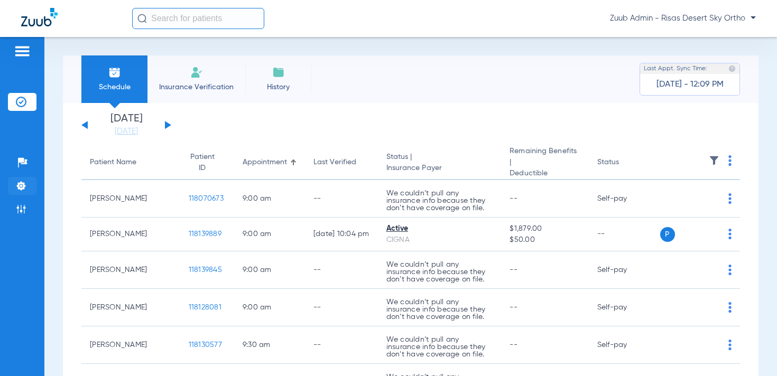
click at [21, 182] on img at bounding box center [21, 186] width 11 height 11
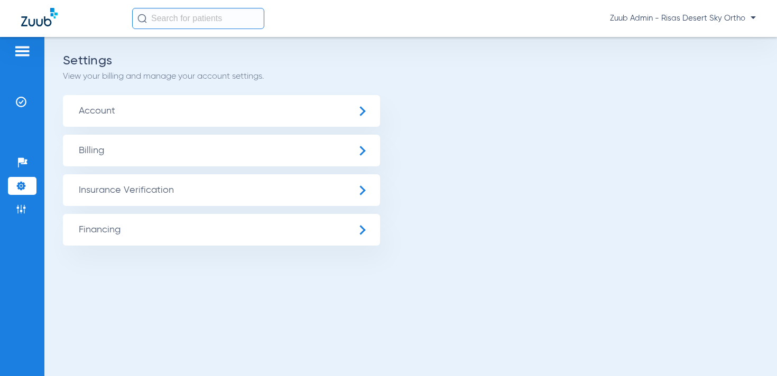
click at [95, 187] on span "Insurance Verification" at bounding box center [221, 190] width 317 height 32
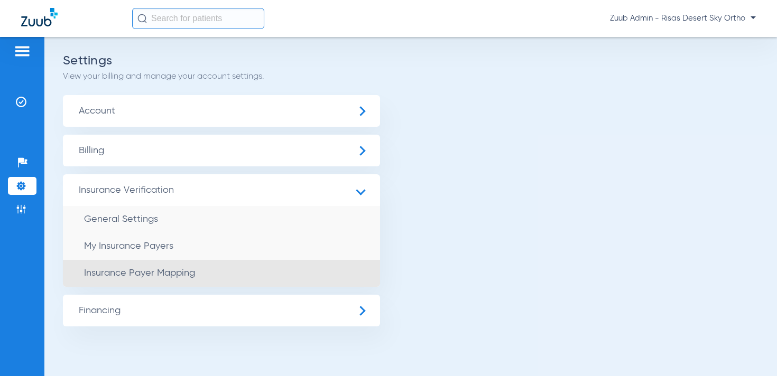
click at [151, 275] on span "Insurance Payer Mapping" at bounding box center [139, 273] width 111 height 10
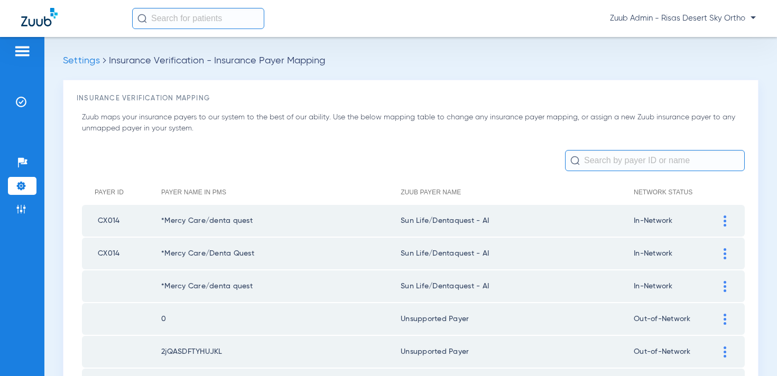
click at [612, 163] on input "text" at bounding box center [655, 160] width 180 height 21
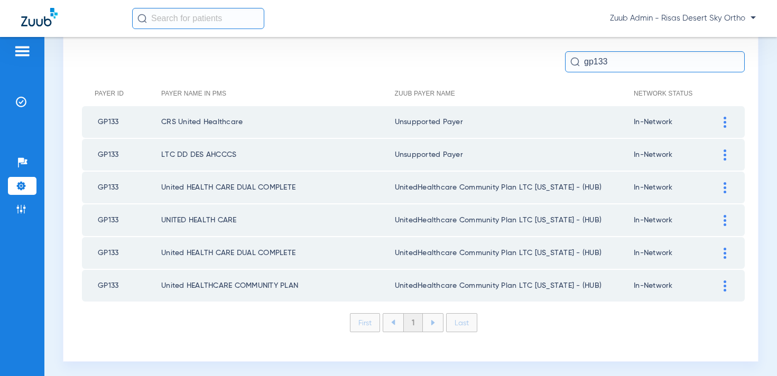
scroll to position [101, 0]
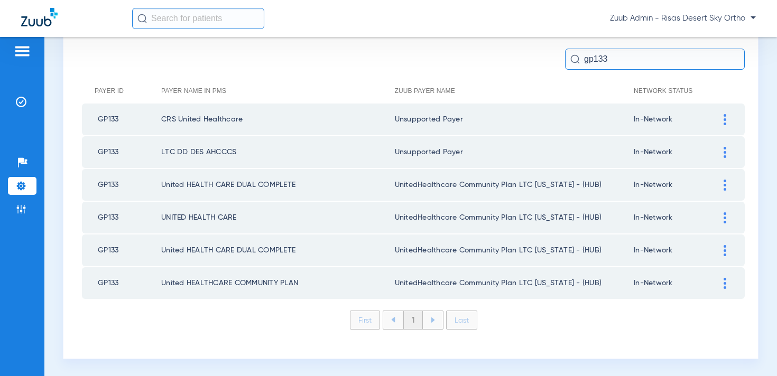
type input "gp133"
drag, startPoint x: 724, startPoint y: 120, endPoint x: 715, endPoint y: 123, distance: 9.5
click at [724, 120] on img at bounding box center [724, 119] width 3 height 11
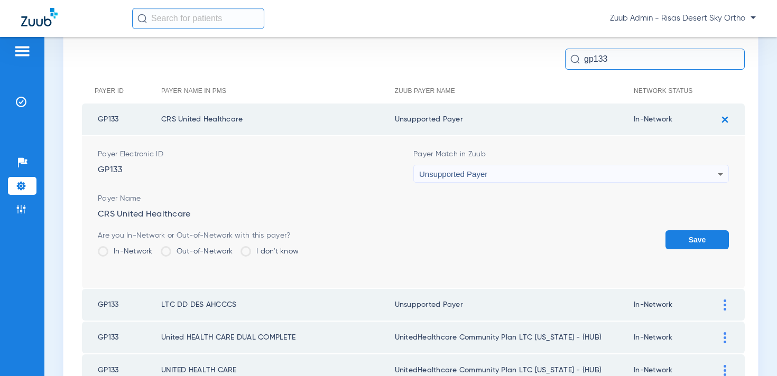
click at [590, 171] on div "Unsupported Payer" at bounding box center [568, 174] width 299 height 18
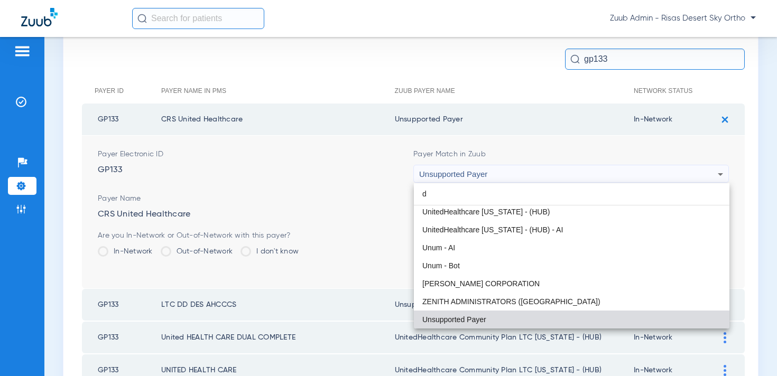
scroll to position [0, 0]
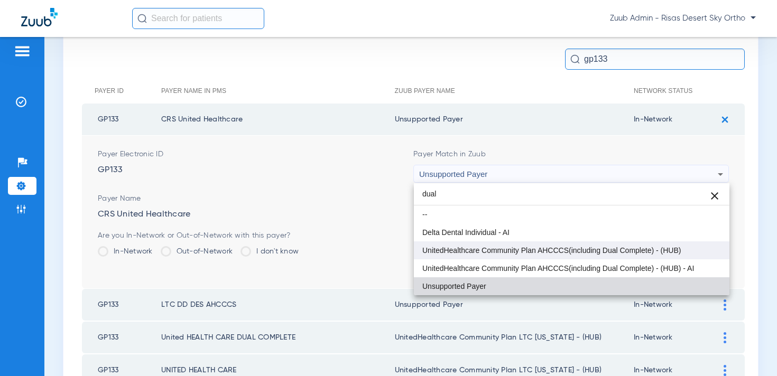
type input "dual"
click at [658, 250] on span "UnitedHealthcare Community Plan AHCCCS(including Dual Complete) - (HUB)" at bounding box center [551, 250] width 258 height 7
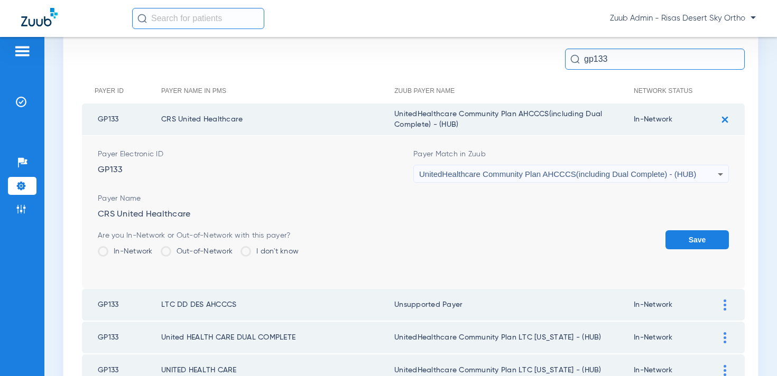
click at [683, 243] on button "Save" at bounding box center [696, 239] width 63 height 19
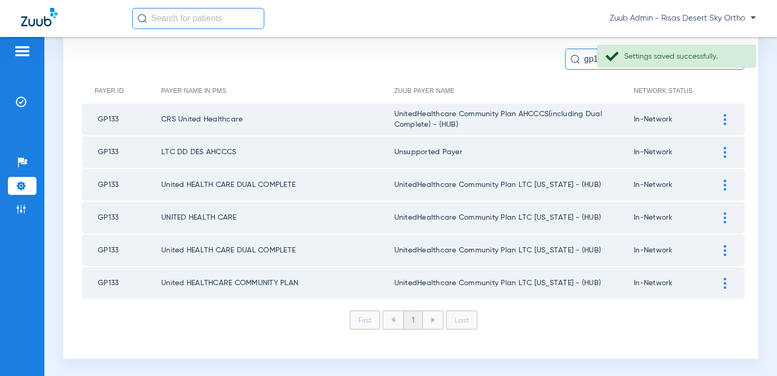
click at [723, 151] on img at bounding box center [724, 152] width 3 height 11
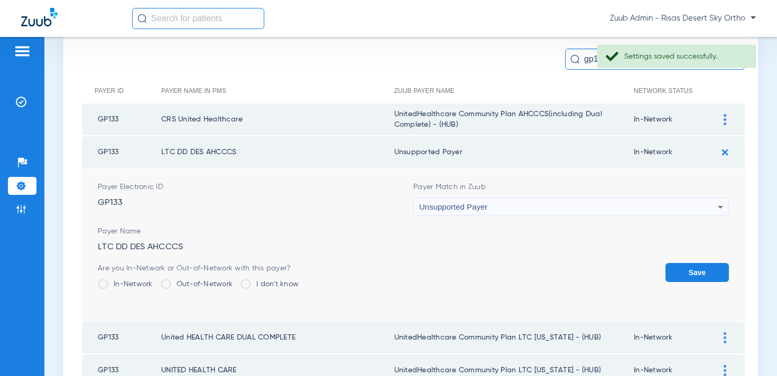
click at [466, 203] on span "Unsupported Payer" at bounding box center [453, 206] width 68 height 9
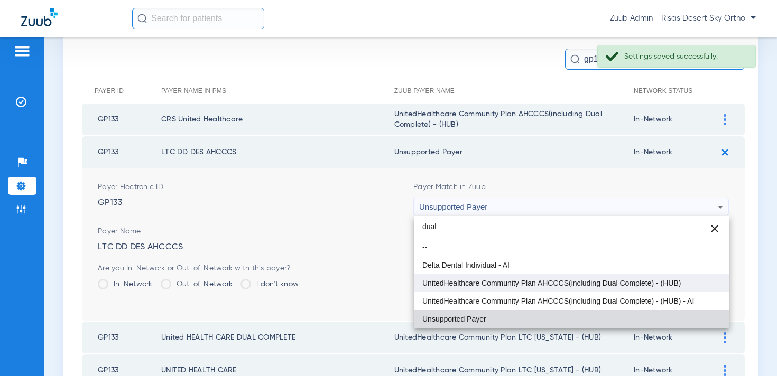
type input "dual"
click at [540, 280] on span "UnitedHealthcare Community Plan AHCCCS(including Dual Complete) - (HUB)" at bounding box center [551, 283] width 258 height 7
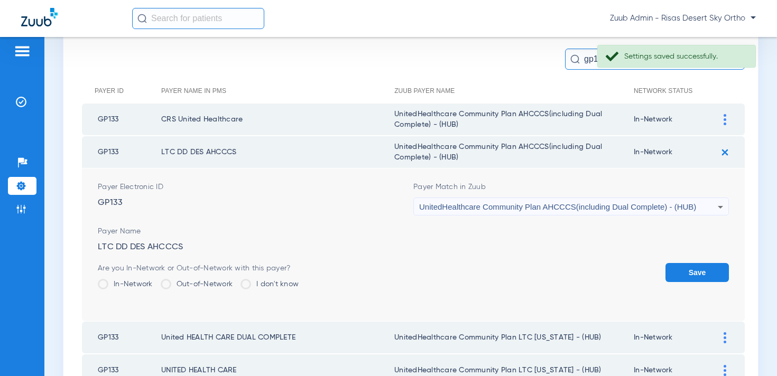
click at [693, 275] on button "Save" at bounding box center [696, 272] width 63 height 19
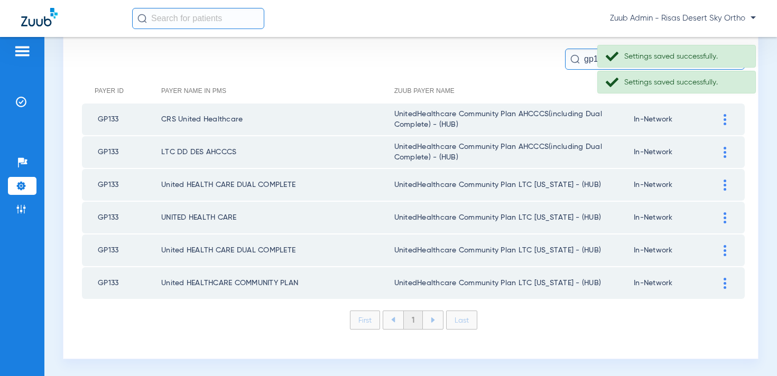
click at [727, 184] on div at bounding box center [725, 185] width 18 height 11
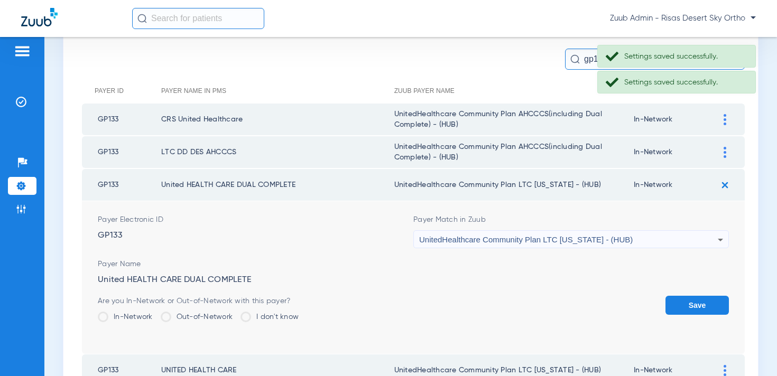
click at [461, 238] on span "UnitedHealthcare Community Plan LTC [US_STATE] - (HUB)" at bounding box center [526, 239] width 214 height 9
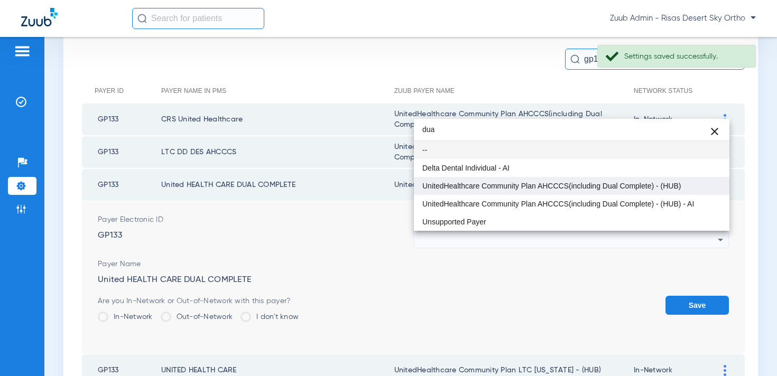
type input "dua"
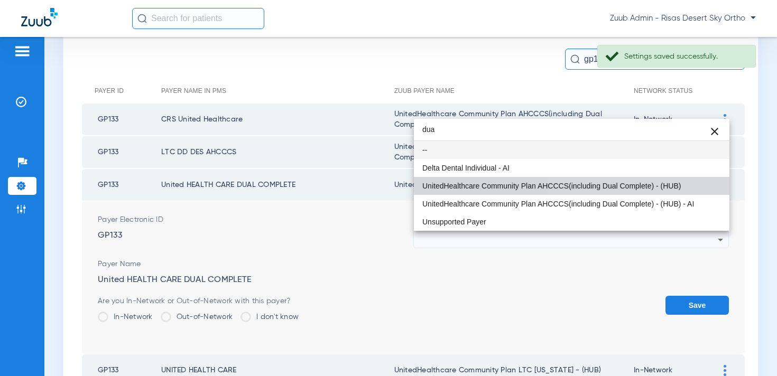
click at [623, 178] on mat-option "UnitedHealthcare Community Plan AHCCCS(including Dual Complete) - (HUB)" at bounding box center [571, 186] width 315 height 18
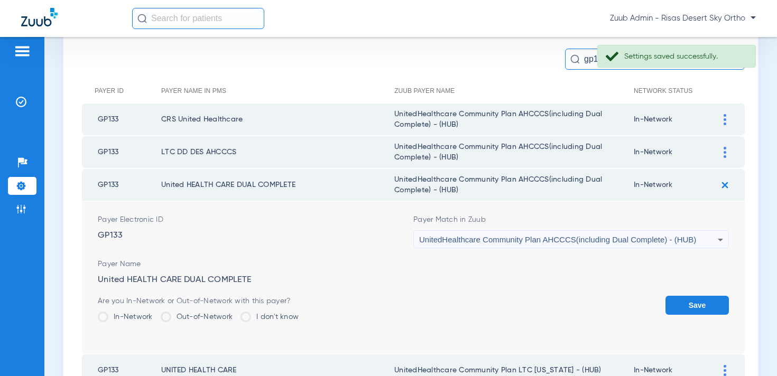
click at [684, 310] on button "Save" at bounding box center [696, 305] width 63 height 19
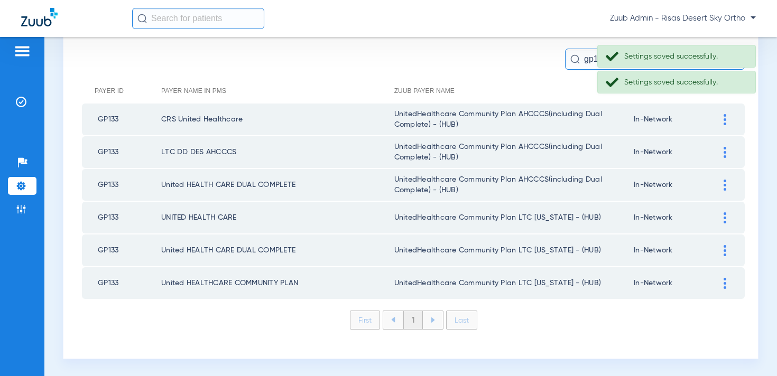
drag, startPoint x: 726, startPoint y: 217, endPoint x: 535, endPoint y: 249, distance: 193.4
click at [725, 217] on img at bounding box center [724, 217] width 3 height 11
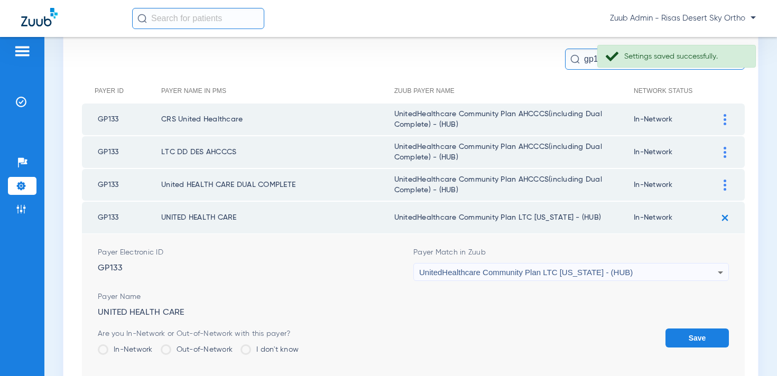
click at [419, 274] on div "UnitedHealthcare Community Plan LTC [US_STATE] - (HUB)" at bounding box center [571, 273] width 314 height 18
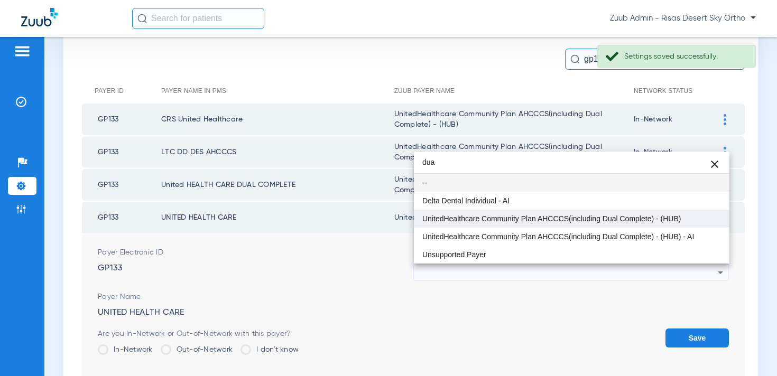
type input "dua"
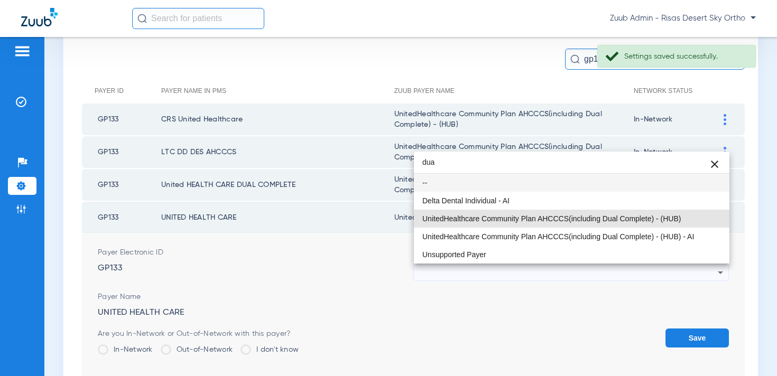
drag, startPoint x: 629, startPoint y: 215, endPoint x: 668, endPoint y: 280, distance: 76.3
click at [629, 215] on span "UnitedHealthcare Community Plan AHCCCS(including Dual Complete) - (HUB)" at bounding box center [551, 218] width 258 height 7
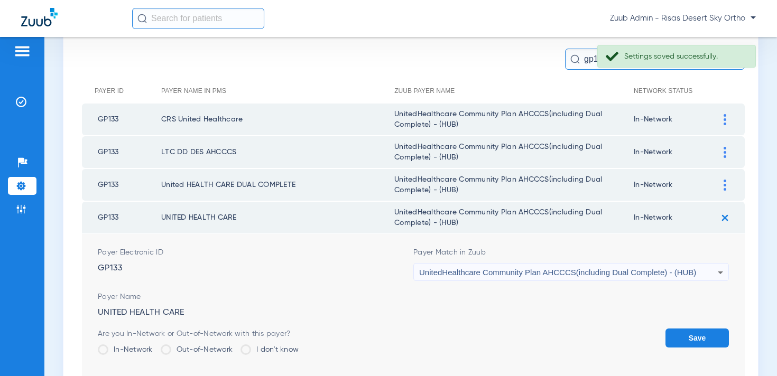
click at [696, 335] on button "Save" at bounding box center [696, 338] width 63 height 19
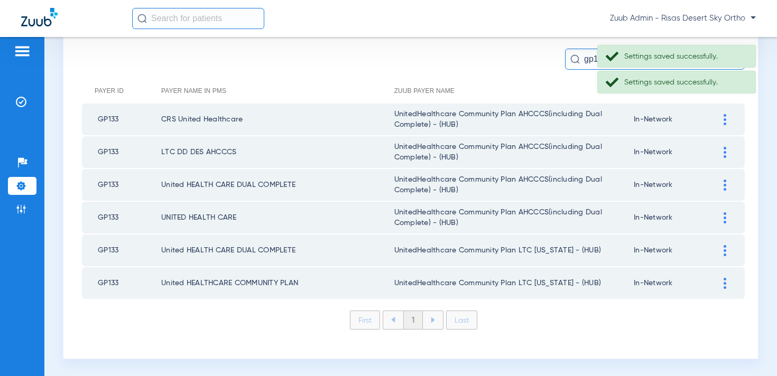
scroll to position [103, 0]
click at [725, 249] on img at bounding box center [724, 249] width 3 height 11
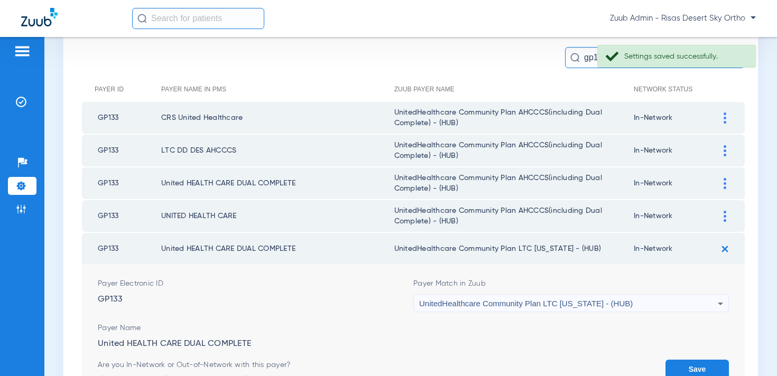
click at [465, 314] on form "Payer Electronic ID GP133 Payer Match in Zuub UnitedHealthcare Community Plan L…" at bounding box center [413, 341] width 631 height 153
click at [462, 309] on div "UnitedHealthcare Community Plan LTC [US_STATE] - (HUB)" at bounding box center [568, 304] width 299 height 18
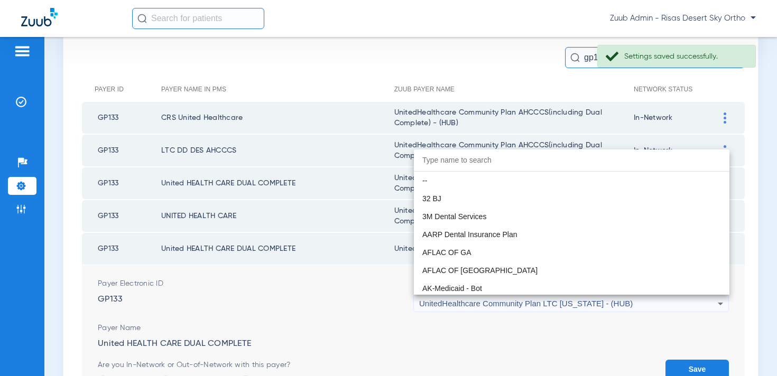
scroll to position [7316, 0]
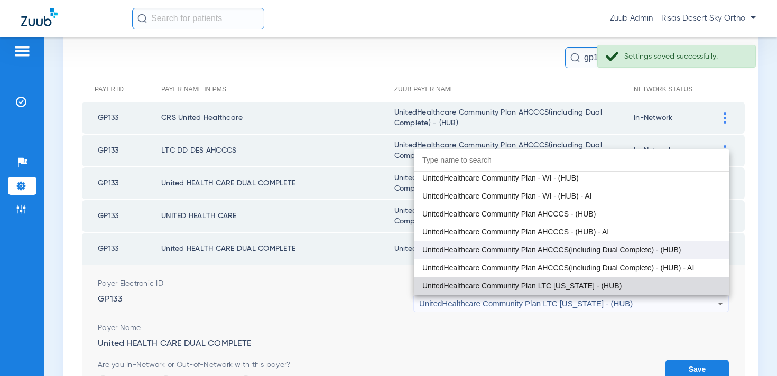
click at [588, 250] on span "UnitedHealthcare Community Plan AHCCCS(including Dual Complete) - (HUB)" at bounding box center [551, 249] width 258 height 7
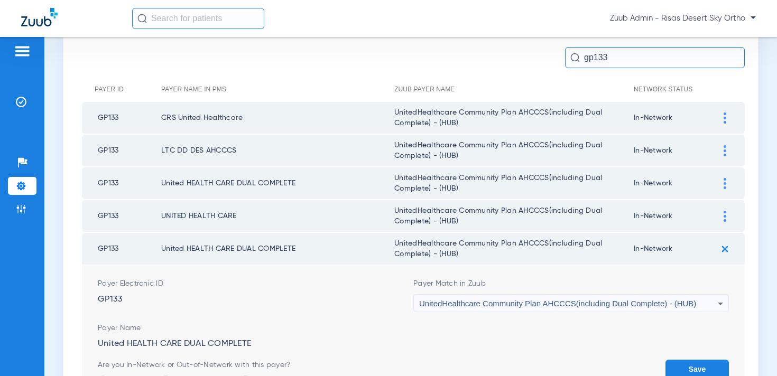
click at [688, 364] on button "Save" at bounding box center [696, 369] width 63 height 19
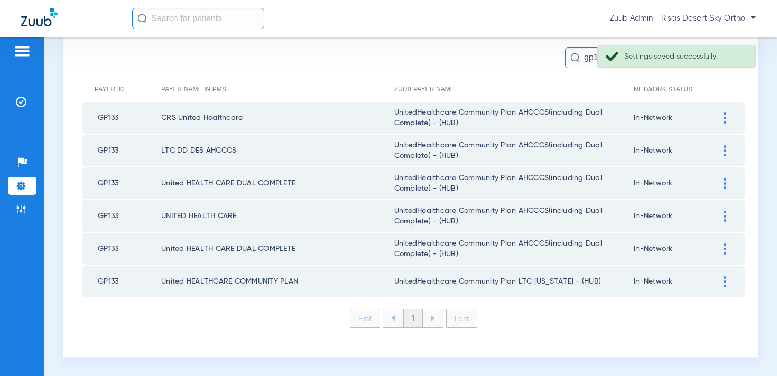
click at [729, 282] on div at bounding box center [725, 281] width 18 height 11
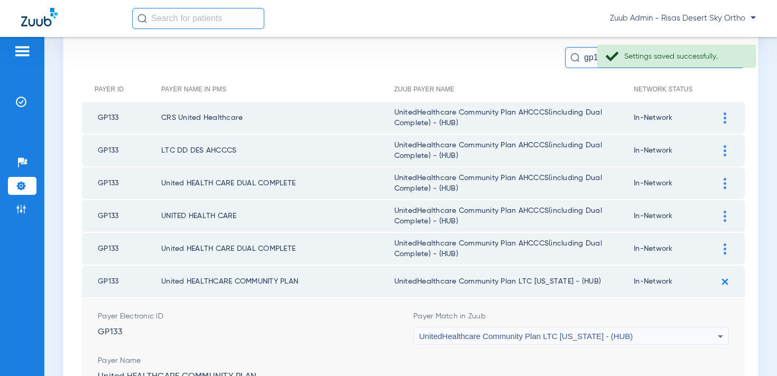
click at [509, 333] on span "UnitedHealthcare Community Plan LTC [US_STATE] - (HUB)" at bounding box center [526, 336] width 214 height 9
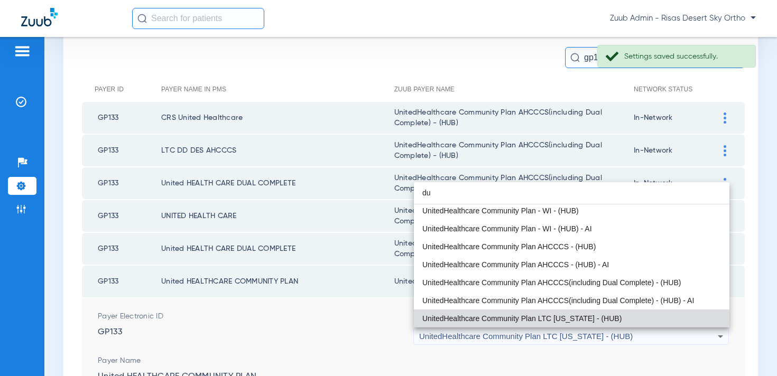
scroll to position [0, 0]
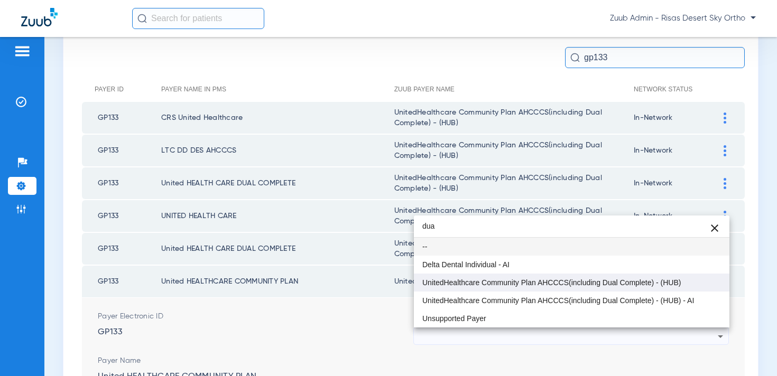
type input "dua"
click at [630, 276] on mat-option "UnitedHealthcare Community Plan AHCCCS(including Dual Complete) - (HUB)" at bounding box center [571, 283] width 315 height 18
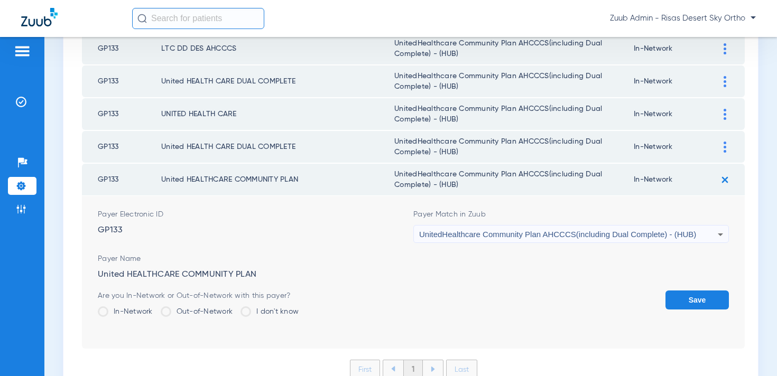
click at [704, 302] on button "Save" at bounding box center [696, 300] width 63 height 19
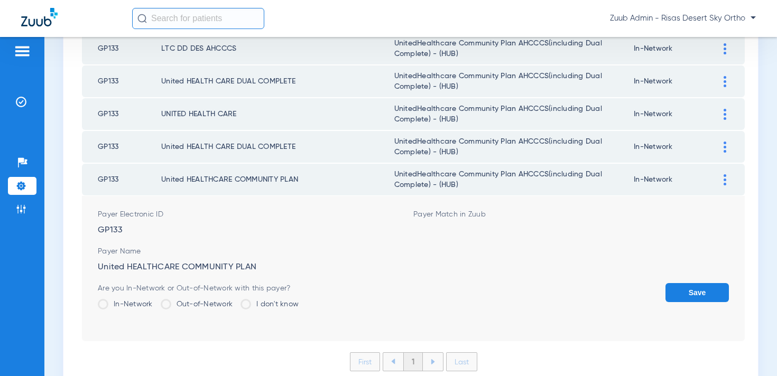
scroll to position [103, 0]
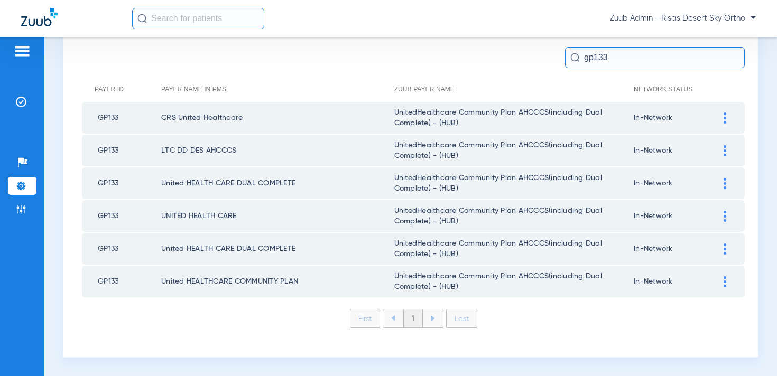
click at [614, 60] on input "gp133" at bounding box center [655, 57] width 180 height 21
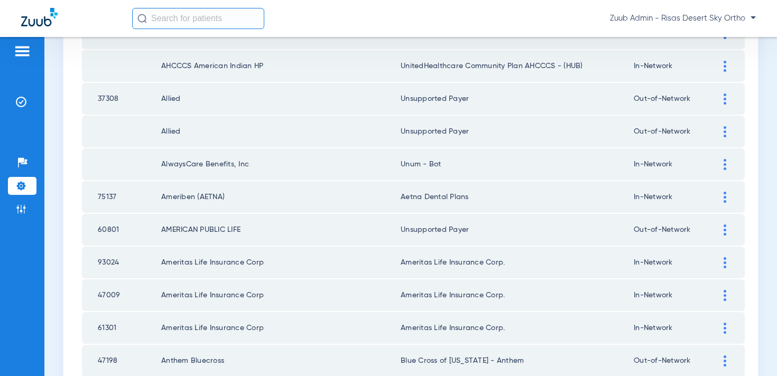
scroll to position [1545, 0]
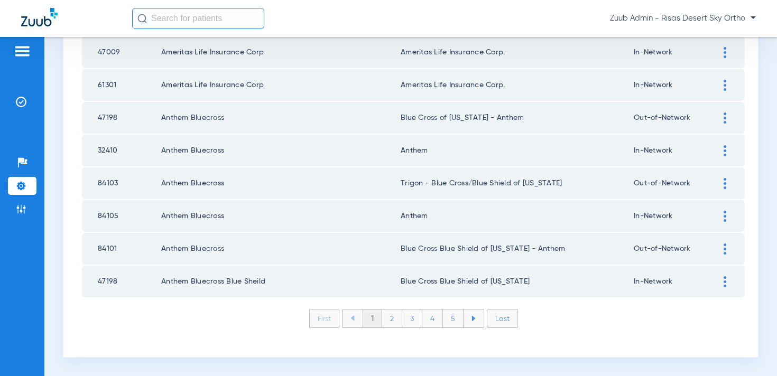
click at [508, 319] on li "Last" at bounding box center [502, 318] width 31 height 19
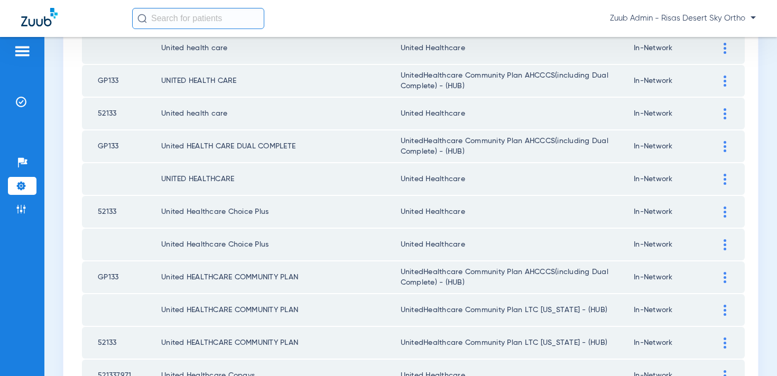
scroll to position [163, 0]
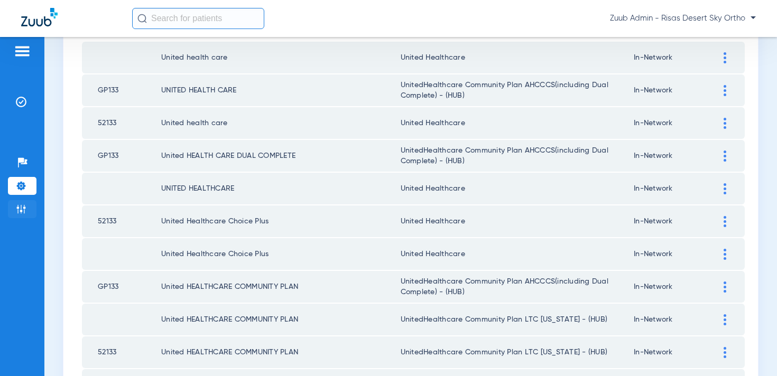
click at [23, 208] on img at bounding box center [21, 209] width 11 height 11
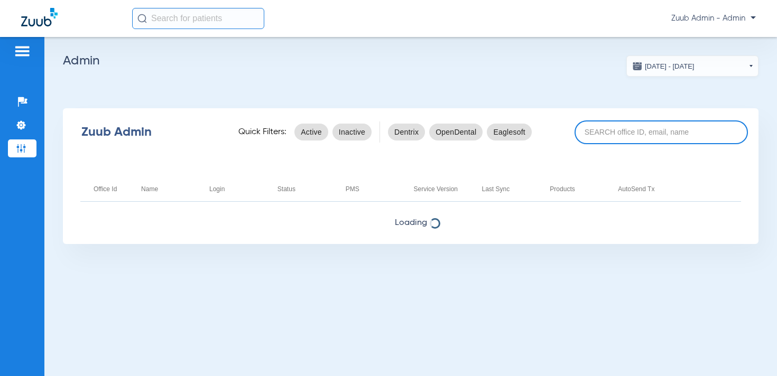
click at [610, 133] on input at bounding box center [660, 132] width 173 height 24
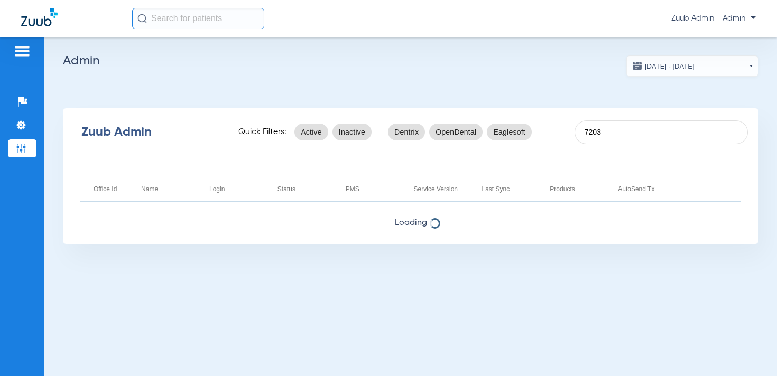
type input "7203"
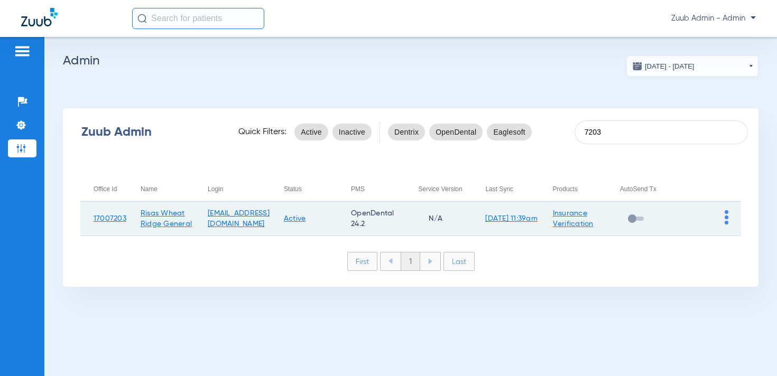
click at [727, 219] on img at bounding box center [727, 217] width 4 height 14
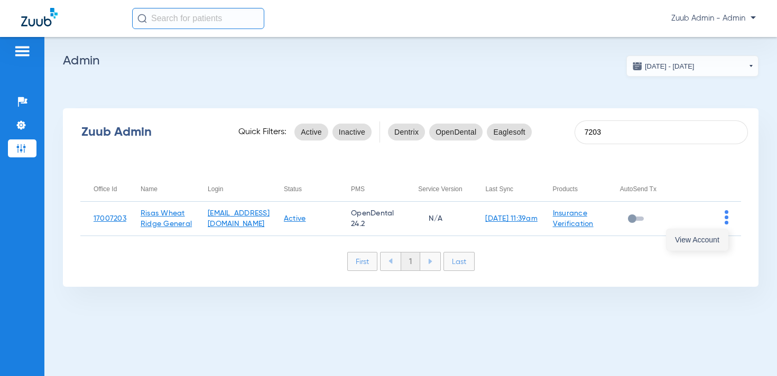
click at [692, 245] on button "View Account" at bounding box center [696, 239] width 61 height 21
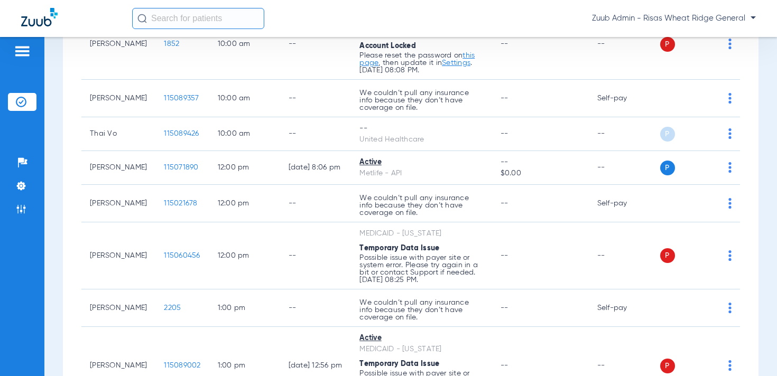
scroll to position [240, 0]
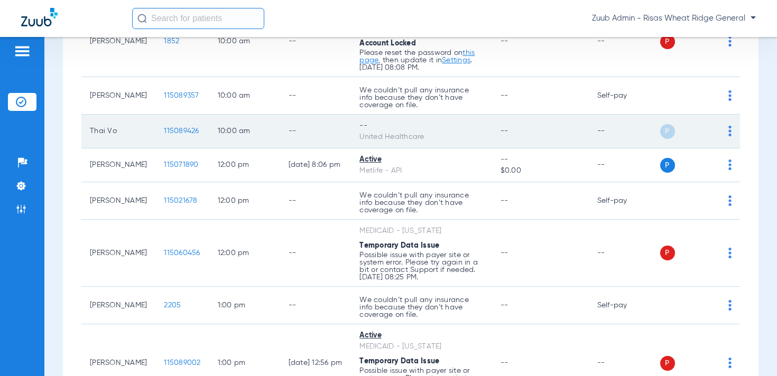
click at [729, 136] on img at bounding box center [729, 131] width 3 height 11
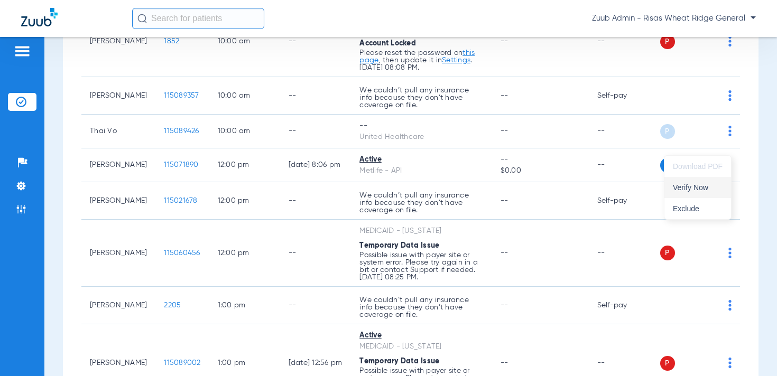
click at [693, 184] on span "Verify Now" at bounding box center [698, 187] width 50 height 7
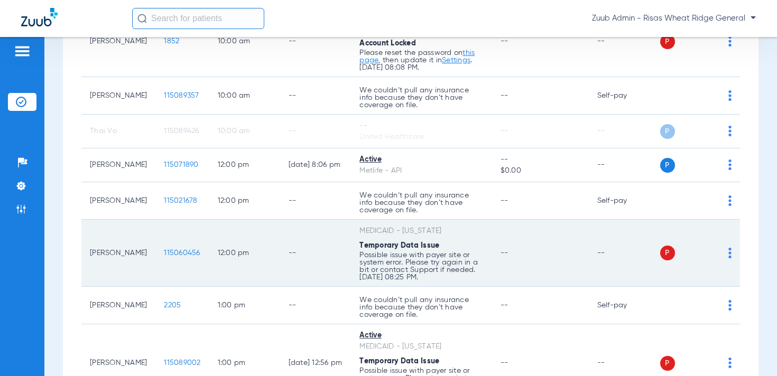
click at [731, 267] on td "P S" at bounding box center [700, 253] width 80 height 67
click at [730, 258] on img at bounding box center [729, 253] width 3 height 11
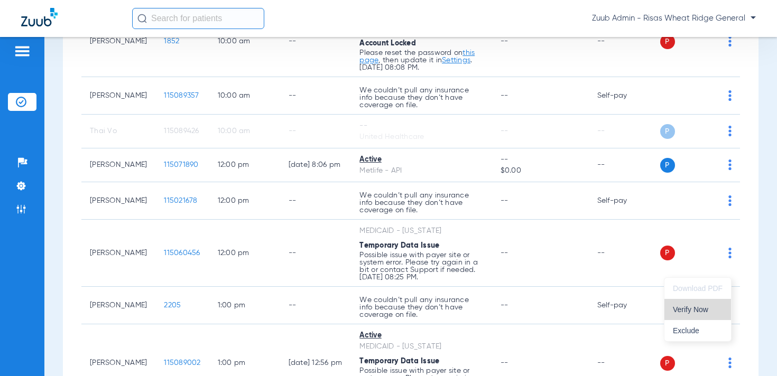
click at [702, 307] on span "Verify Now" at bounding box center [698, 309] width 50 height 7
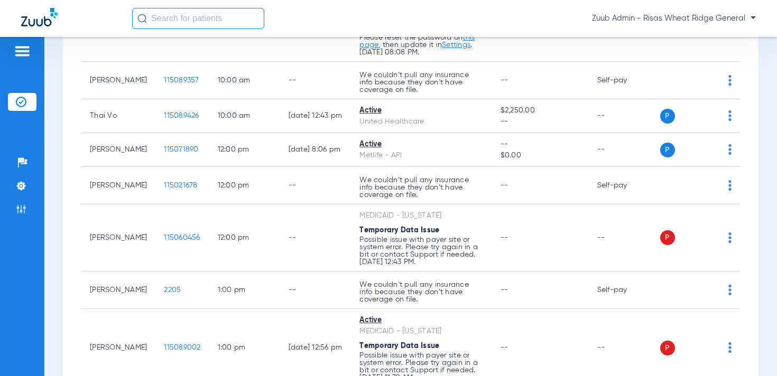
scroll to position [0, 0]
